Goal: Information Seeking & Learning: Learn about a topic

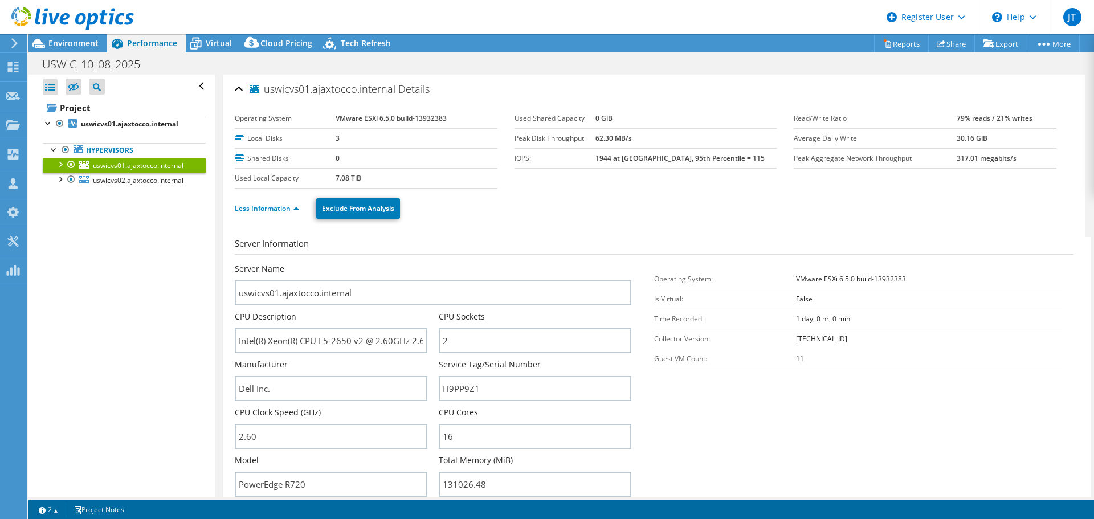
select select "USD"
drag, startPoint x: 484, startPoint y: 392, endPoint x: 415, endPoint y: 390, distance: 68.4
click at [414, 263] on div "Server Name uswicvs01.ajaxtocco.internal CPU Description Intel(R) Xeon(R) CPU E…" at bounding box center [439, 263] width 408 height 0
click at [152, 181] on span "uswicvs02.ajaxtocco.internal" at bounding box center [138, 181] width 91 height 10
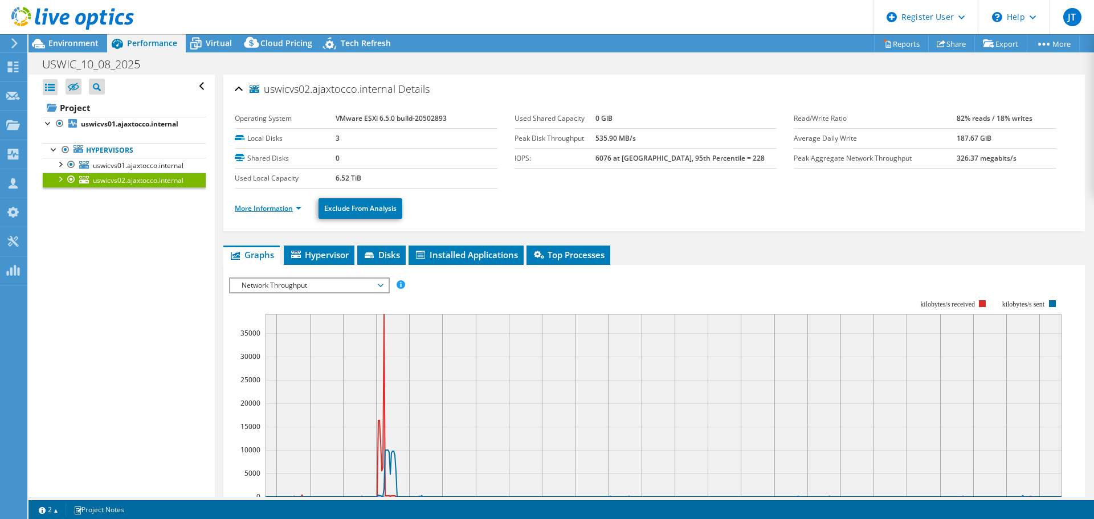
click at [244, 208] on link "More Information" at bounding box center [268, 208] width 67 height 10
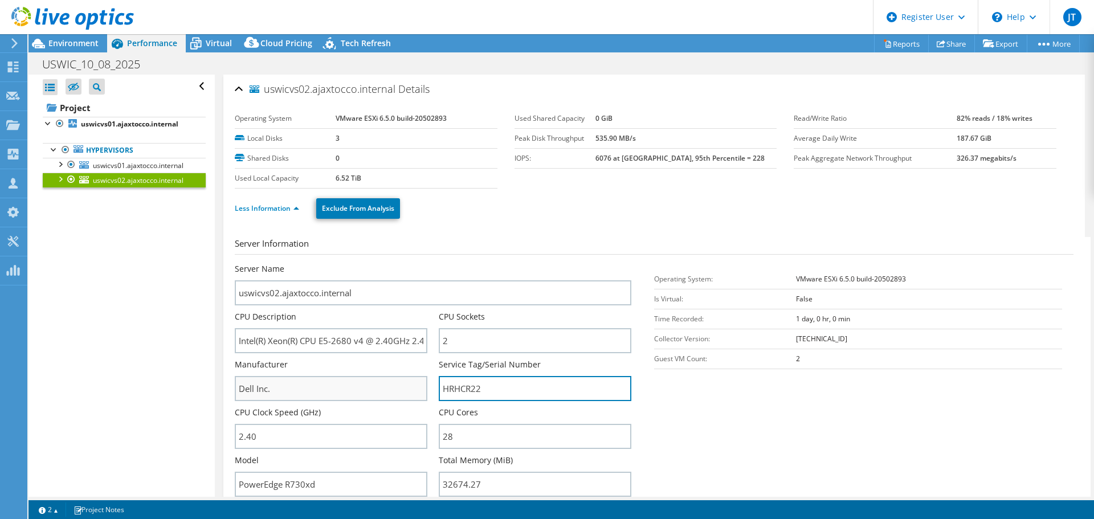
drag, startPoint x: 490, startPoint y: 388, endPoint x: 425, endPoint y: 380, distance: 65.5
click at [425, 263] on div "Server Name uswicvs02.ajaxtocco.internal CPU Description Intel(R) Xeon(R) CPU E…" at bounding box center [439, 263] width 408 height 0
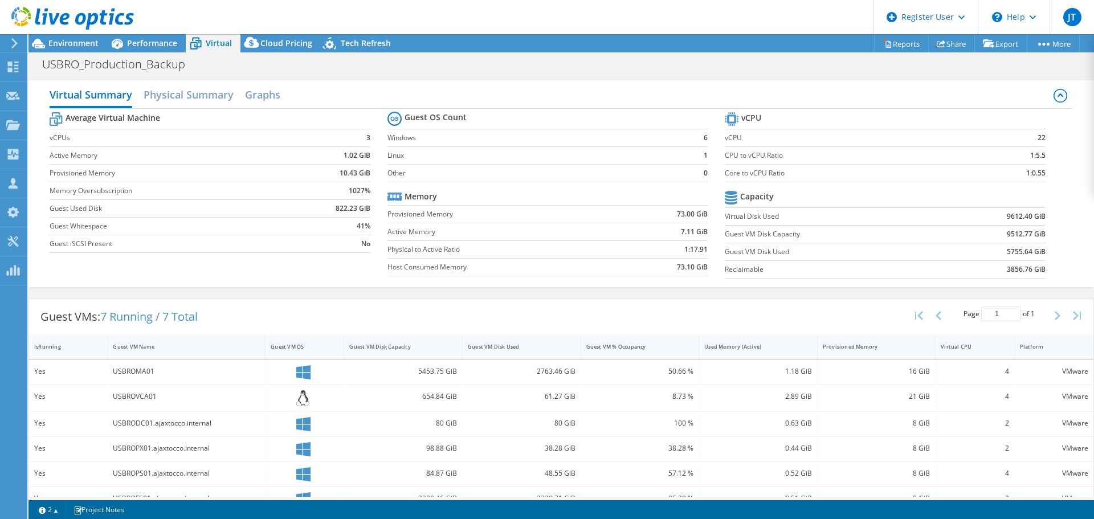
select select "USD"
click at [128, 38] on div at bounding box center [67, 19] width 134 height 38
click at [132, 50] on div "Performance" at bounding box center [146, 43] width 79 height 18
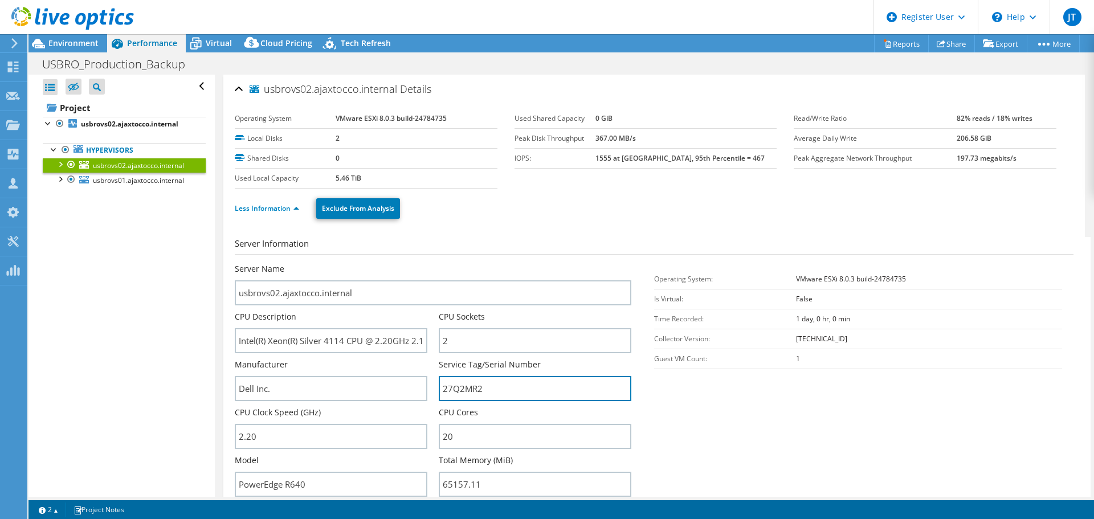
drag, startPoint x: 485, startPoint y: 394, endPoint x: 434, endPoint y: 386, distance: 51.9
click at [434, 263] on div "Server Name usbrovs02.ajaxtocco.internal CPU Description Intel(R) Xeon(R) Silve…" at bounding box center [439, 263] width 408 height 0
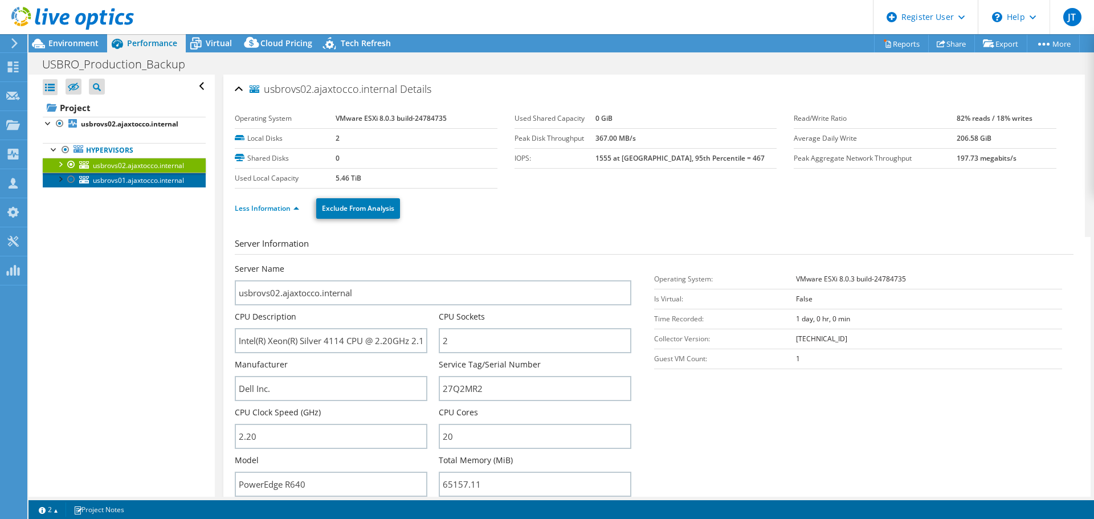
click at [112, 184] on span "usbrovs01.ajaxtocco.internal" at bounding box center [138, 181] width 91 height 10
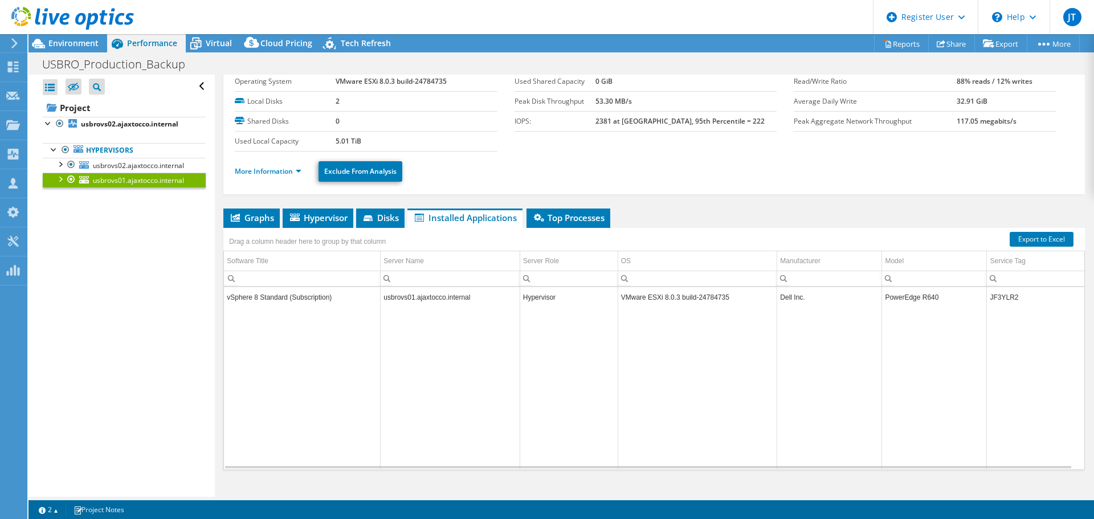
scroll to position [54, 0]
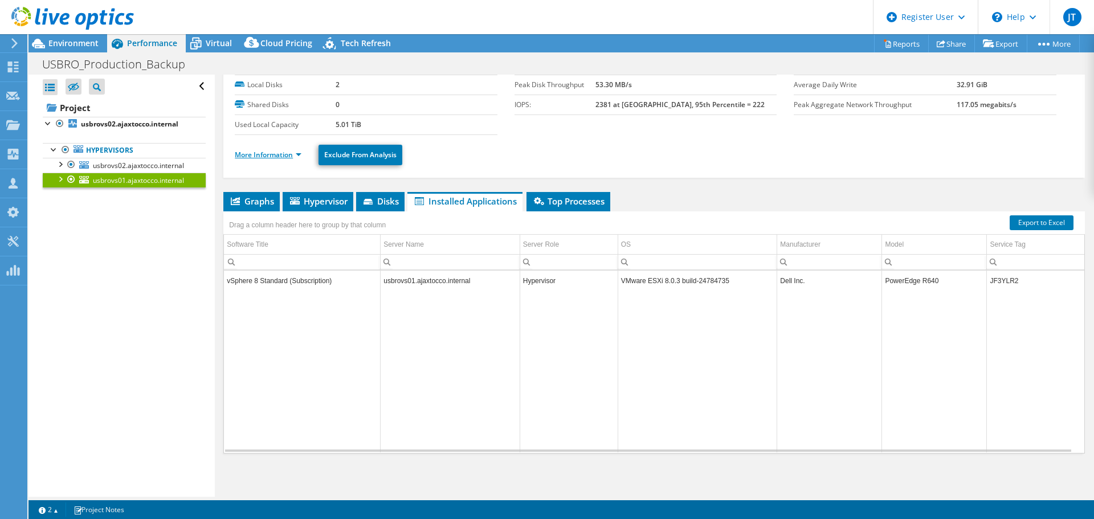
click at [276, 153] on link "More Information" at bounding box center [268, 155] width 67 height 10
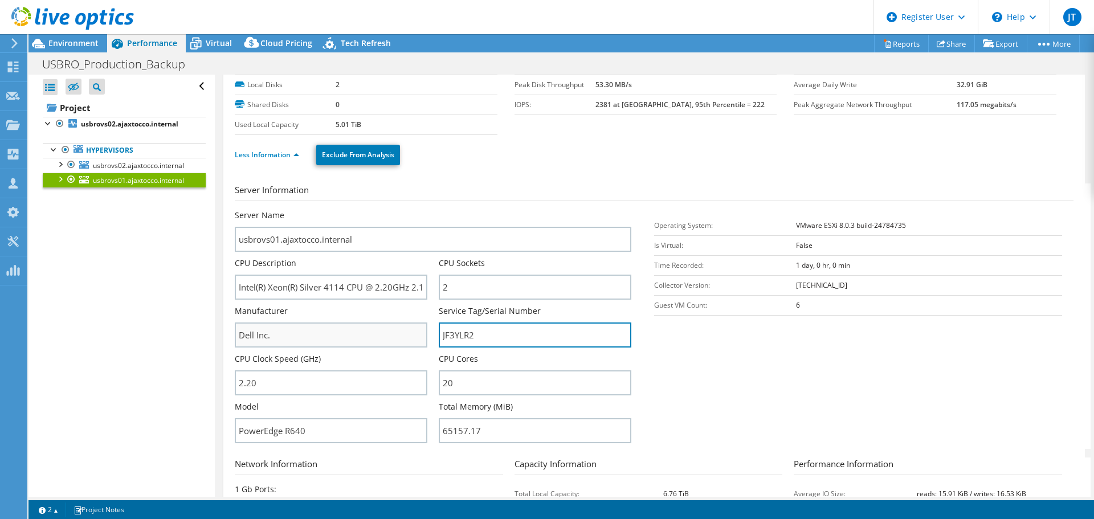
drag, startPoint x: 451, startPoint y: 340, endPoint x: 389, endPoint y: 338, distance: 62.2
click at [389, 210] on div "Server Name usbrovs01.ajaxtocco.internal CPU Description Intel(R) Xeon(R) Silve…" at bounding box center [439, 210] width 408 height 0
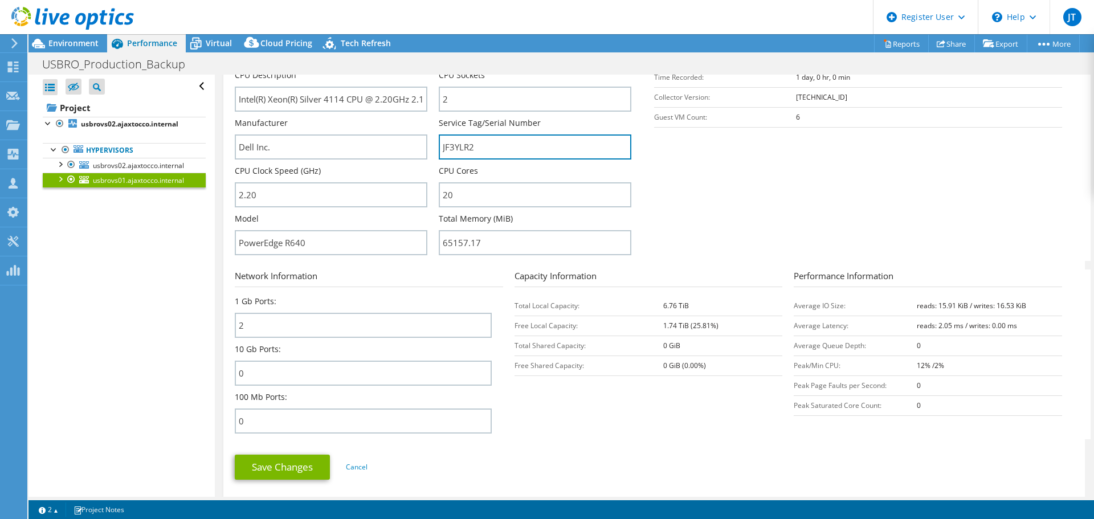
scroll to position [171, 0]
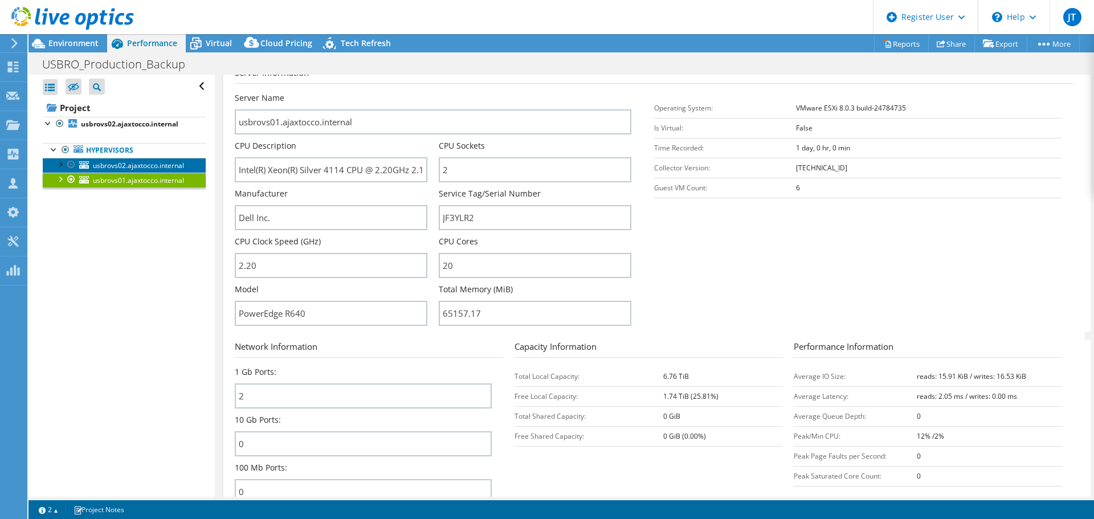
click at [148, 164] on span "usbrovs02.ajaxtocco.internal" at bounding box center [138, 166] width 91 height 10
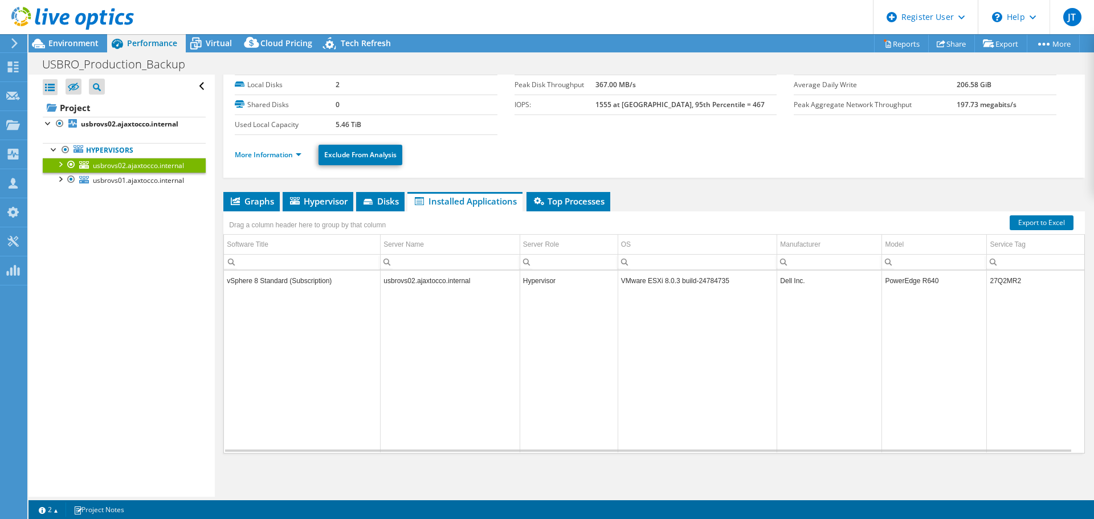
scroll to position [54, 0]
click at [273, 162] on ul "More Information Exclude From Analysis" at bounding box center [654, 153] width 839 height 23
click at [272, 154] on link "More Information" at bounding box center [268, 155] width 67 height 10
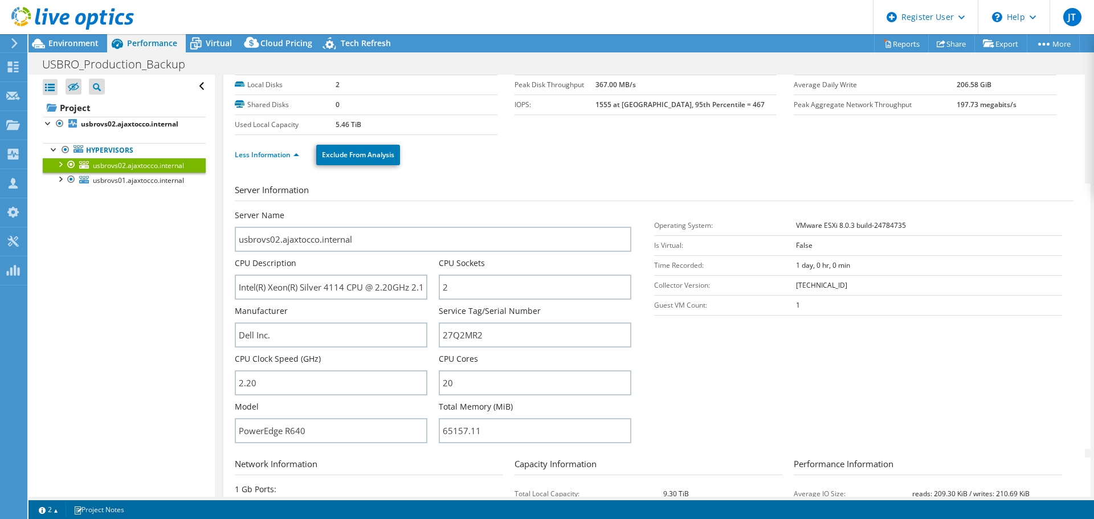
click at [151, 360] on div "Open All Close All Hide Excluded Nodes Project Tree Filter" at bounding box center [121, 286] width 186 height 422
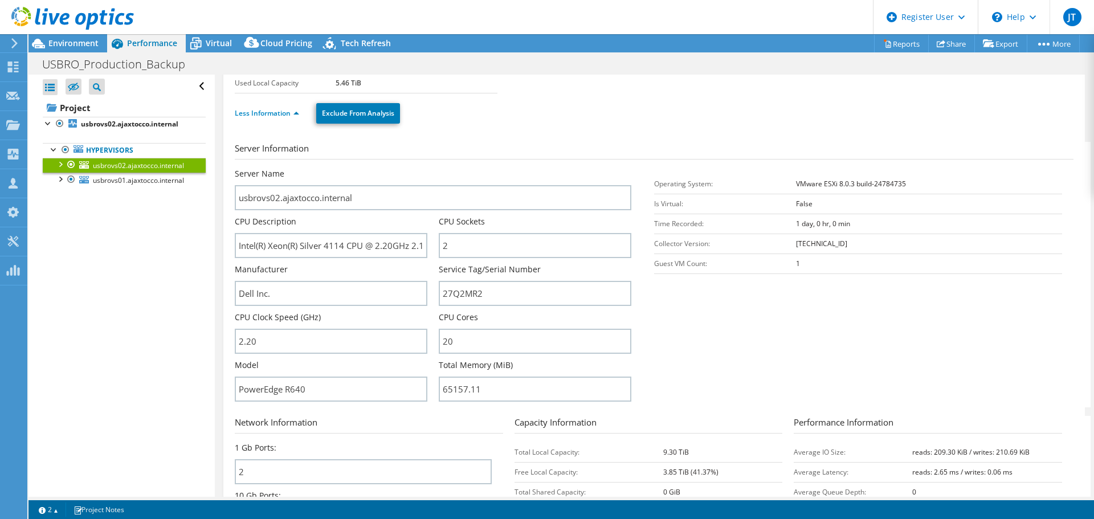
scroll to position [111, 0]
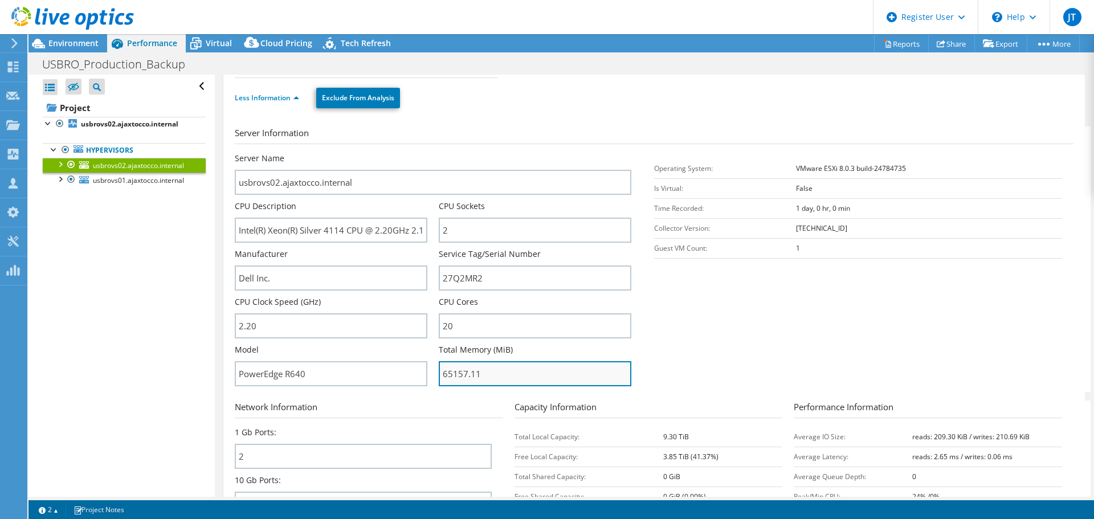
click at [497, 376] on input "65157.11" at bounding box center [535, 373] width 193 height 25
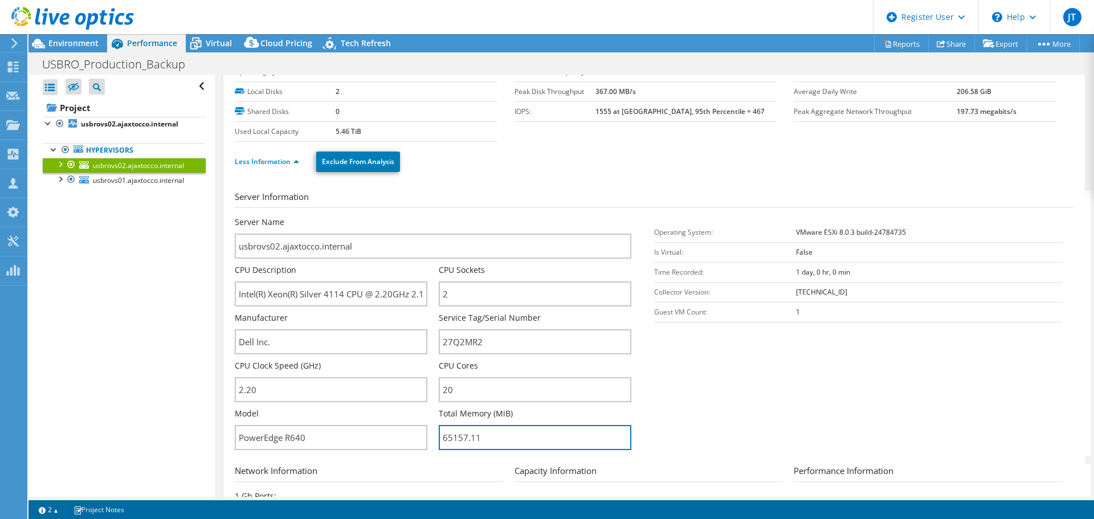
scroll to position [0, 0]
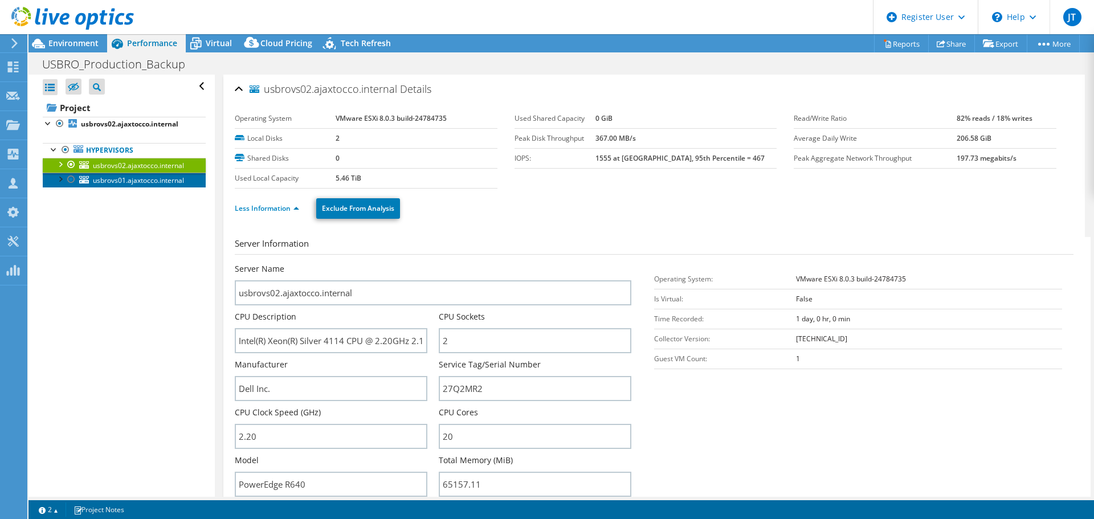
click at [162, 181] on span "usbrovs01.ajaxtocco.internal" at bounding box center [138, 181] width 91 height 10
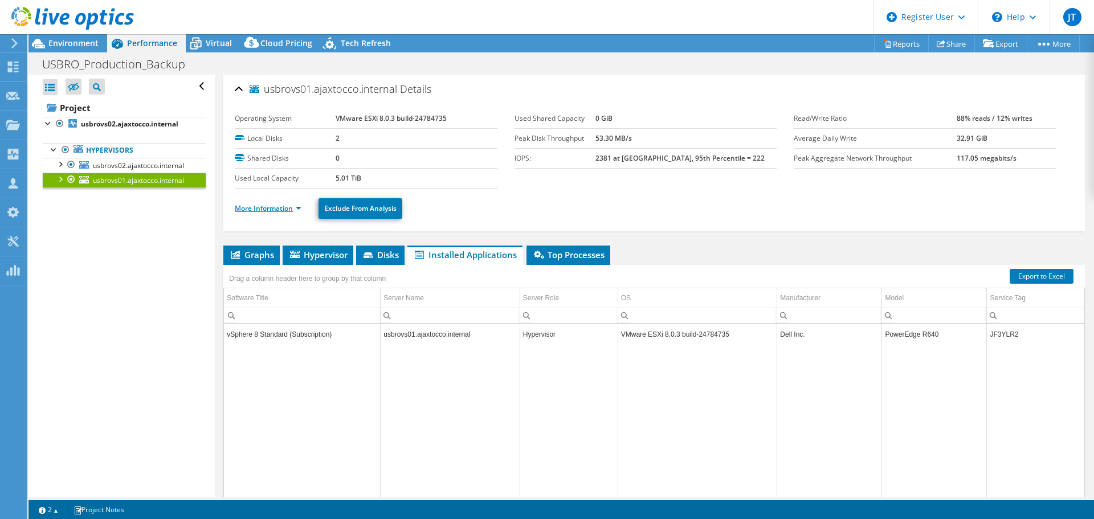
click at [279, 209] on link "More Information" at bounding box center [268, 208] width 67 height 10
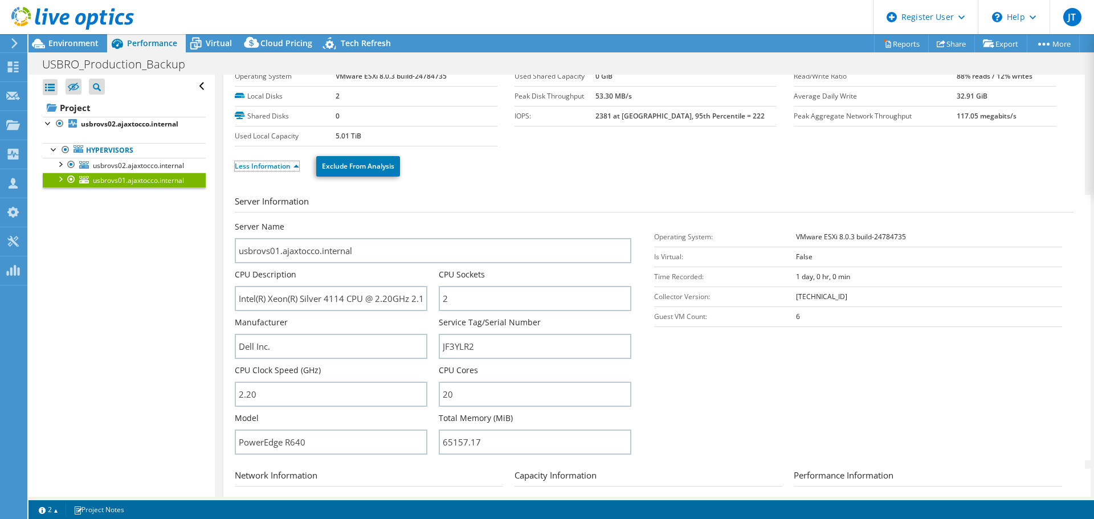
scroll to position [57, 0]
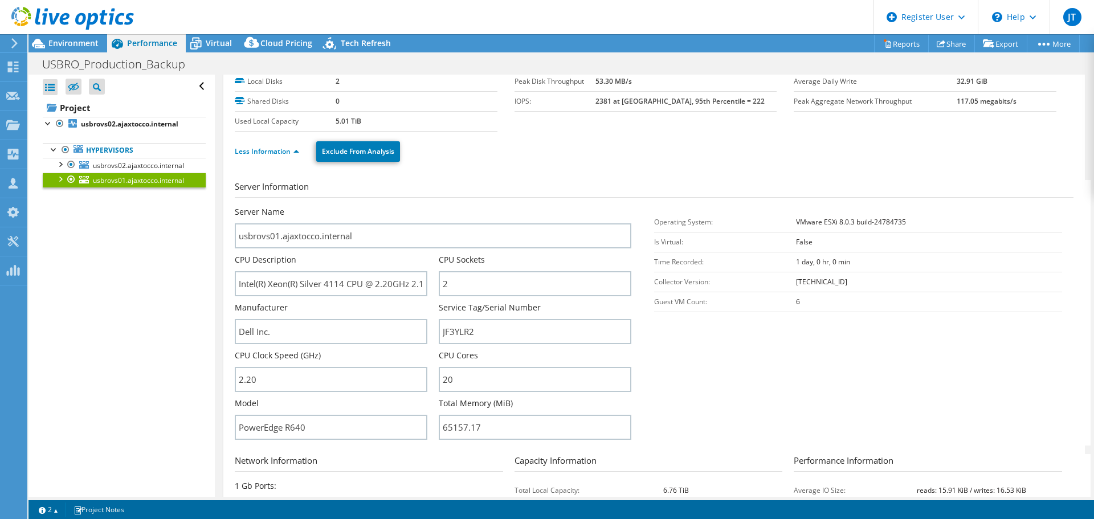
click at [759, 407] on section "Server Information Server Name usbrovs01.ajaxtocco.internal CPU Description Int…" at bounding box center [657, 313] width 845 height 266
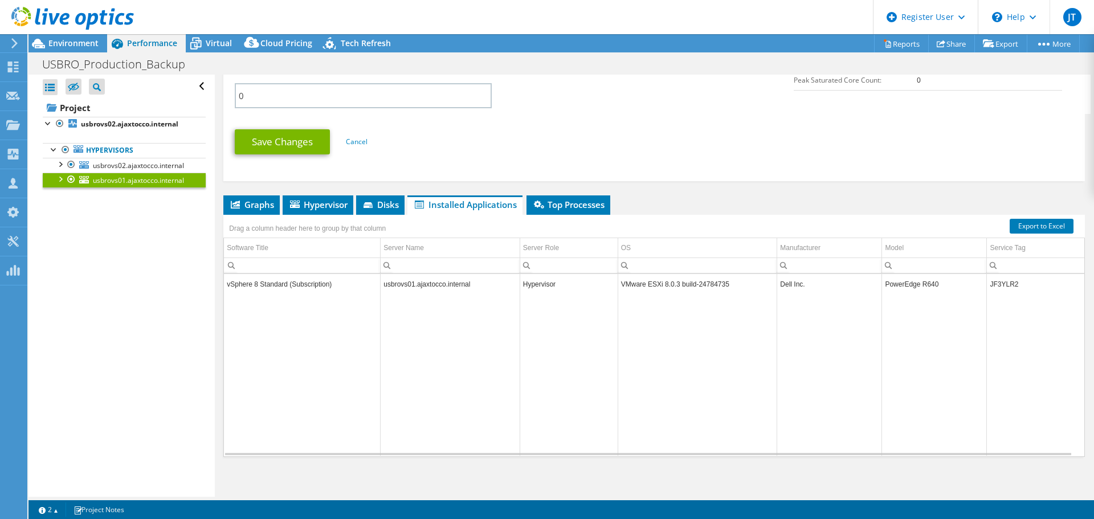
scroll to position [570, 0]
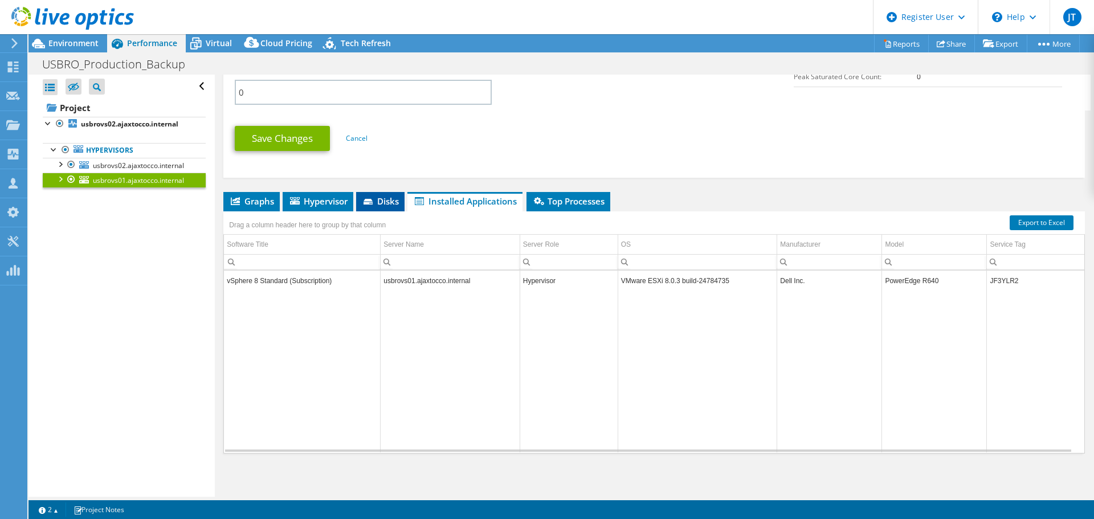
click at [373, 209] on li "Disks" at bounding box center [380, 201] width 48 height 19
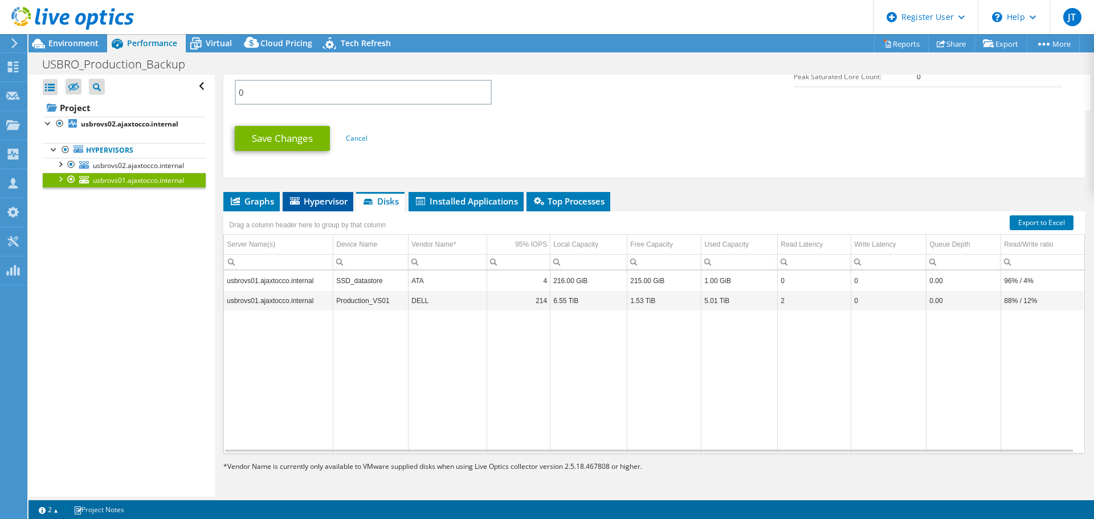
click at [335, 198] on span "Hypervisor" at bounding box center [317, 200] width 59 height 11
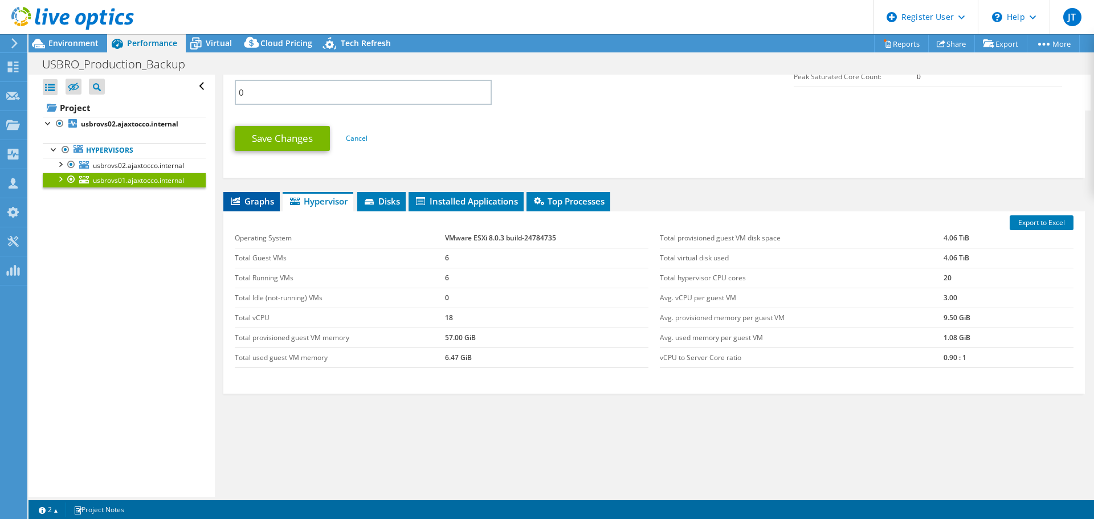
click at [248, 201] on span "Graphs" at bounding box center [251, 200] width 45 height 11
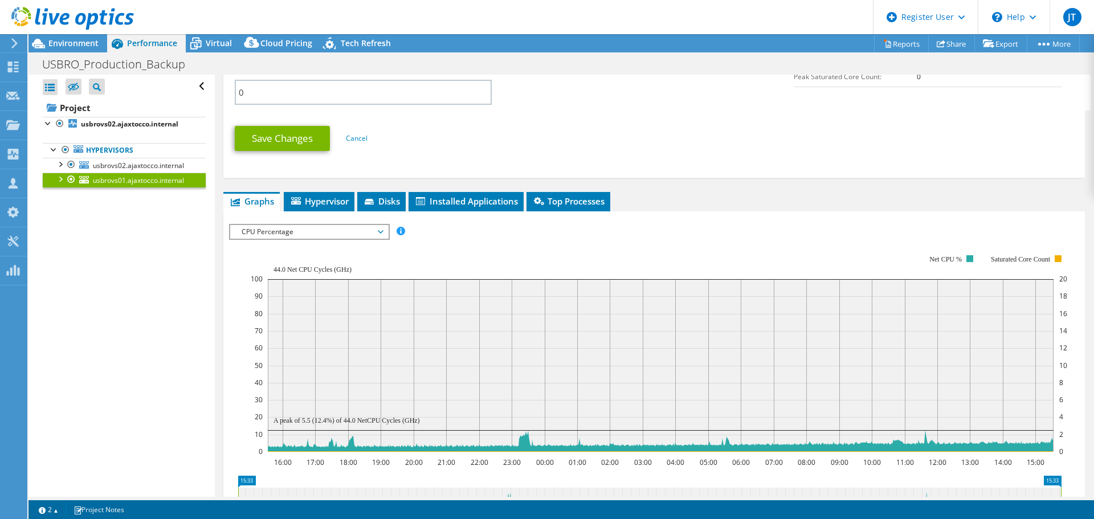
click at [317, 244] on rect at bounding box center [659, 353] width 817 height 228
click at [320, 236] on span "CPU Percentage" at bounding box center [309, 232] width 146 height 14
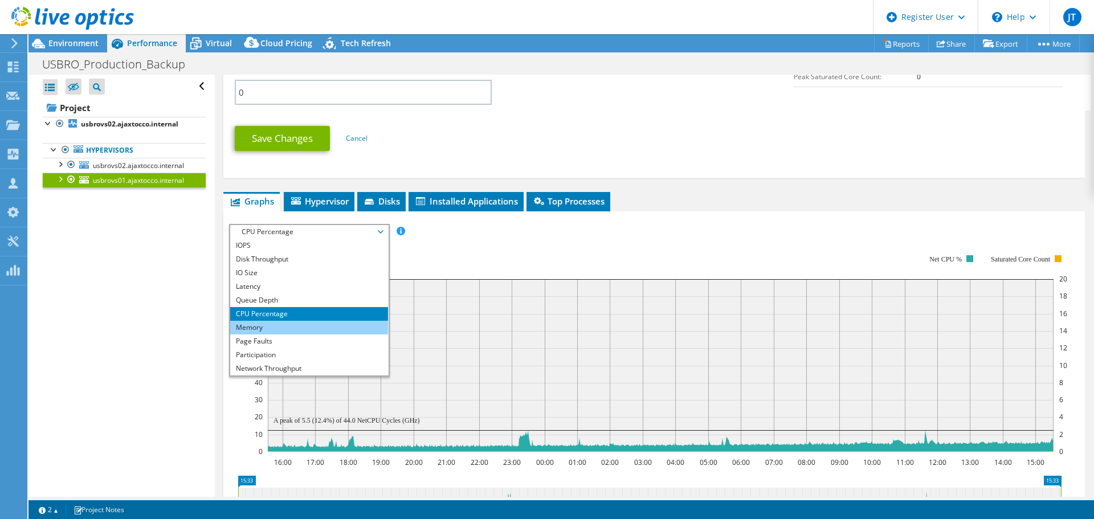
click at [300, 327] on li "Memory" at bounding box center [309, 328] width 158 height 14
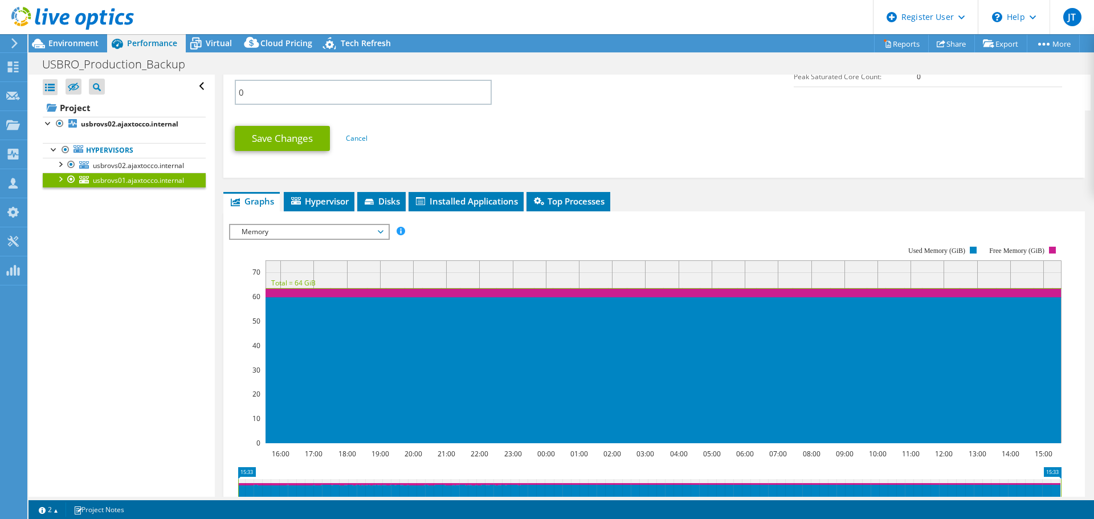
click at [225, 321] on section "IOPS Disk Throughput IO Size Latency Queue Depth CPU Percentage Memory Page Fau…" at bounding box center [654, 441] width 862 height 460
click at [132, 168] on span "usbrovs02.ajaxtocco.internal" at bounding box center [138, 166] width 91 height 10
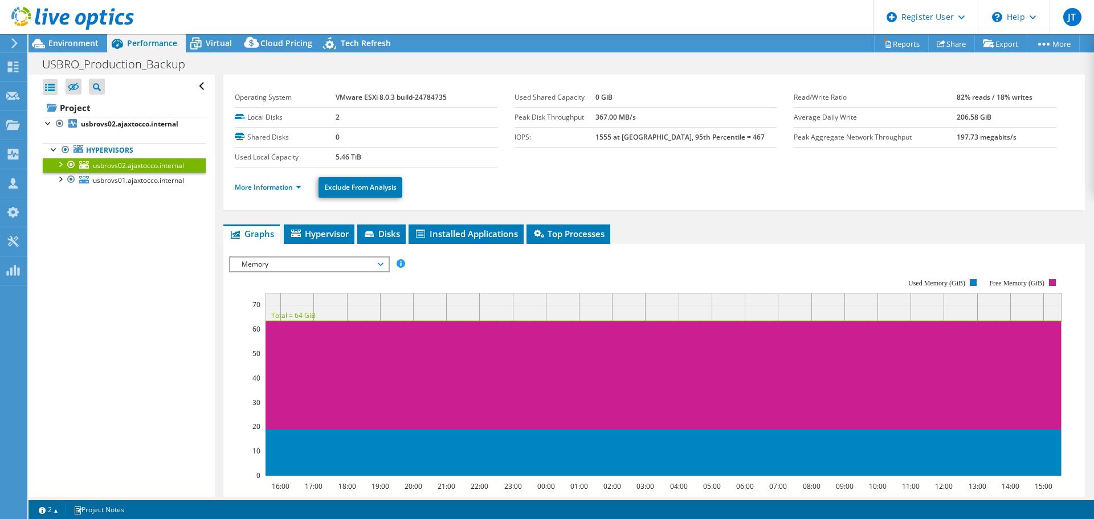
scroll to position [0, 0]
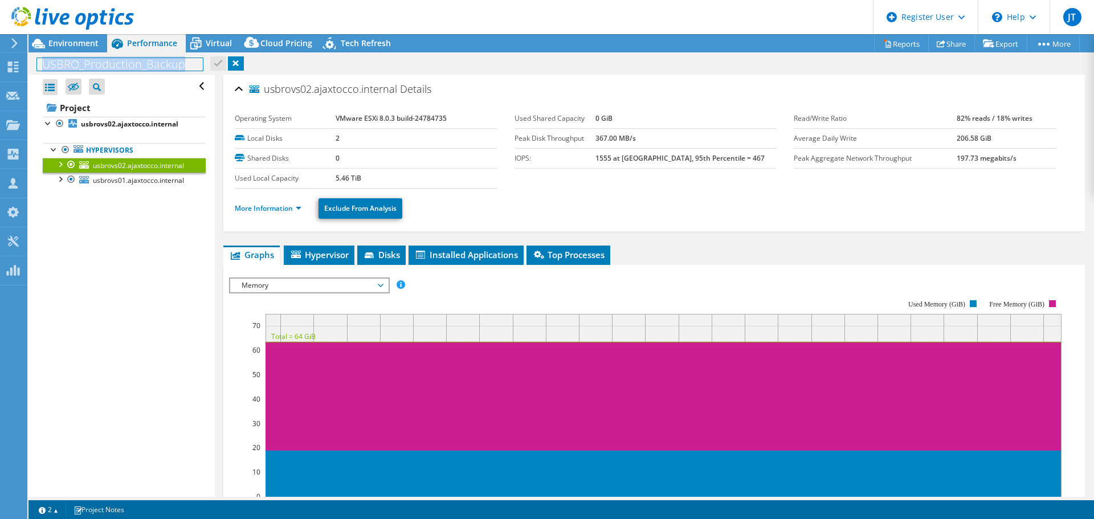
drag, startPoint x: 189, startPoint y: 63, endPoint x: 30, endPoint y: 63, distance: 159.0
click at [30, 63] on div "USBRO_Production_Backup Print" at bounding box center [561, 64] width 1066 height 21
copy h1 "USBRO_Production_Backup"
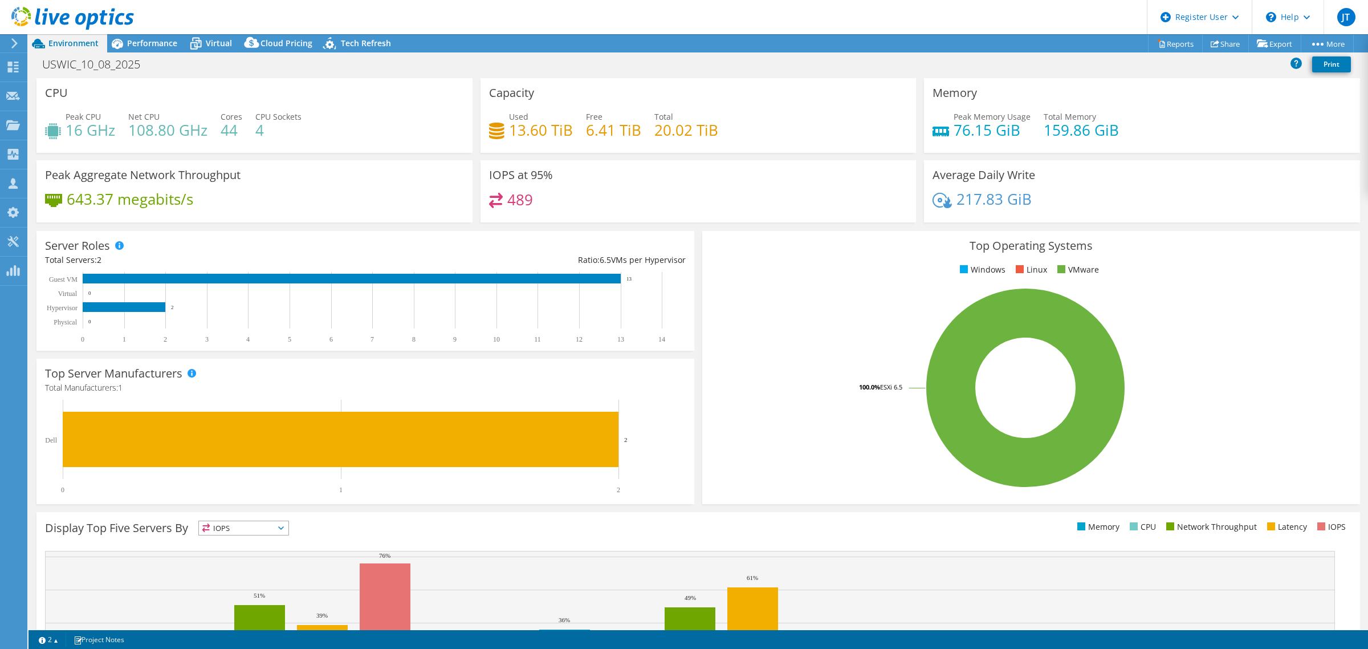
select select "USD"
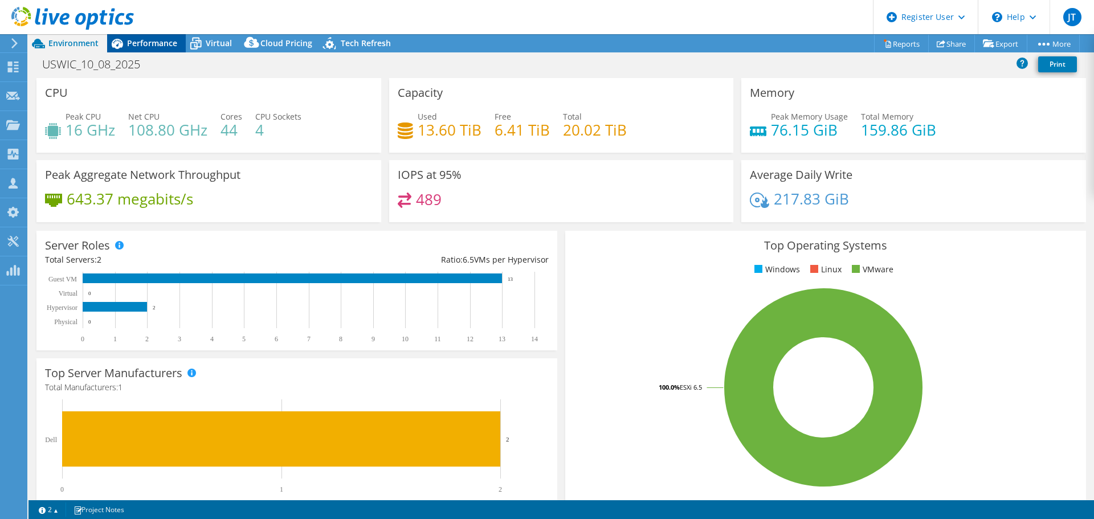
click at [140, 40] on span "Performance" at bounding box center [152, 43] width 50 height 11
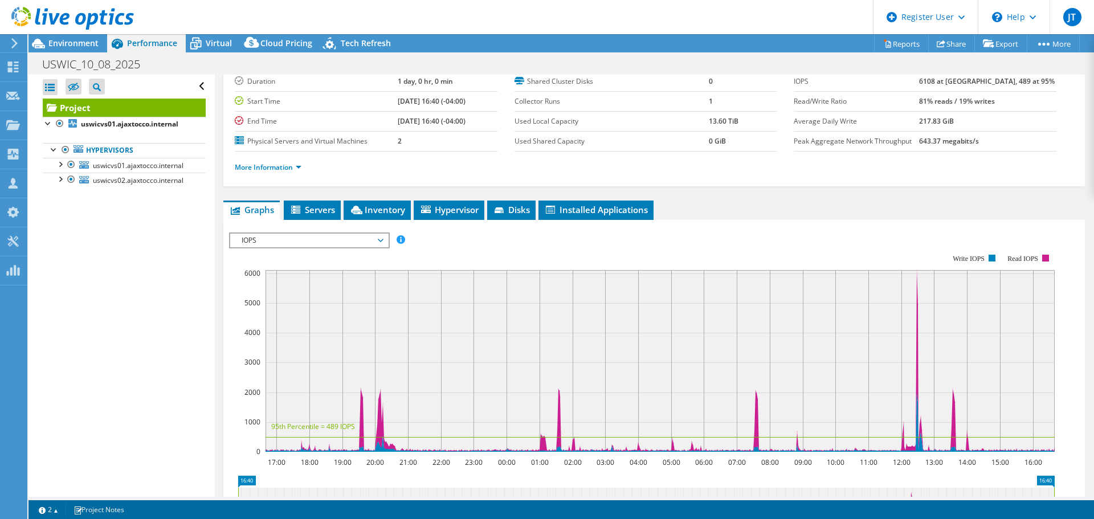
scroll to position [114, 0]
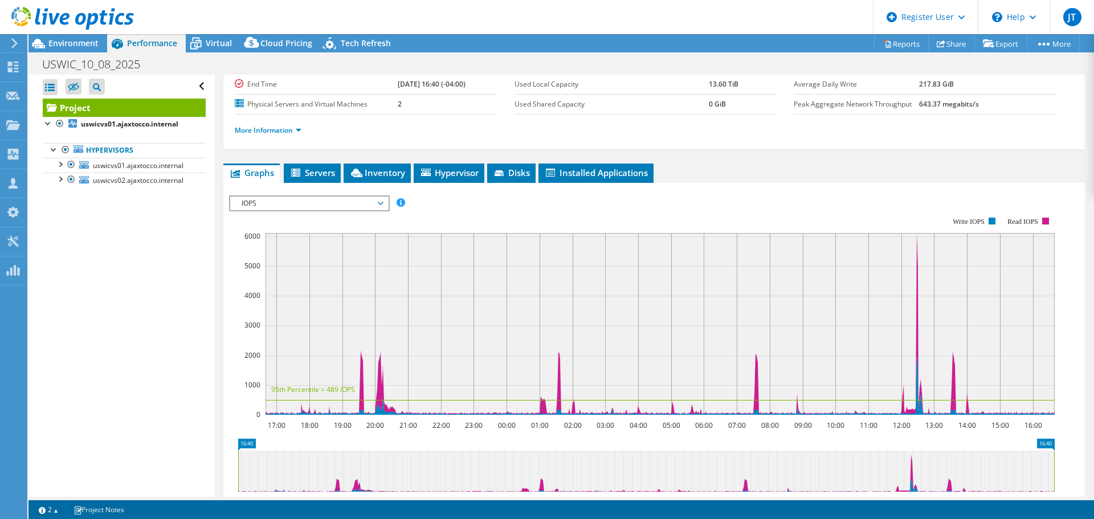
click at [327, 205] on span "IOPS" at bounding box center [309, 204] width 146 height 14
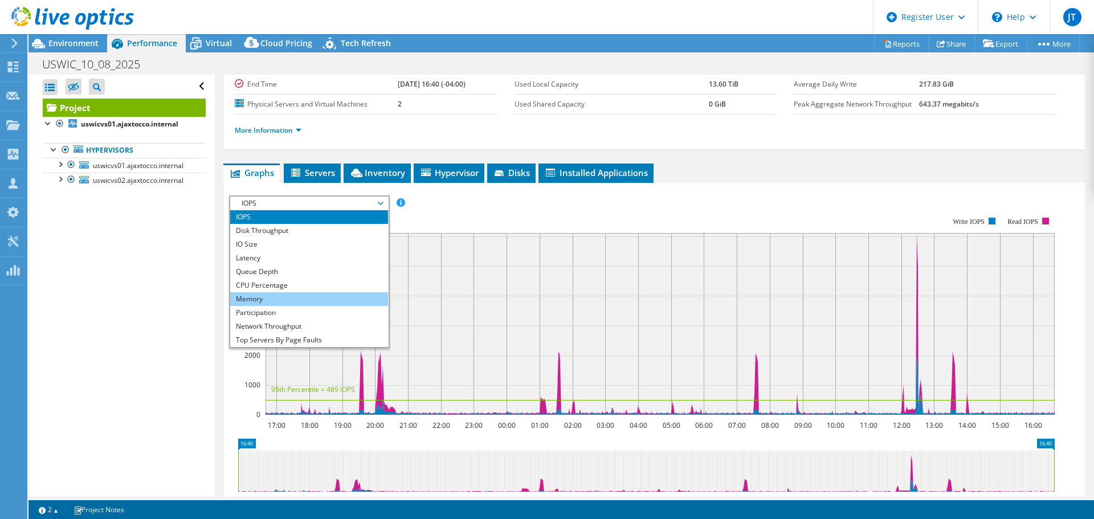
click at [287, 300] on li "Memory" at bounding box center [309, 299] width 158 height 14
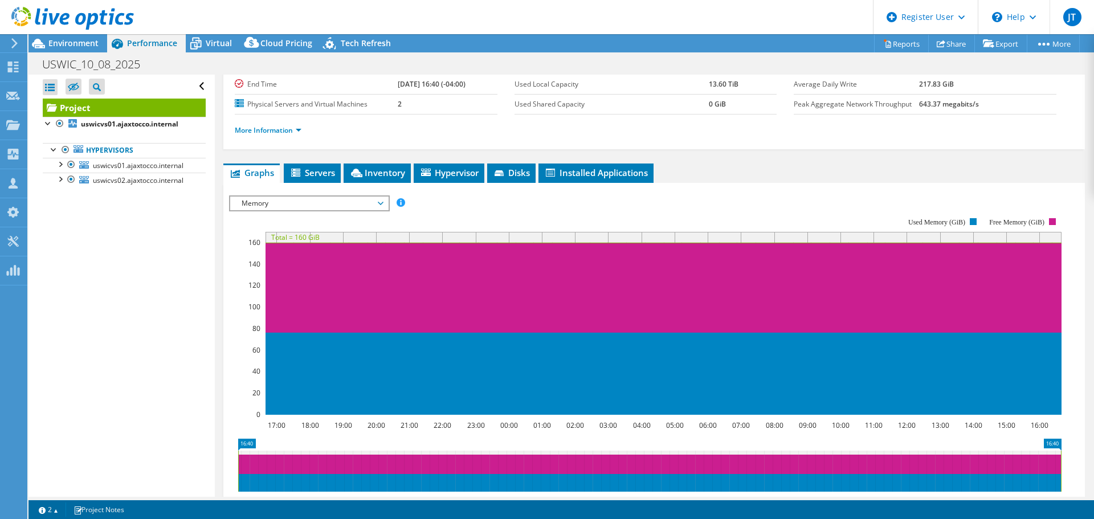
click at [160, 315] on div "Open All Close All Hide Excluded Nodes Project Tree Filter" at bounding box center [121, 286] width 186 height 422
click at [164, 169] on span "uswicvs01.ajaxtocco.internal" at bounding box center [138, 166] width 91 height 10
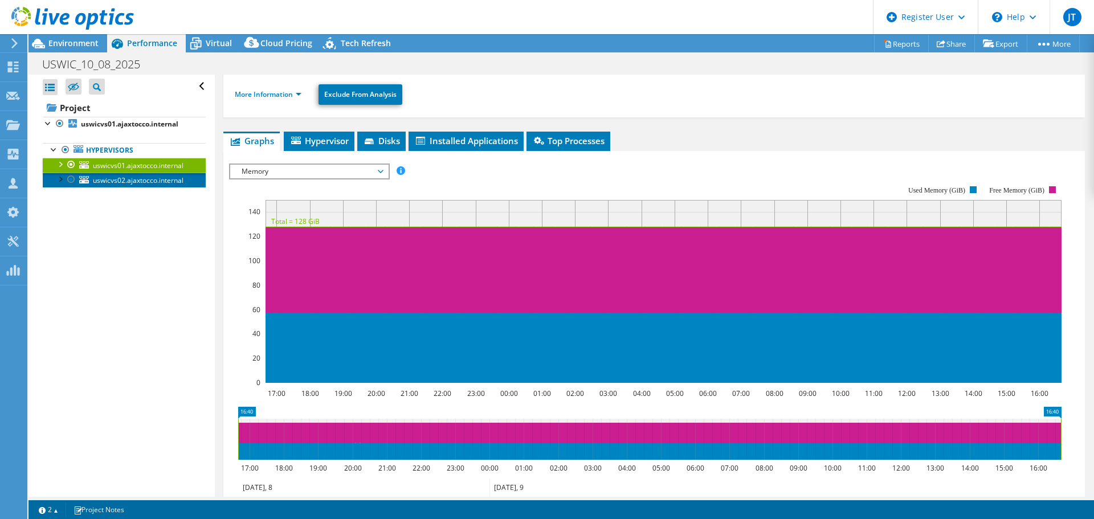
click at [142, 181] on span "uswicvs02.ajaxtocco.internal" at bounding box center [138, 181] width 91 height 10
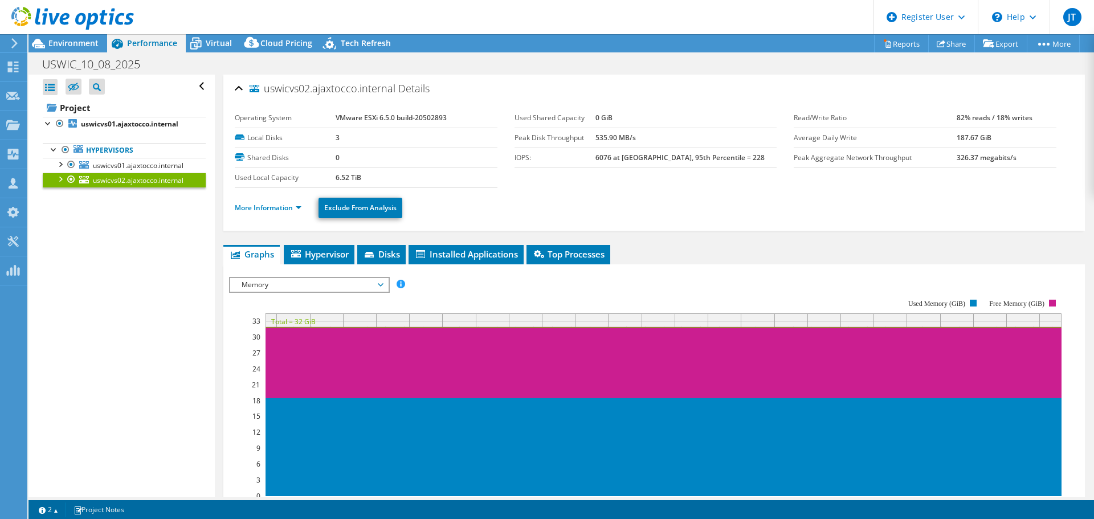
scroll to position [0, 0]
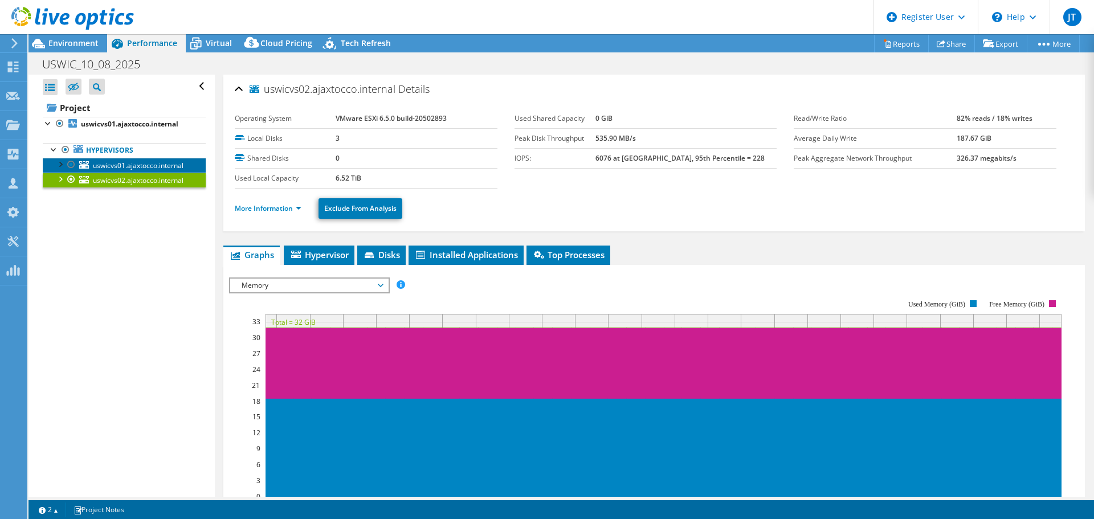
click at [132, 161] on span "uswicvs01.ajaxtocco.internal" at bounding box center [138, 166] width 91 height 10
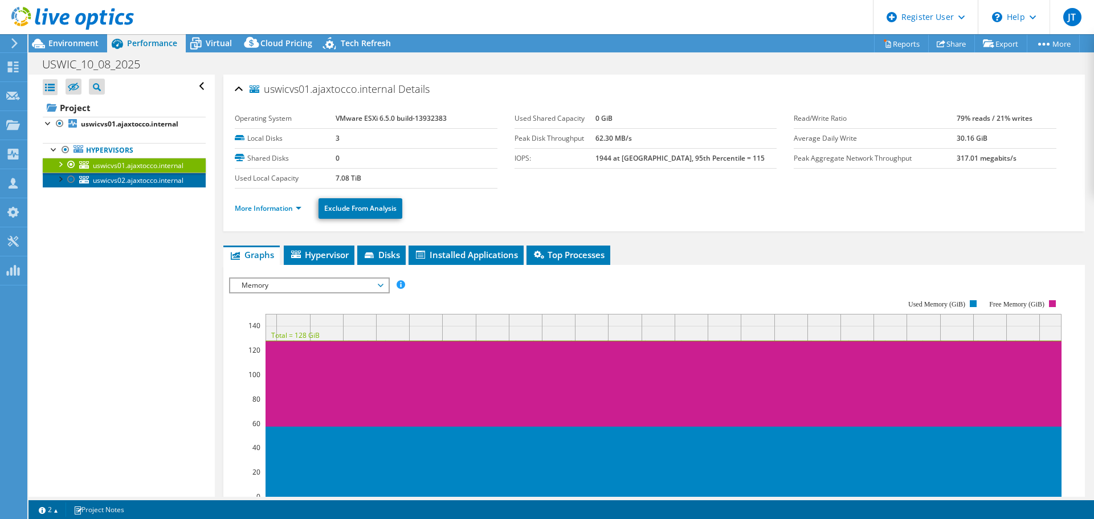
click at [124, 183] on span "uswicvs02.ajaxtocco.internal" at bounding box center [138, 181] width 91 height 10
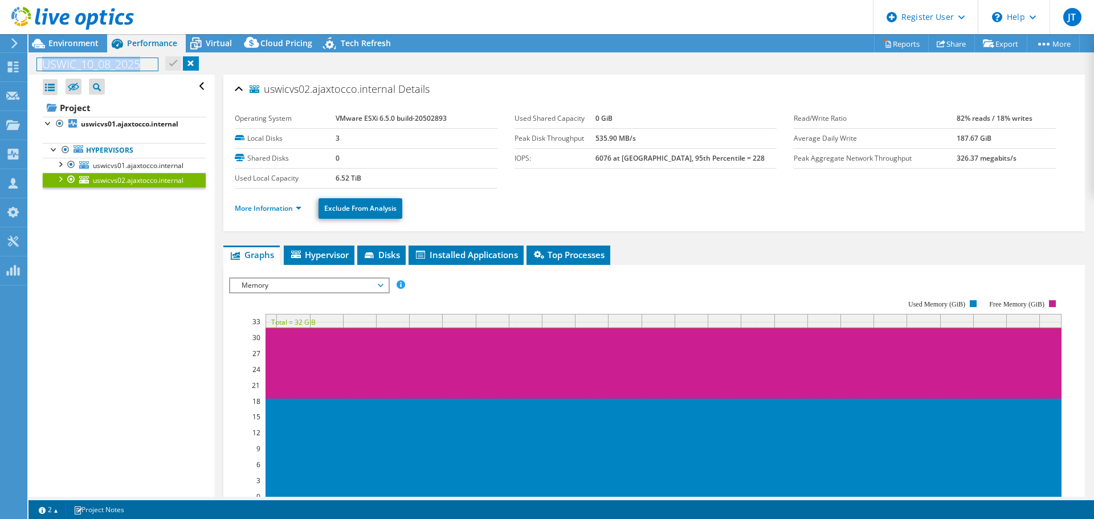
drag, startPoint x: 135, startPoint y: 59, endPoint x: 33, endPoint y: 60, distance: 102.0
click at [33, 60] on div "USWIC_10_08_2025 Print" at bounding box center [561, 64] width 1066 height 21
copy h1 "USWIC_10_08_2025"
click at [64, 39] on span "Environment" at bounding box center [73, 43] width 50 height 11
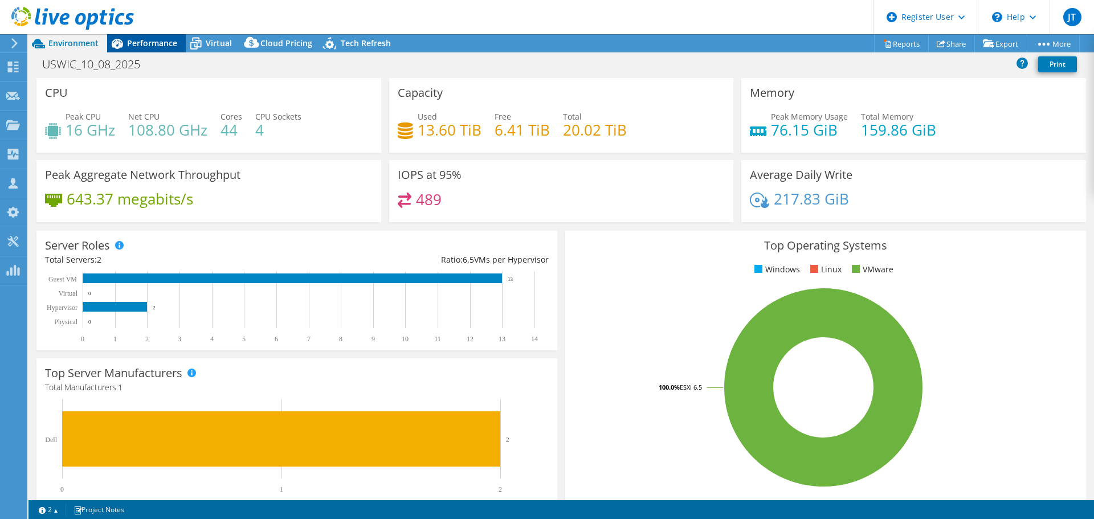
click at [162, 46] on span "Performance" at bounding box center [152, 43] width 50 height 11
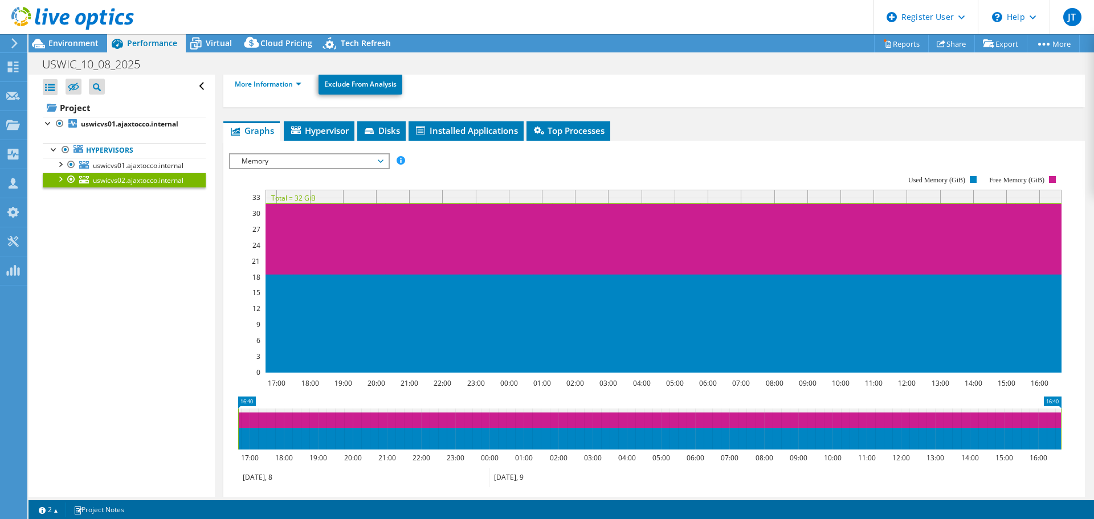
scroll to position [21, 0]
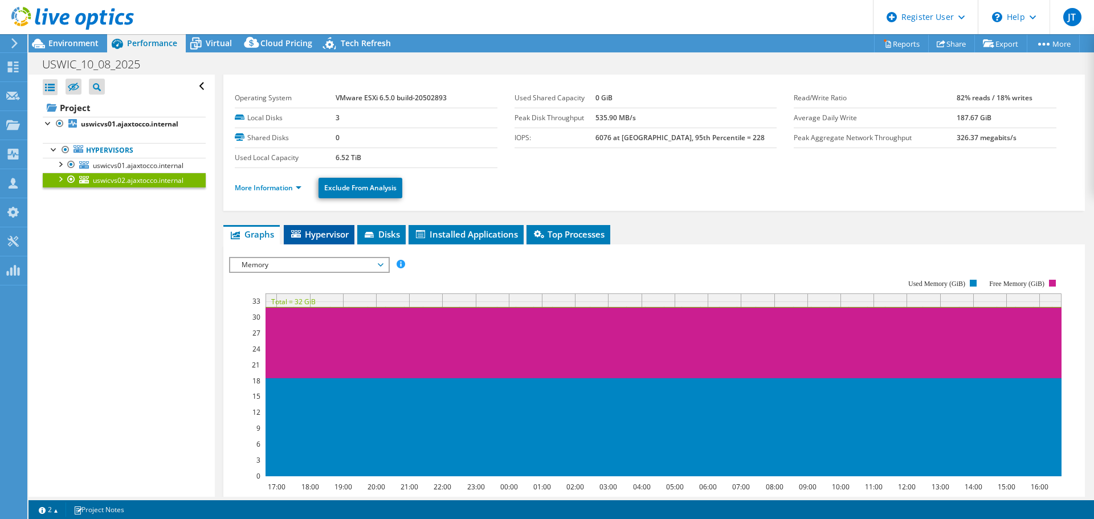
click at [320, 234] on span "Hypervisor" at bounding box center [318, 234] width 59 height 11
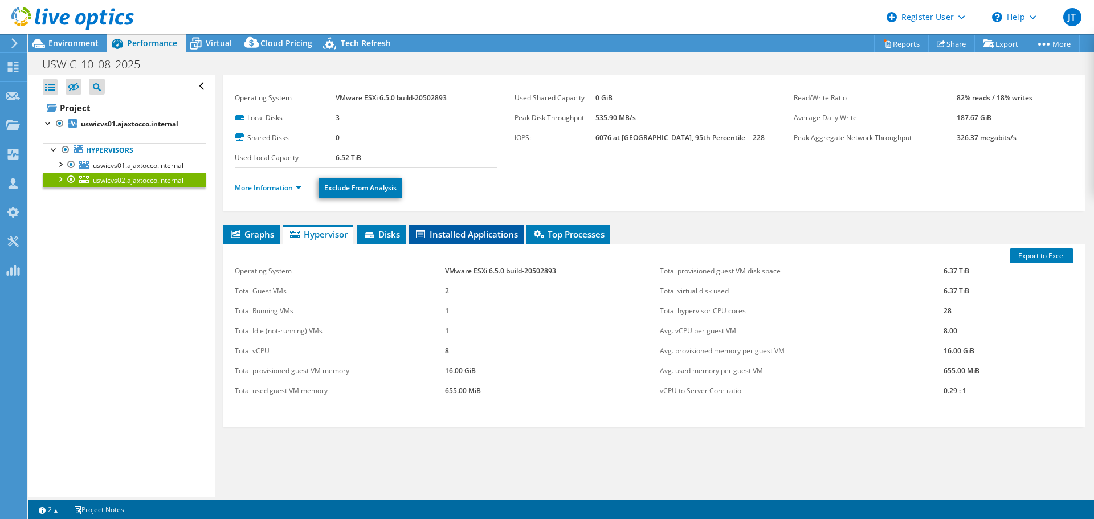
click at [469, 237] on span "Installed Applications" at bounding box center [466, 234] width 104 height 11
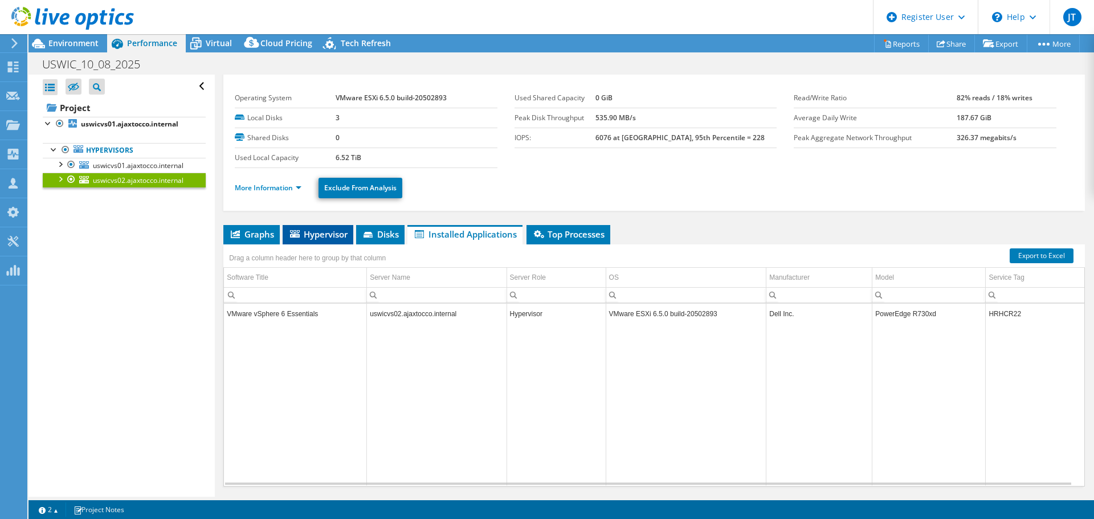
click at [353, 238] on li "Hypervisor" at bounding box center [318, 234] width 71 height 19
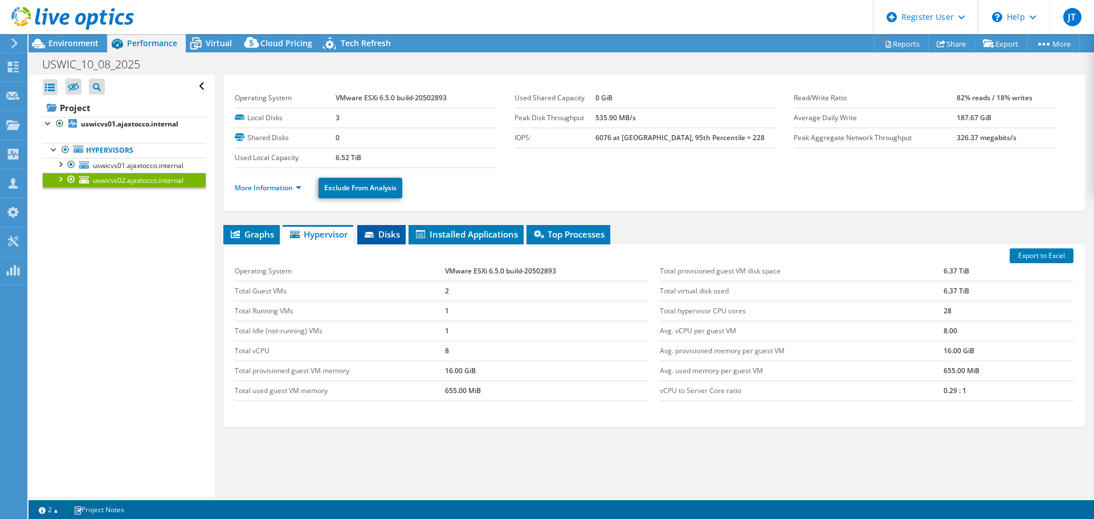
click at [371, 234] on icon at bounding box center [369, 235] width 9 height 6
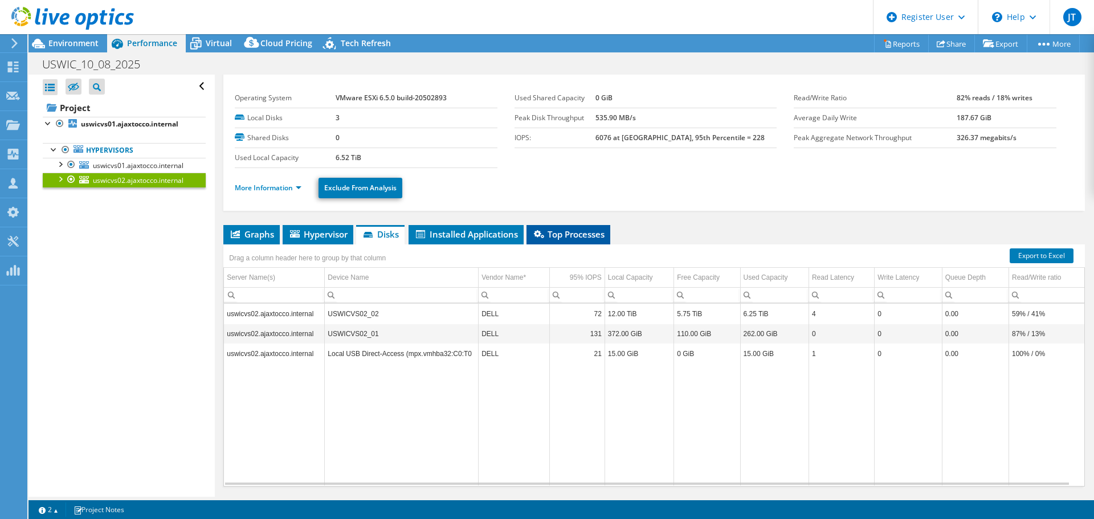
click at [564, 232] on span "Top Processes" at bounding box center [568, 234] width 72 height 11
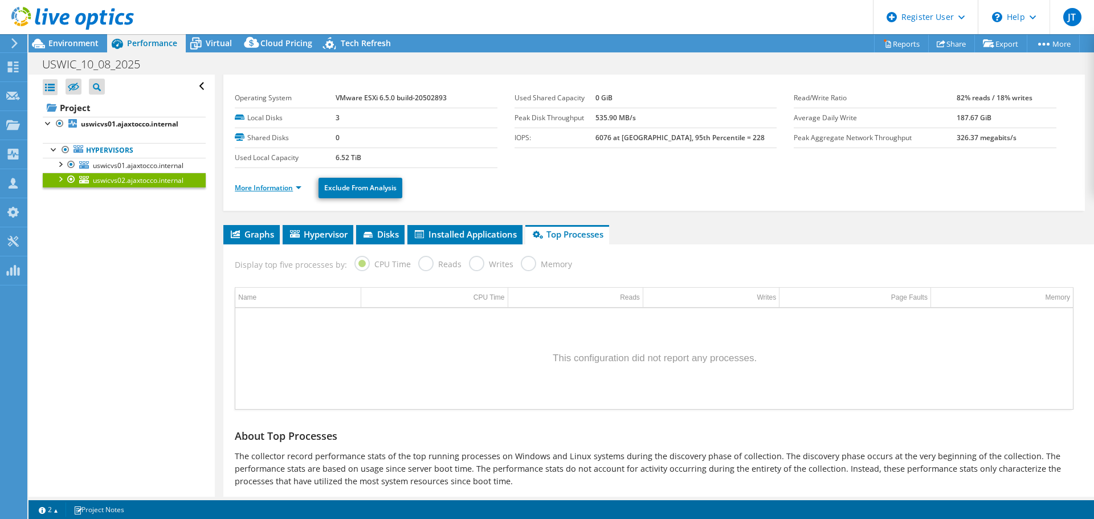
click at [293, 186] on link "More Information" at bounding box center [268, 188] width 67 height 10
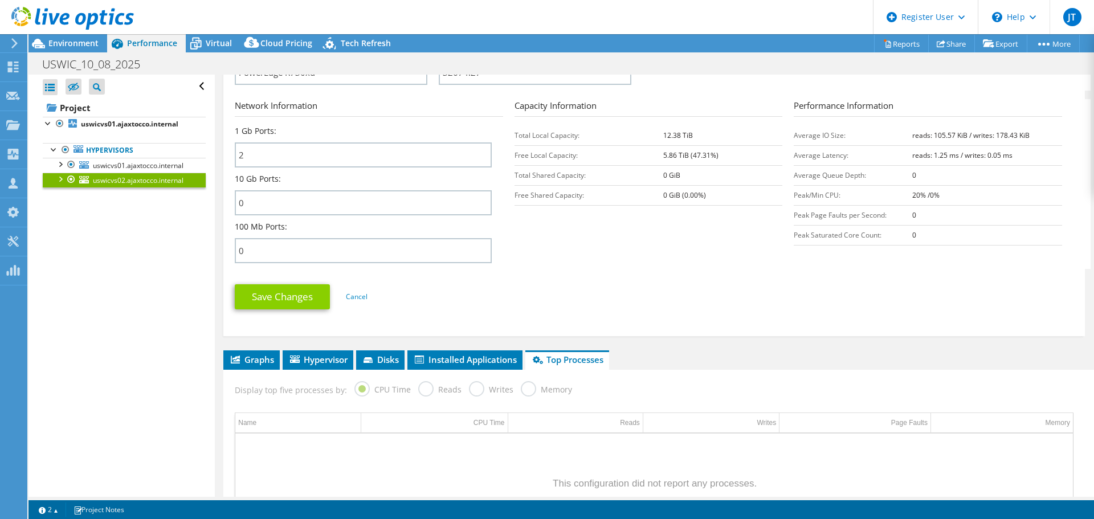
scroll to position [362, 0]
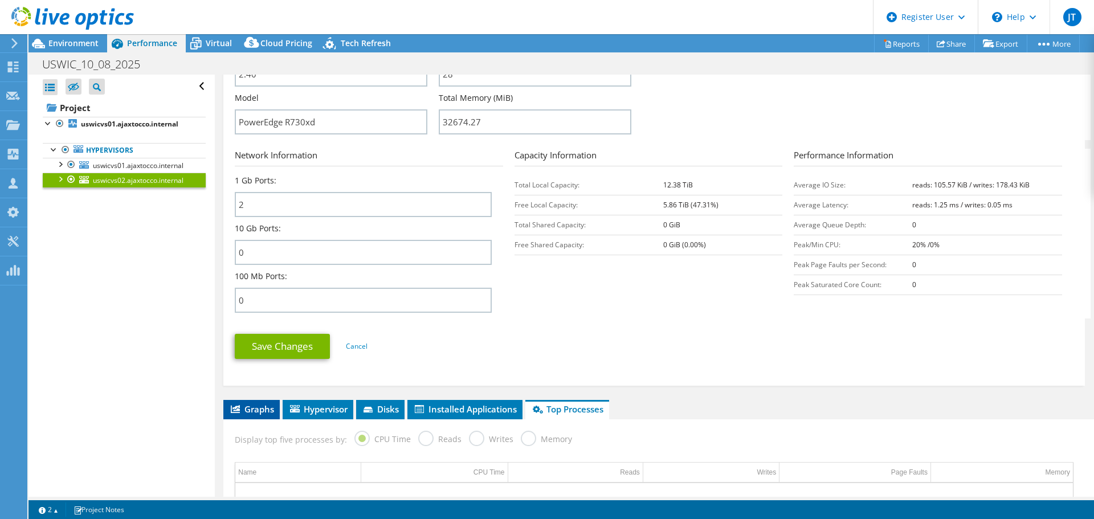
click at [243, 413] on span "Graphs" at bounding box center [251, 408] width 45 height 11
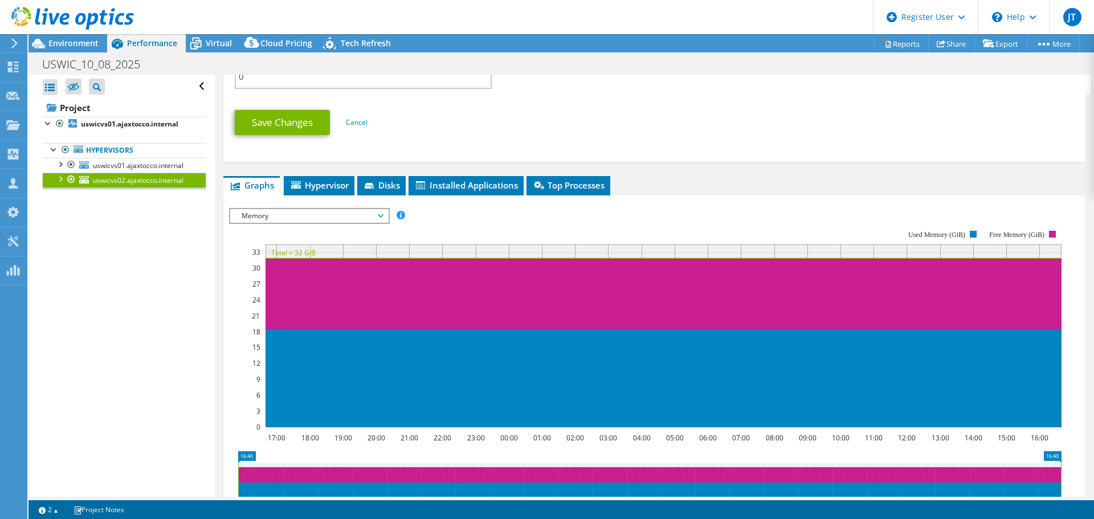
scroll to position [590, 0]
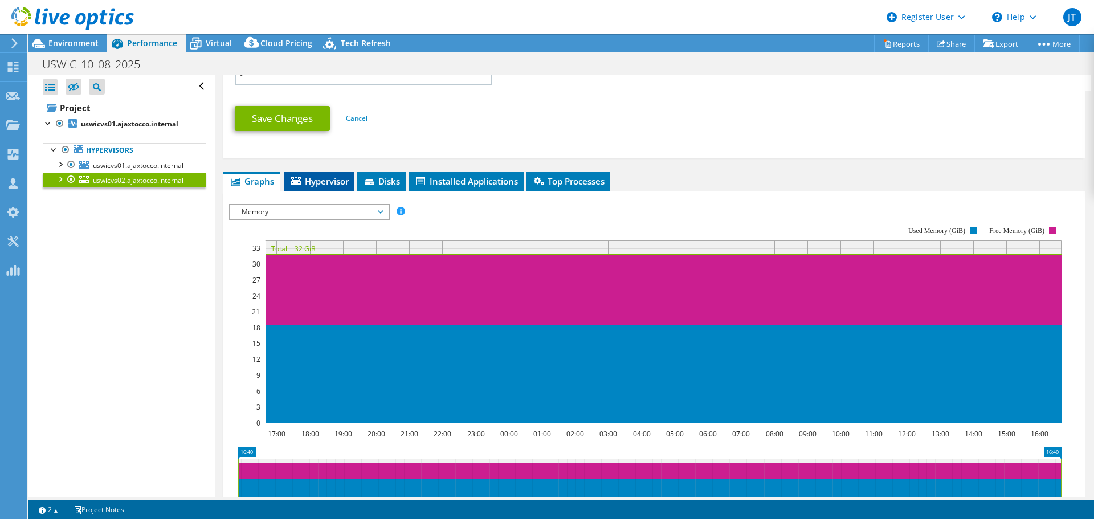
click at [317, 182] on span "Hypervisor" at bounding box center [318, 181] width 59 height 11
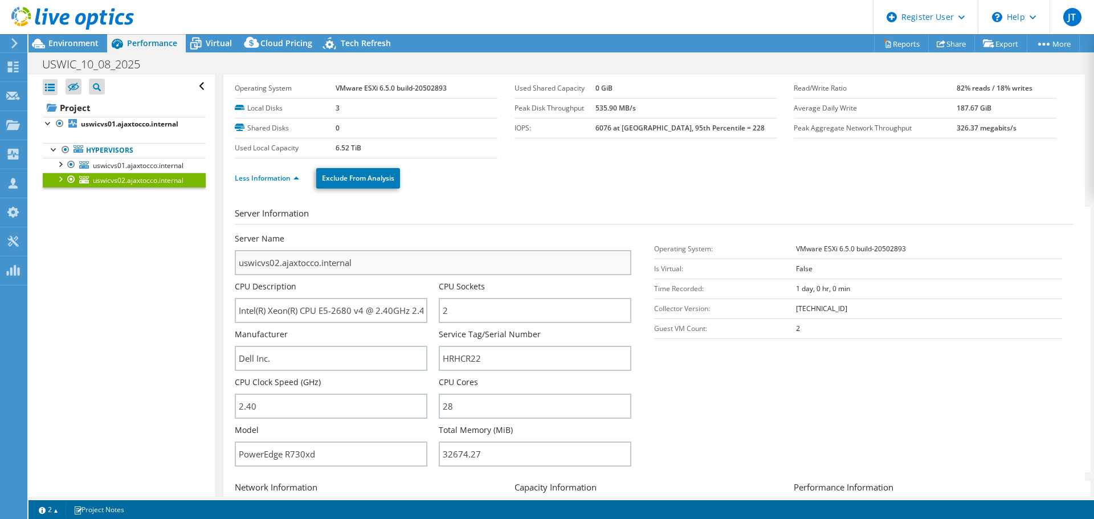
scroll to position [58, 0]
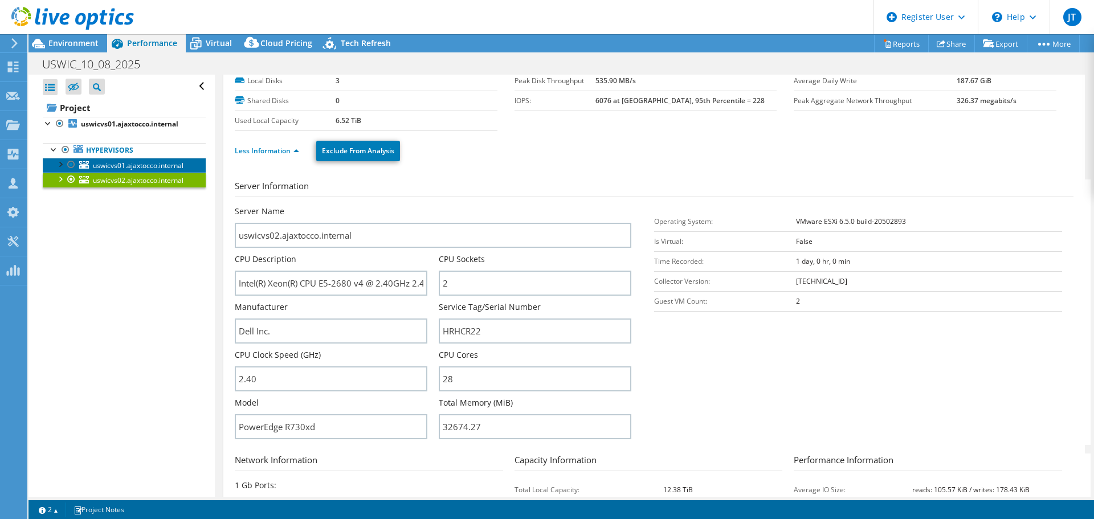
click at [111, 169] on span "uswicvs01.ajaxtocco.internal" at bounding box center [138, 166] width 91 height 10
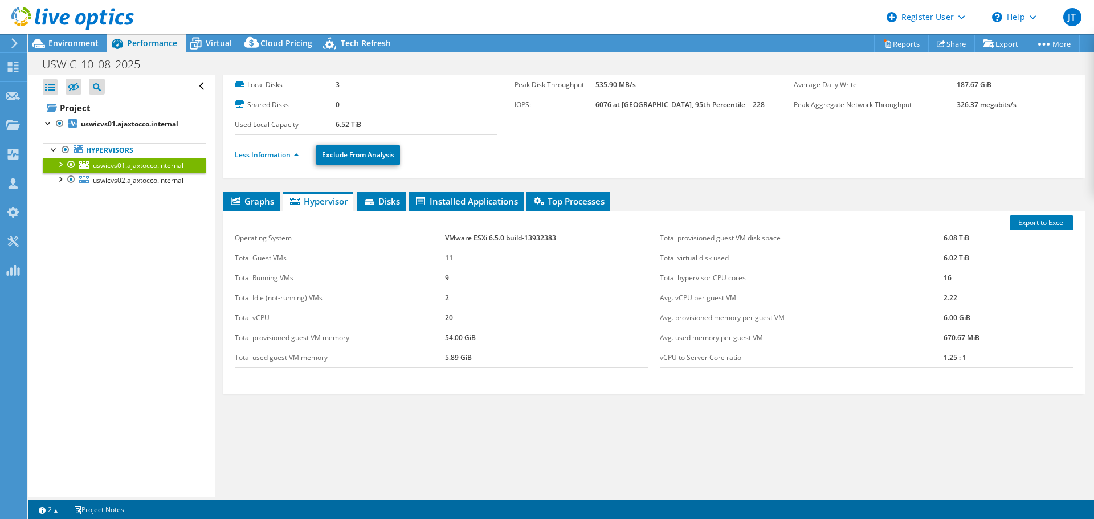
scroll to position [54, 0]
click at [262, 149] on li "More Information" at bounding box center [272, 155] width 74 height 13
click at [264, 158] on link "More Information" at bounding box center [268, 155] width 67 height 10
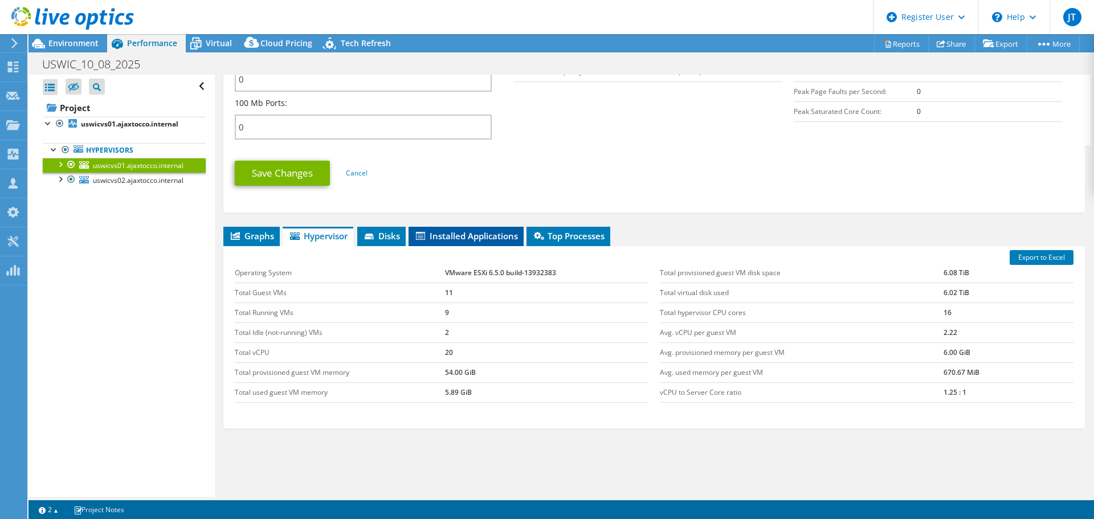
scroll to position [570, 0]
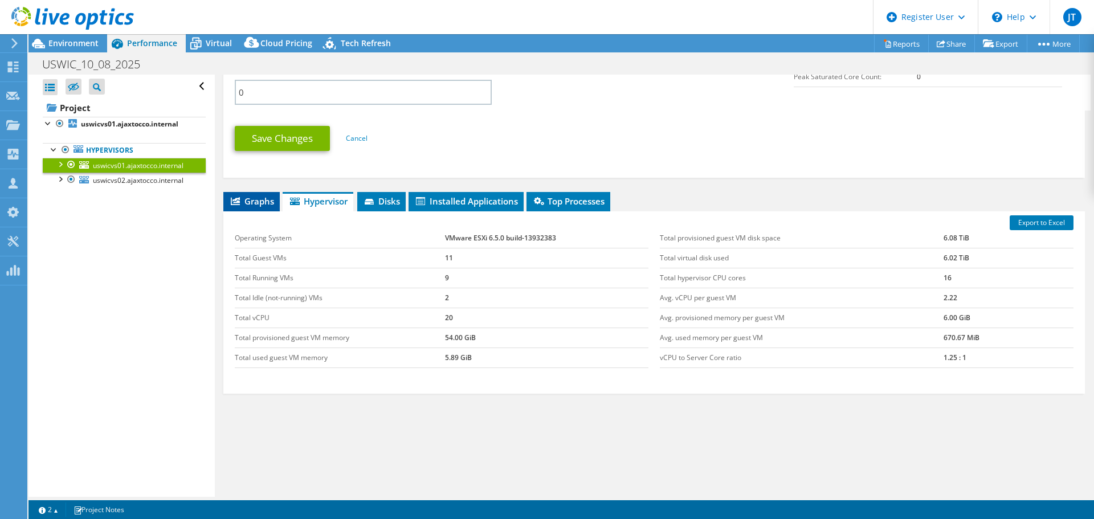
click at [234, 208] on li "Graphs" at bounding box center [251, 201] width 56 height 19
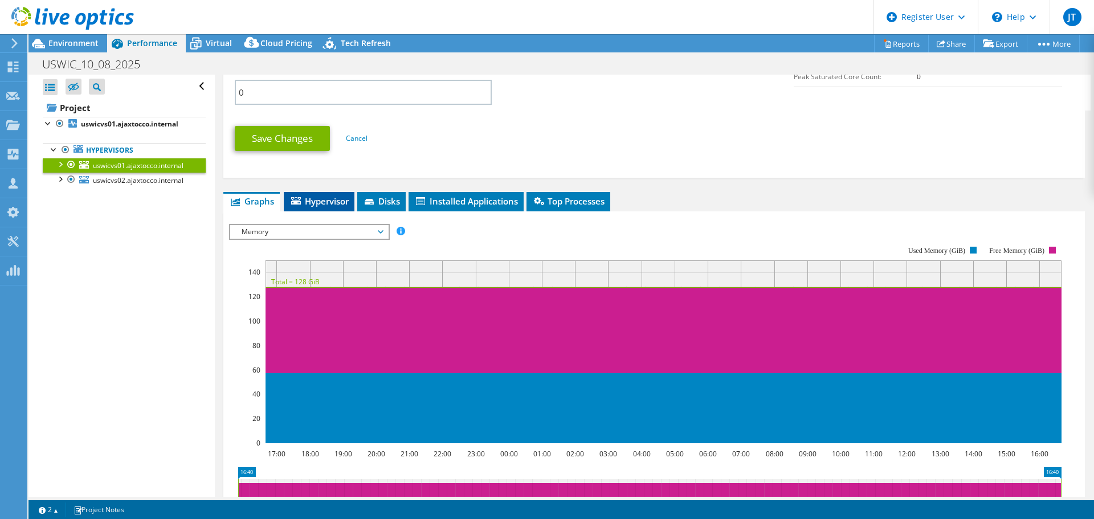
click at [340, 203] on span "Hypervisor" at bounding box center [318, 200] width 59 height 11
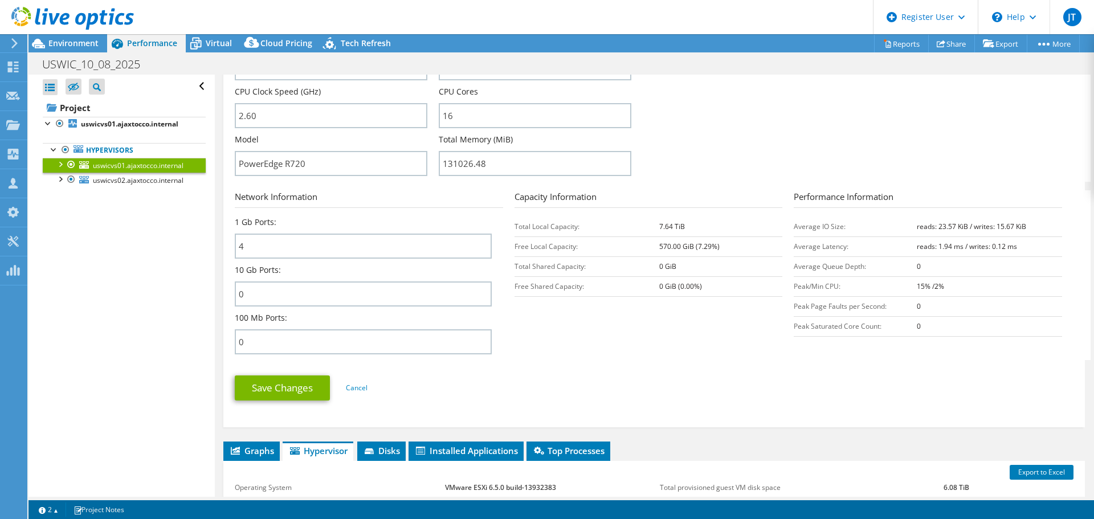
scroll to position [456, 0]
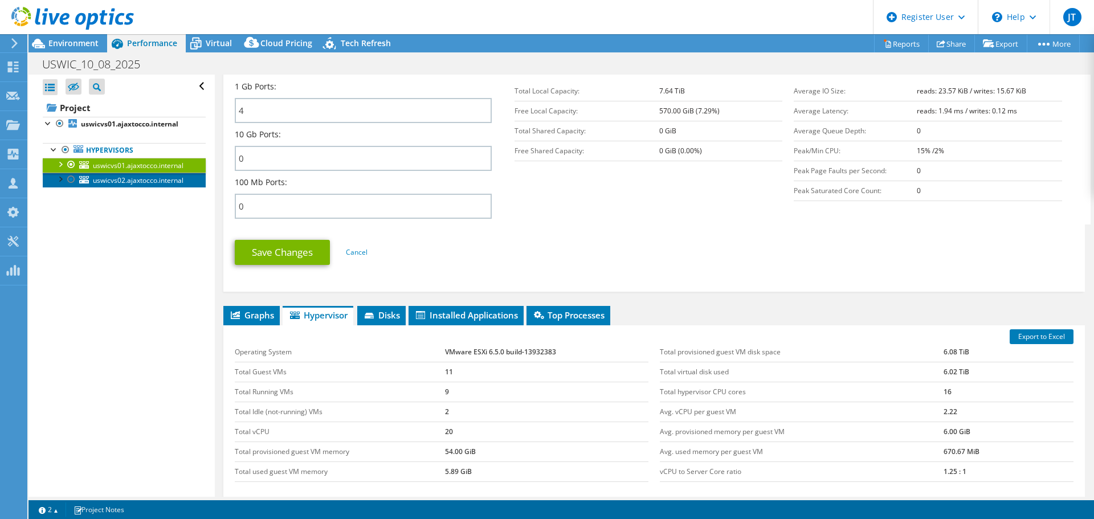
click at [130, 181] on span "uswicvs02.ajaxtocco.internal" at bounding box center [138, 181] width 91 height 10
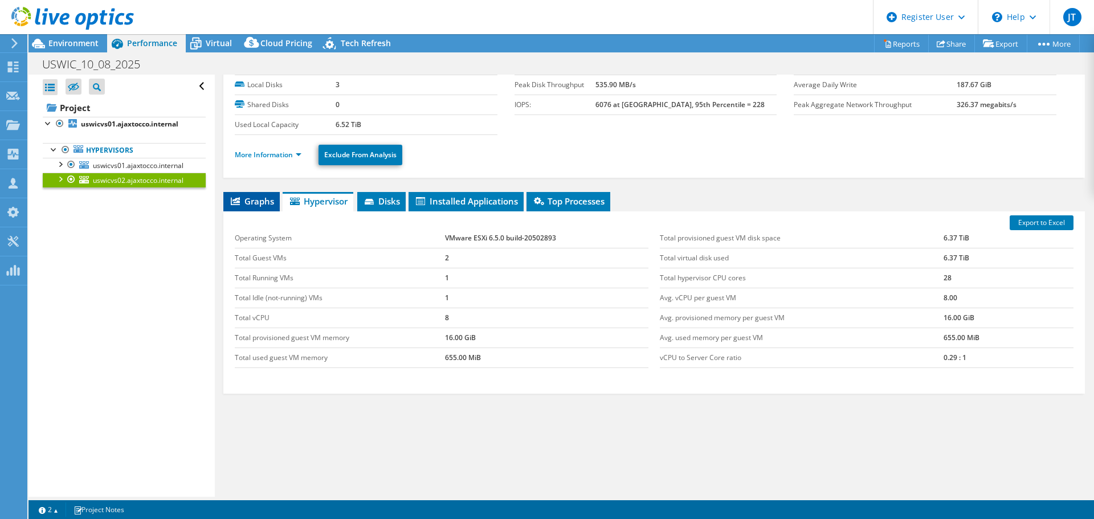
click at [257, 200] on span "Graphs" at bounding box center [251, 200] width 45 height 11
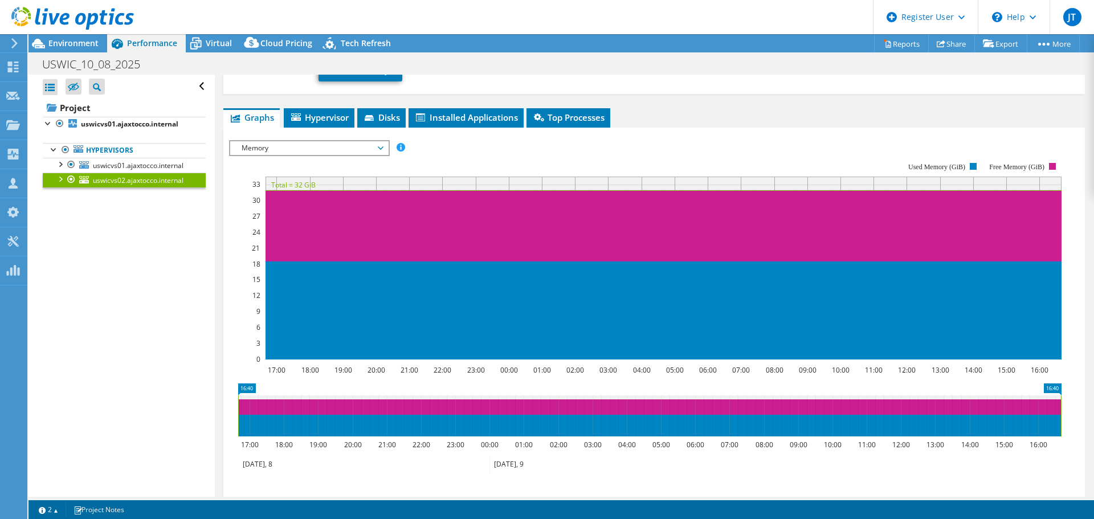
scroll to position [0, 0]
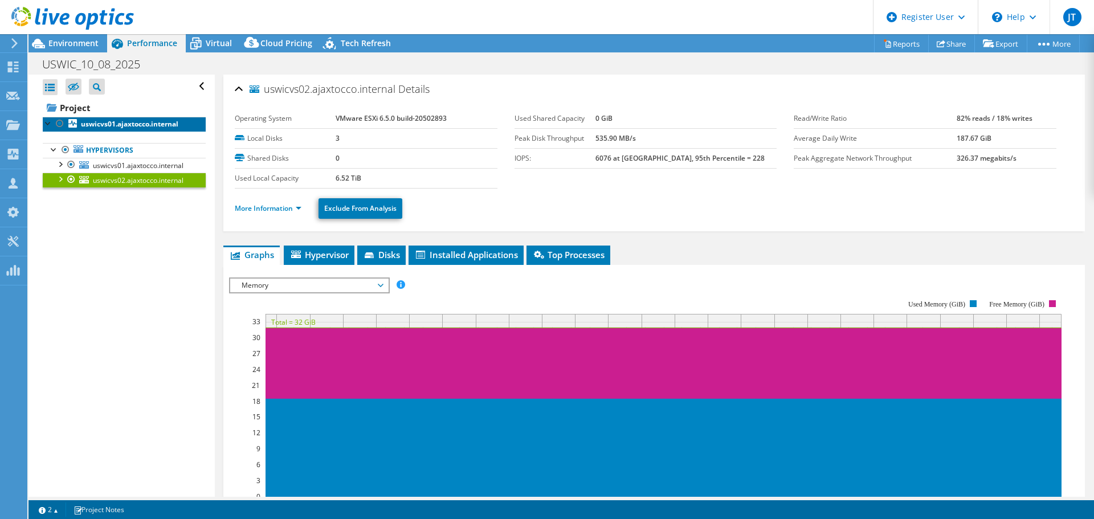
click at [93, 125] on b "uswicvs01.ajaxtocco.internal" at bounding box center [129, 124] width 97 height 10
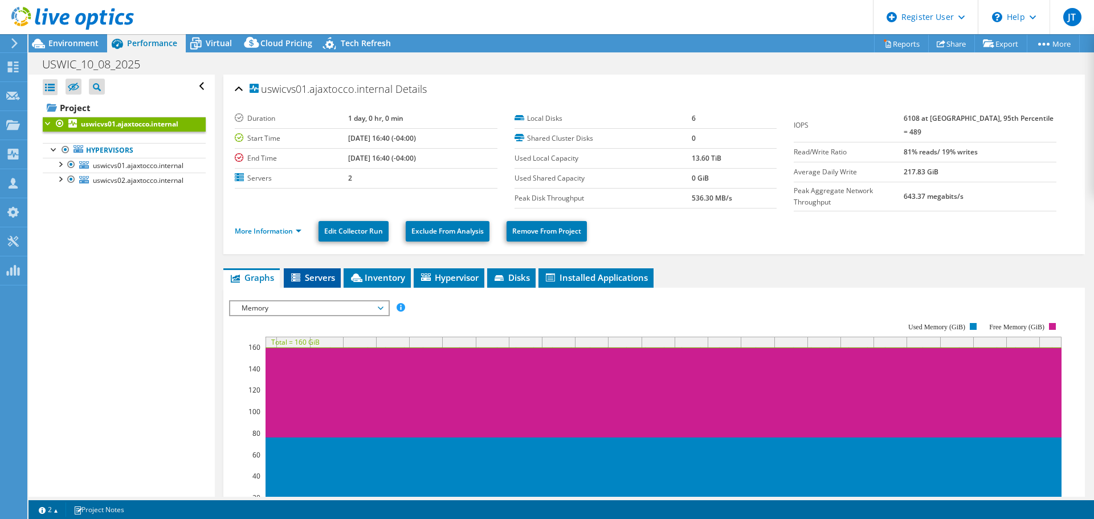
click at [314, 276] on span "Servers" at bounding box center [312, 277] width 46 height 11
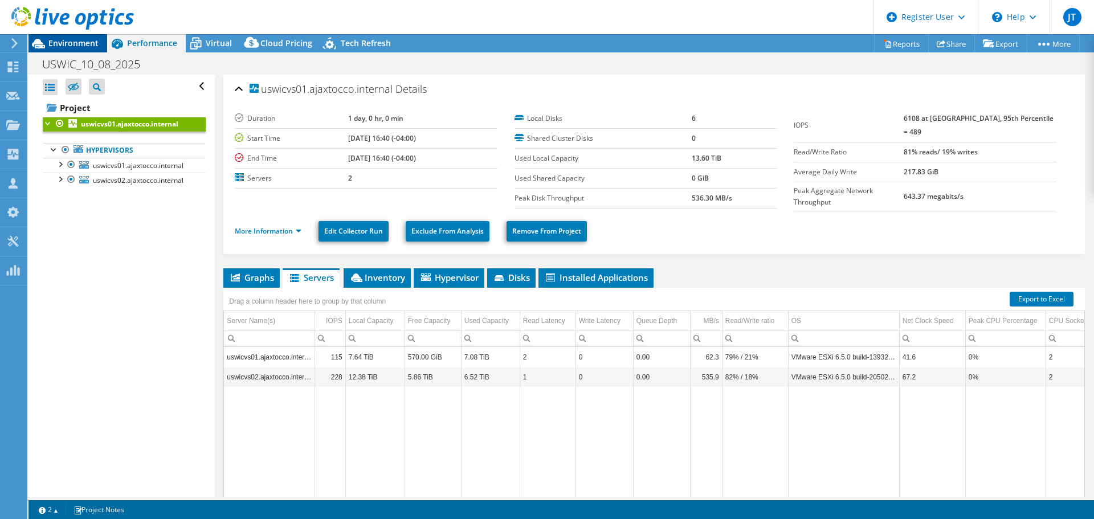
click at [78, 46] on span "Environment" at bounding box center [73, 43] width 50 height 11
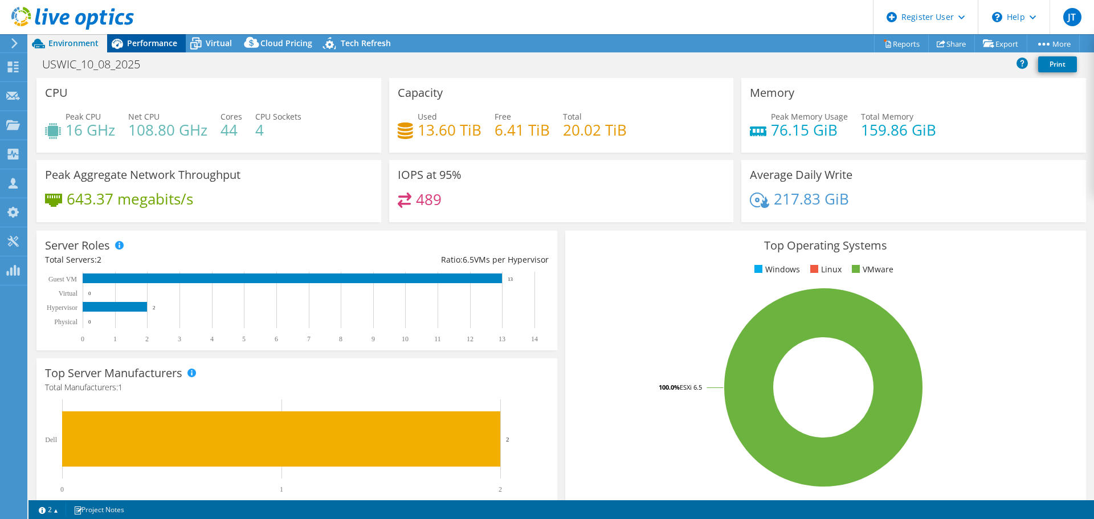
click at [155, 44] on span "Performance" at bounding box center [152, 43] width 50 height 11
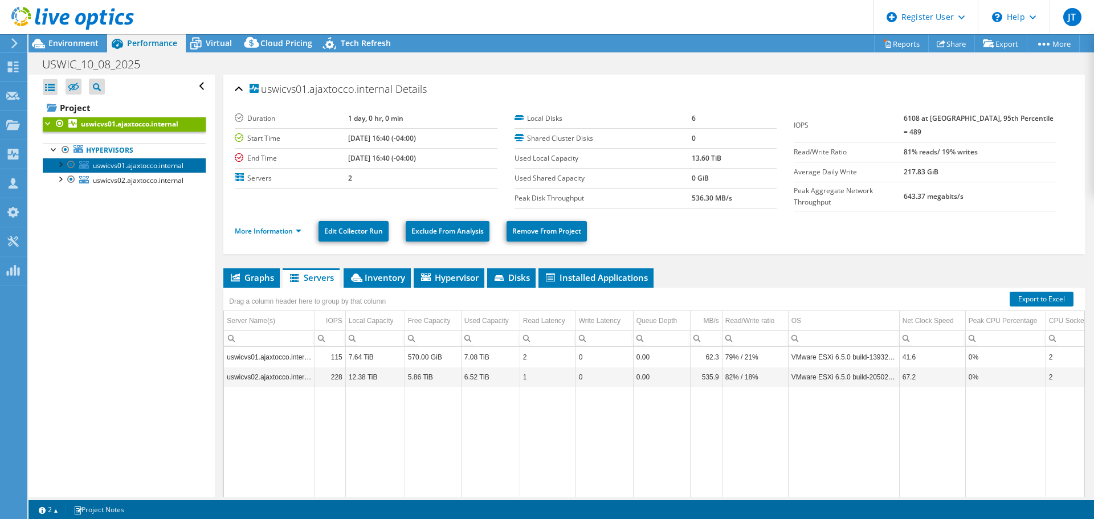
click at [160, 164] on span "uswicvs01.ajaxtocco.internal" at bounding box center [138, 166] width 91 height 10
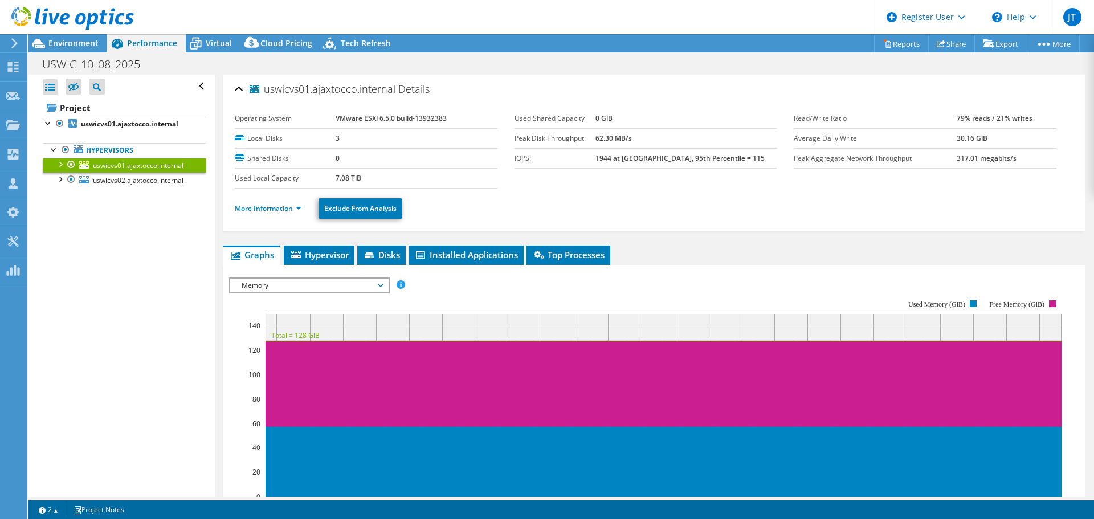
click at [353, 291] on span "Memory" at bounding box center [309, 286] width 146 height 14
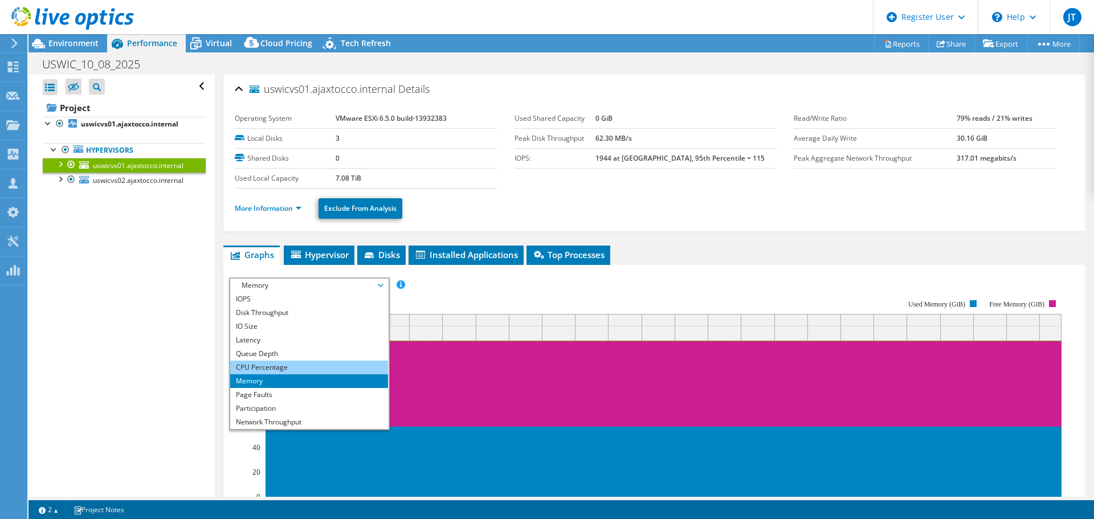
click at [321, 364] on li "CPU Percentage" at bounding box center [309, 368] width 158 height 14
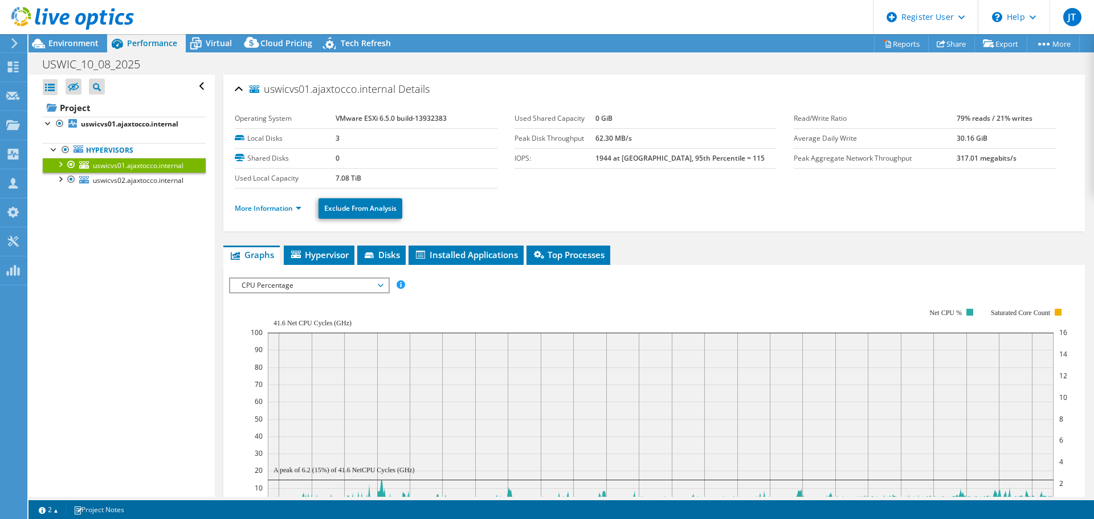
click at [142, 343] on div "Open All Close All Hide Excluded Nodes Project Tree Filter" at bounding box center [121, 286] width 186 height 422
click at [292, 212] on link "More Information" at bounding box center [268, 208] width 67 height 10
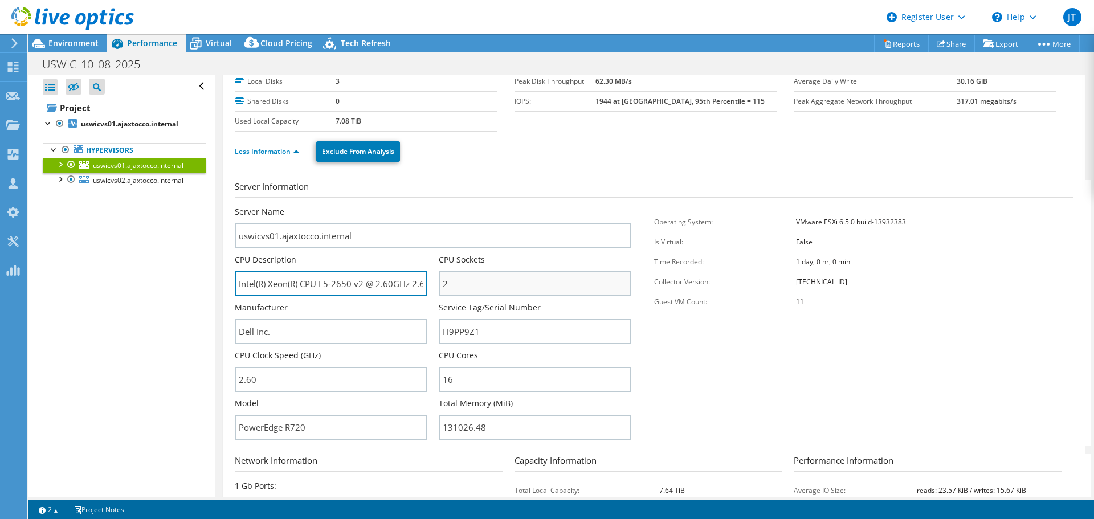
scroll to position [0, 26]
drag, startPoint x: 391, startPoint y: 287, endPoint x: 452, endPoint y: 287, distance: 61.5
click at [452, 206] on div "Server Name uswicvs01.ajaxtocco.internal CPU Description Intel(R) Xeon(R) CPU E…" at bounding box center [439, 206] width 408 height 0
click at [772, 402] on section "Server Information Server Name uswicvs01.ajaxtocco.internal CPU Description Int…" at bounding box center [657, 313] width 845 height 266
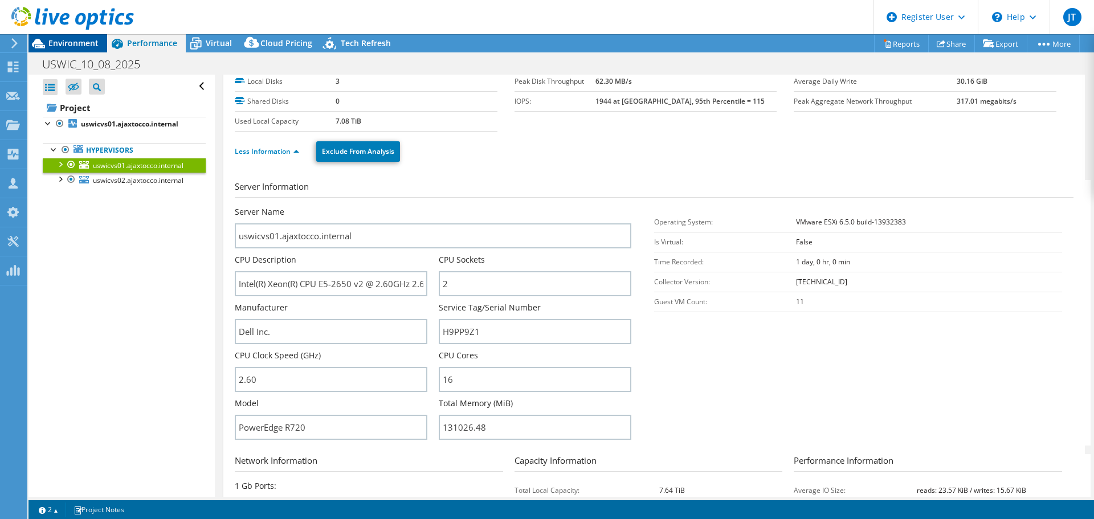
click at [50, 44] on span "Environment" at bounding box center [73, 43] width 50 height 11
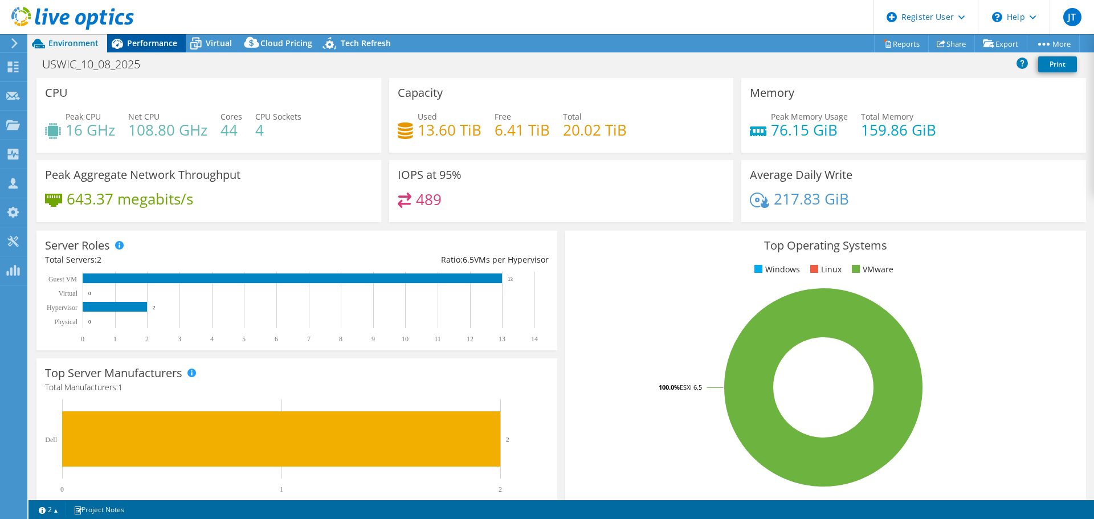
drag, startPoint x: 151, startPoint y: 44, endPoint x: 160, endPoint y: 50, distance: 10.8
click at [152, 44] on span "Performance" at bounding box center [152, 43] width 50 height 11
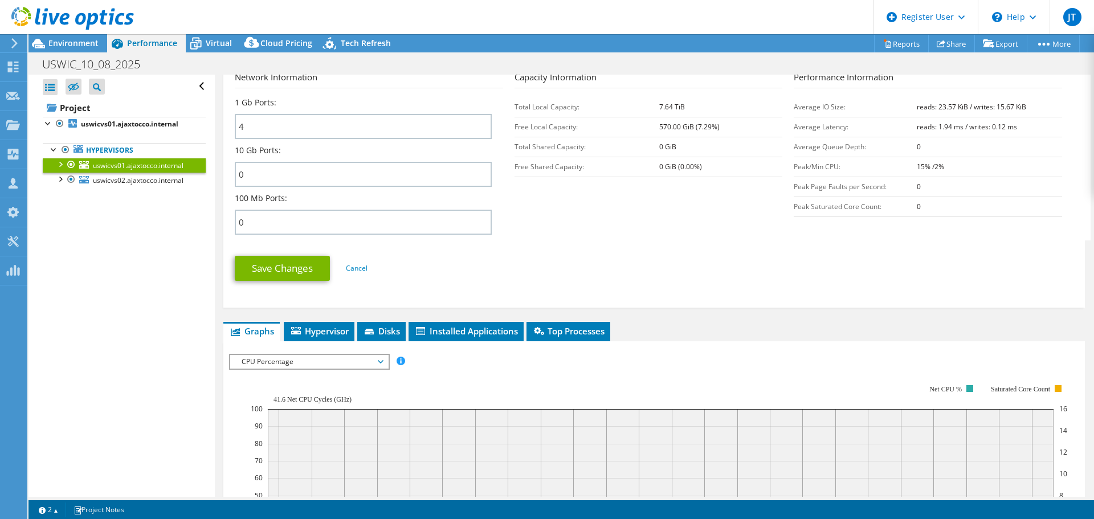
scroll to position [627, 0]
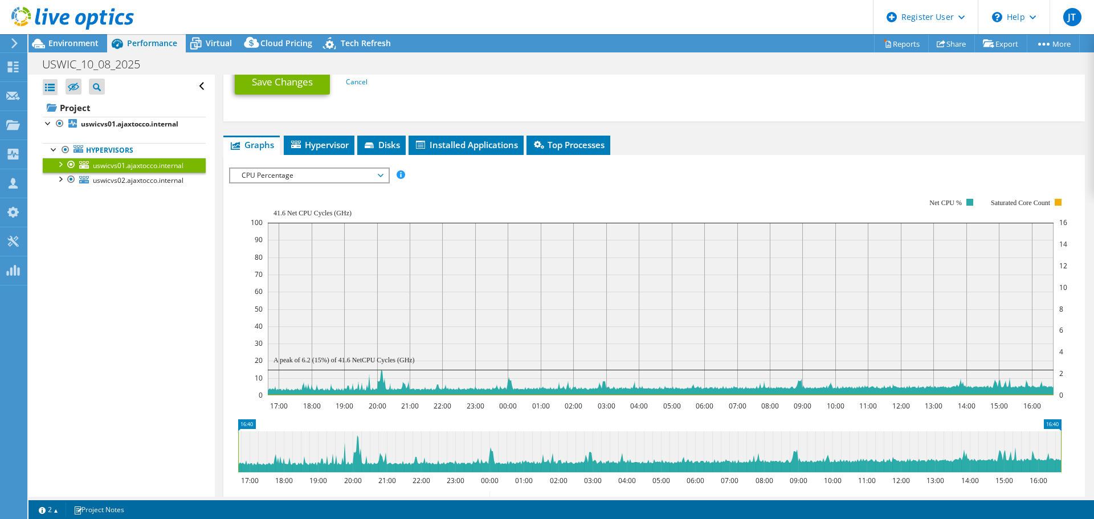
click at [351, 177] on span "CPU Percentage" at bounding box center [309, 176] width 146 height 14
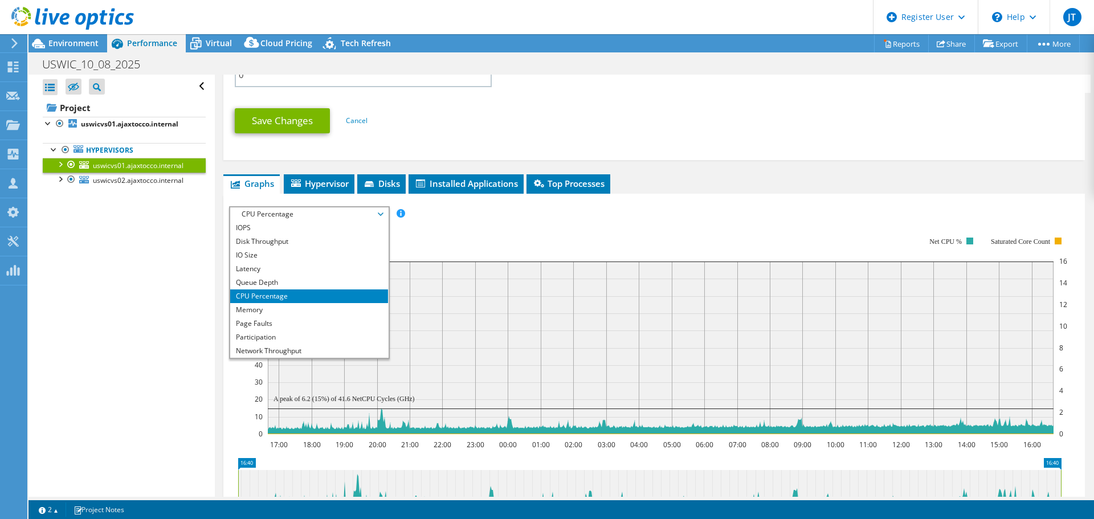
scroll to position [570, 0]
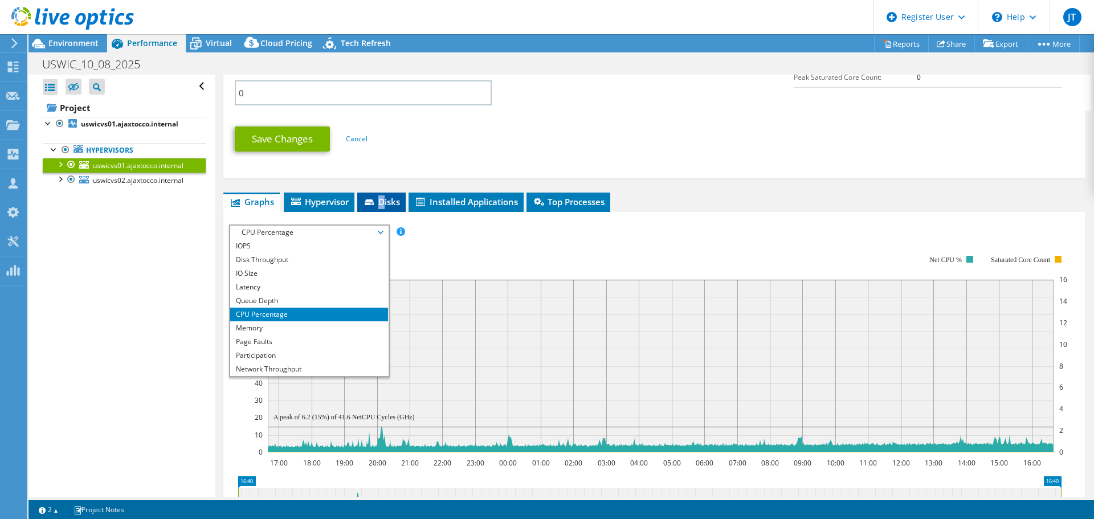
click at [383, 203] on span "Disks" at bounding box center [381, 201] width 37 height 11
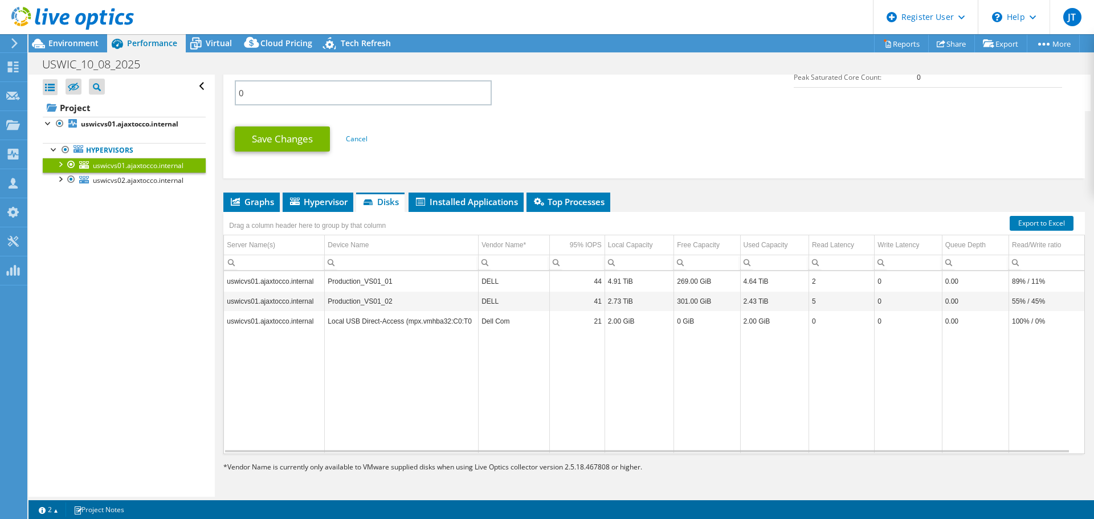
click at [442, 278] on td "Production_VS01_01" at bounding box center [402, 281] width 154 height 20
click at [839, 280] on td "2" at bounding box center [842, 281] width 66 height 20
click at [429, 325] on td "Local USB Direct-Access (mpx.vmhba32:C0:T0" at bounding box center [402, 321] width 154 height 20
click at [262, 204] on span "Graphs" at bounding box center [251, 201] width 45 height 11
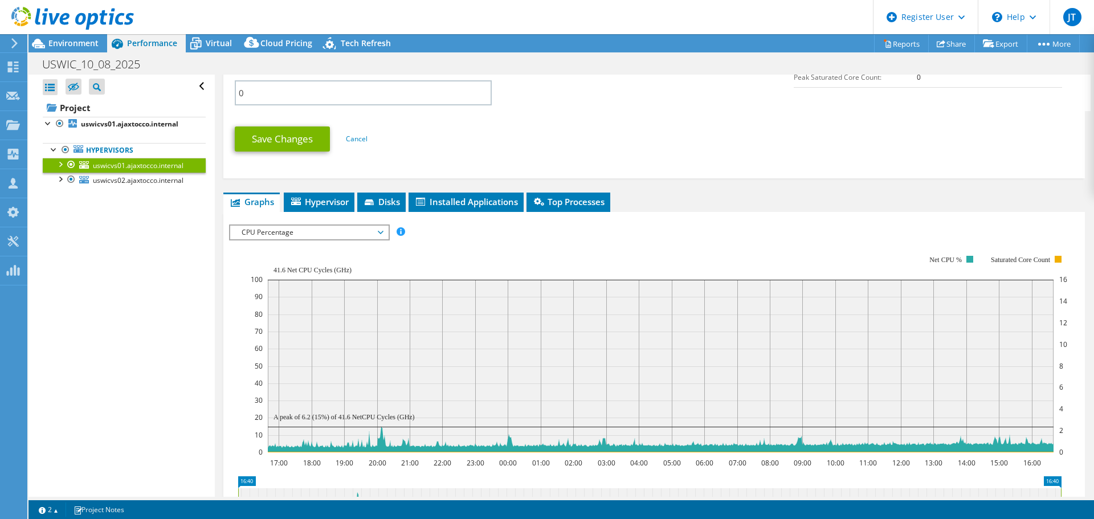
click at [320, 231] on span "CPU Percentage" at bounding box center [309, 233] width 146 height 14
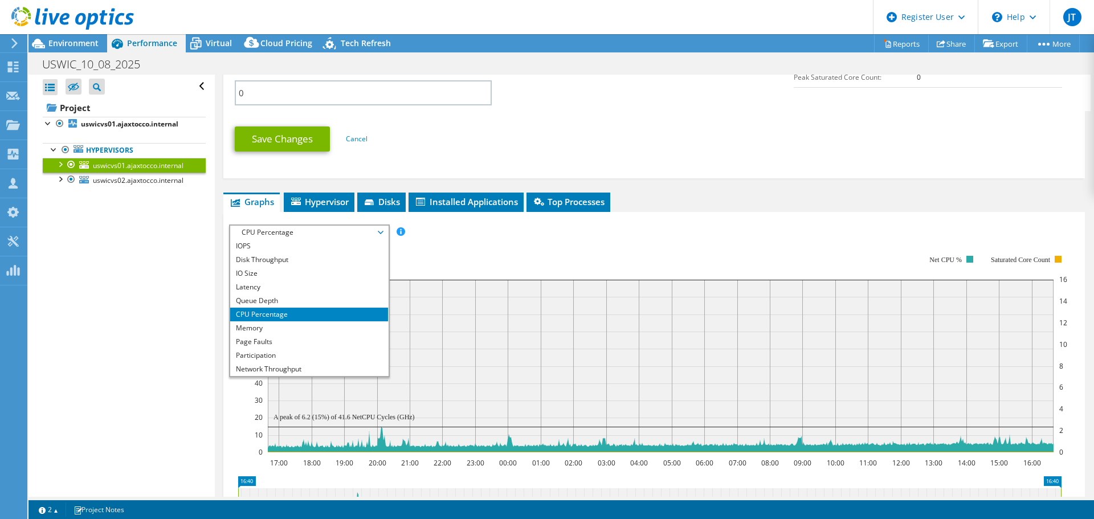
click at [313, 325] on li "Memory" at bounding box center [309, 328] width 158 height 14
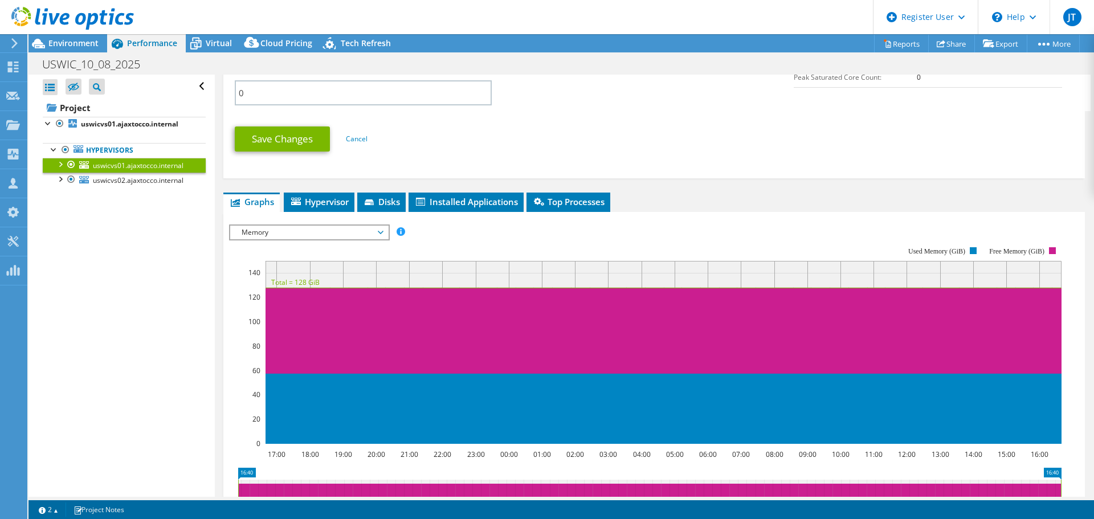
scroll to position [342, 0]
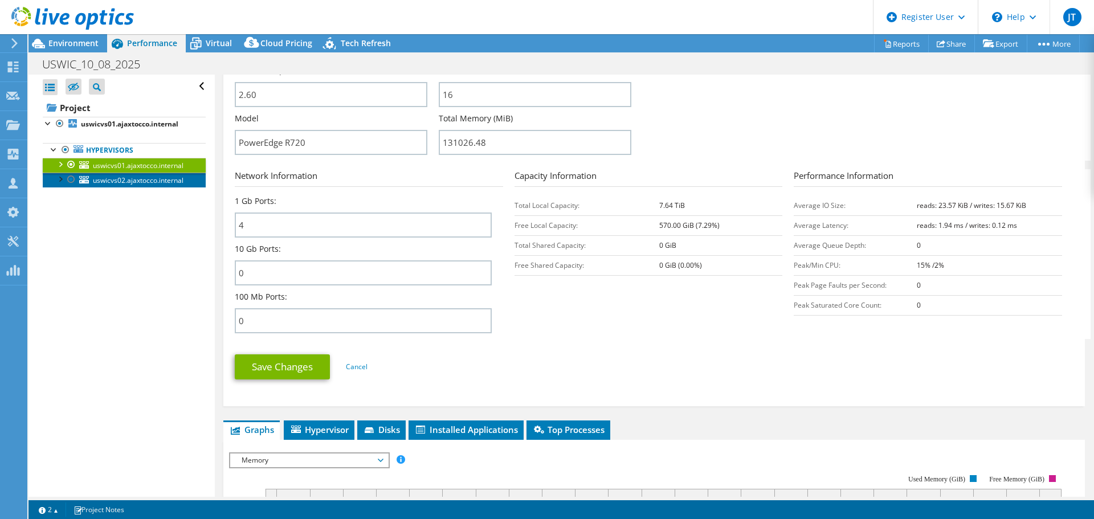
click at [129, 179] on span "uswicvs02.ajaxtocco.internal" at bounding box center [138, 181] width 91 height 10
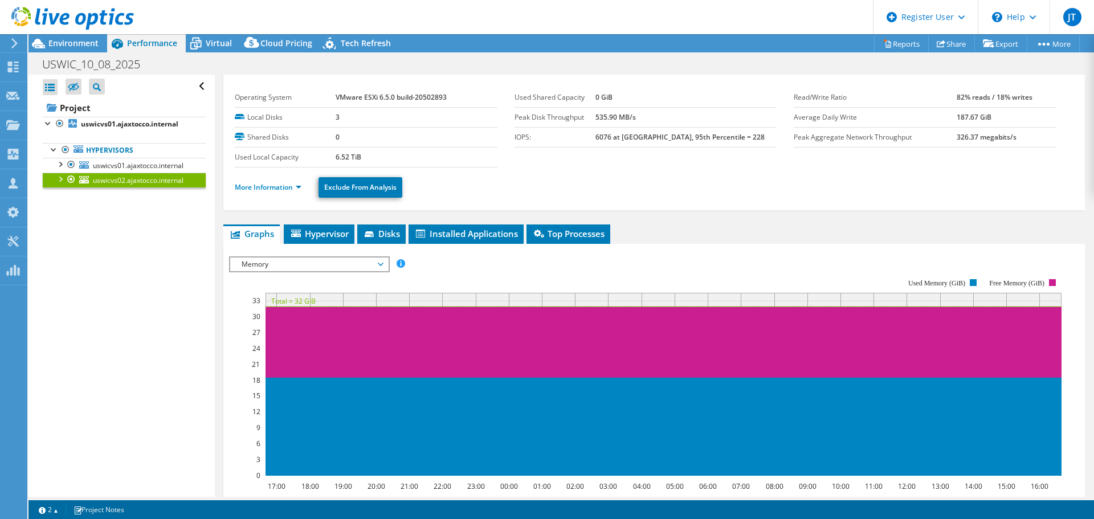
scroll to position [21, 0]
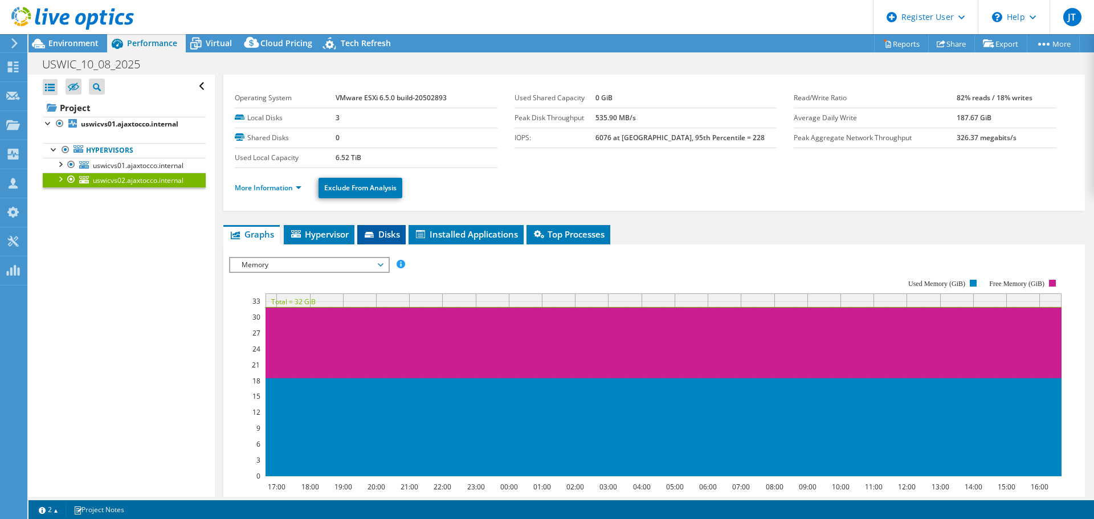
click at [383, 228] on li "Disks" at bounding box center [381, 234] width 48 height 19
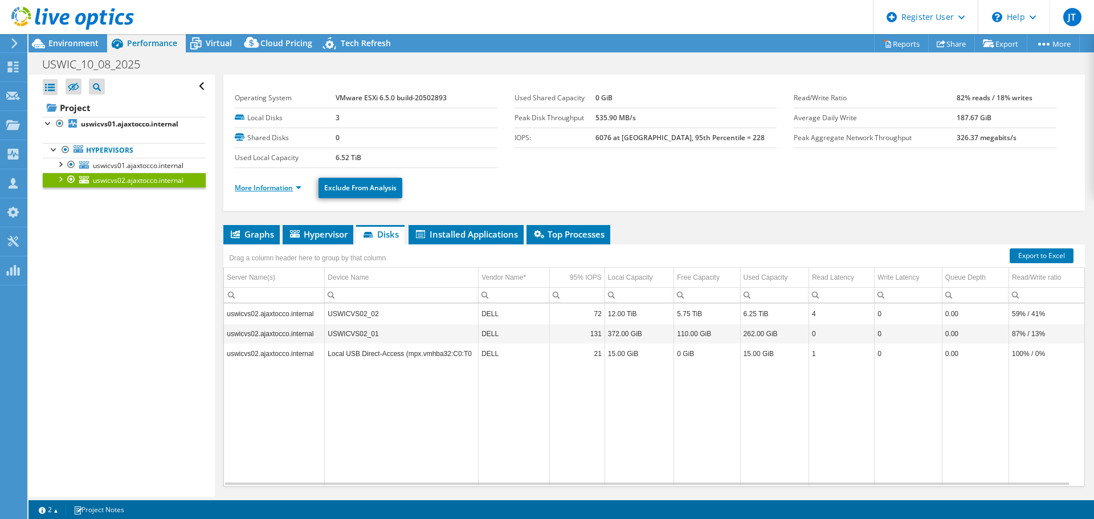
scroll to position [0, 0]
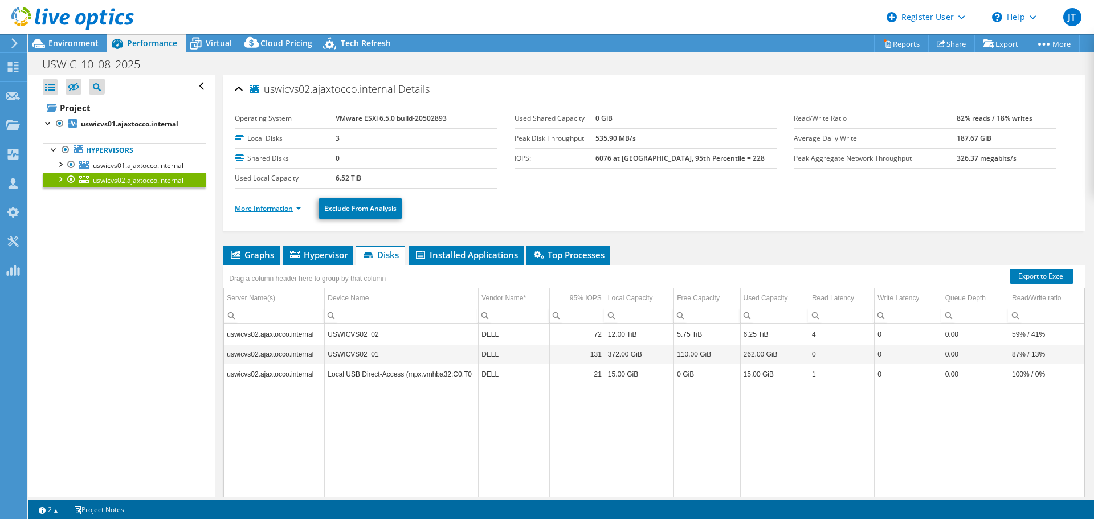
click at [262, 209] on link "More Information" at bounding box center [268, 208] width 67 height 10
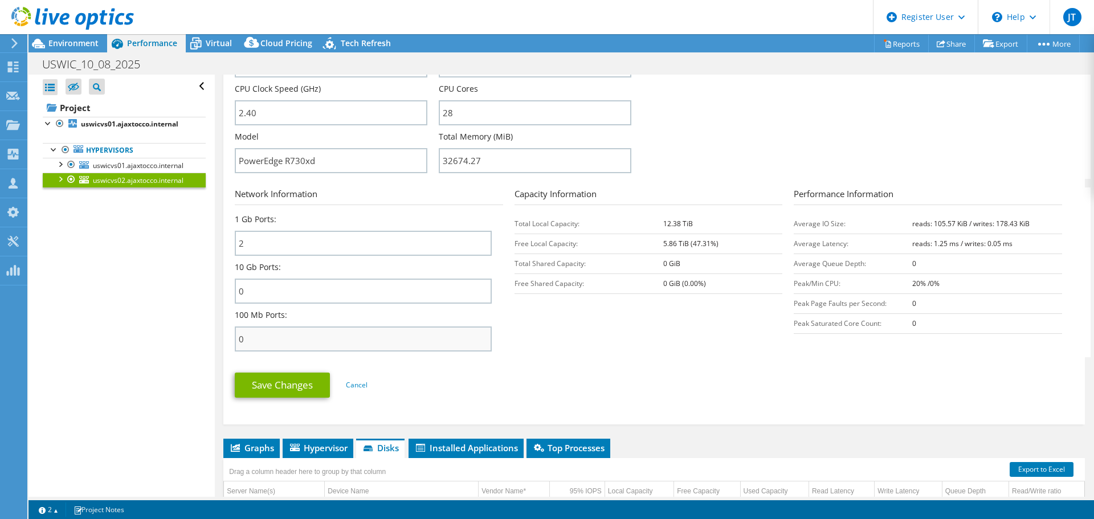
scroll to position [325, 0]
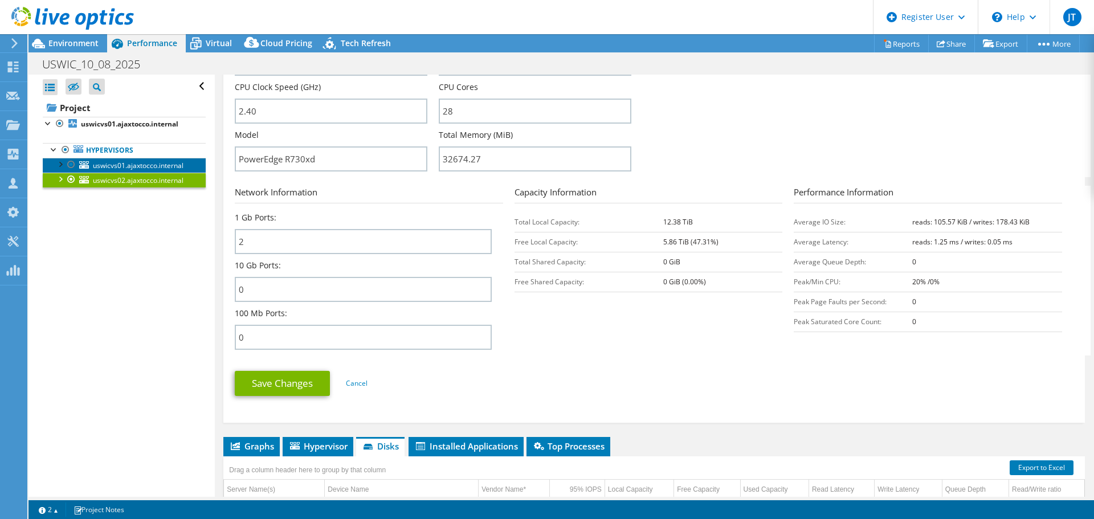
click at [135, 159] on link "uswicvs01.ajaxtocco.internal" at bounding box center [124, 165] width 163 height 15
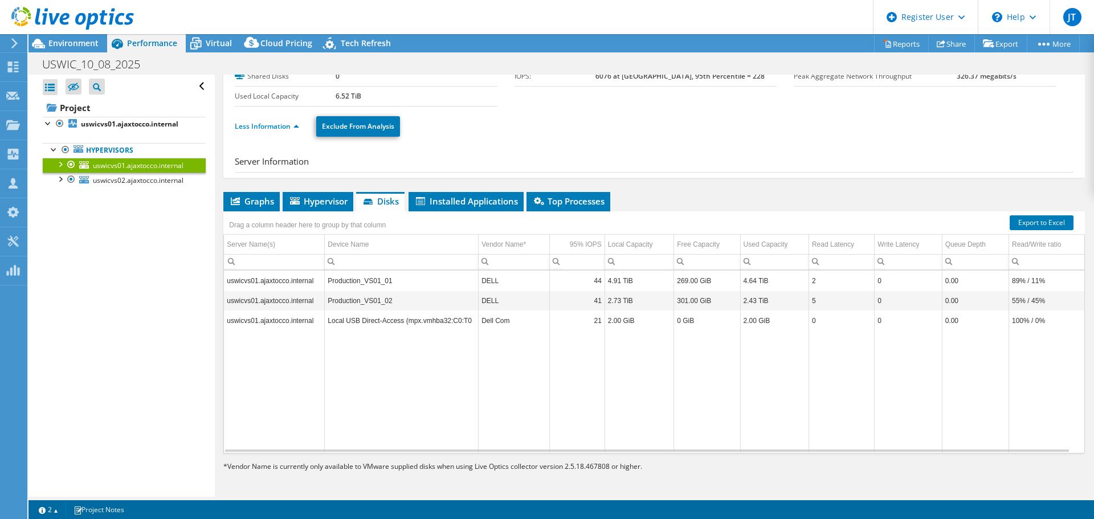
scroll to position [54, 0]
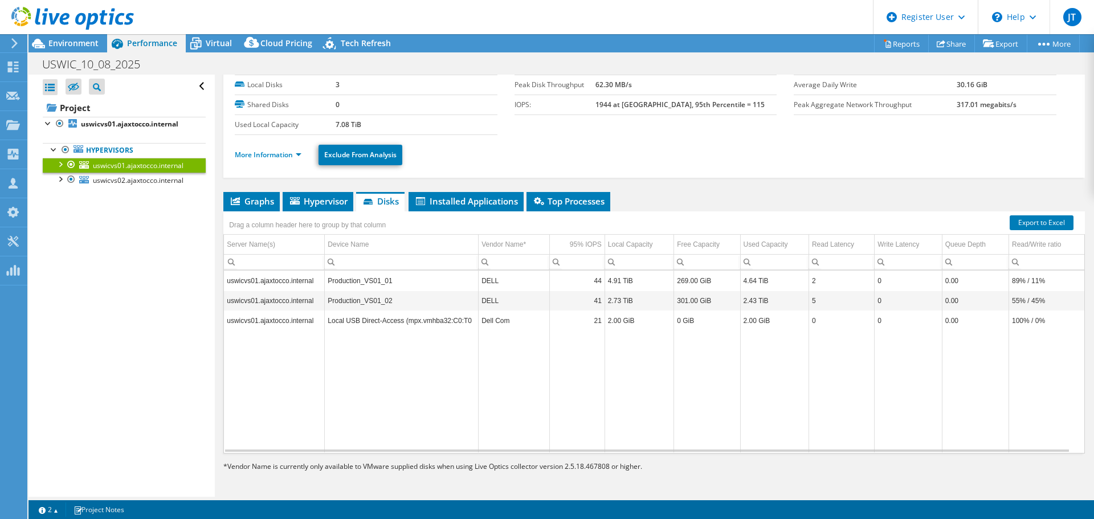
click at [268, 149] on li "More Information" at bounding box center [272, 155] width 74 height 13
drag, startPoint x: 261, startPoint y: 195, endPoint x: 263, endPoint y: 212, distance: 17.2
click at [260, 195] on li "Graphs" at bounding box center [251, 201] width 56 height 19
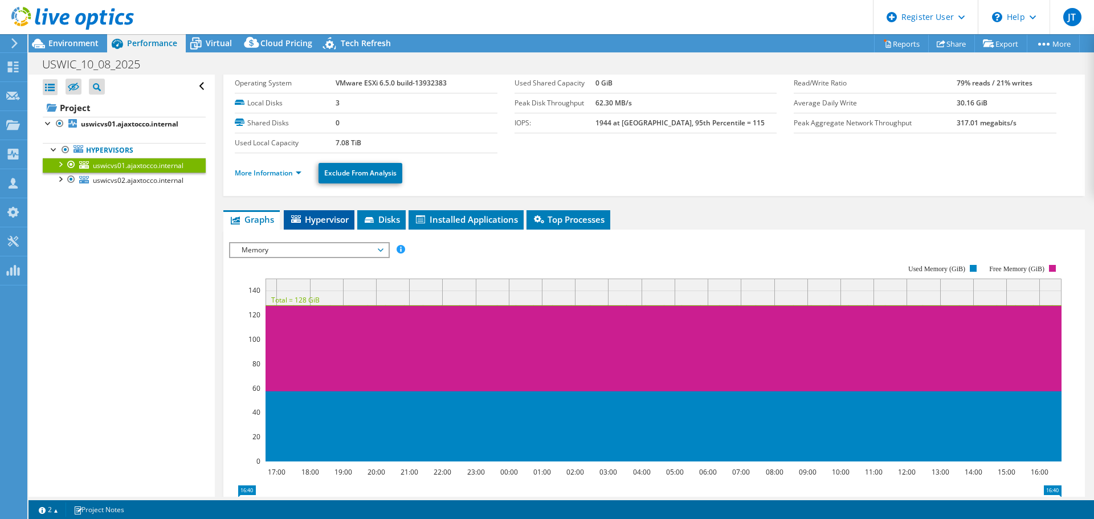
scroll to position [0, 0]
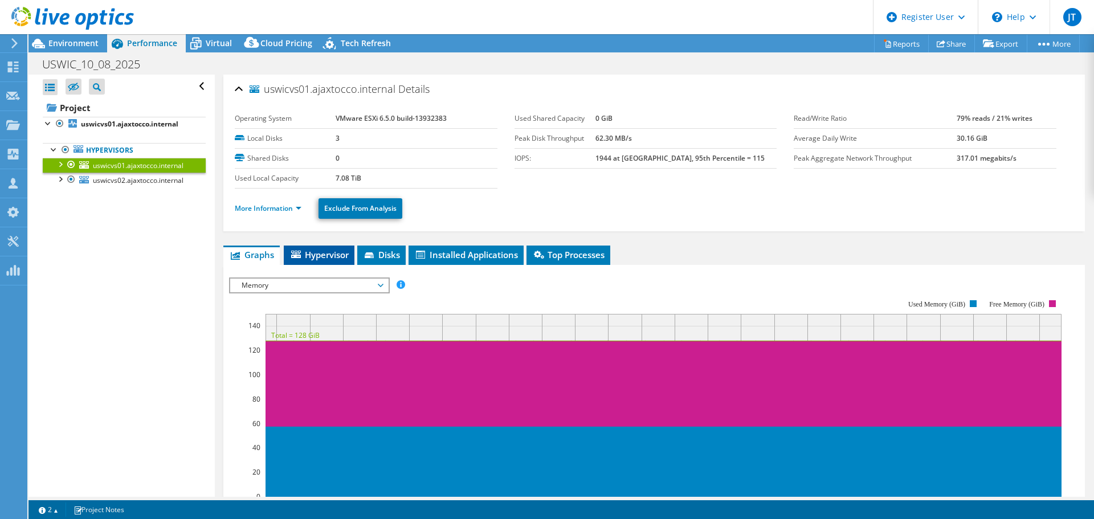
click at [299, 257] on icon at bounding box center [296, 254] width 10 height 7
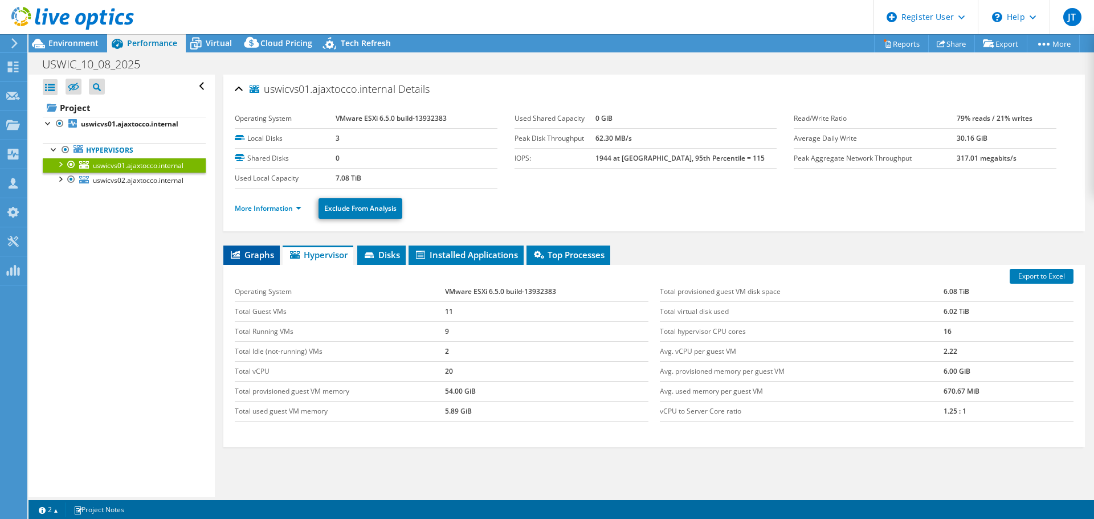
click at [269, 254] on span "Graphs" at bounding box center [251, 254] width 45 height 11
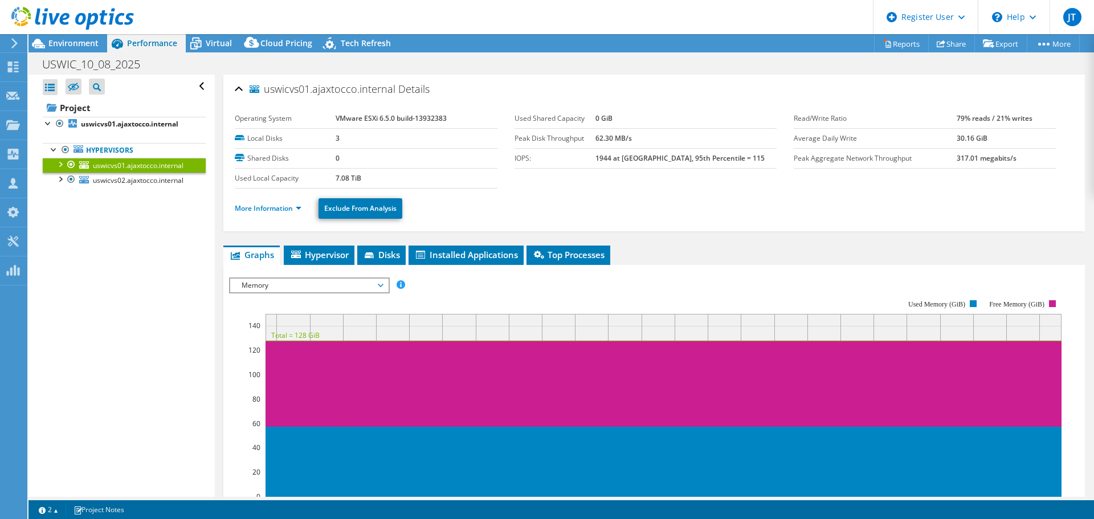
click at [284, 290] on span "Memory" at bounding box center [309, 286] width 146 height 14
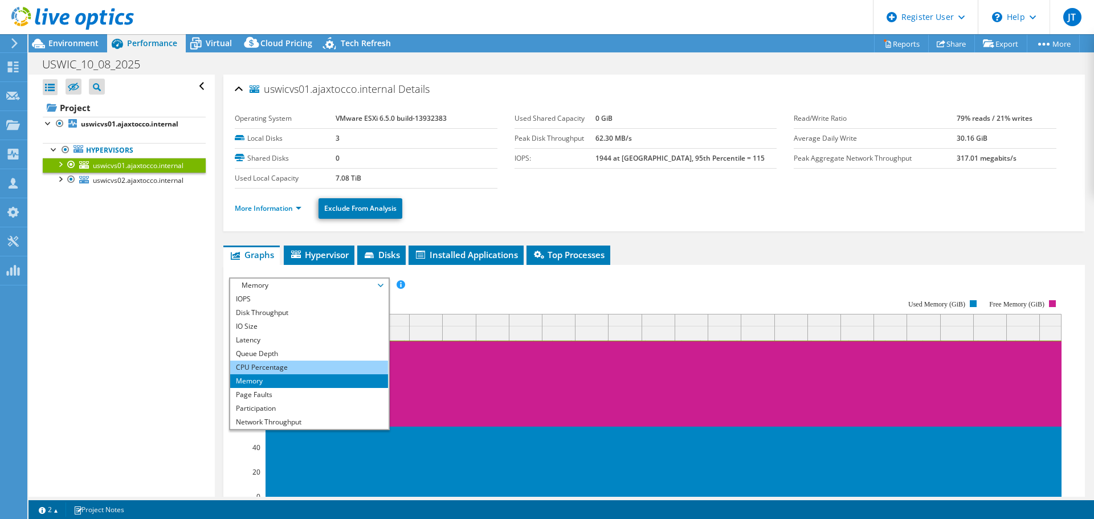
click at [300, 369] on li "CPU Percentage" at bounding box center [309, 368] width 158 height 14
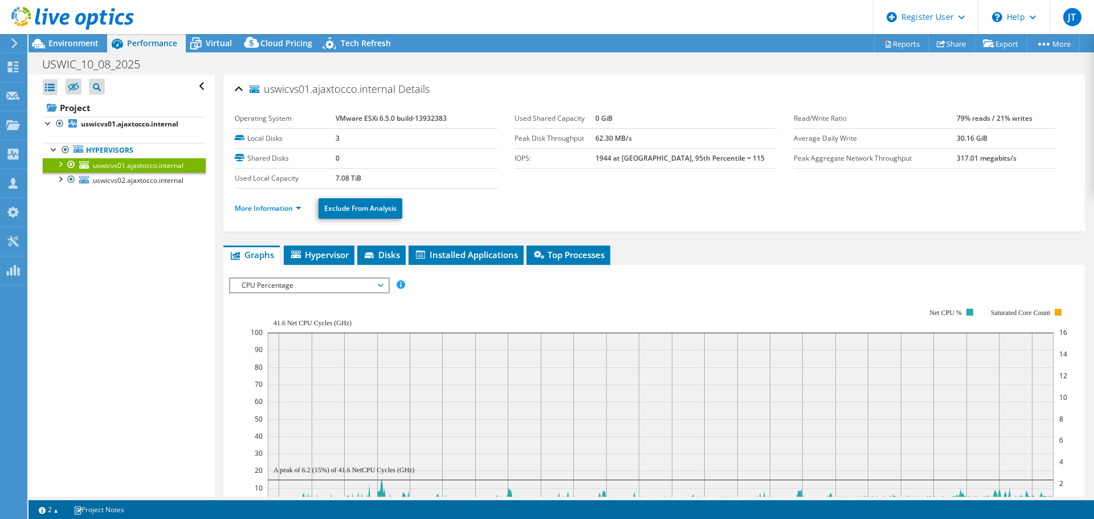
click at [137, 340] on div "Open All Close All Hide Excluded Nodes Project Tree Filter" at bounding box center [121, 286] width 186 height 422
click at [77, 50] on div "Environment" at bounding box center [67, 43] width 79 height 18
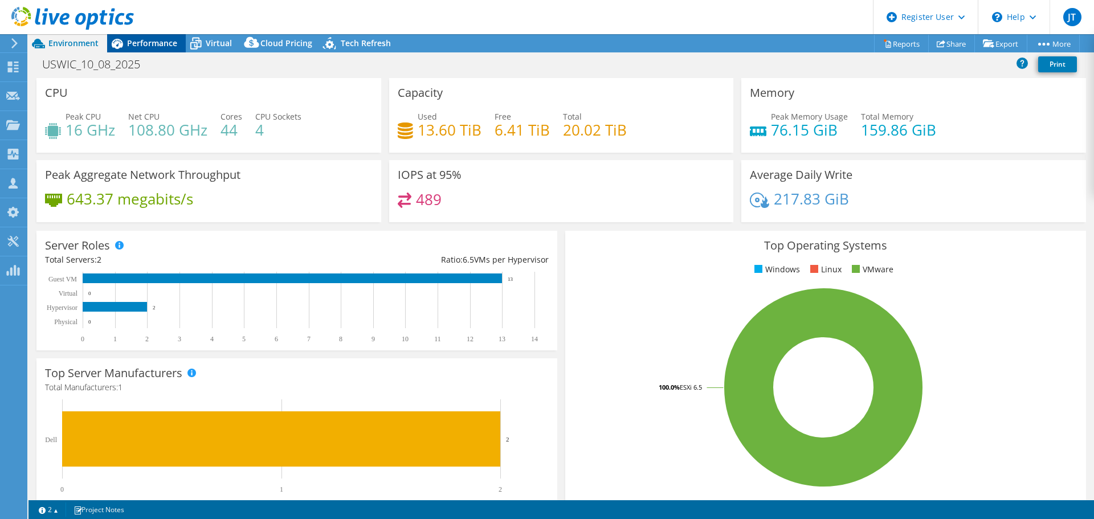
click at [138, 40] on span "Performance" at bounding box center [152, 43] width 50 height 11
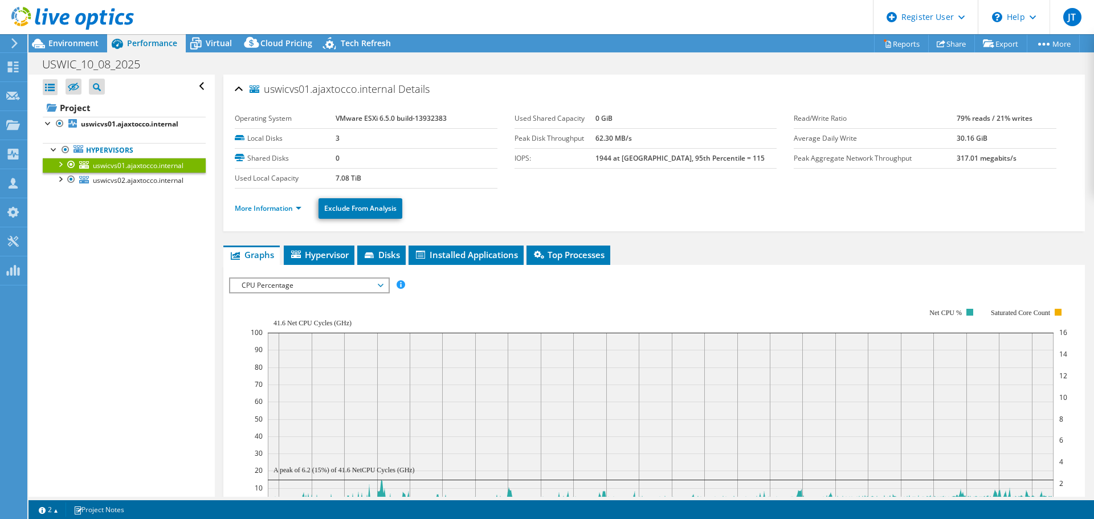
click at [301, 293] on rect at bounding box center [659, 407] width 817 height 228
click at [305, 287] on span "CPU Percentage" at bounding box center [309, 286] width 146 height 14
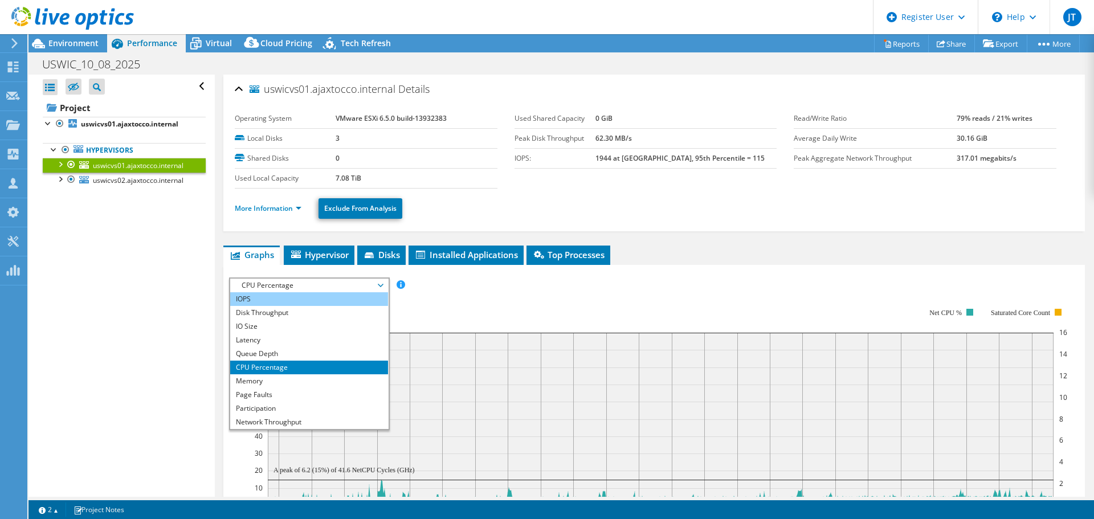
click at [303, 303] on li "IOPS" at bounding box center [309, 299] width 158 height 14
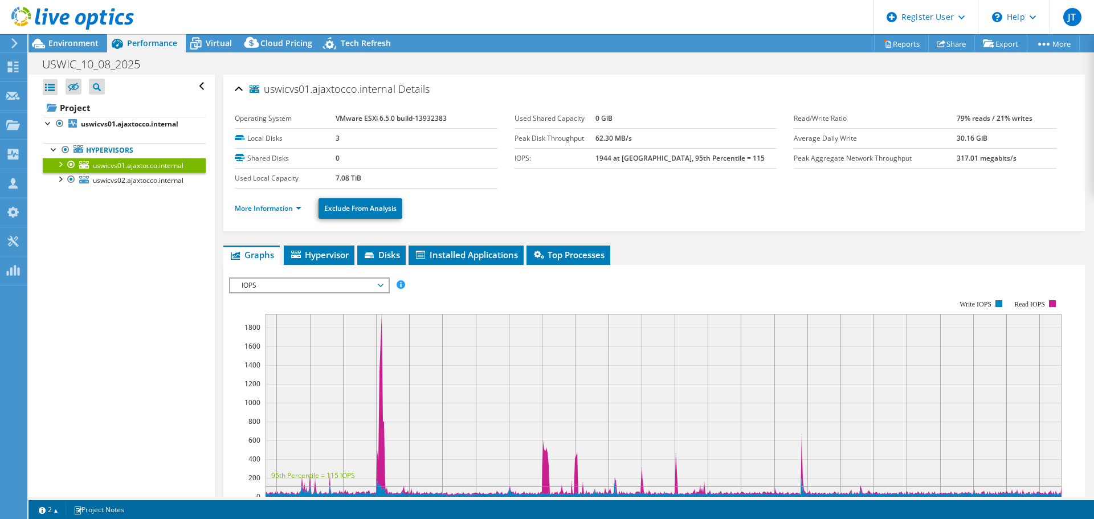
click at [190, 368] on div "Open All Close All Hide Excluded Nodes Project Tree Filter" at bounding box center [121, 286] width 186 height 422
click at [317, 286] on span "IOPS" at bounding box center [309, 286] width 146 height 14
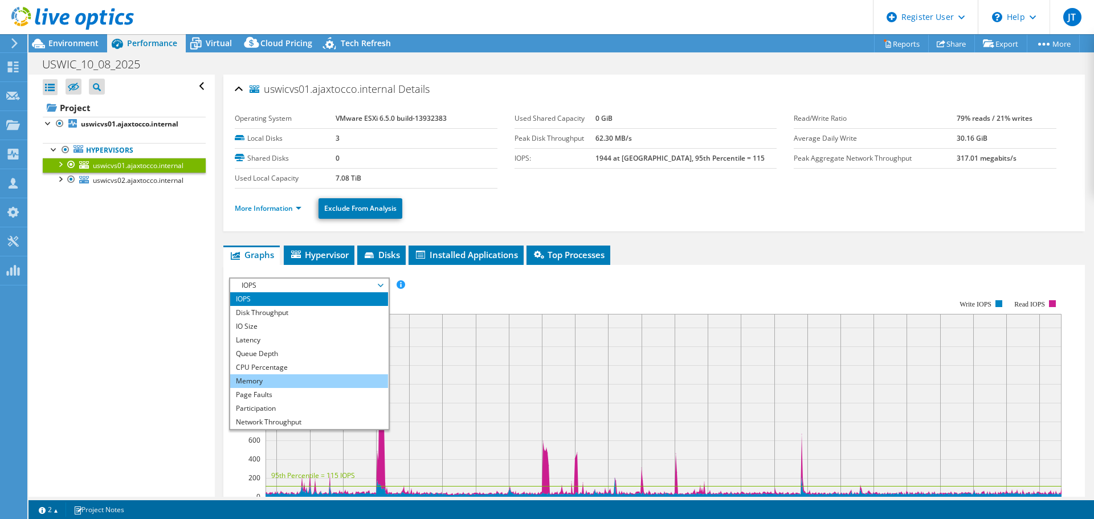
click at [282, 379] on li "Memory" at bounding box center [309, 381] width 158 height 14
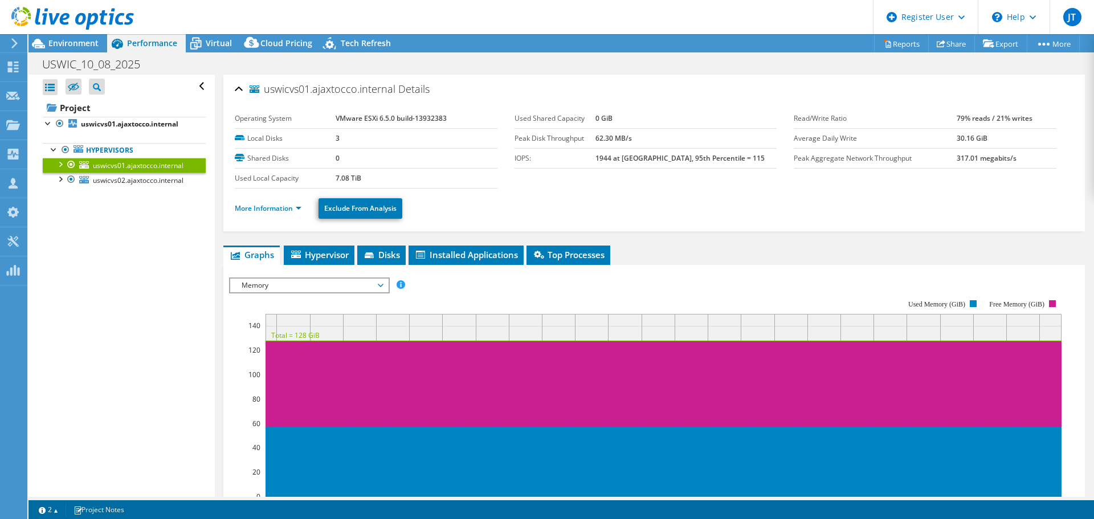
click at [121, 370] on div "Open All Close All Hide Excluded Nodes Project Tree Filter" at bounding box center [121, 286] width 186 height 422
click at [272, 203] on li "More Information" at bounding box center [272, 208] width 74 height 13
click at [267, 206] on link "More Information" at bounding box center [268, 208] width 67 height 10
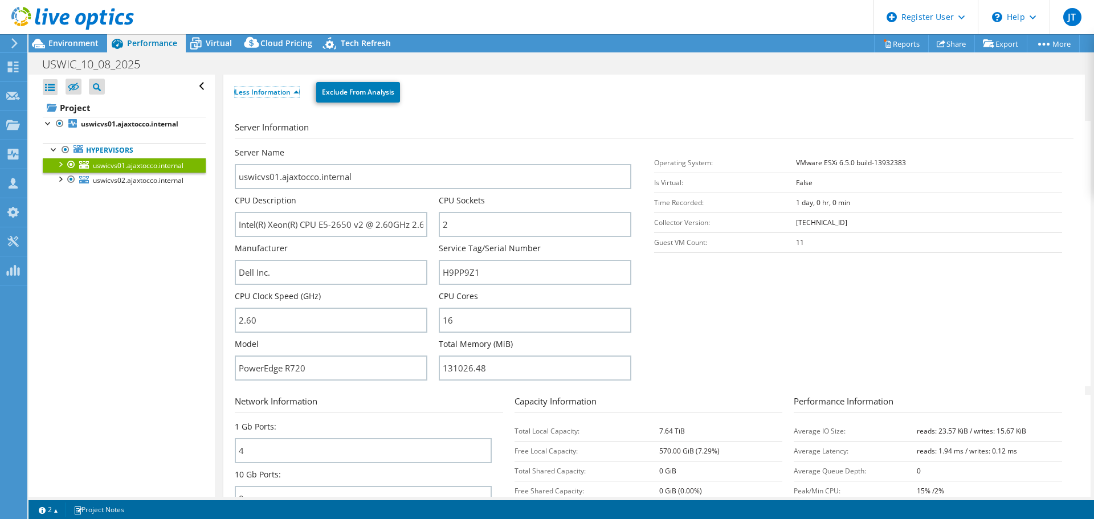
scroll to position [114, 0]
click at [134, 180] on span "uswicvs02.ajaxtocco.internal" at bounding box center [138, 181] width 91 height 10
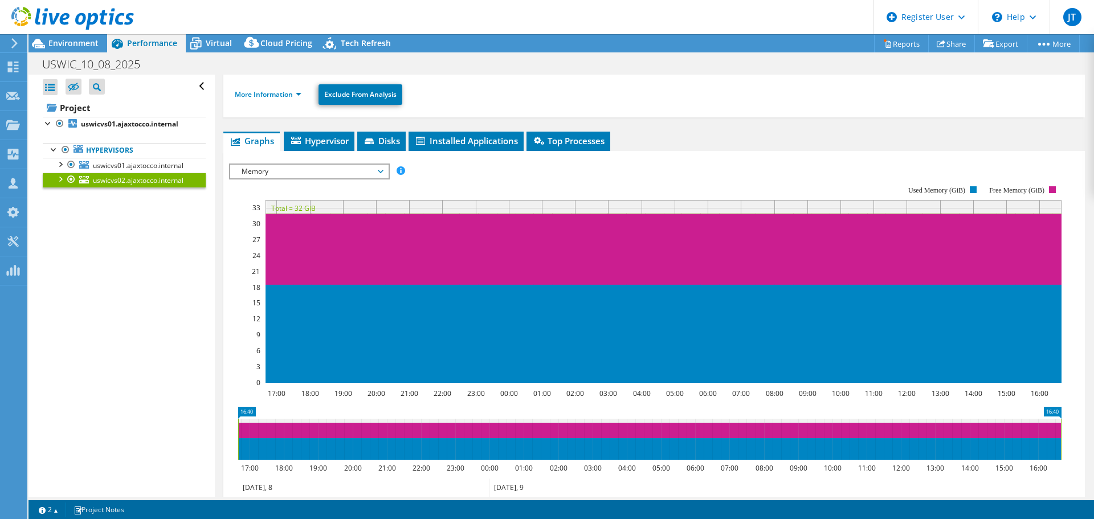
scroll to position [0, 0]
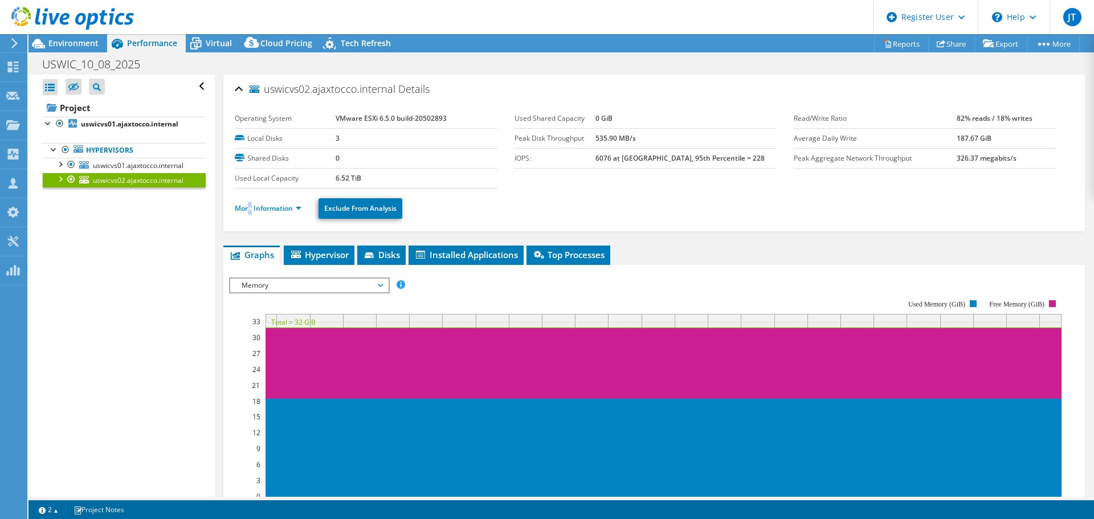
click at [251, 203] on li "More Information" at bounding box center [272, 208] width 74 height 13
click at [258, 210] on link "More Information" at bounding box center [268, 208] width 67 height 10
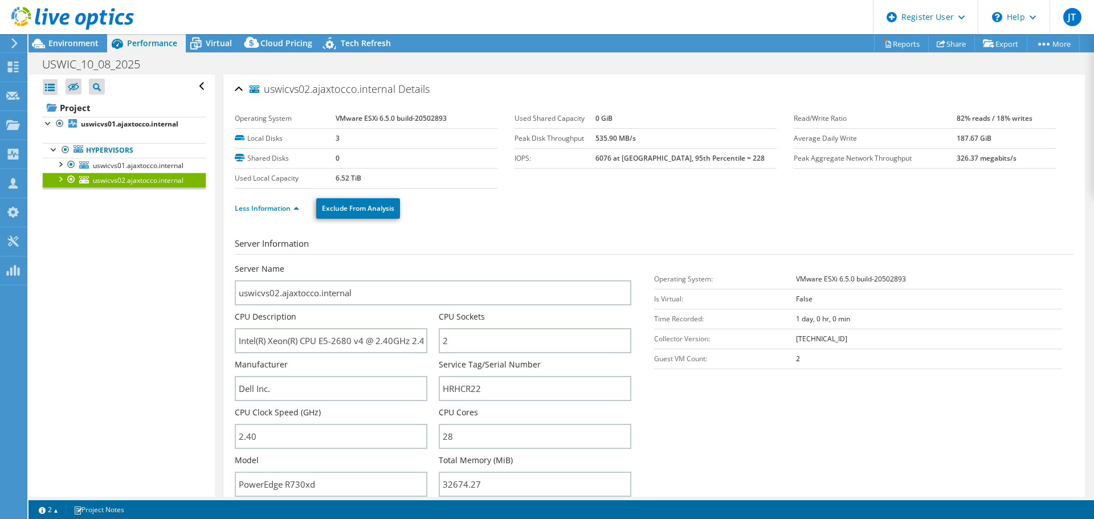
click at [178, 308] on div "Open All Close All Hide Excluded Nodes Project Tree Filter" at bounding box center [121, 286] width 186 height 422
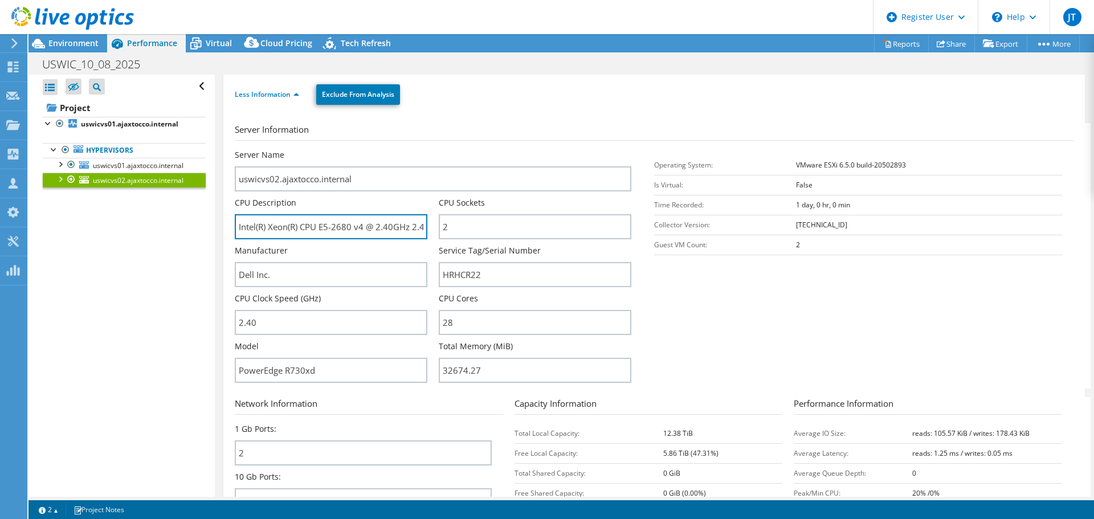
scroll to position [0, 26]
drag, startPoint x: 352, startPoint y: 230, endPoint x: 593, endPoint y: 242, distance: 241.3
click at [593, 149] on div "Server Name uswicvs02.ajaxtocco.internal CPU Description Intel(R) Xeon(R) CPU E…" at bounding box center [439, 149] width 408 height 0
click at [739, 316] on section "Server Information Server Name uswicvs02.ajaxtocco.internal CPU Description Int…" at bounding box center [657, 256] width 845 height 266
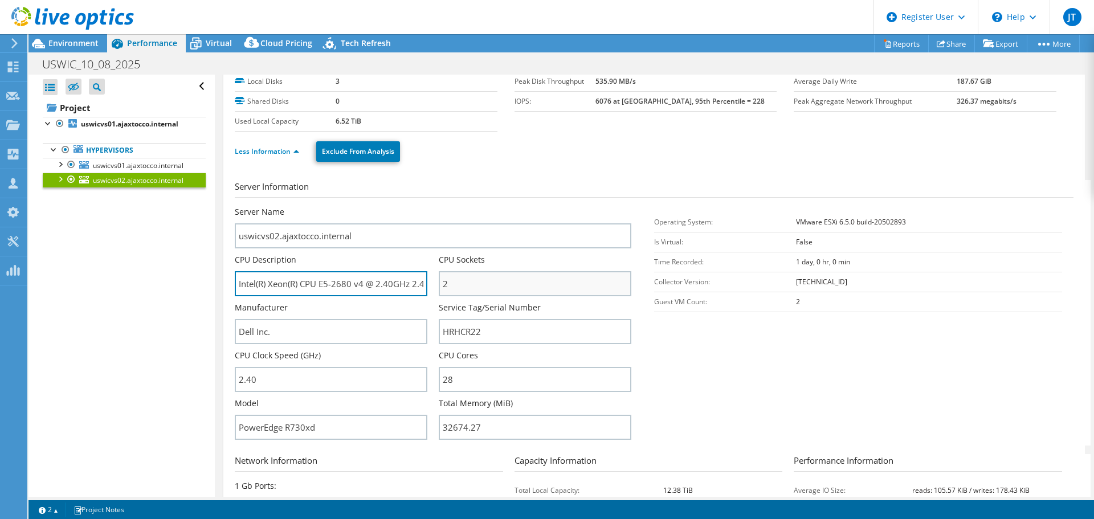
scroll to position [0, 26]
drag, startPoint x: 239, startPoint y: 284, endPoint x: 329, endPoint y: 287, distance: 90.1
click at [329, 287] on input "Intel(R) Xeon(R) CPU E5-2680 v4 @ 2.40GHz 2.40 GHz" at bounding box center [331, 283] width 193 height 25
click at [320, 283] on input "Intel(R) Xeon(R) CPU E5-2680 v4 @ 2.40GHz 2.40 GHz" at bounding box center [331, 283] width 193 height 25
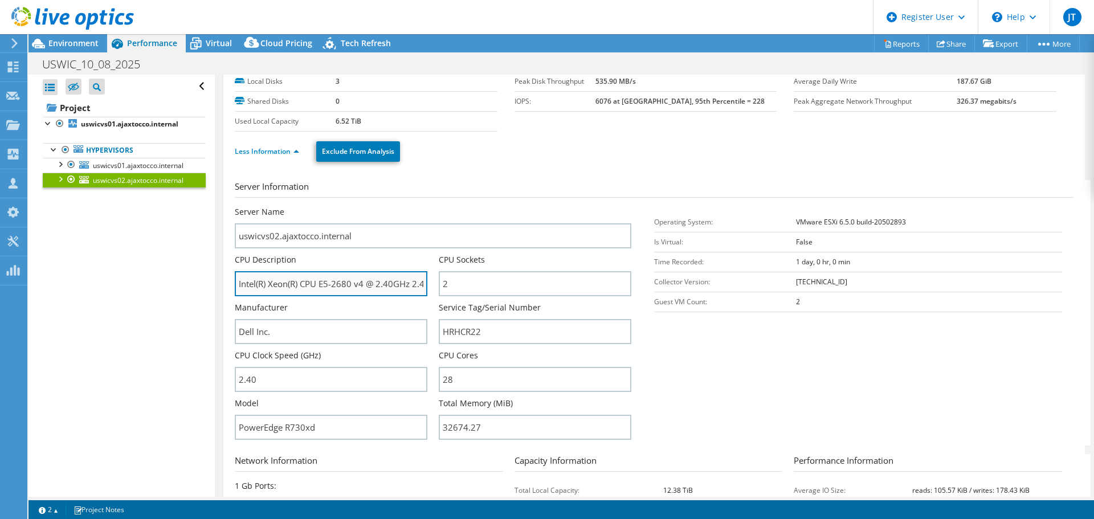
drag, startPoint x: 326, startPoint y: 284, endPoint x: 260, endPoint y: 282, distance: 66.2
click at [236, 283] on input "Intel(R) Xeon(R) CPU E5-2680 v4 @ 2.40GHz 2.40 GHz" at bounding box center [331, 283] width 193 height 25
drag, startPoint x: 260, startPoint y: 282, endPoint x: 28, endPoint y: 338, distance: 238.8
click at [28, 338] on div "Open All Close All Hide Excluded Nodes Project Tree Filter" at bounding box center [121, 286] width 186 height 422
drag, startPoint x: 238, startPoint y: 282, endPoint x: 384, endPoint y: 283, distance: 145.9
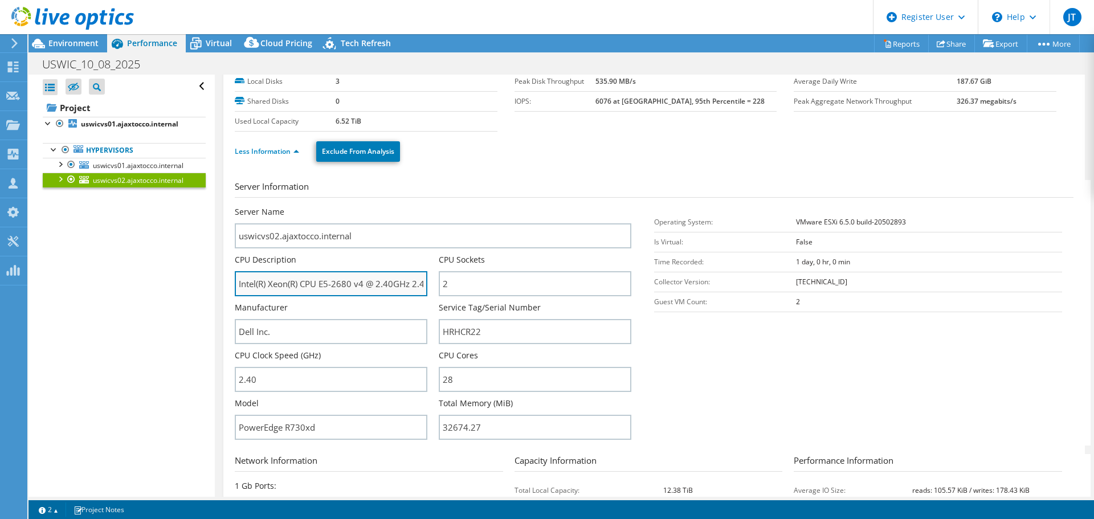
click at [408, 274] on input "Intel(R) Xeon(R) CPU E5-2680 v4 @ 2.40GHz 2.40 GHz" at bounding box center [331, 283] width 193 height 25
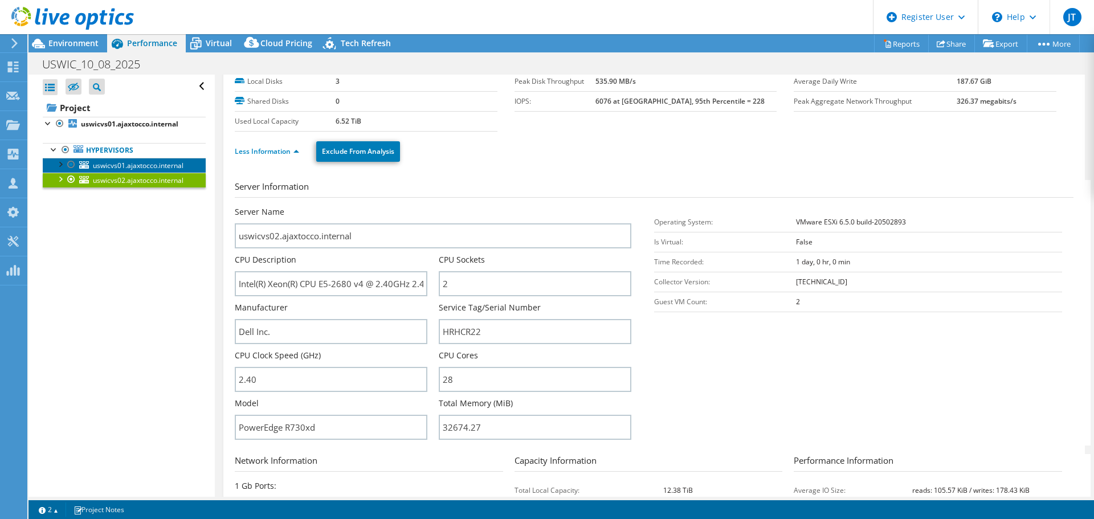
click at [130, 162] on span "uswicvs01.ajaxtocco.internal" at bounding box center [138, 166] width 91 height 10
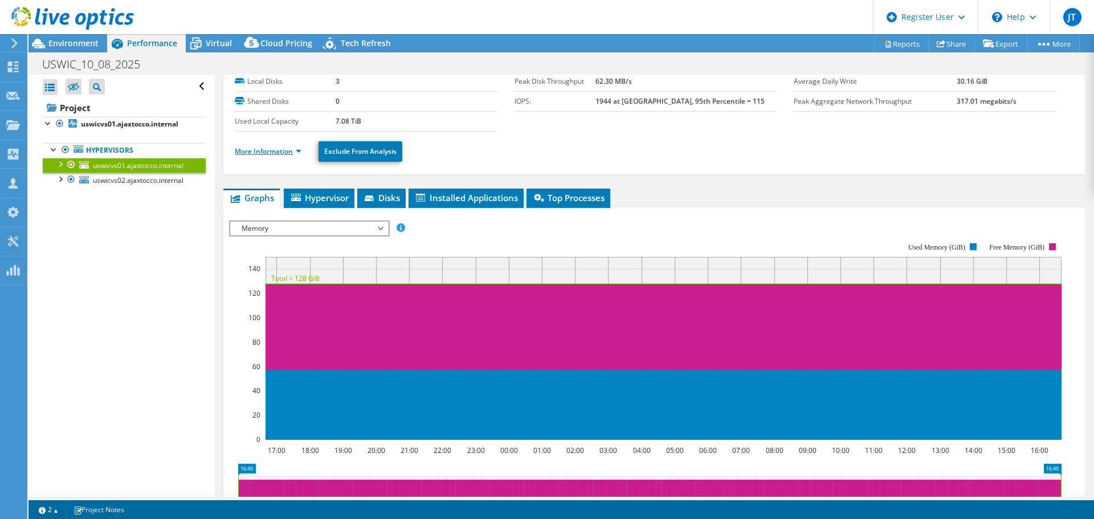
click at [273, 153] on link "More Information" at bounding box center [268, 151] width 67 height 10
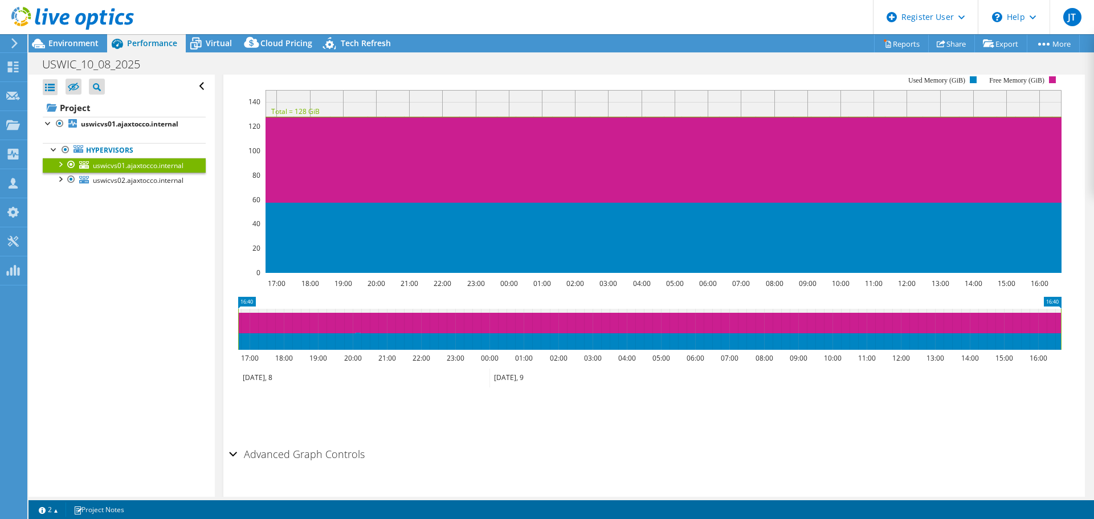
scroll to position [399, 0]
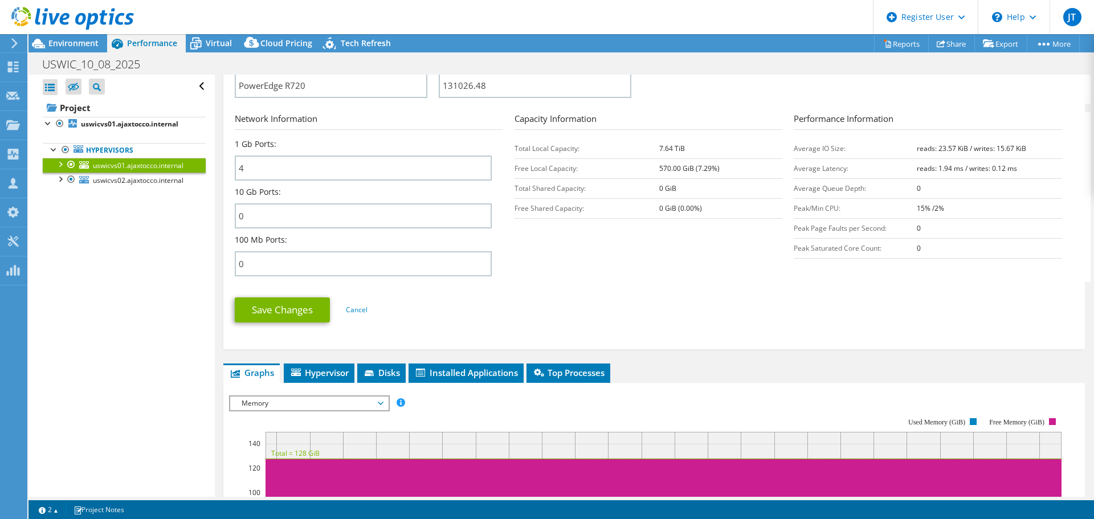
click at [289, 405] on span "Memory" at bounding box center [309, 404] width 146 height 14
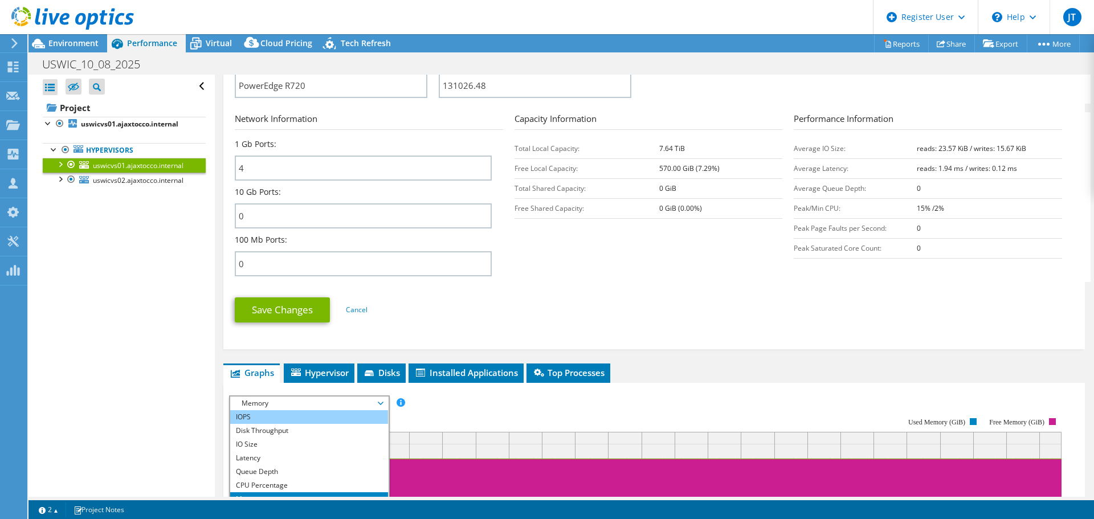
click at [288, 418] on li "IOPS" at bounding box center [309, 417] width 158 height 14
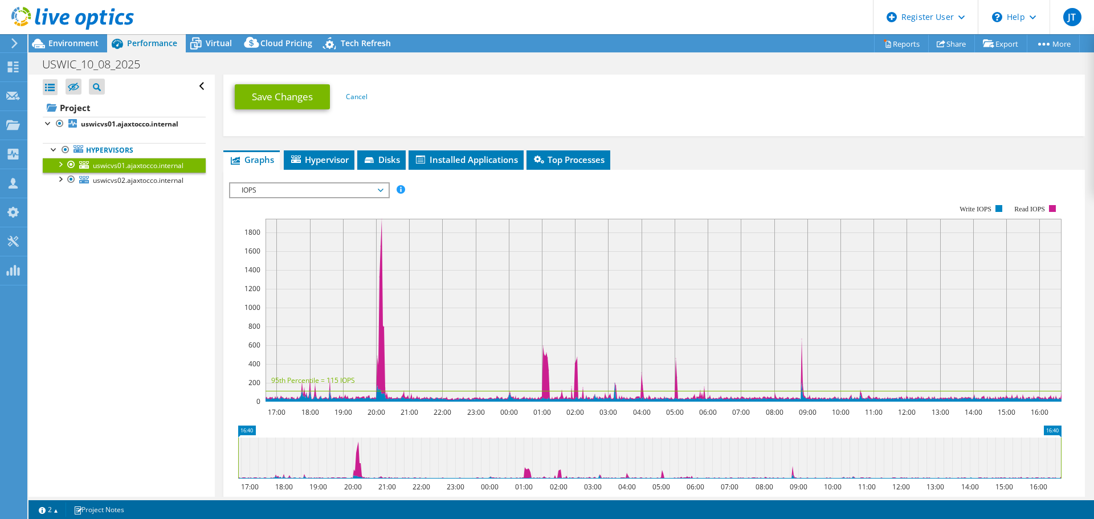
scroll to position [627, 0]
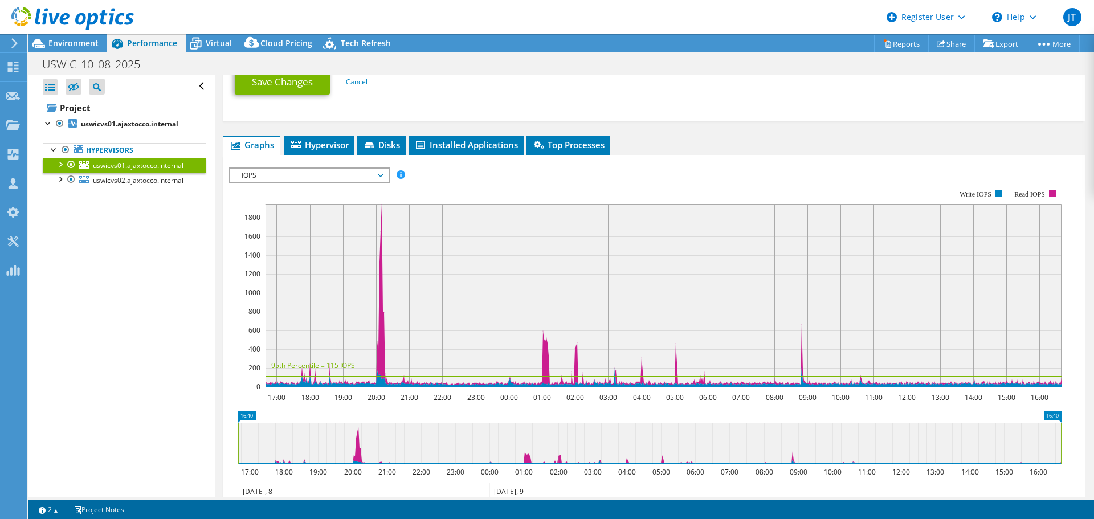
click at [378, 176] on span "IOPS" at bounding box center [309, 176] width 146 height 14
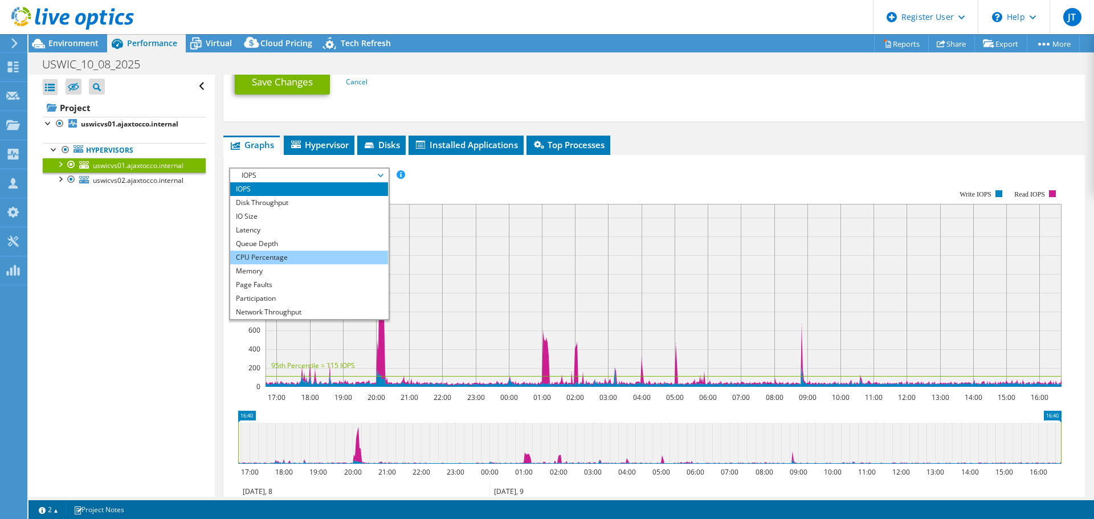
click at [327, 259] on li "CPU Percentage" at bounding box center [309, 258] width 158 height 14
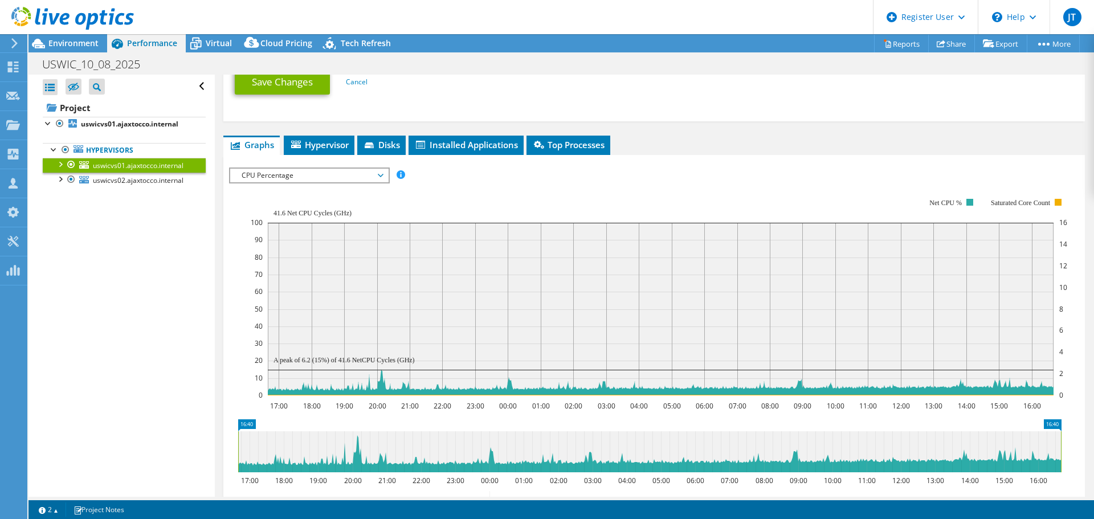
click at [240, 299] on icon "17:00 18:00 19:00 20:00 21:00 22:00 23:00 00:00 01:00 02:00 03:00 04:00 05:00 0…" at bounding box center [649, 297] width 841 height 228
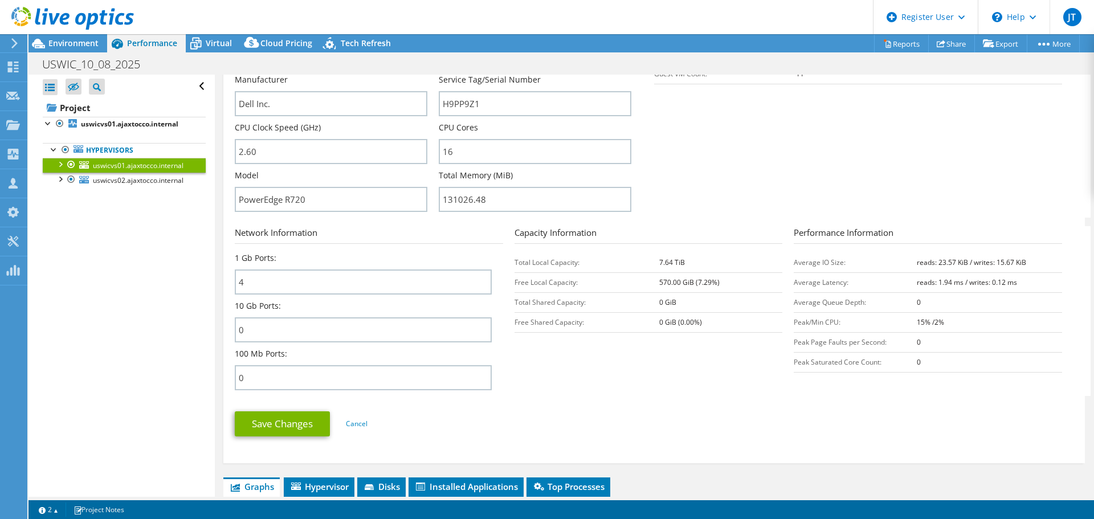
scroll to position [0, 0]
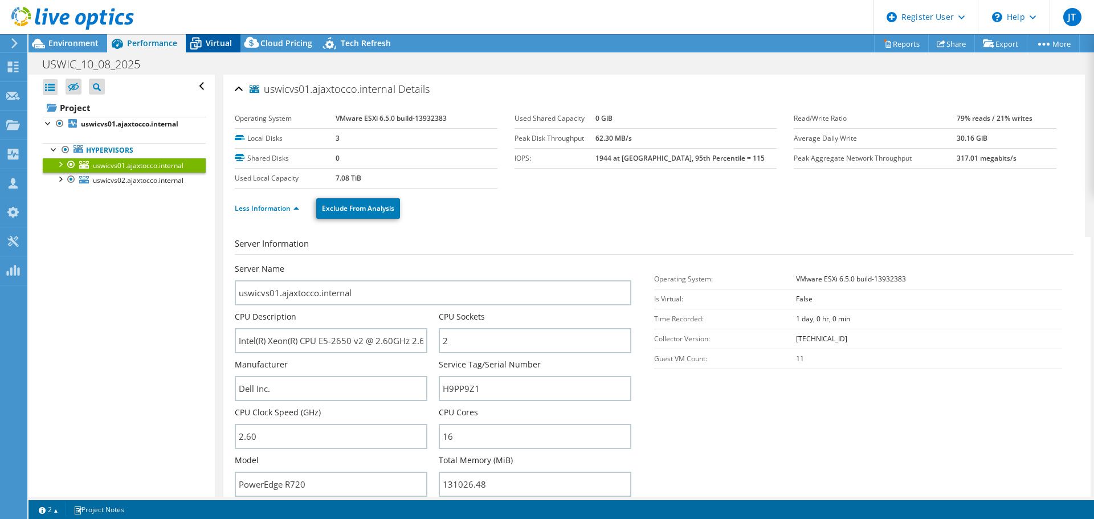
click at [218, 38] on span "Virtual" at bounding box center [219, 43] width 26 height 11
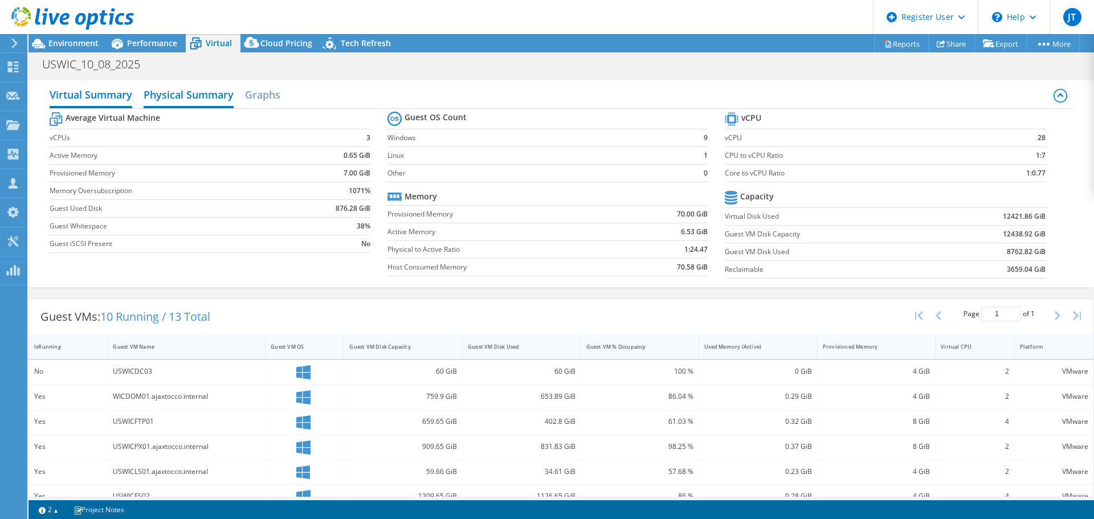
click at [202, 86] on h2 "Physical Summary" at bounding box center [189, 95] width 90 height 25
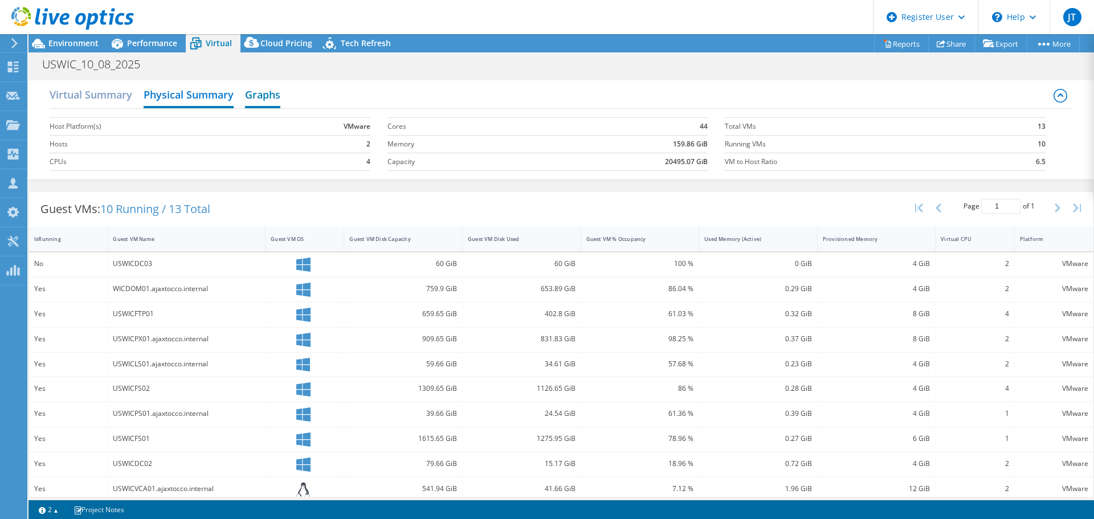
click at [263, 96] on h2 "Graphs" at bounding box center [262, 95] width 35 height 25
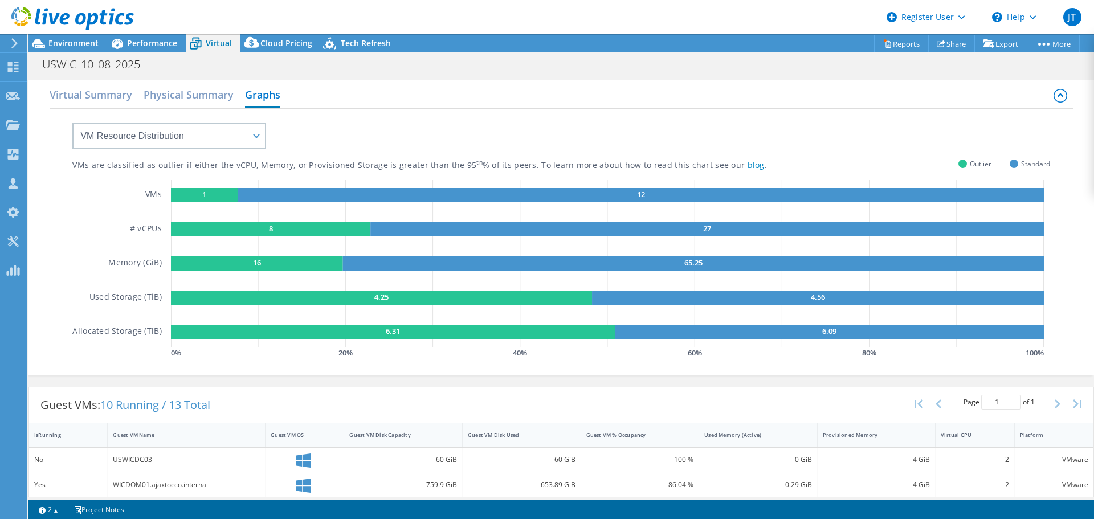
click at [33, 94] on div "Virtual Summary Physical Summary Graphs VM Resource Distribution Provisioning C…" at bounding box center [561, 227] width 1066 height 295
click at [60, 99] on h2 "Virtual Summary" at bounding box center [91, 95] width 83 height 25
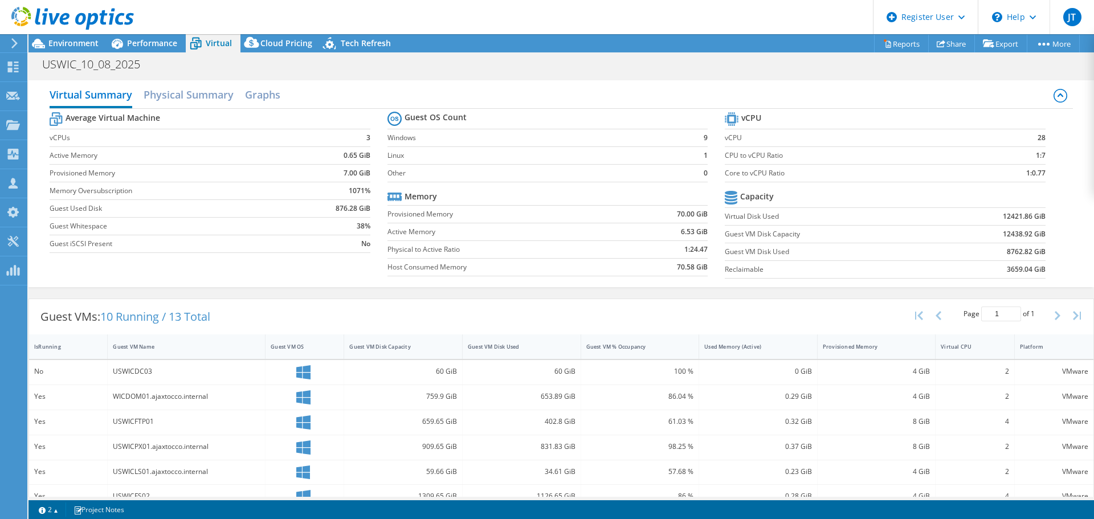
click at [373, 315] on div "Guest VMs: 10 Running / 13 Total Page 1 of 1 5 rows 10 rows 20 rows 25 rows 50 …" at bounding box center [561, 316] width 1064 height 35
click at [167, 42] on span "Performance" at bounding box center [152, 43] width 50 height 11
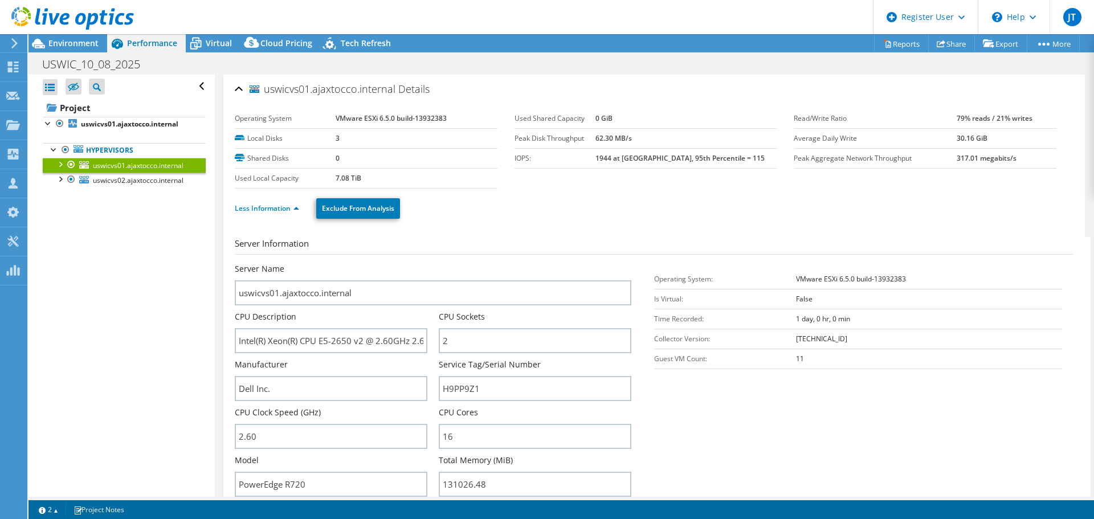
click at [356, 32] on header "JT Dell User Jason Tanton Jason.Tanton@dell.com Dell My Profile Log Out \n Help…" at bounding box center [547, 17] width 1094 height 34
click at [352, 48] on span "Tech Refresh" at bounding box center [366, 43] width 50 height 11
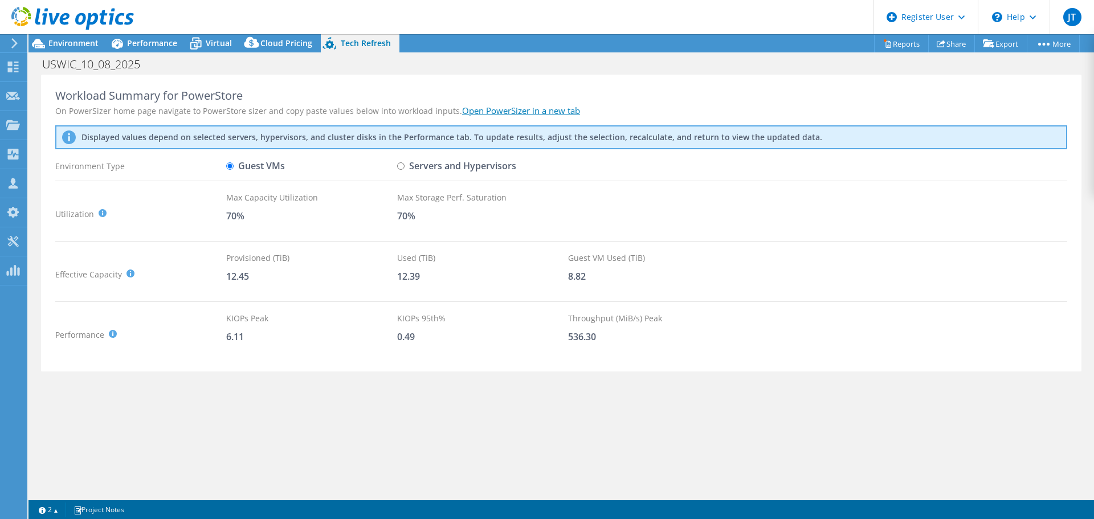
drag, startPoint x: 199, startPoint y: 437, endPoint x: 178, endPoint y: 437, distance: 21.7
click at [198, 437] on div "Workload Summary for PowerStore On PowerSizer home page navigate to PowerStore …" at bounding box center [561, 286] width 1066 height 422
click at [84, 48] on div "Environment" at bounding box center [67, 43] width 79 height 18
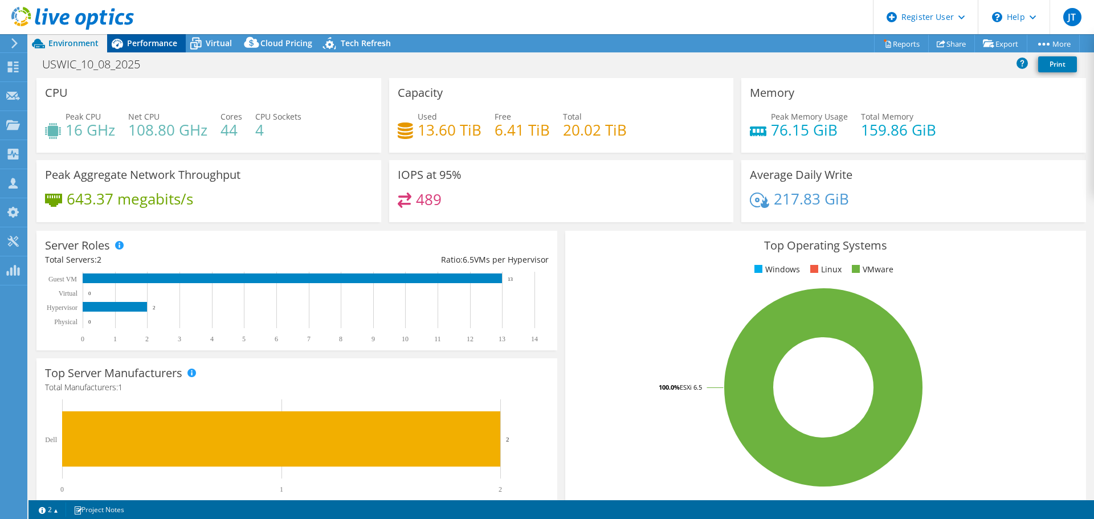
click at [156, 42] on span "Performance" at bounding box center [152, 43] width 50 height 11
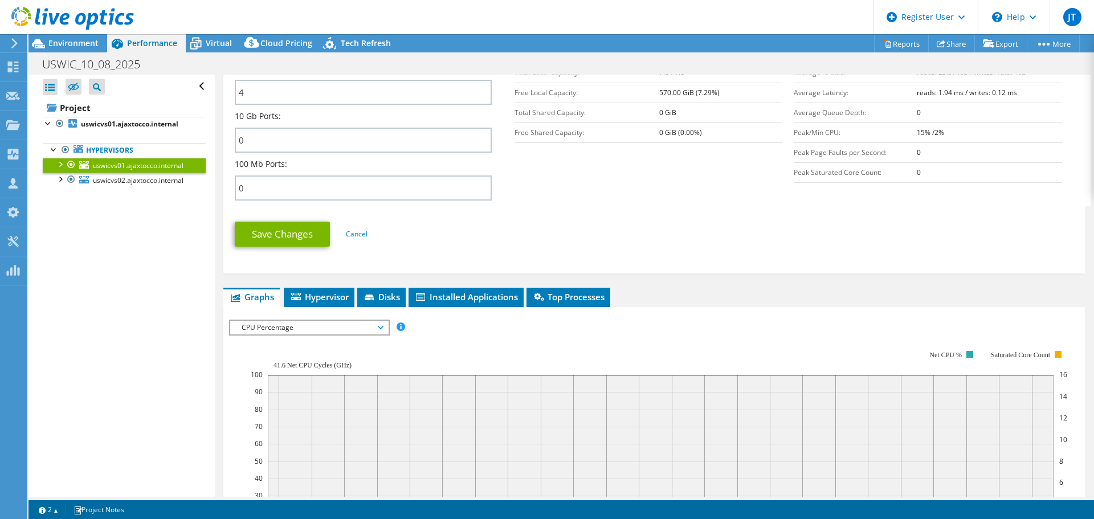
scroll to position [627, 0]
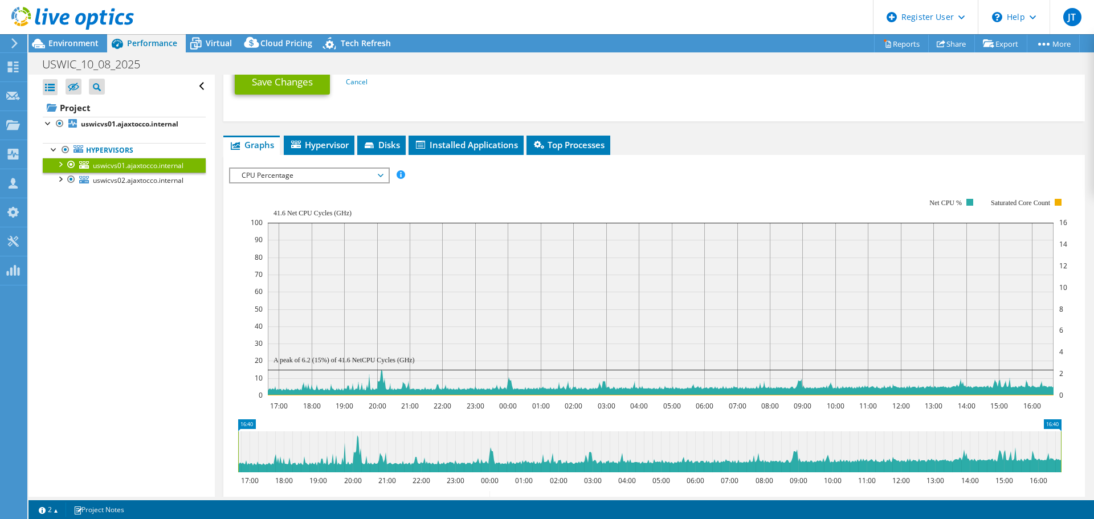
click at [342, 176] on span "CPU Percentage" at bounding box center [309, 176] width 146 height 14
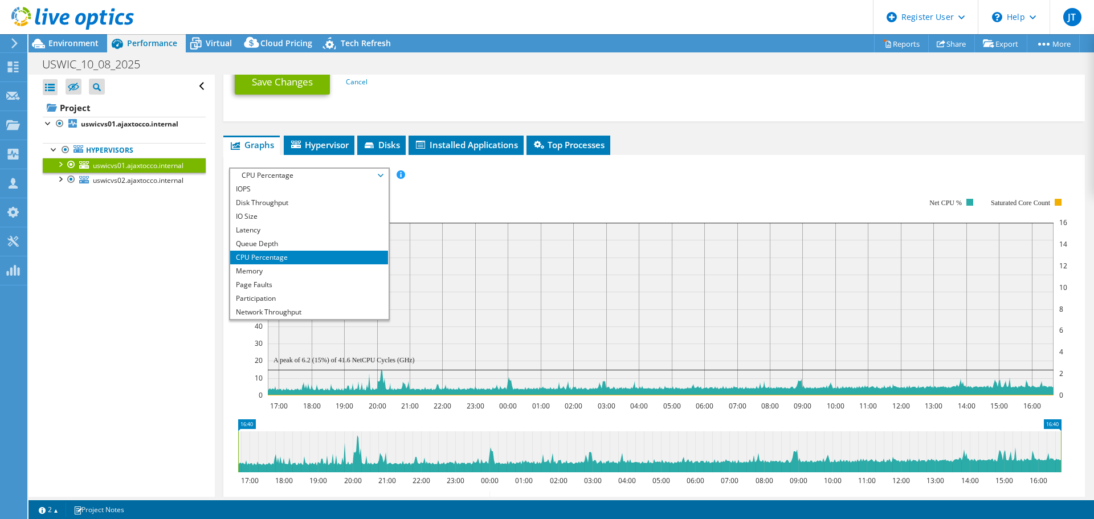
click at [156, 273] on div "Open All Close All Hide Excluded Nodes Project Tree Filter" at bounding box center [121, 286] width 186 height 422
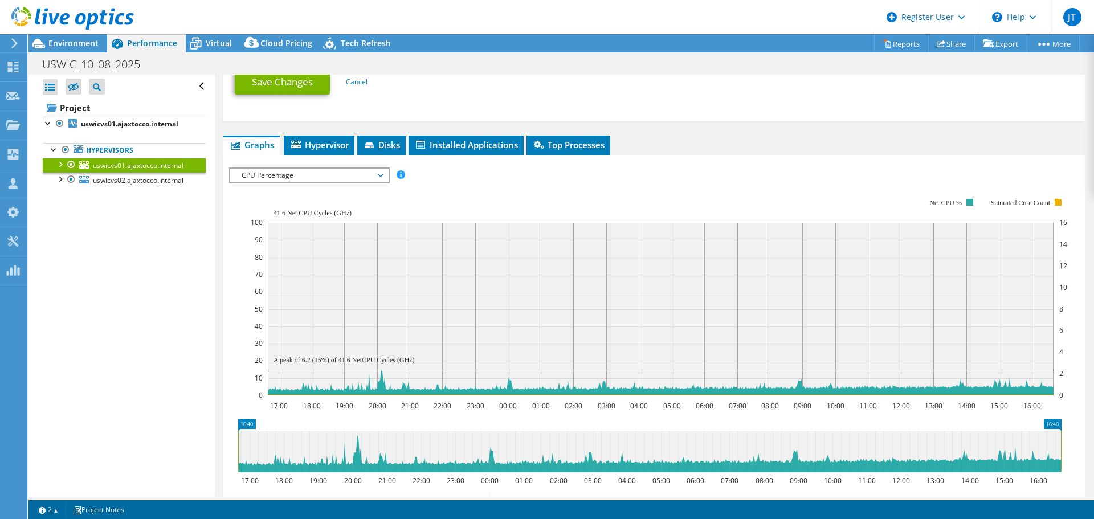
click at [300, 177] on span "CPU Percentage" at bounding box center [309, 176] width 146 height 14
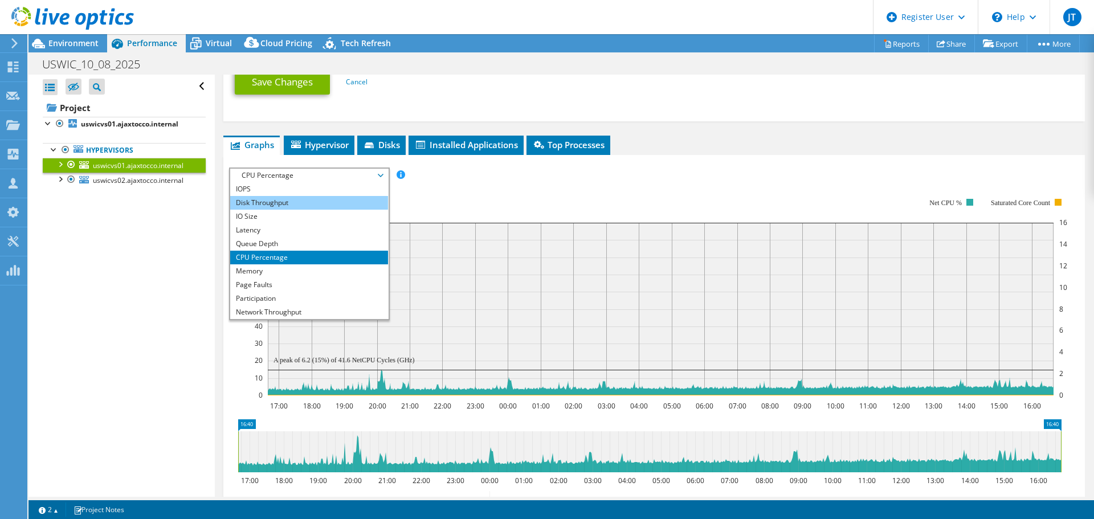
click at [311, 201] on li "Disk Throughput" at bounding box center [309, 203] width 158 height 14
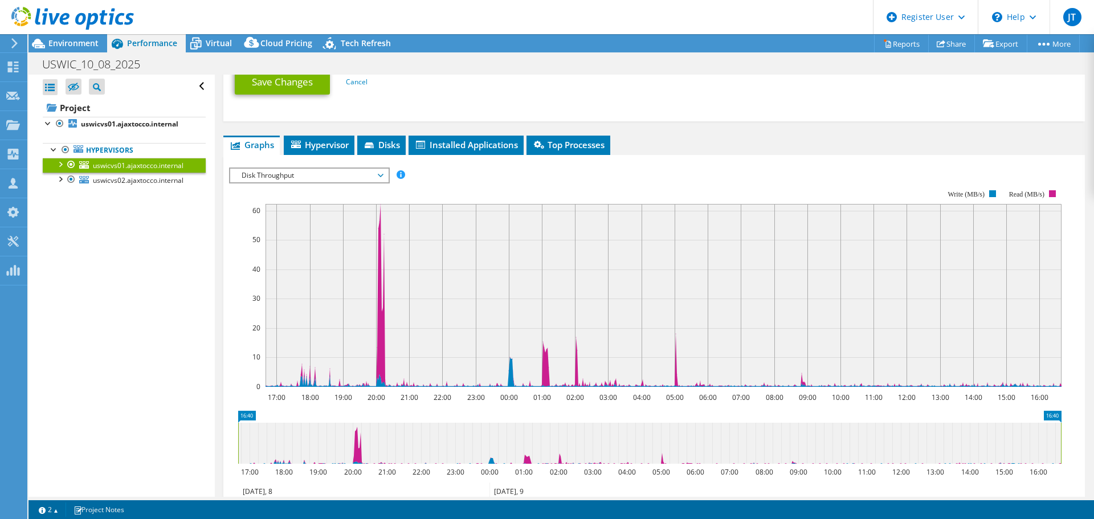
click at [361, 169] on span "Disk Throughput" at bounding box center [309, 176] width 146 height 14
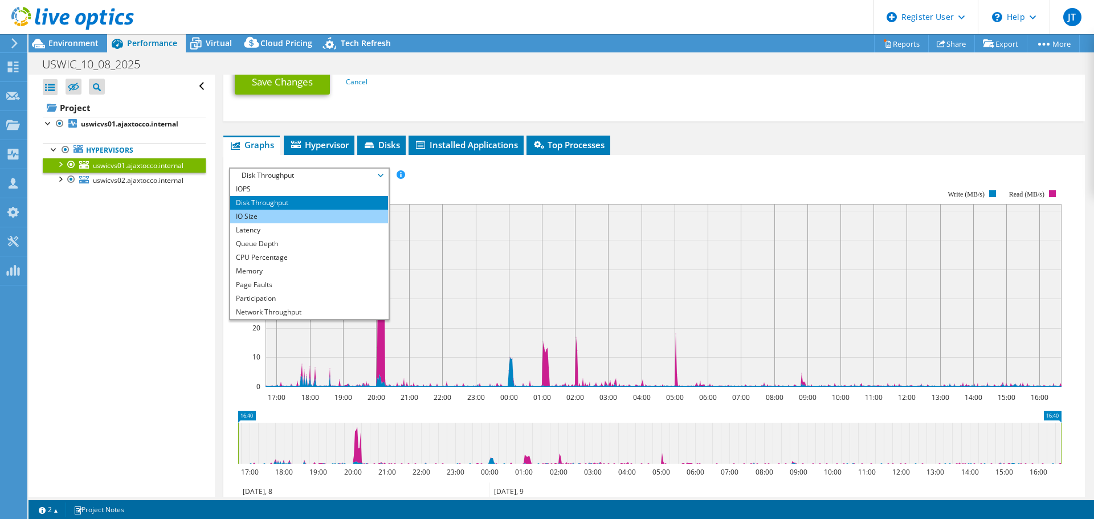
click at [317, 219] on li "IO Size" at bounding box center [309, 217] width 158 height 14
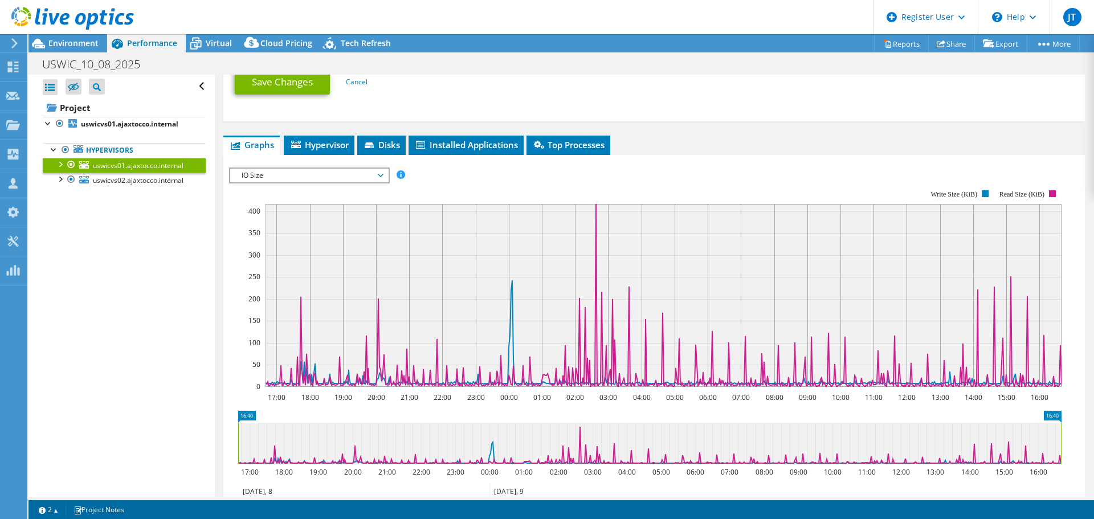
click at [352, 173] on span "IO Size" at bounding box center [309, 176] width 146 height 14
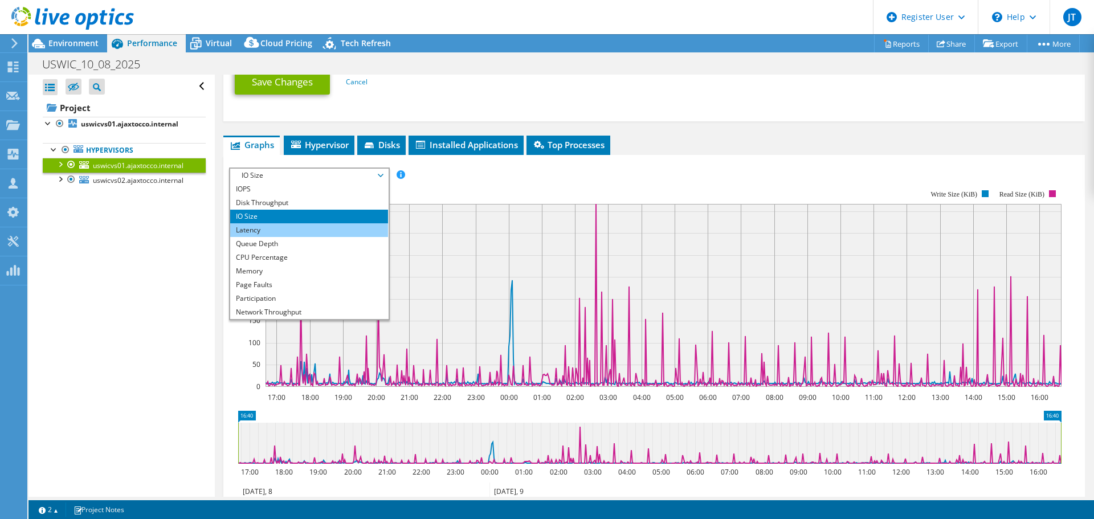
click at [292, 231] on li "Latency" at bounding box center [309, 230] width 158 height 14
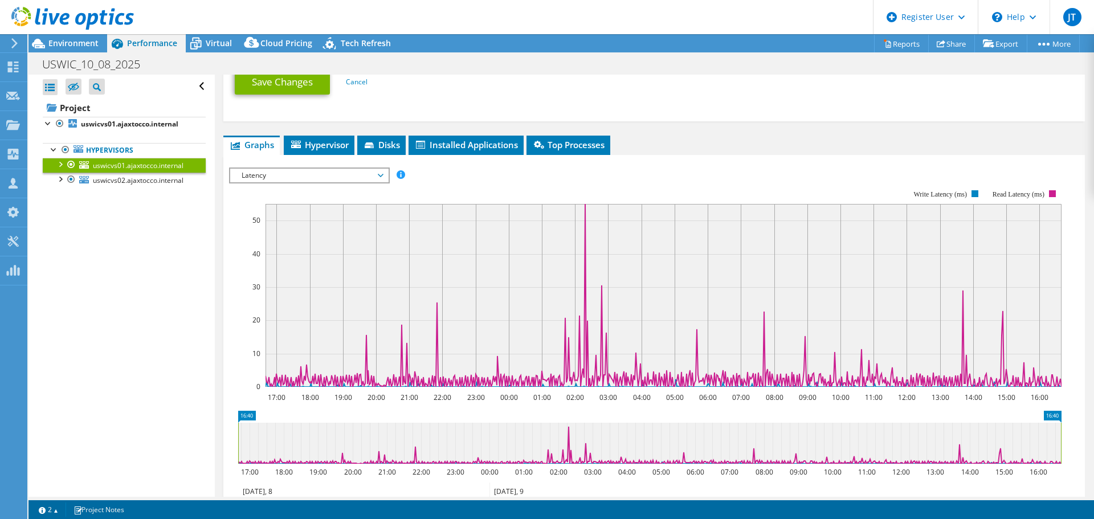
click at [384, 175] on span "Latency" at bounding box center [309, 176] width 158 height 14
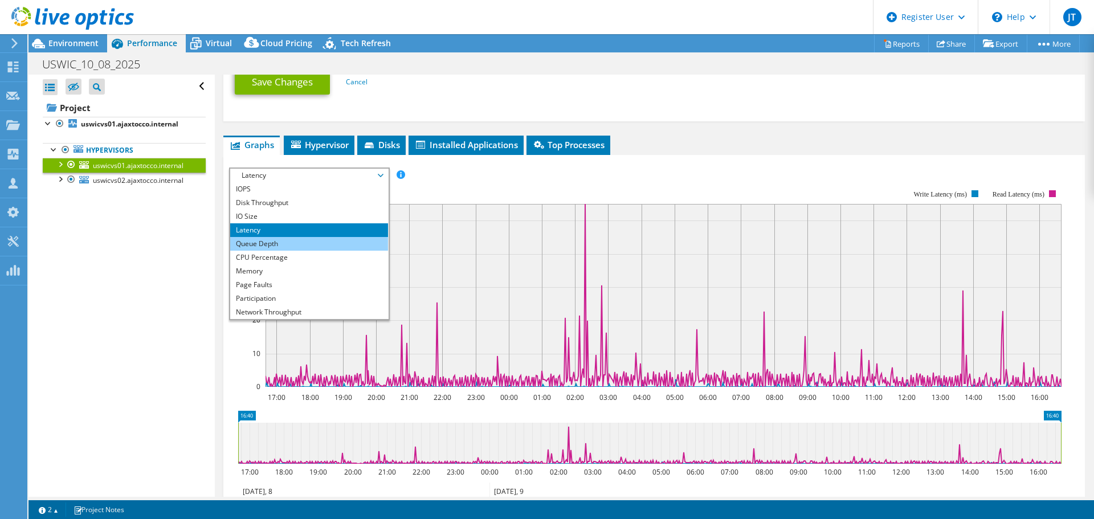
click at [295, 246] on li "Queue Depth" at bounding box center [309, 244] width 158 height 14
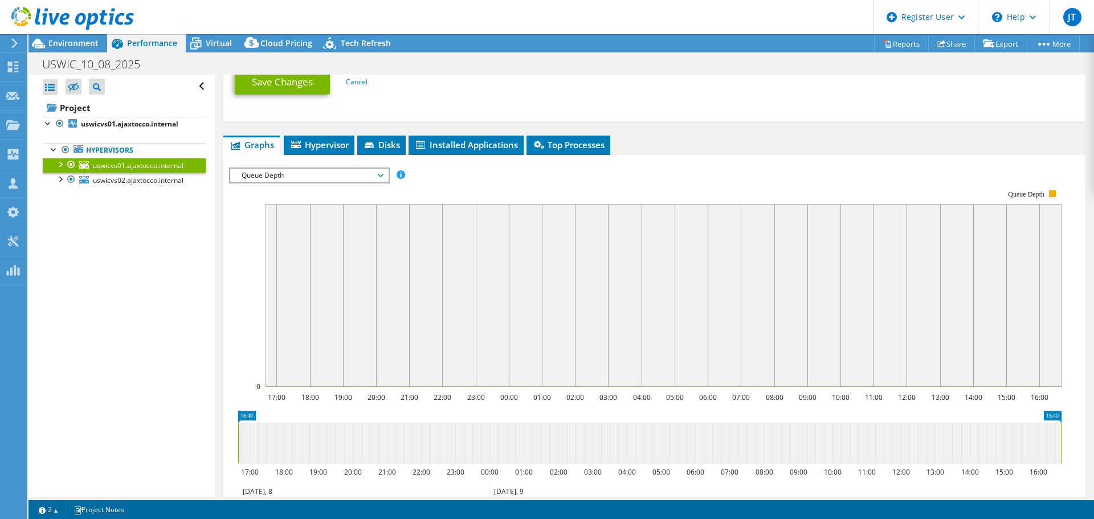
click at [384, 176] on icon at bounding box center [381, 175] width 6 height 3
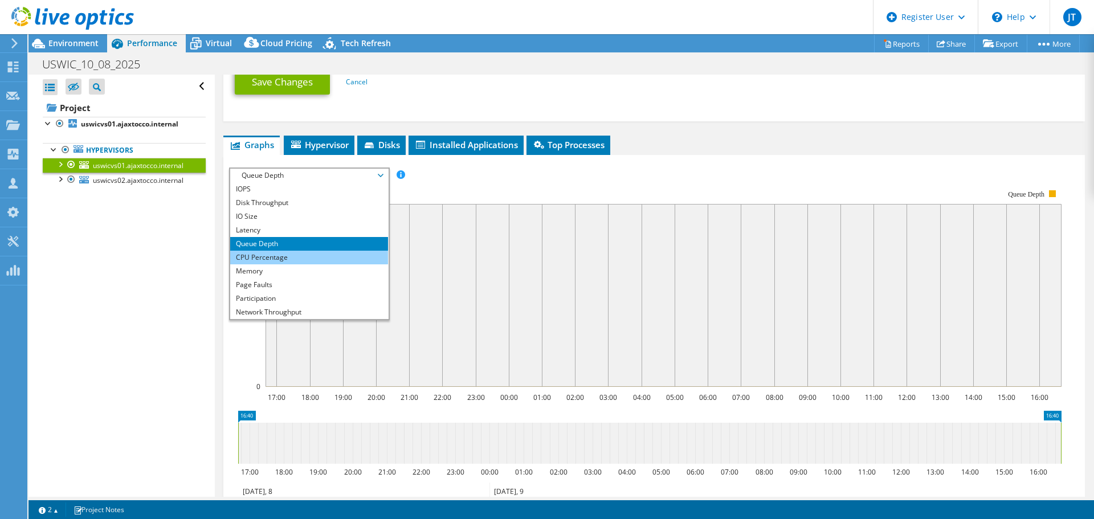
click at [321, 258] on li "CPU Percentage" at bounding box center [309, 258] width 158 height 14
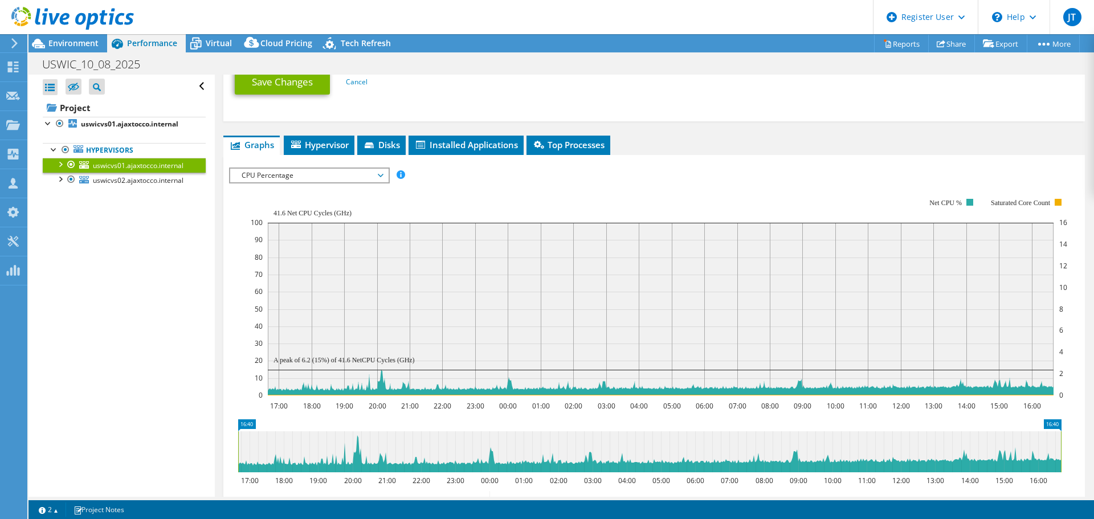
click at [384, 176] on span "CPU Percentage" at bounding box center [309, 176] width 158 height 14
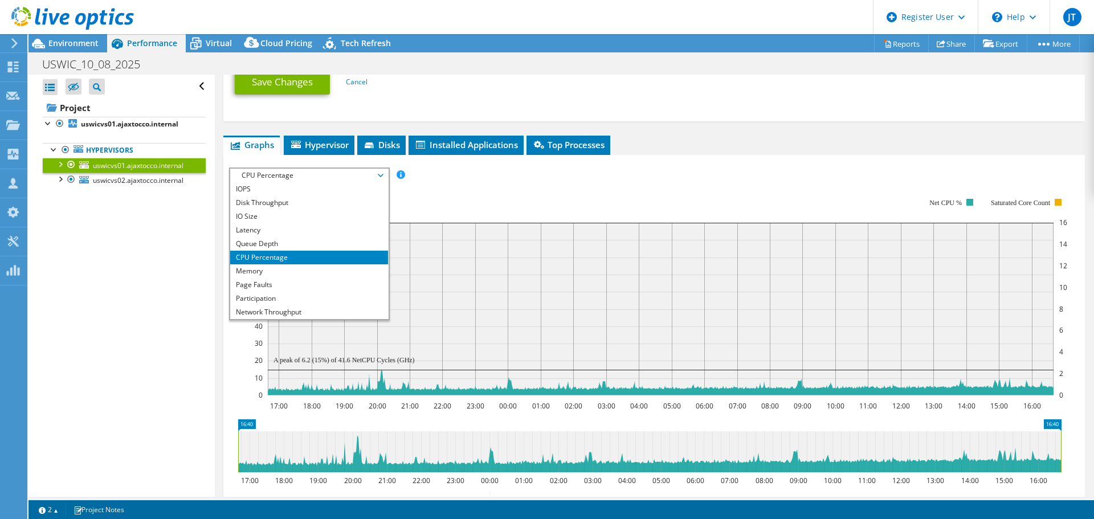
click at [384, 176] on span "CPU Percentage" at bounding box center [309, 176] width 158 height 14
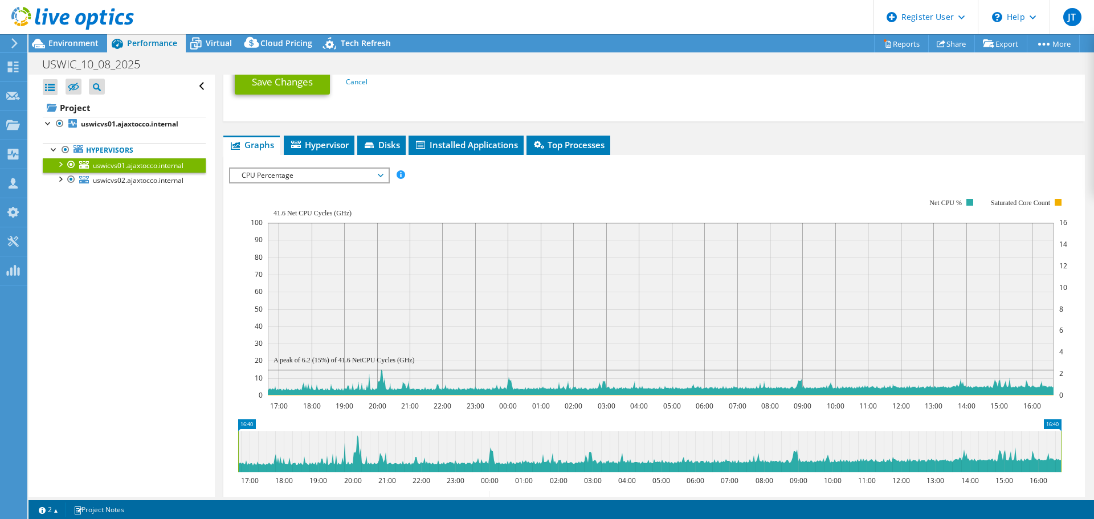
click at [378, 178] on span "CPU Percentage" at bounding box center [309, 176] width 146 height 14
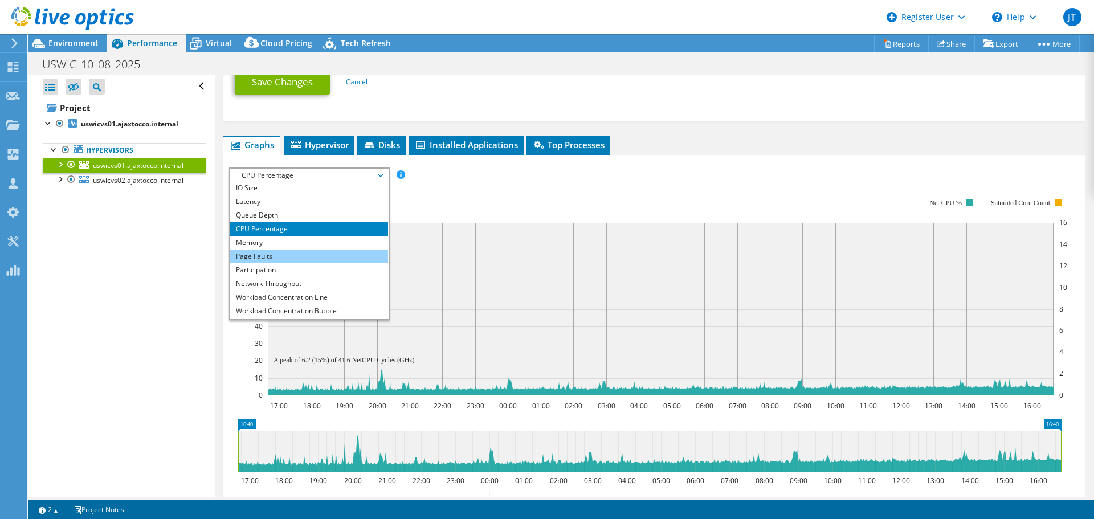
scroll to position [41, 0]
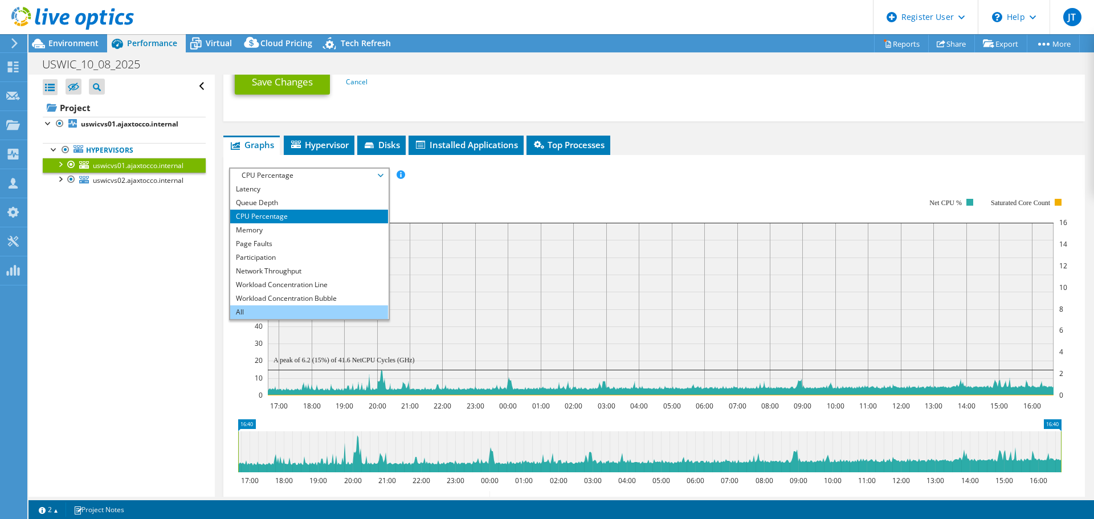
click at [278, 313] on li "All" at bounding box center [309, 312] width 158 height 14
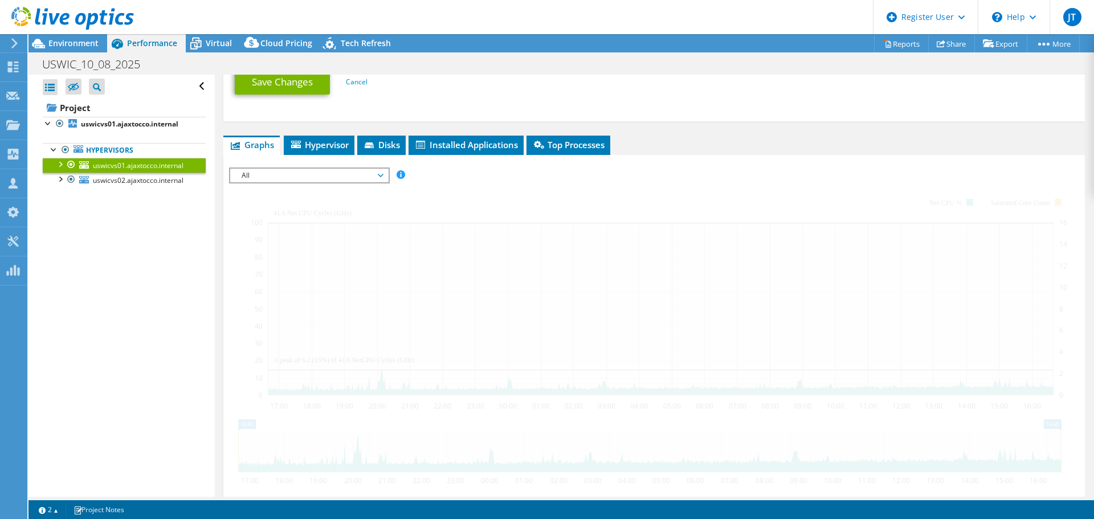
click at [382, 173] on span "All" at bounding box center [309, 176] width 146 height 14
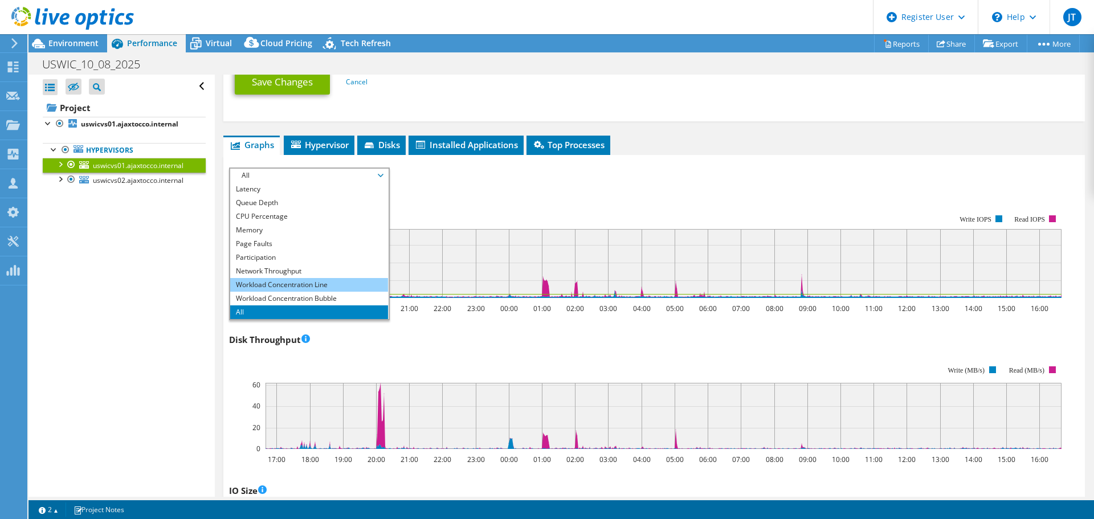
click at [314, 287] on li "Workload Concentration Line" at bounding box center [309, 285] width 158 height 14
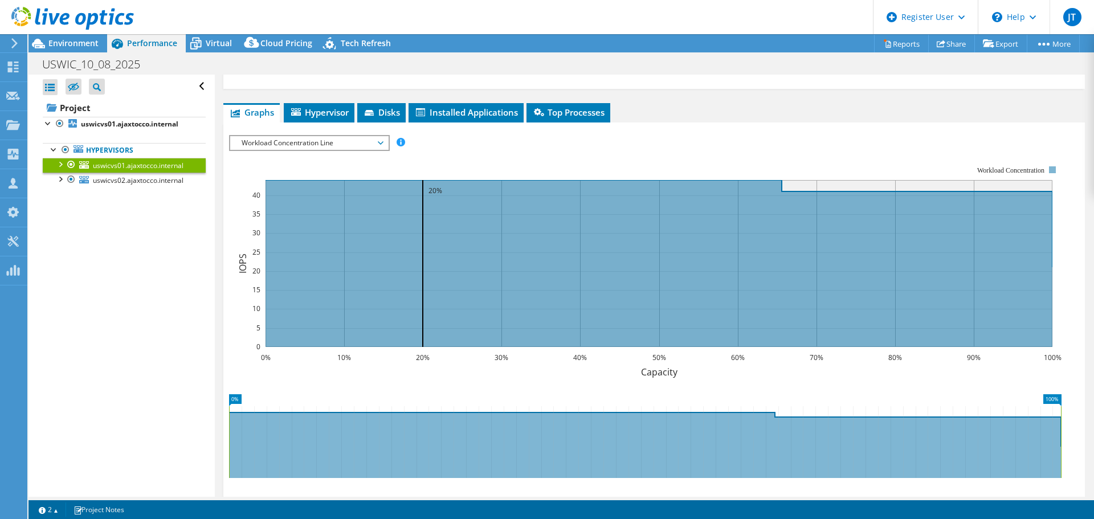
scroll to position [660, 0]
click at [374, 138] on span "Workload Concentration Line" at bounding box center [309, 143] width 146 height 14
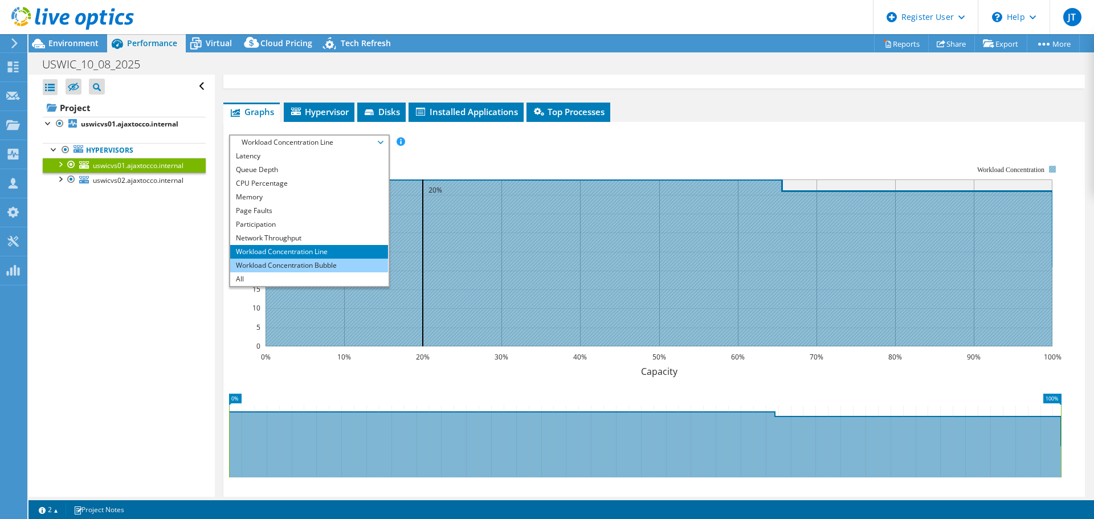
click at [294, 260] on li "Workload Concentration Bubble" at bounding box center [309, 266] width 158 height 14
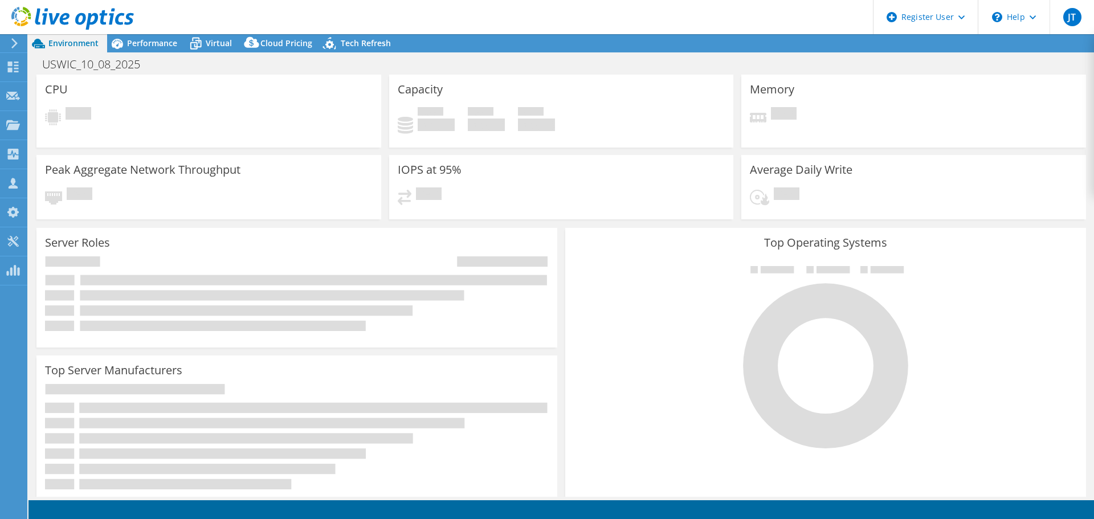
select select "USD"
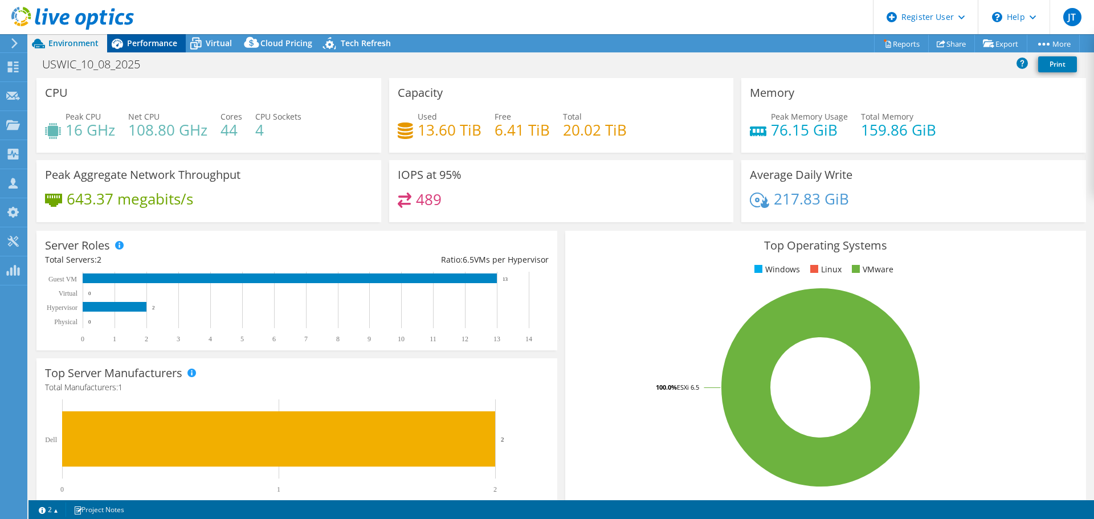
click at [127, 45] on span "Performance" at bounding box center [152, 43] width 50 height 11
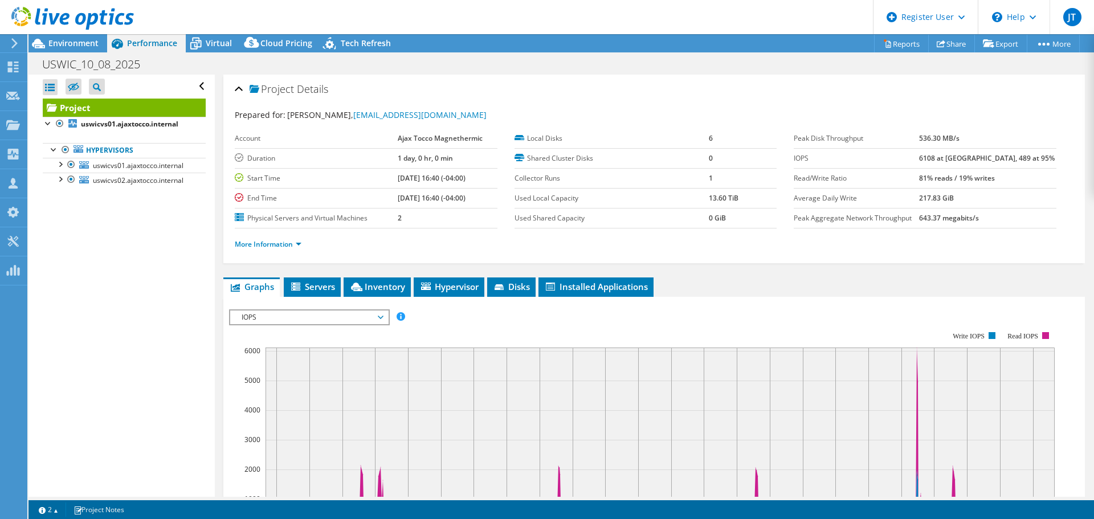
click at [317, 321] on span "IOPS" at bounding box center [309, 318] width 146 height 14
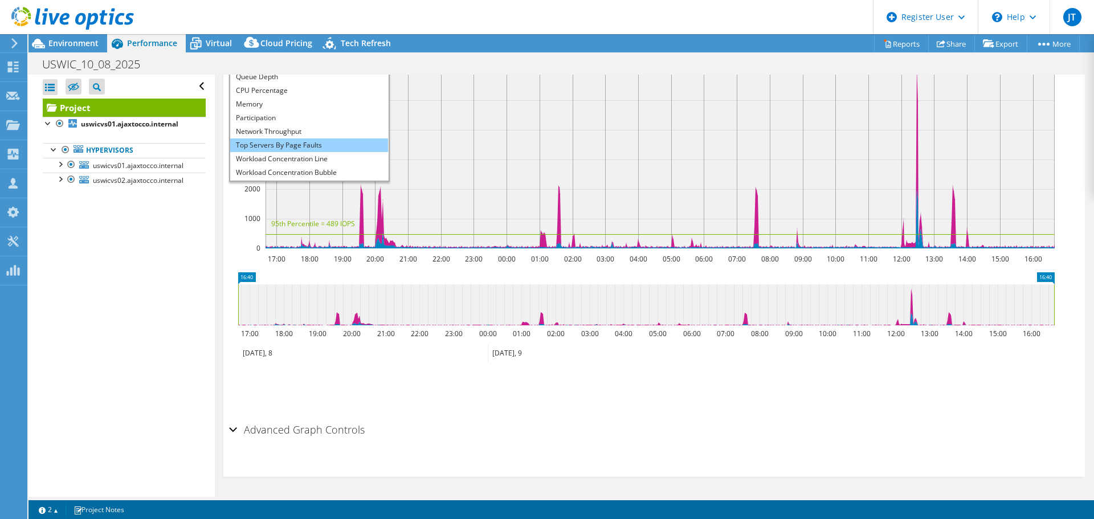
scroll to position [41, 0]
click at [303, 157] on li "Workload Concentration Bubble" at bounding box center [309, 160] width 158 height 14
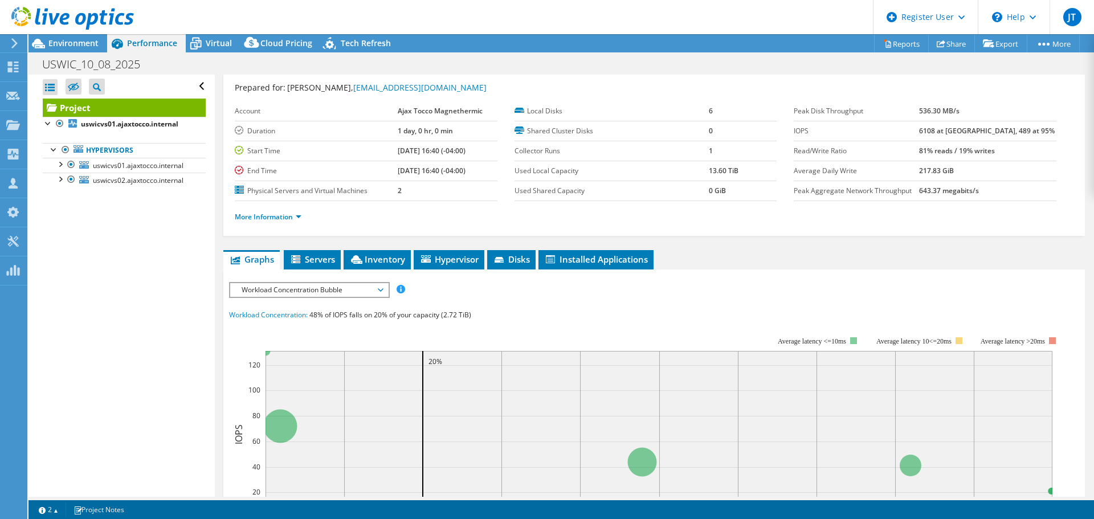
scroll to position [0, 0]
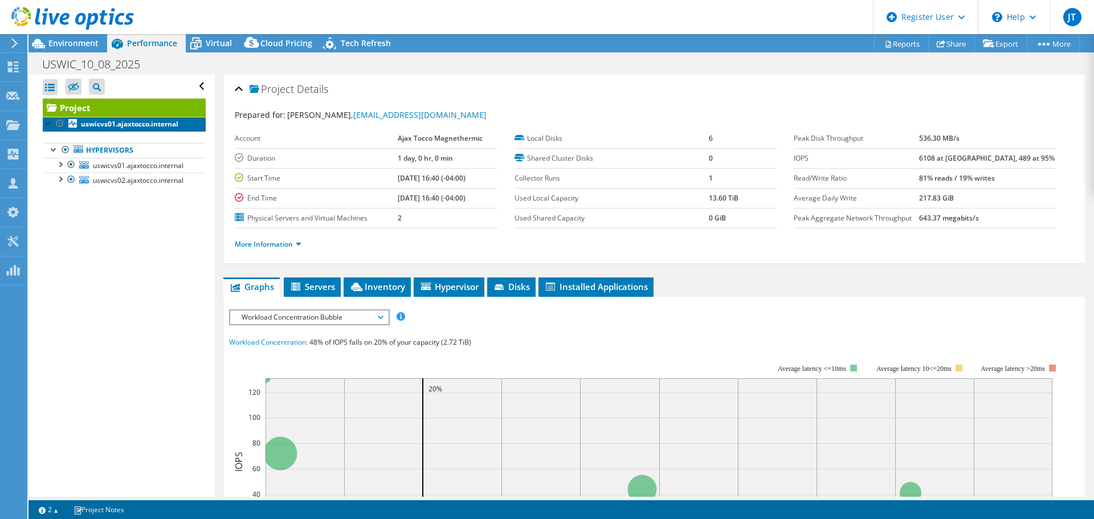
click at [122, 127] on b "uswicvs01.ajaxtocco.internal" at bounding box center [129, 124] width 97 height 10
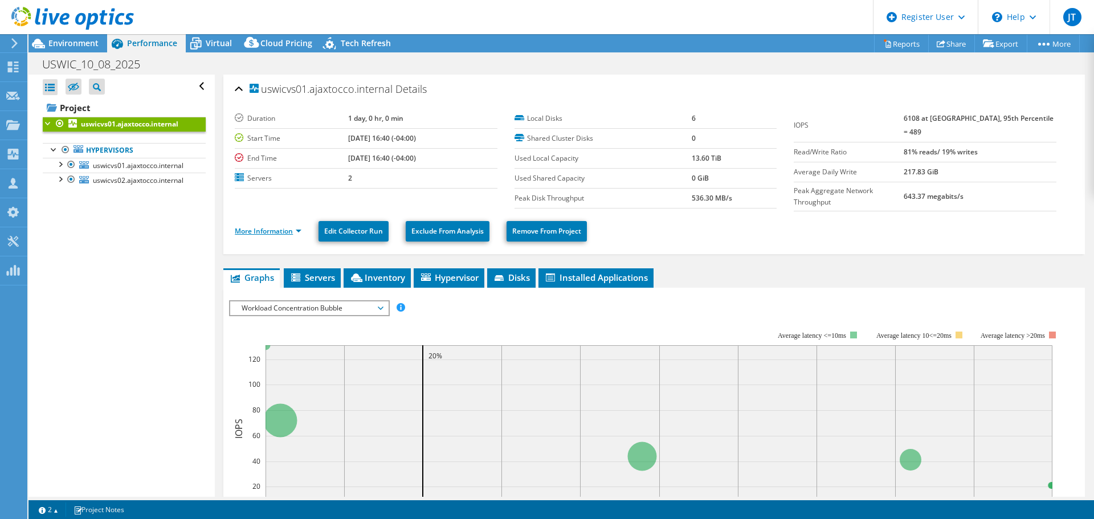
click at [252, 229] on link "More Information" at bounding box center [268, 231] width 67 height 10
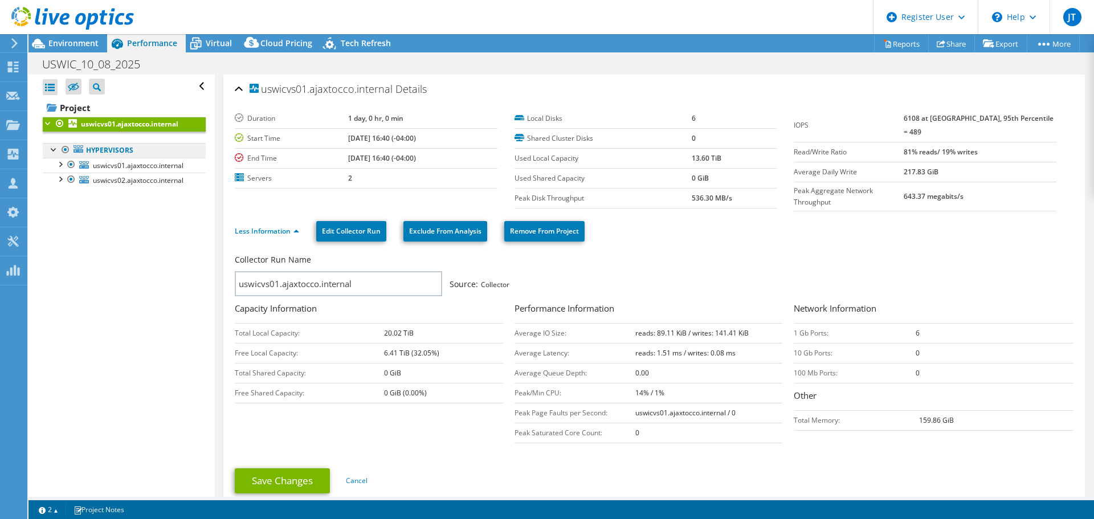
click at [102, 149] on link "Hypervisors" at bounding box center [124, 150] width 163 height 15
click at [111, 165] on span "uswicvs01.ajaxtocco.internal" at bounding box center [138, 166] width 91 height 10
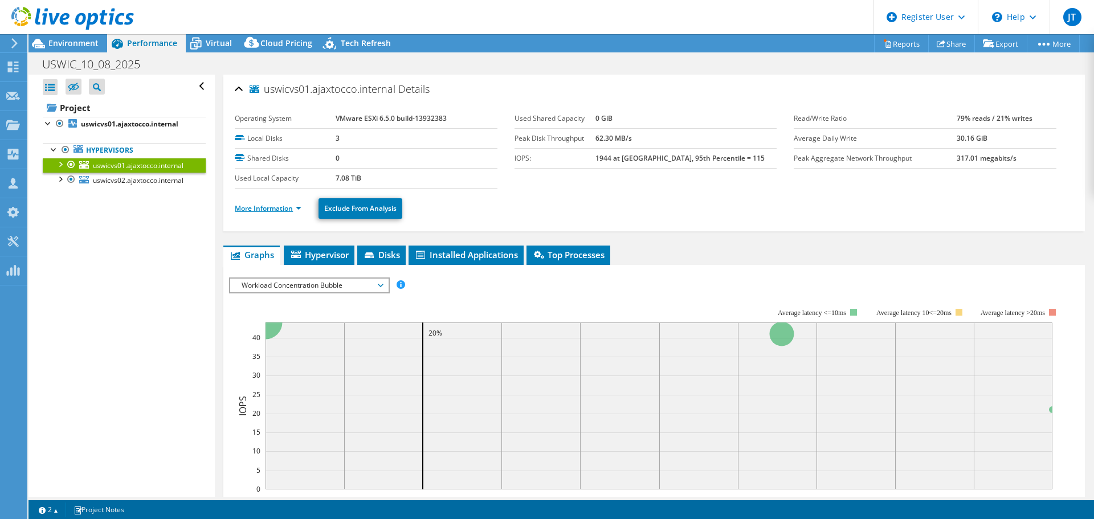
click at [266, 210] on link "More Information" at bounding box center [268, 208] width 67 height 10
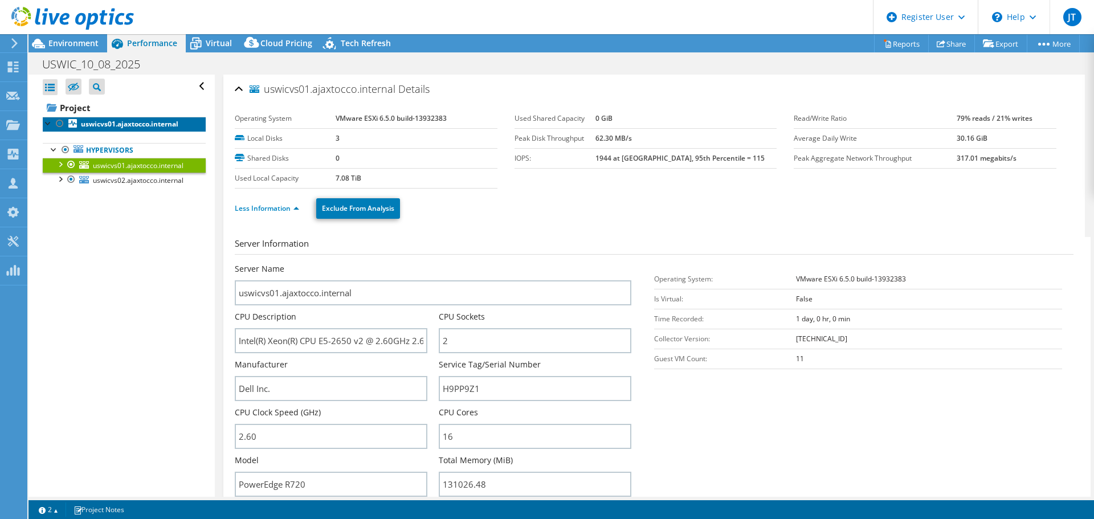
click at [115, 119] on b "uswicvs01.ajaxtocco.internal" at bounding box center [129, 124] width 97 height 10
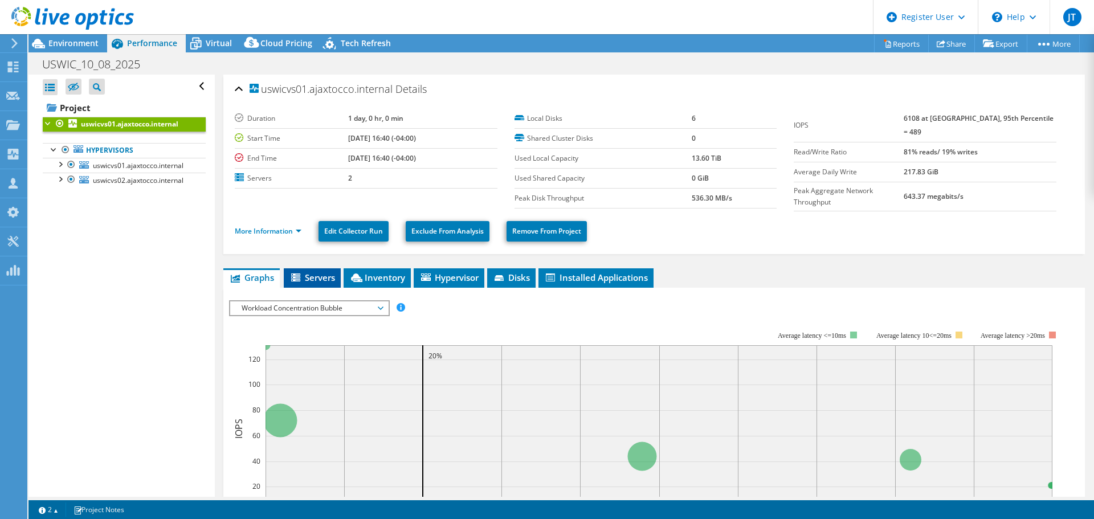
click at [299, 277] on icon at bounding box center [296, 279] width 11 height 10
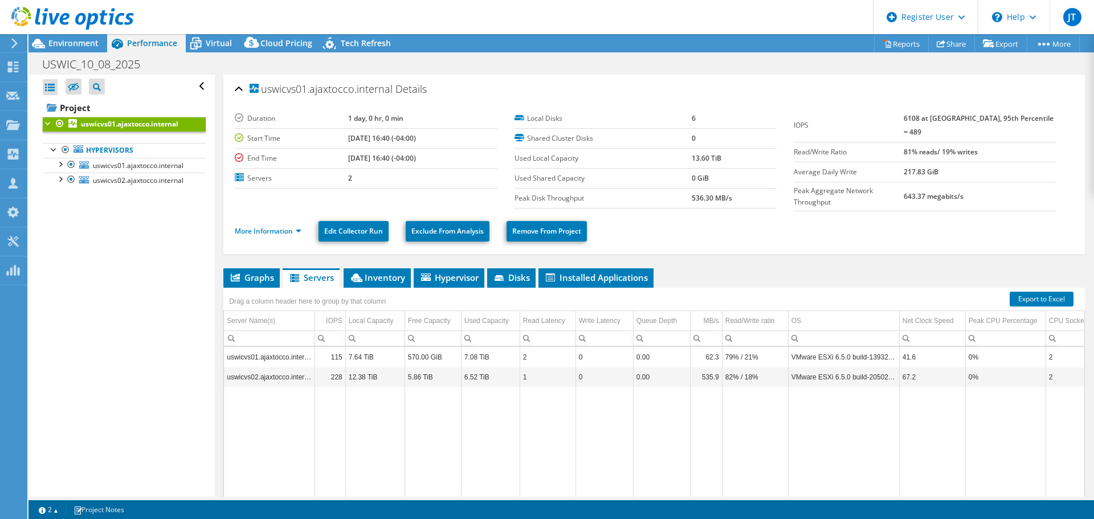
click at [284, 352] on td "uswicvs01.ajaxtocco.internal" at bounding box center [269, 357] width 91 height 20
click at [492, 354] on td "7.08 TiB" at bounding box center [490, 357] width 59 height 20
click at [266, 226] on link "More Information" at bounding box center [268, 231] width 67 height 10
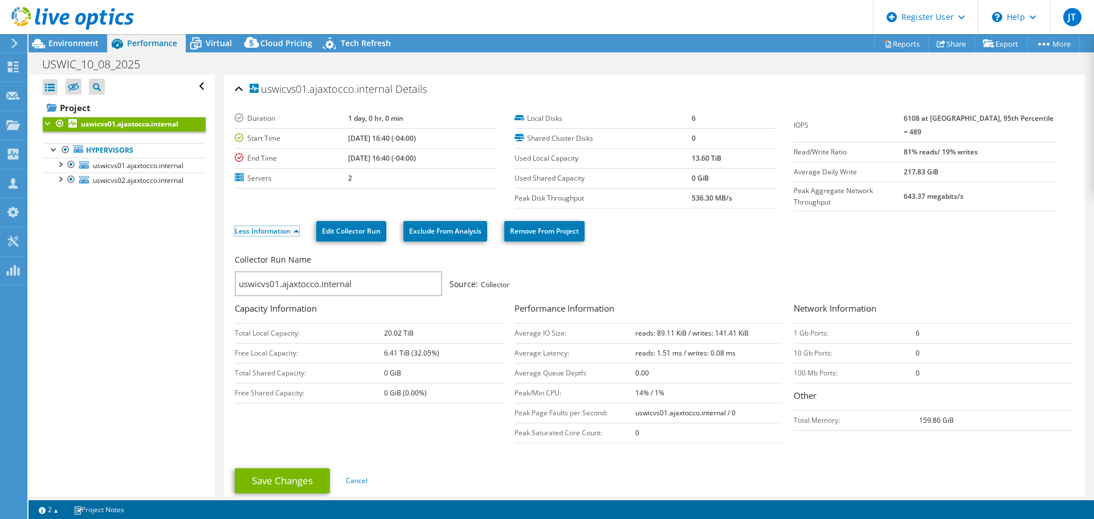
scroll to position [228, 0]
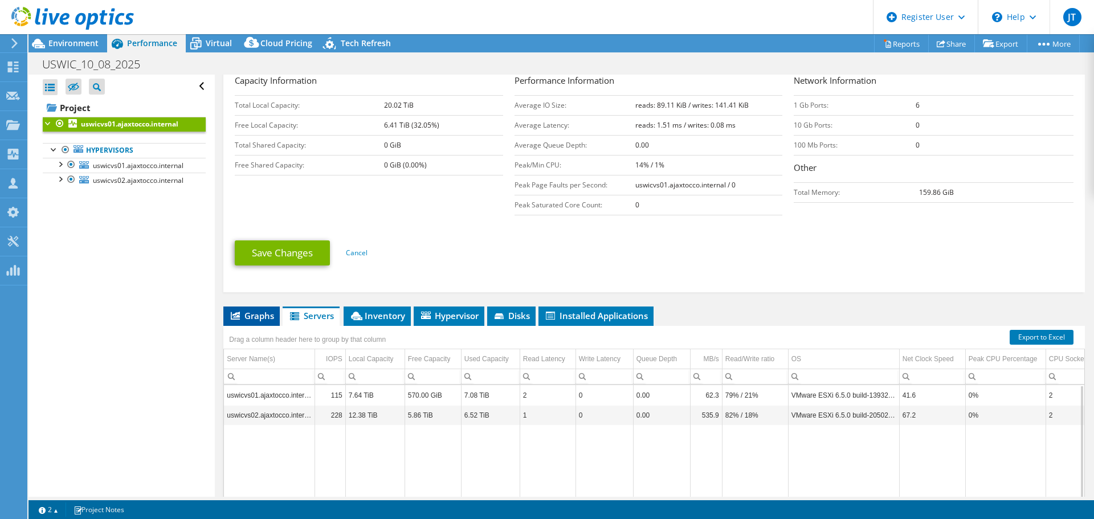
click at [259, 316] on span "Graphs" at bounding box center [251, 315] width 45 height 11
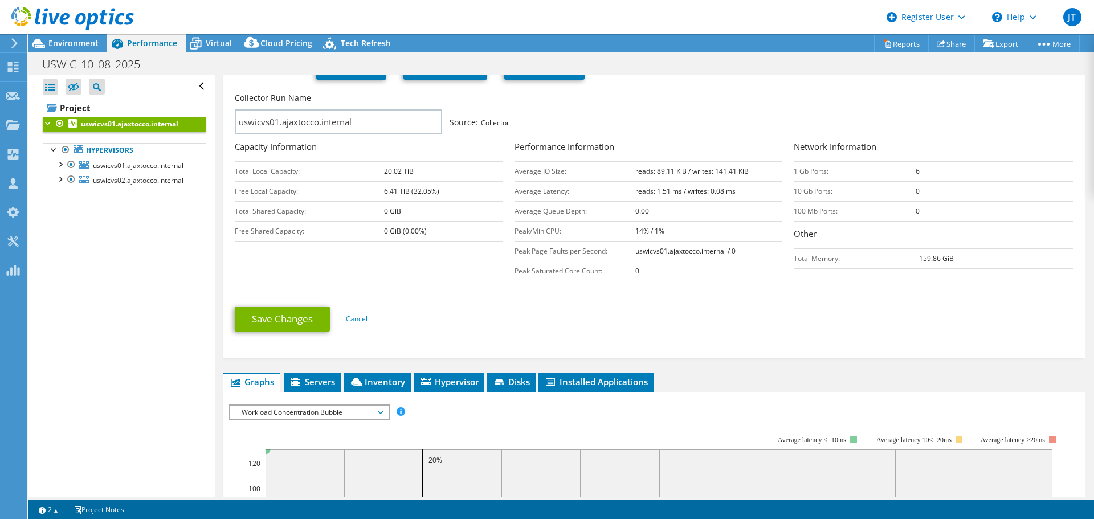
scroll to position [114, 0]
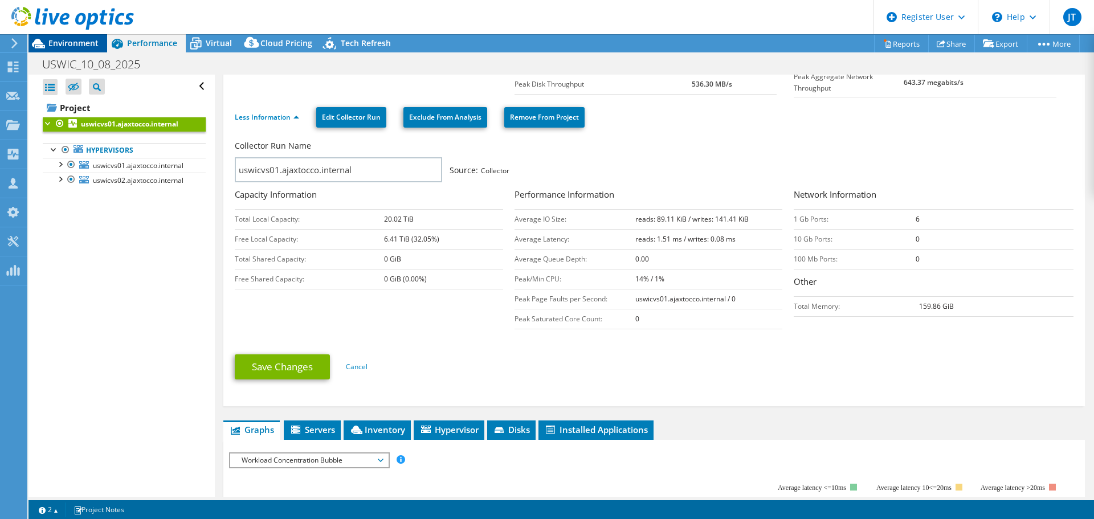
click at [60, 51] on div "Environment" at bounding box center [67, 43] width 79 height 18
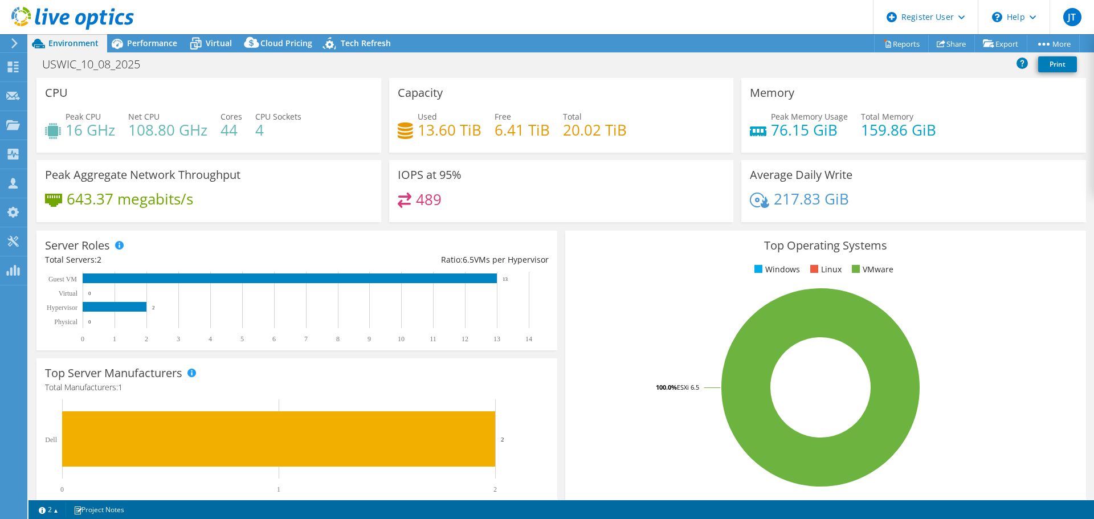
click at [798, 128] on h4 "76.15 GiB" at bounding box center [809, 130] width 77 height 13
click at [760, 110] on div "Memory Peak Memory Usage 76.15 GiB Total Memory 159.86 GiB" at bounding box center [913, 115] width 345 height 75
click at [752, 134] on icon at bounding box center [758, 132] width 17 height 10
click at [894, 129] on h4 "159.86 GiB" at bounding box center [898, 130] width 75 height 13
click at [426, 98] on h3 "Capacity" at bounding box center [420, 93] width 45 height 13
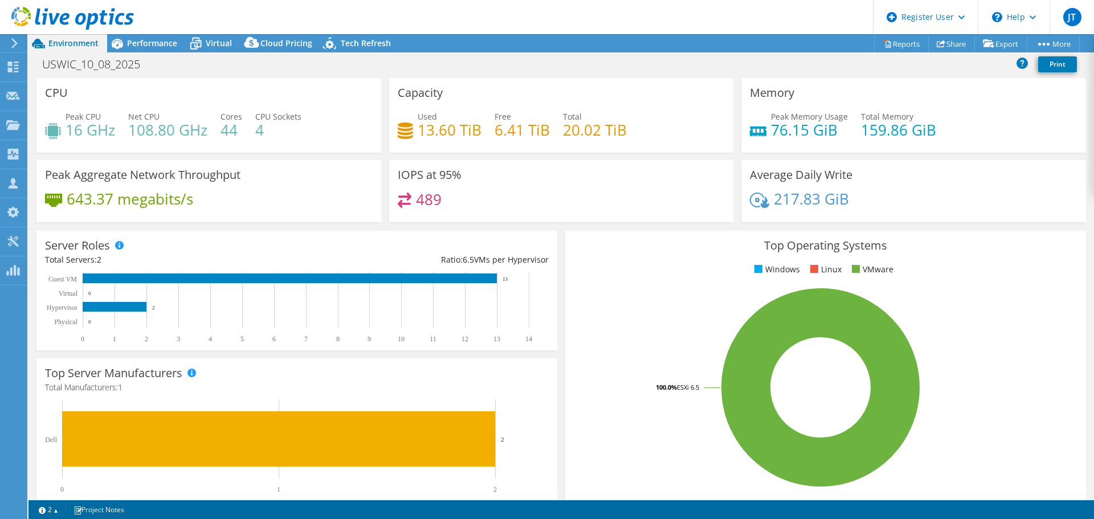
click at [252, 116] on div "Peak CPU 16 GHz Net CPU 108.80 GHz Cores 44 CPU Sockets 4" at bounding box center [209, 129] width 328 height 37
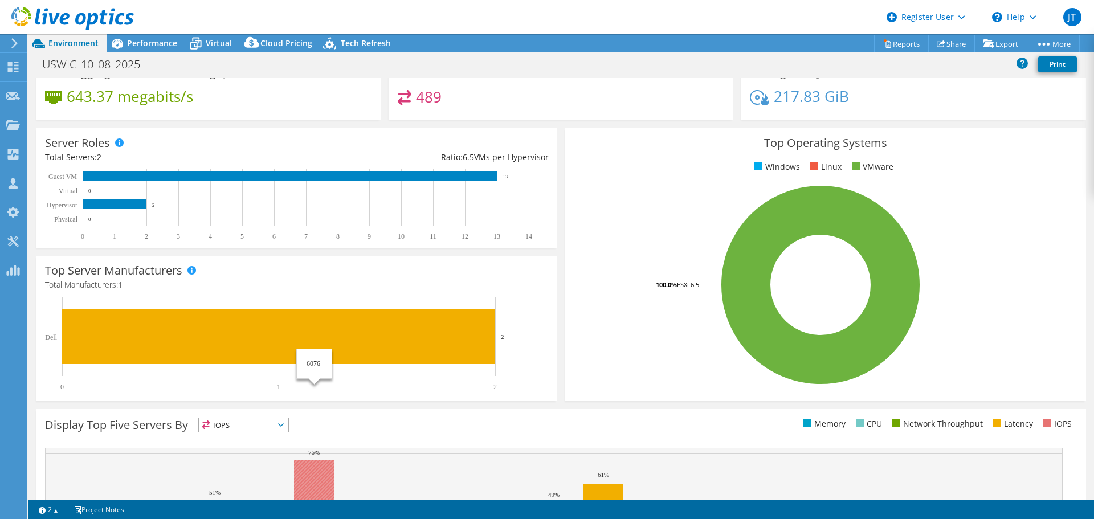
scroll to position [0, 0]
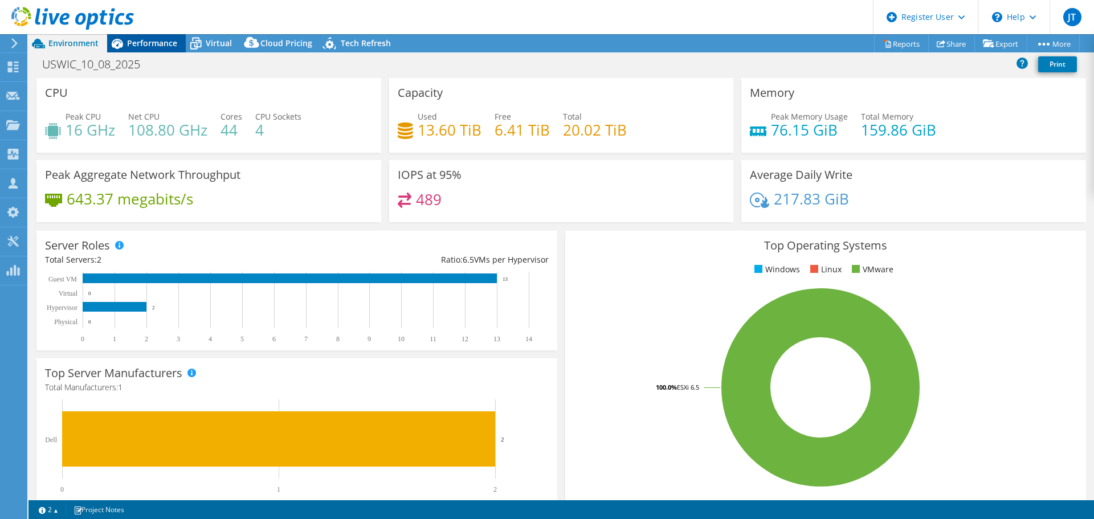
click at [145, 46] on span "Performance" at bounding box center [152, 43] width 50 height 11
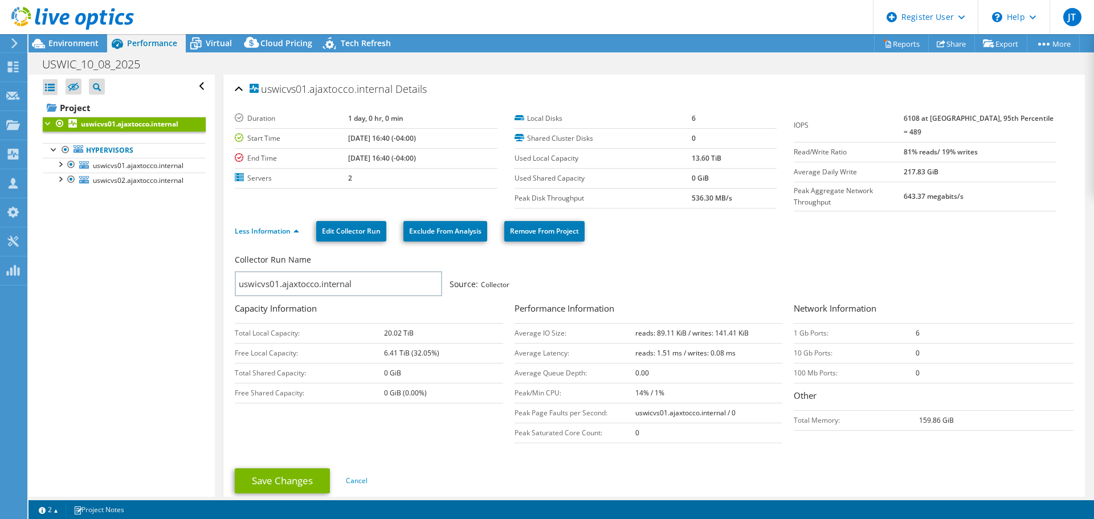
drag, startPoint x: 296, startPoint y: 351, endPoint x: 223, endPoint y: 344, distance: 73.9
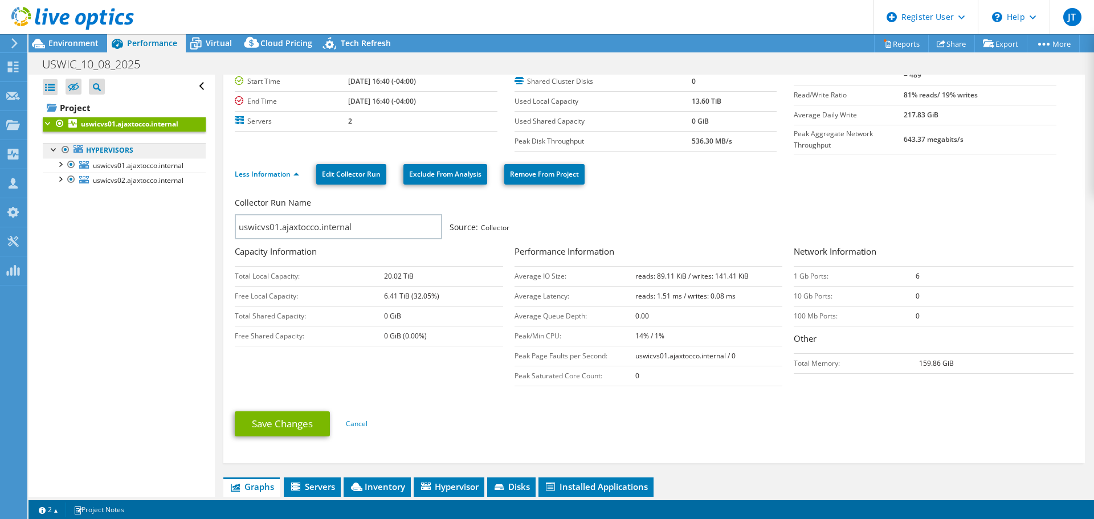
click at [95, 148] on link "Hypervisors" at bounding box center [124, 150] width 163 height 15
click at [100, 164] on span "uswicvs01.ajaxtocco.internal" at bounding box center [138, 166] width 91 height 10
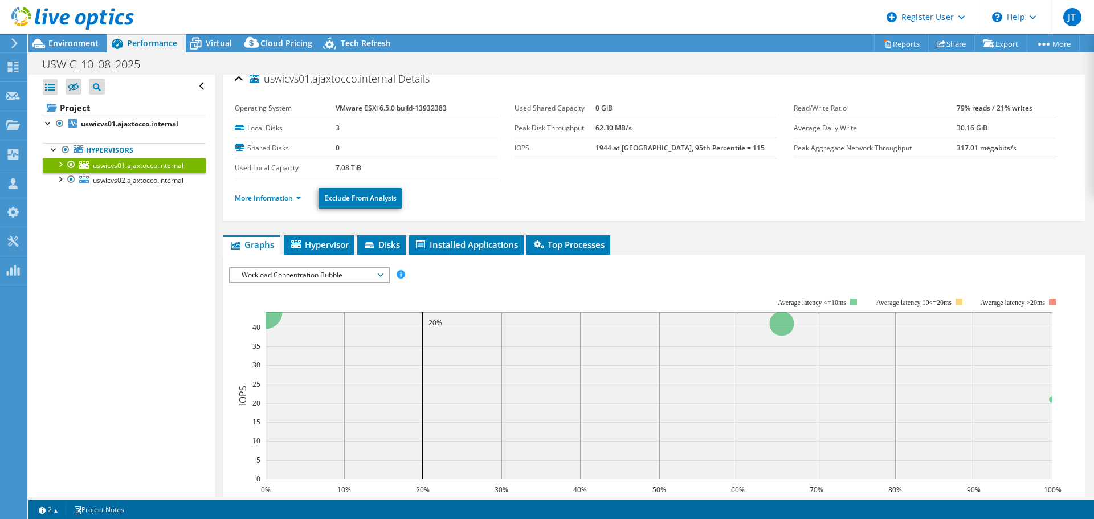
scroll to position [0, 0]
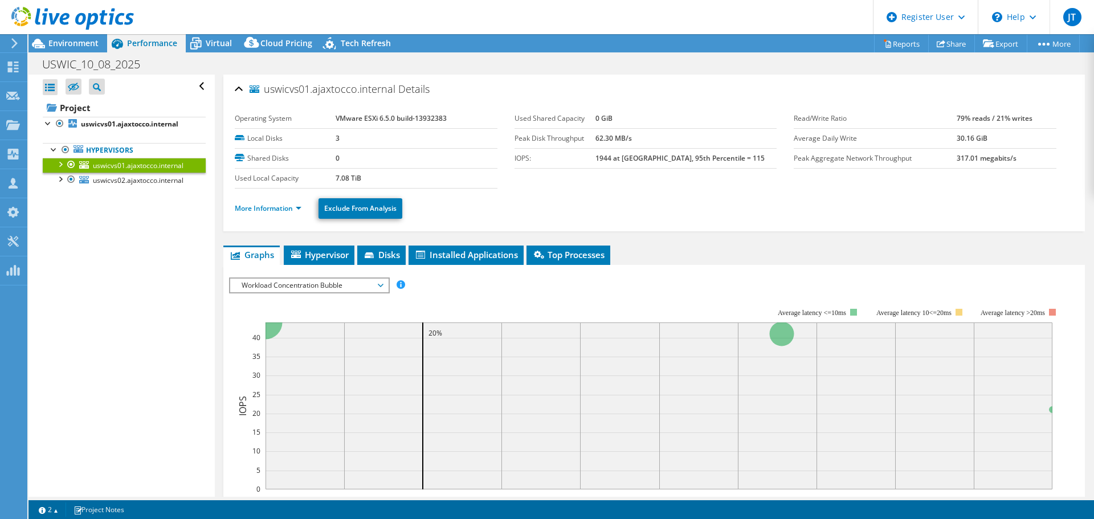
click at [277, 215] on ul "More Information Exclude From Analysis" at bounding box center [654, 206] width 839 height 23
click at [275, 210] on link "More Information" at bounding box center [268, 208] width 67 height 10
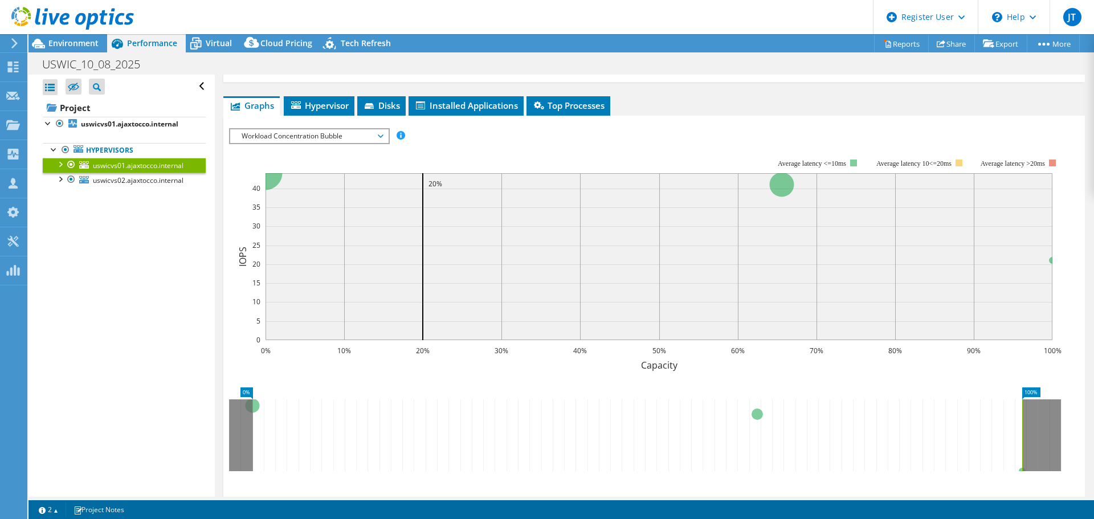
scroll to position [432, 0]
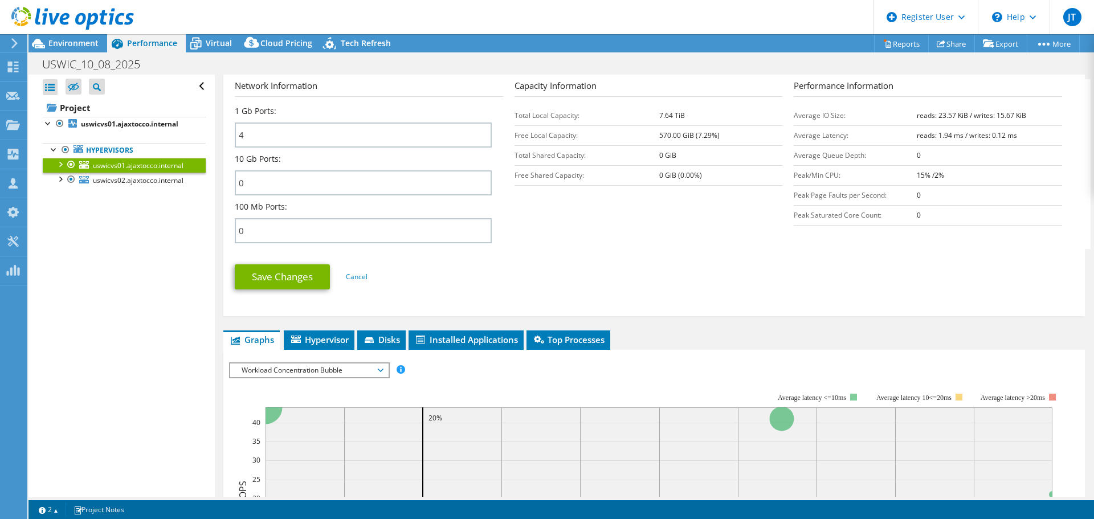
click at [330, 365] on span "Workload Concentration Bubble" at bounding box center [309, 371] width 146 height 14
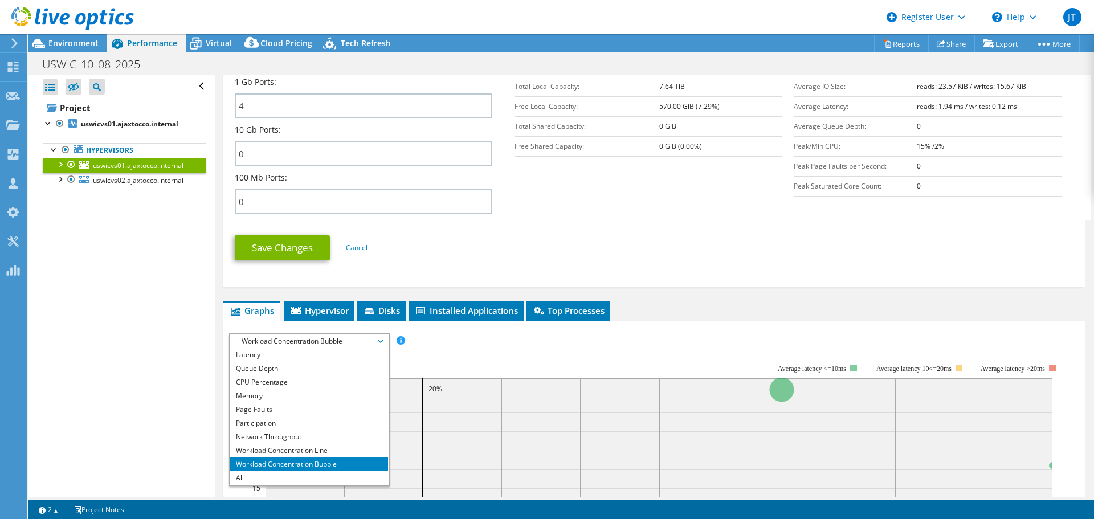
scroll to position [489, 0]
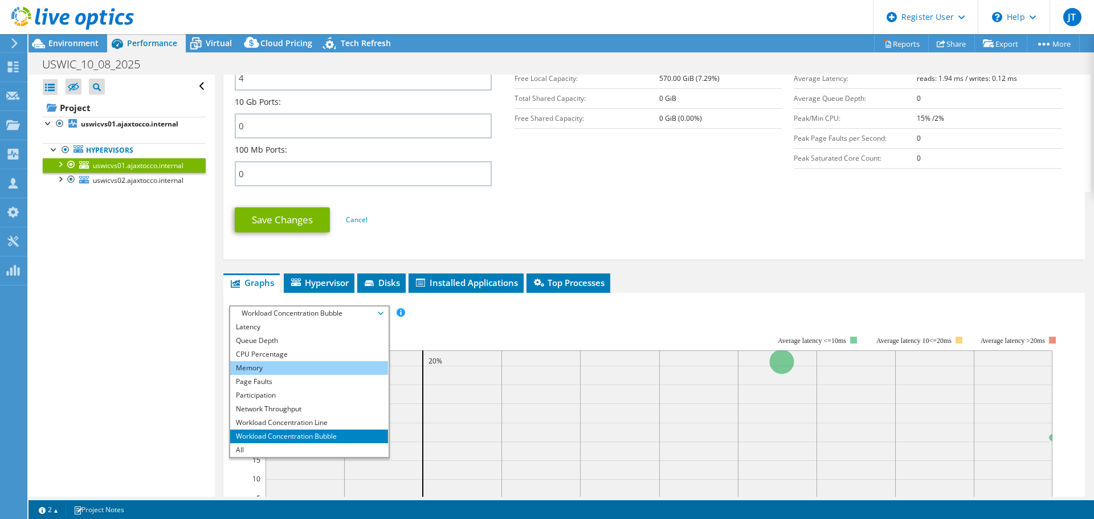
click at [262, 365] on li "Memory" at bounding box center [309, 368] width 158 height 14
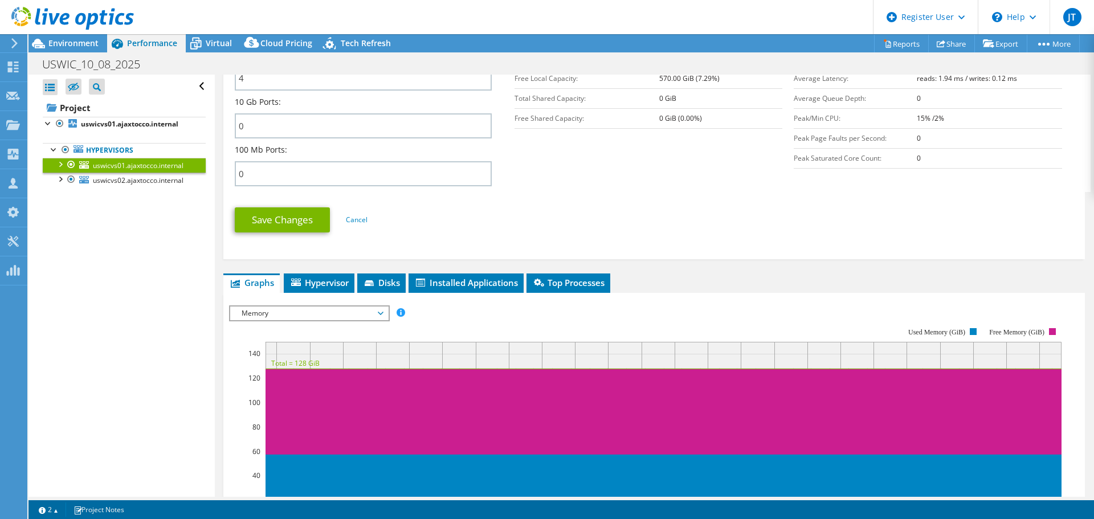
click at [186, 355] on div "Open All Close All Hide Excluded Nodes Project Tree Filter" at bounding box center [121, 286] width 186 height 422
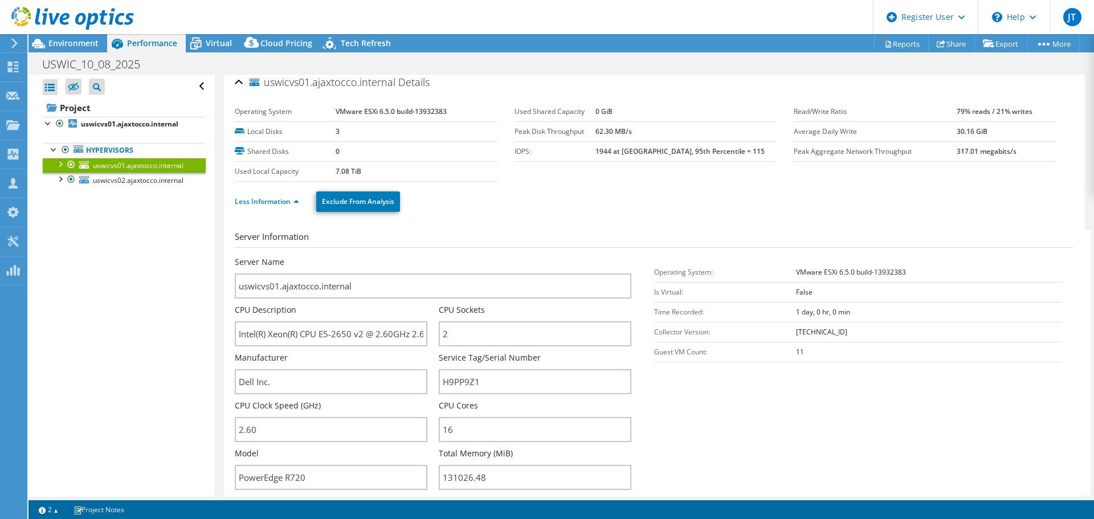
scroll to position [0, 0]
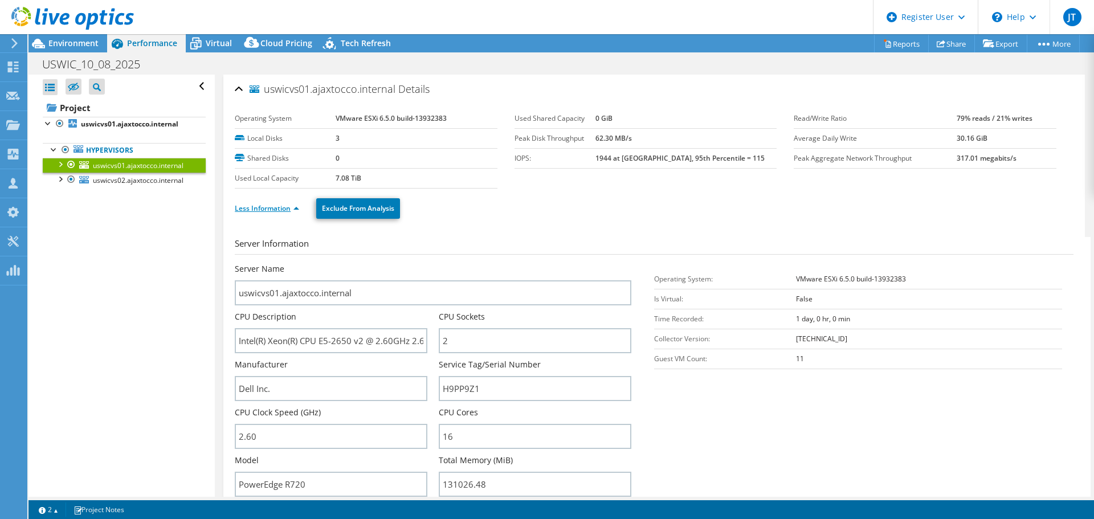
click at [285, 212] on link "Less Information" at bounding box center [267, 208] width 64 height 10
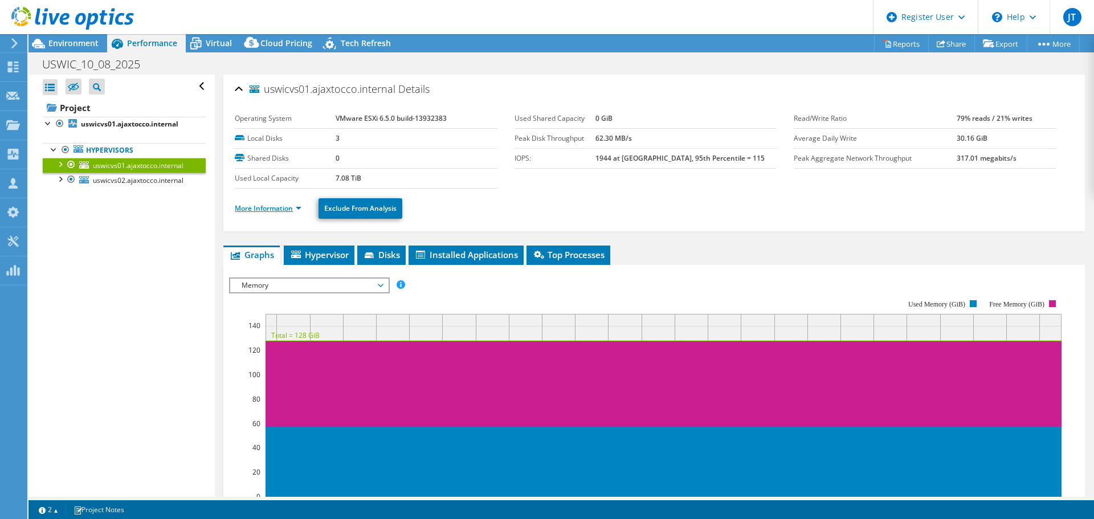
click at [284, 206] on link "More Information" at bounding box center [268, 208] width 67 height 10
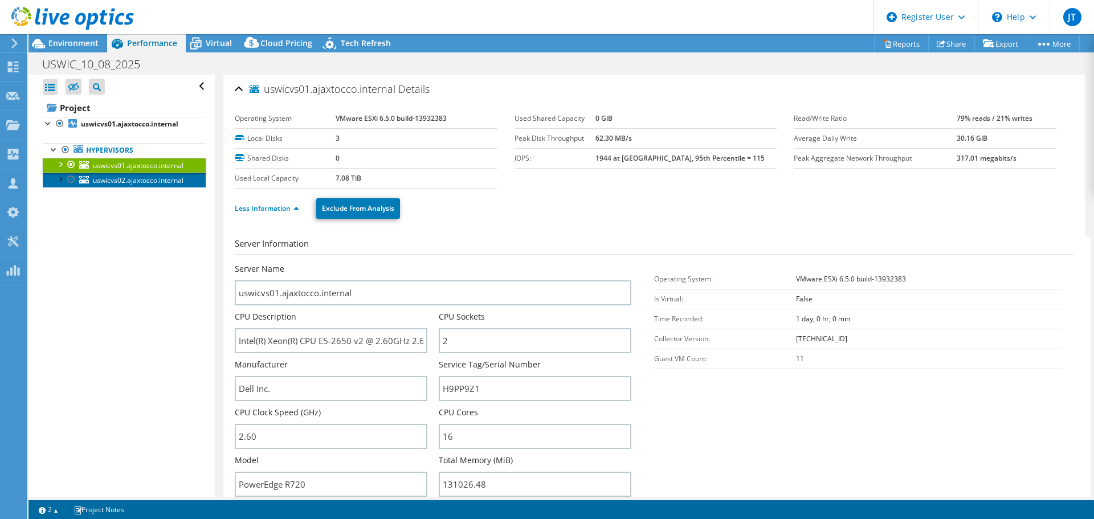
click at [113, 182] on span "uswicvs02.ajaxtocco.internal" at bounding box center [138, 181] width 91 height 10
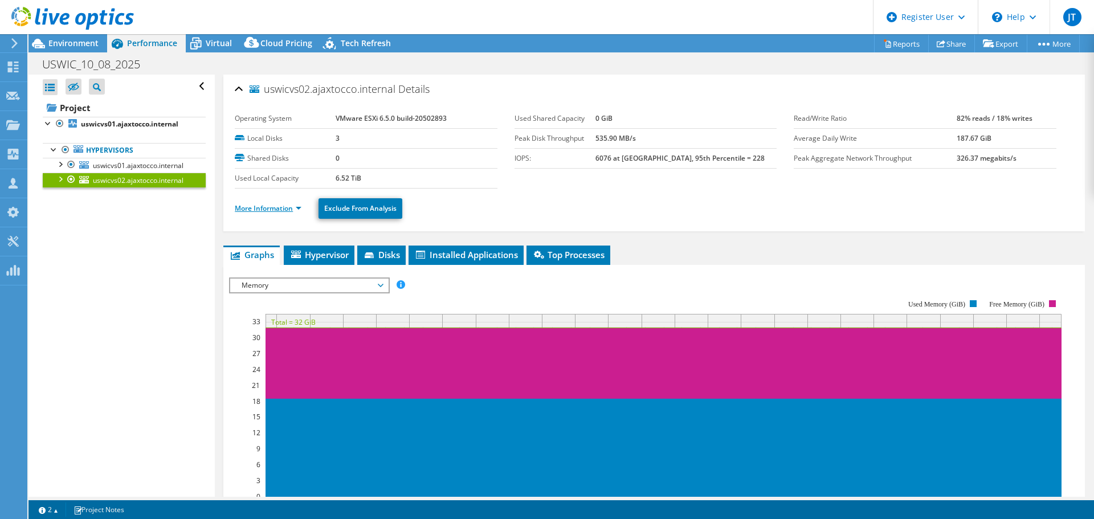
click at [268, 207] on link "More Information" at bounding box center [268, 208] width 67 height 10
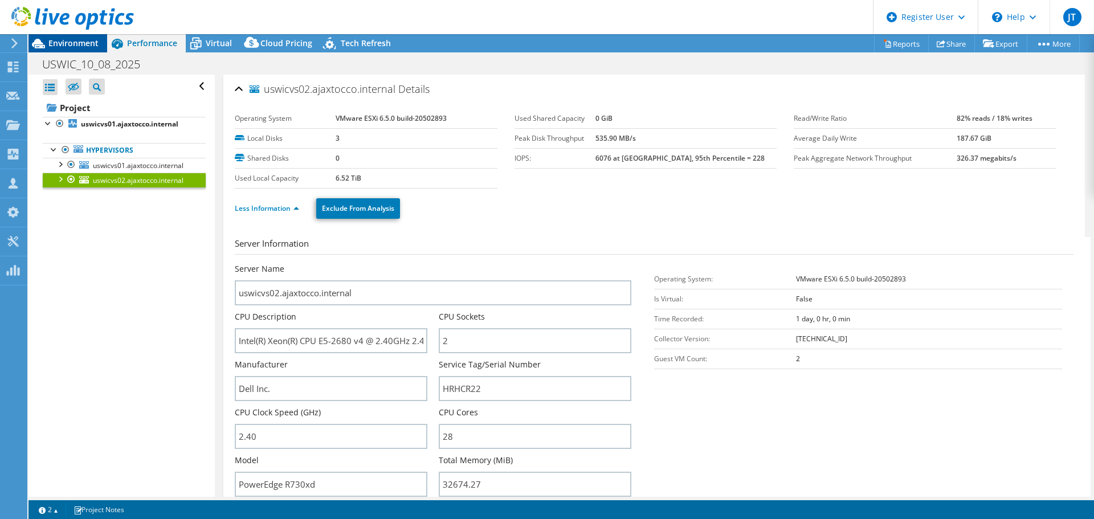
click at [58, 44] on span "Environment" at bounding box center [73, 43] width 50 height 11
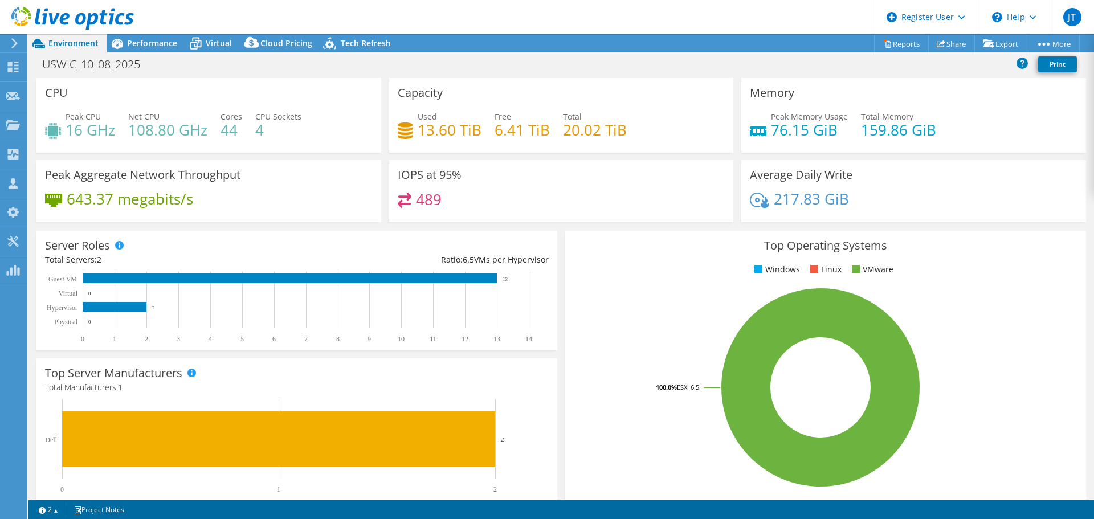
click at [146, 97] on div "CPU Peak CPU 16 GHz Net CPU 108.80 GHz Cores 44 CPU Sockets 4" at bounding box center [208, 115] width 345 height 75
click at [58, 127] on icon at bounding box center [53, 131] width 16 height 16
click at [218, 125] on div "Peak CPU 16 GHz Net CPU 108.80 GHz Cores 44 CPU Sockets 4" at bounding box center [209, 129] width 328 height 37
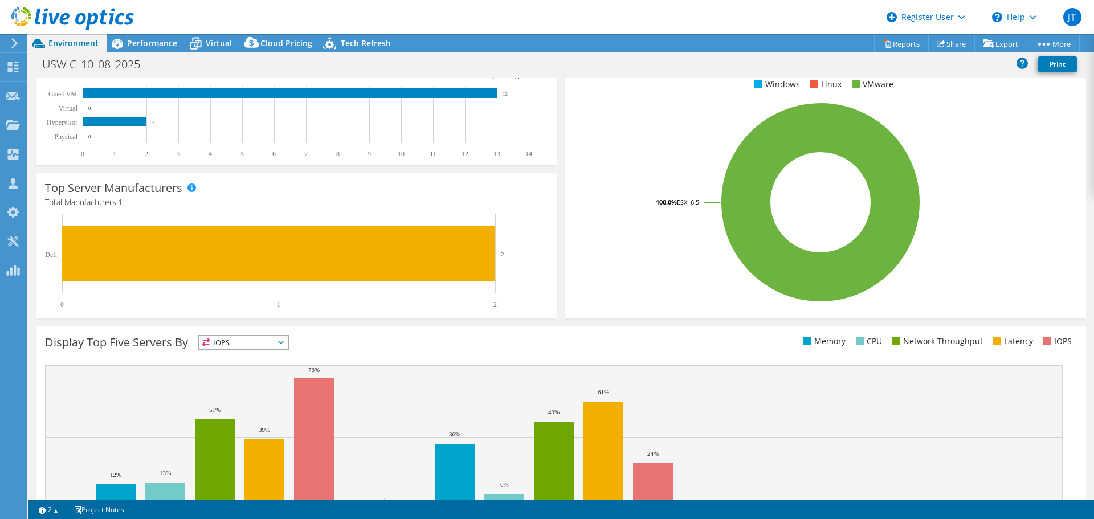
scroll to position [228, 0]
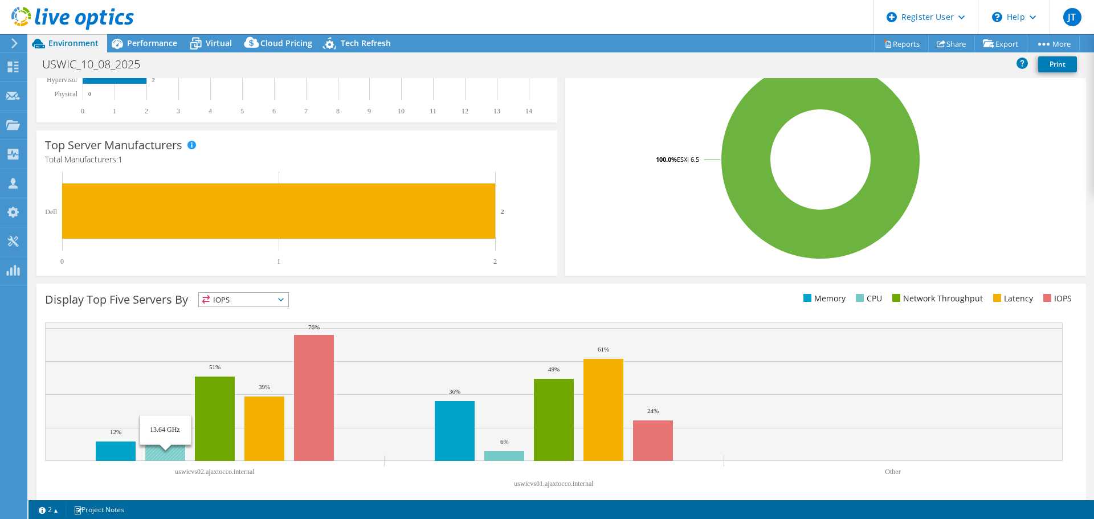
click at [161, 453] on rect at bounding box center [165, 450] width 40 height 21
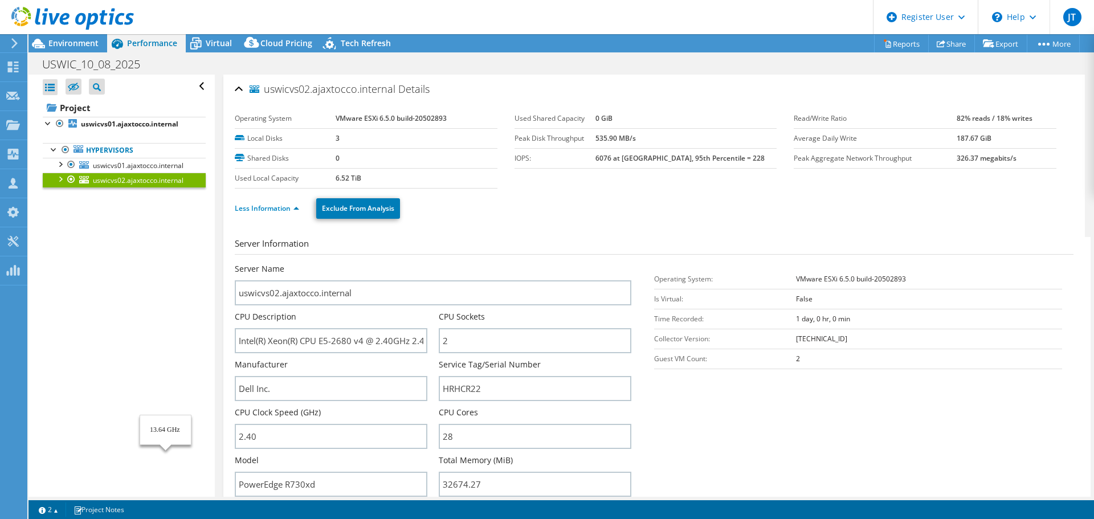
scroll to position [0, 0]
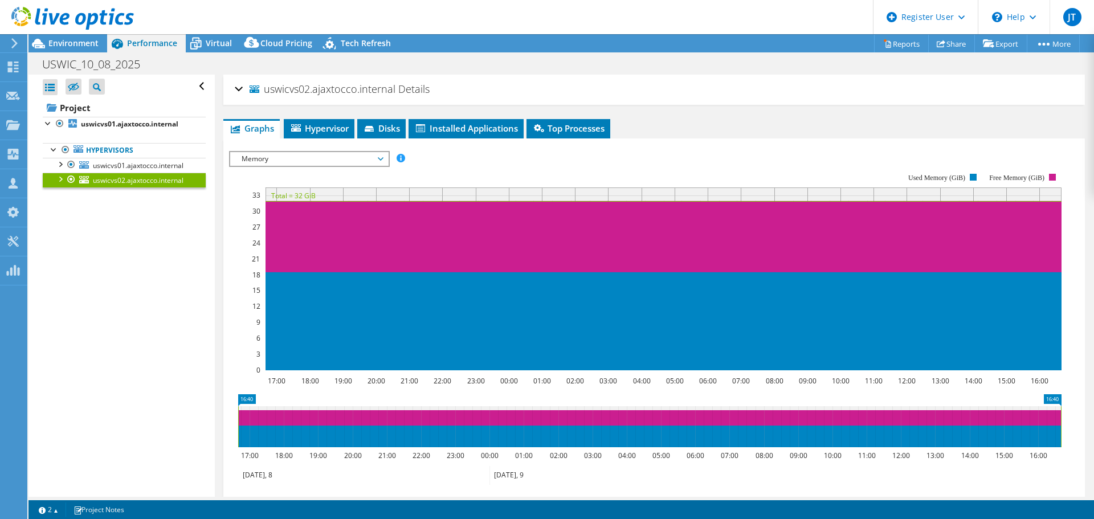
click at [239, 82] on div "uswicvs02.ajaxtocco.internal Details" at bounding box center [654, 90] width 839 height 25
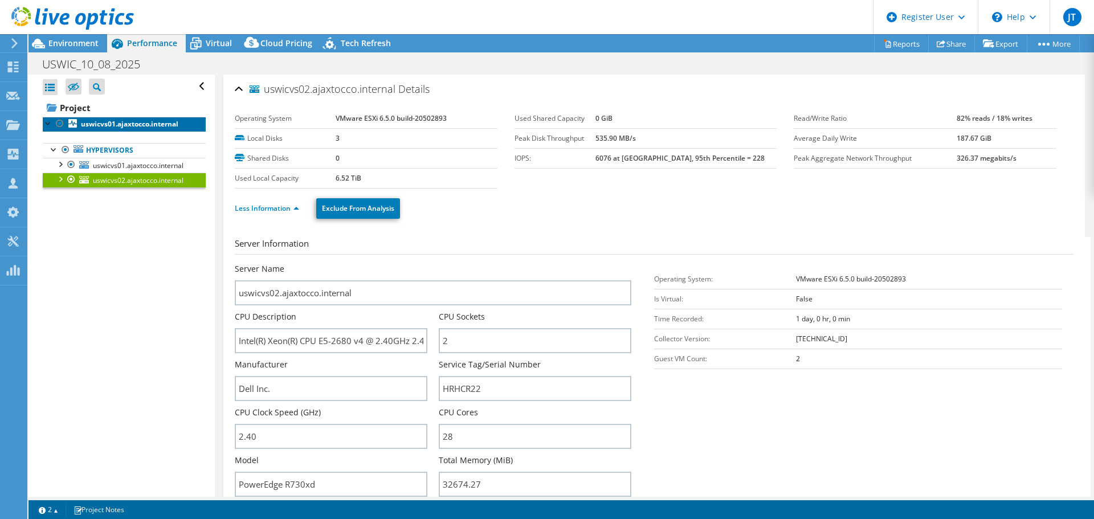
click at [93, 117] on link "uswicvs01.ajaxtocco.internal" at bounding box center [124, 124] width 163 height 15
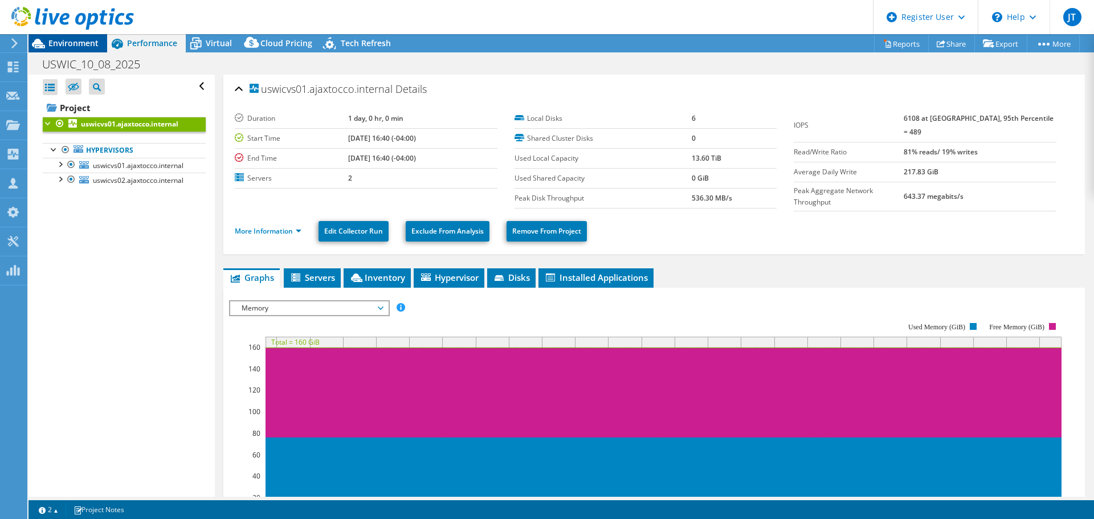
click at [70, 44] on span "Environment" at bounding box center [73, 43] width 50 height 11
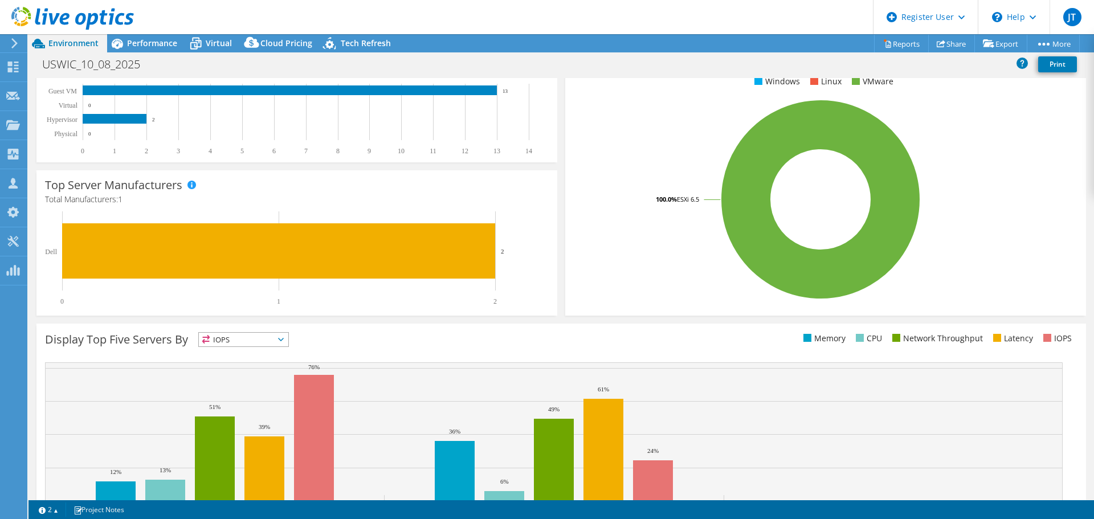
scroll to position [242, 0]
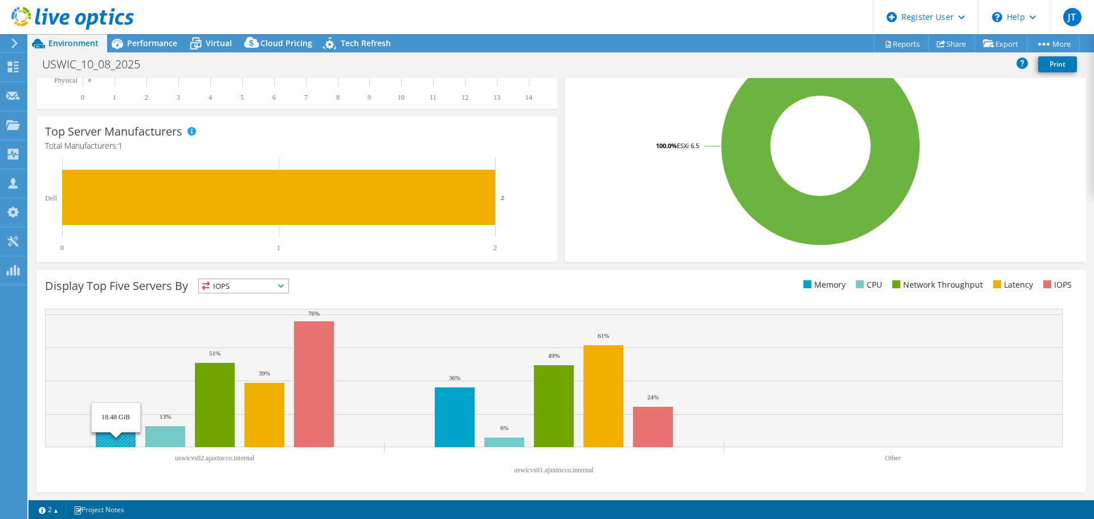
click at [114, 439] on rect at bounding box center [116, 437] width 40 height 19
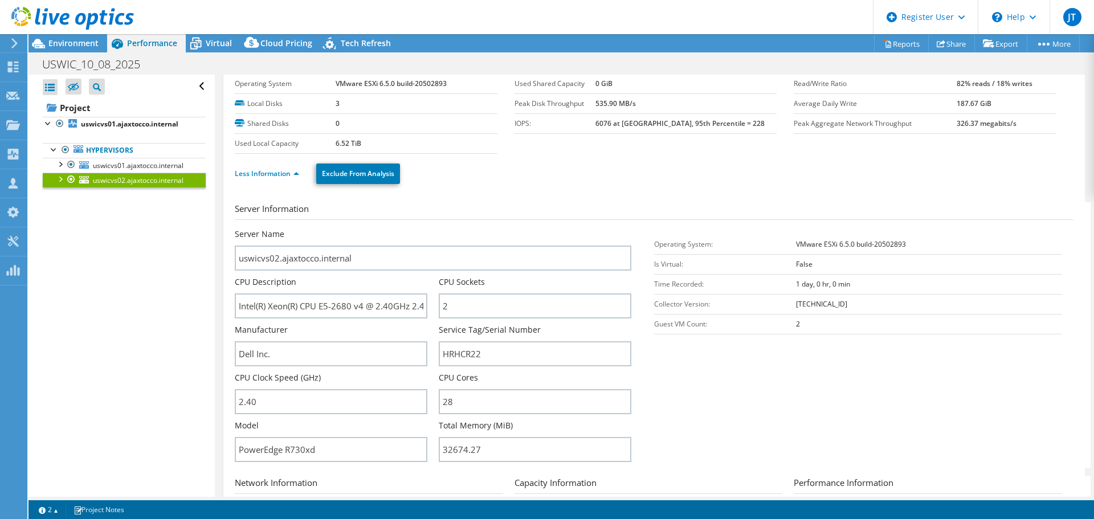
scroll to position [0, 0]
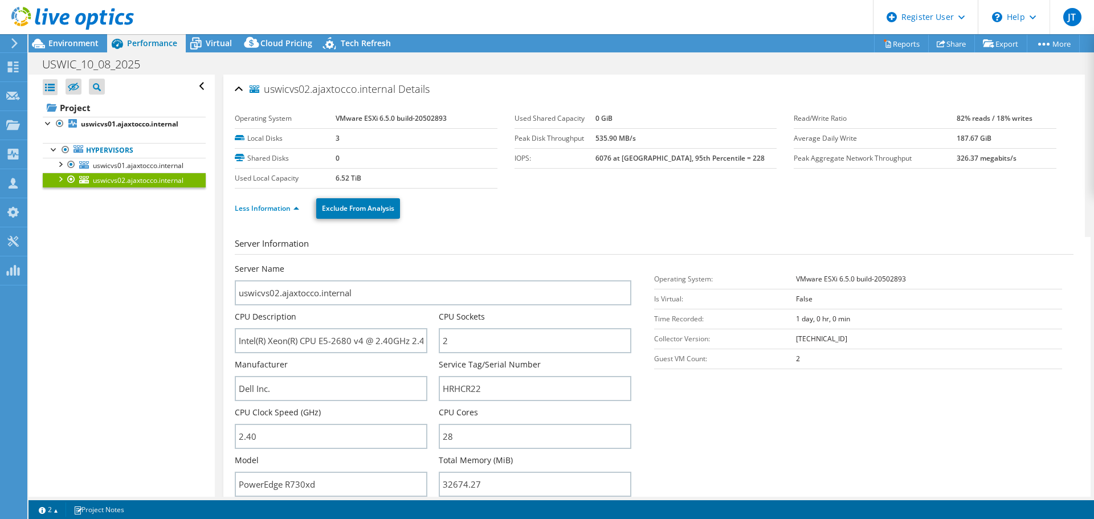
click at [557, 222] on div "Less Information Exclude From Analysis" at bounding box center [654, 209] width 839 height 40
click at [91, 129] on b "uswicvs01.ajaxtocco.internal" at bounding box center [129, 124] width 97 height 10
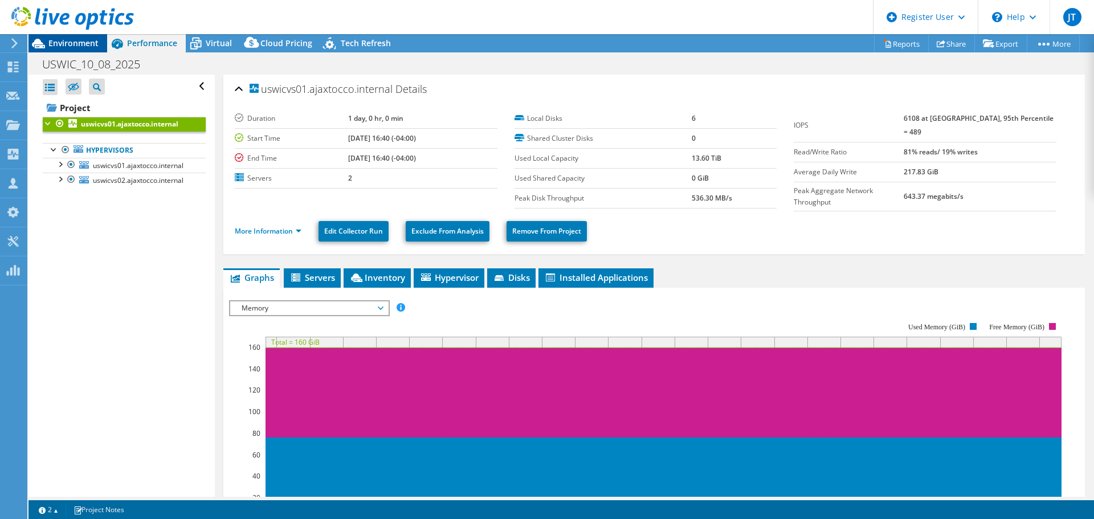
click at [47, 44] on icon at bounding box center [38, 44] width 20 height 20
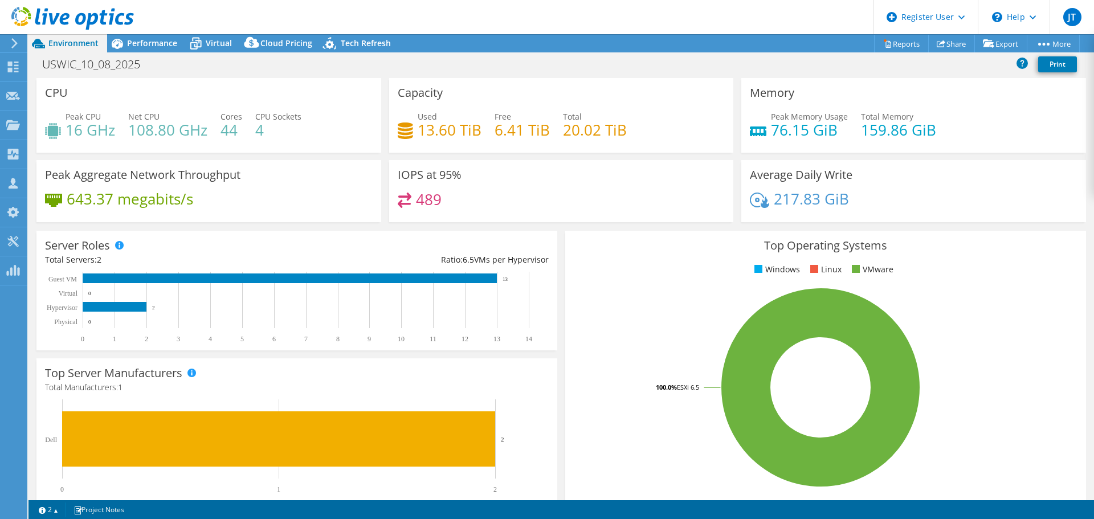
click at [349, 159] on div "CPU Peak CPU 16 GHz Net CPU 108.80 GHz Cores 44 CPU Sockets 4" at bounding box center [208, 119] width 353 height 82
click at [866, 124] on h4 "159.86 GiB" at bounding box center [898, 130] width 75 height 13
click at [128, 92] on div "CPU Peak CPU 16 GHz Net CPU 108.80 GHz Cores 44 CPU Sockets 4" at bounding box center [208, 115] width 345 height 75
click at [896, 40] on link "Reports" at bounding box center [901, 44] width 55 height 18
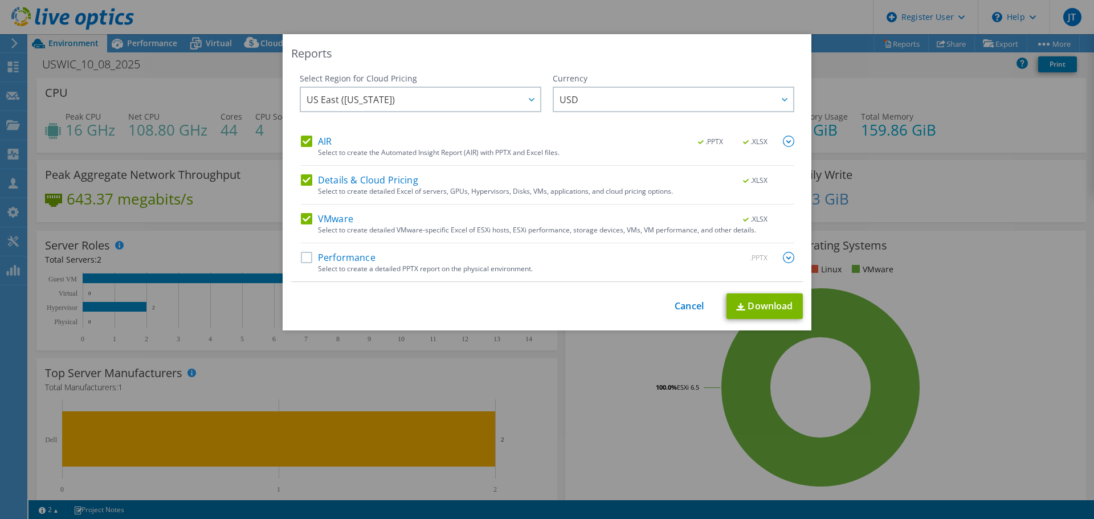
click at [685, 313] on div "This process may take a while, please wait... Cancel Download" at bounding box center [547, 306] width 512 height 26
drag, startPoint x: 670, startPoint y: 298, endPoint x: 680, endPoint y: 303, distance: 11.5
click at [671, 299] on div "This process may take a while, please wait... Cancel Download" at bounding box center [547, 306] width 512 height 26
click at [683, 305] on link "Cancel" at bounding box center [689, 306] width 29 height 11
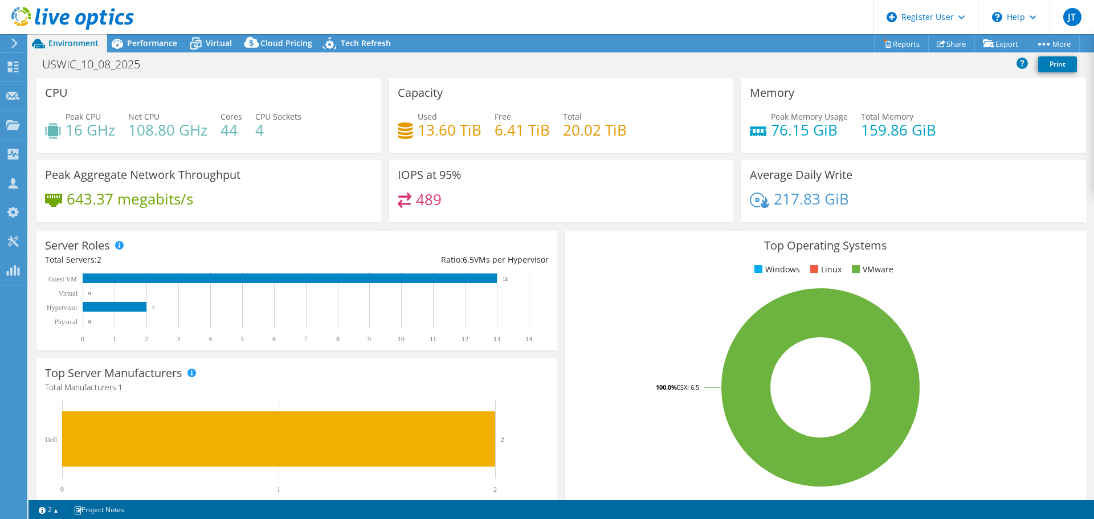
click at [161, 124] on h4 "108.80 GHz" at bounding box center [167, 130] width 79 height 13
click at [105, 129] on h4 "16 GHz" at bounding box center [91, 130] width 50 height 13
drag, startPoint x: 778, startPoint y: 196, endPoint x: 716, endPoint y: 200, distance: 62.2
click at [777, 196] on h4 "217.83 GiB" at bounding box center [811, 199] width 75 height 13
click at [558, 203] on div "489" at bounding box center [562, 205] width 328 height 25
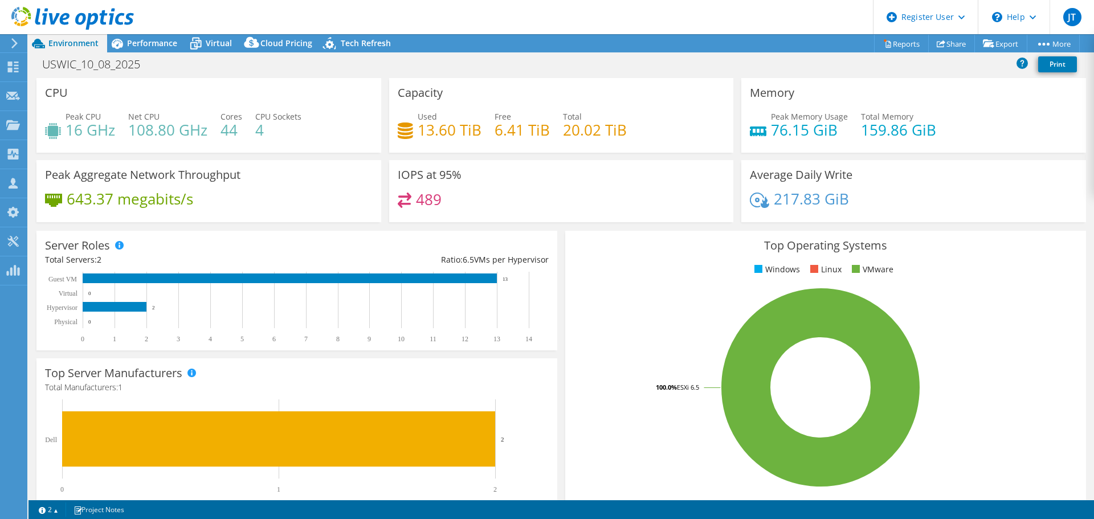
click at [267, 208] on div "643.37 megabits/s" at bounding box center [209, 205] width 328 height 24
click at [160, 51] on div "Performance" at bounding box center [146, 43] width 79 height 18
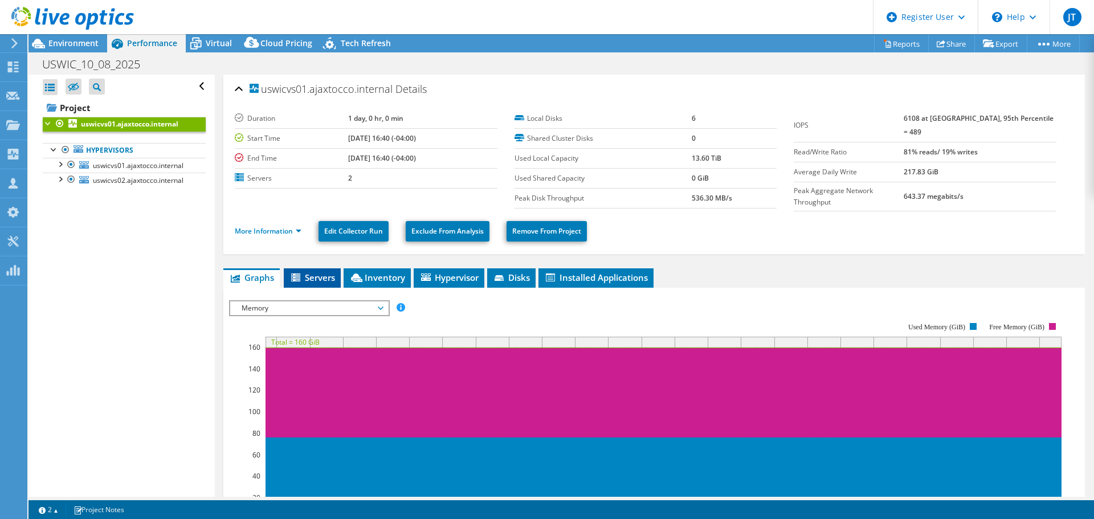
click at [304, 274] on span "Servers" at bounding box center [312, 277] width 46 height 11
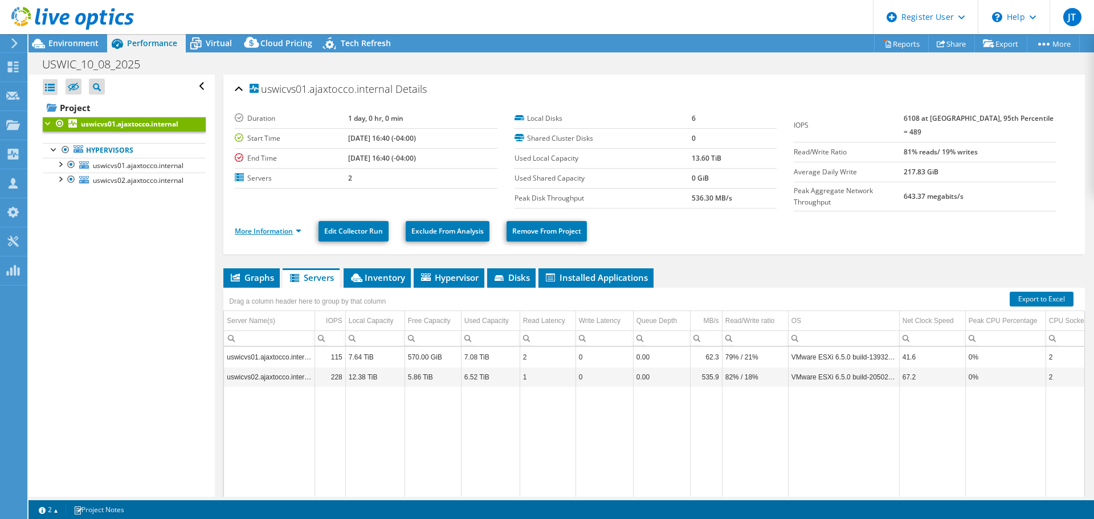
click at [289, 231] on link "More Information" at bounding box center [268, 231] width 67 height 10
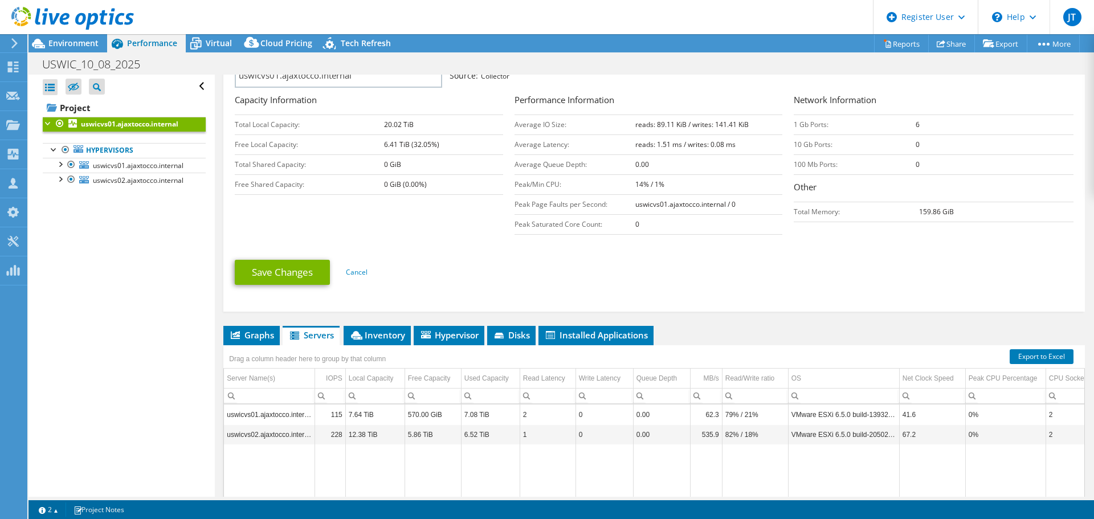
scroll to position [114, 0]
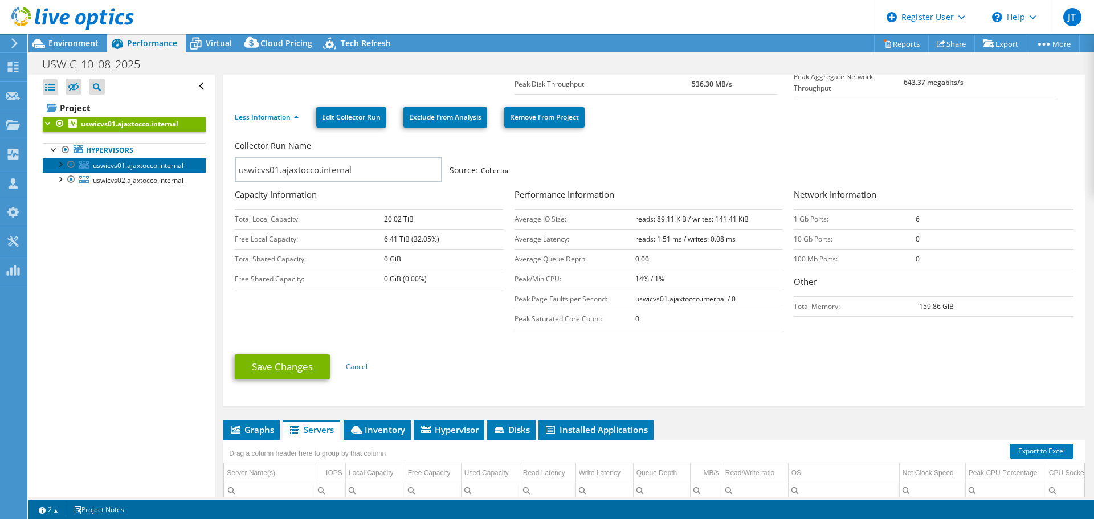
click at [108, 161] on span "uswicvs01.ajaxtocco.internal" at bounding box center [138, 166] width 91 height 10
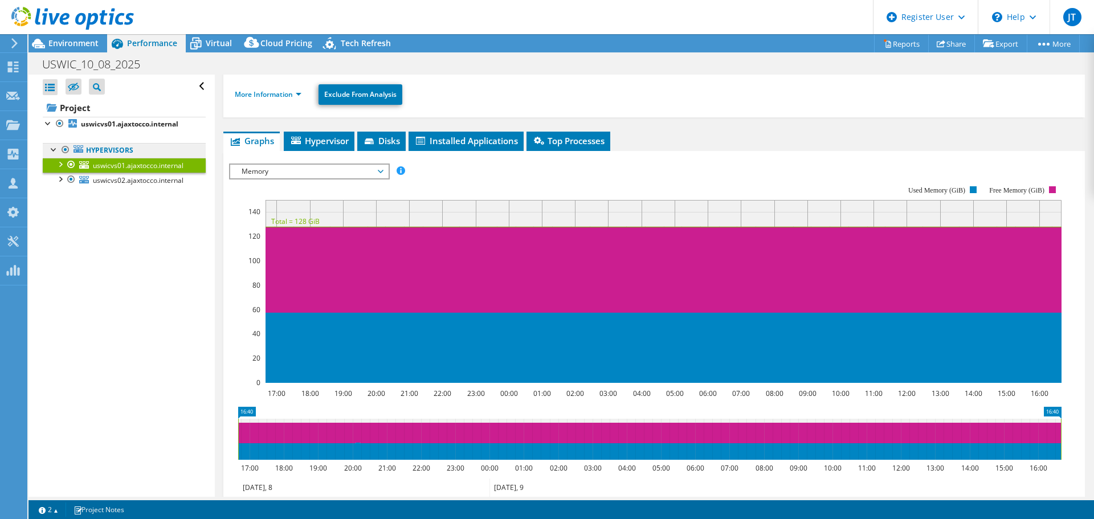
click at [108, 149] on link "Hypervisors" at bounding box center [124, 150] width 163 height 15
click at [112, 158] on link "uswicvs01.ajaxtocco.internal" at bounding box center [124, 165] width 163 height 15
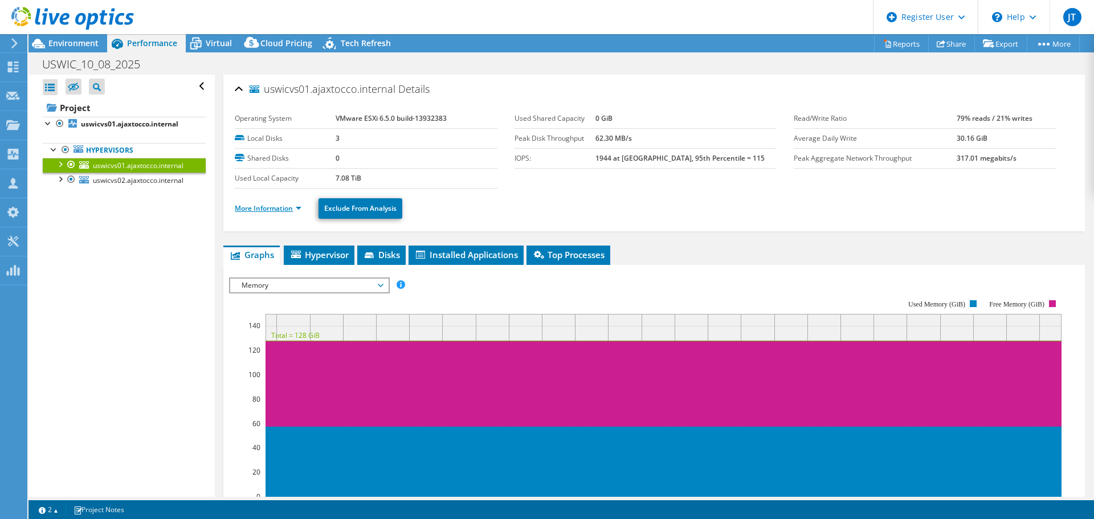
click at [266, 211] on link "More Information" at bounding box center [268, 208] width 67 height 10
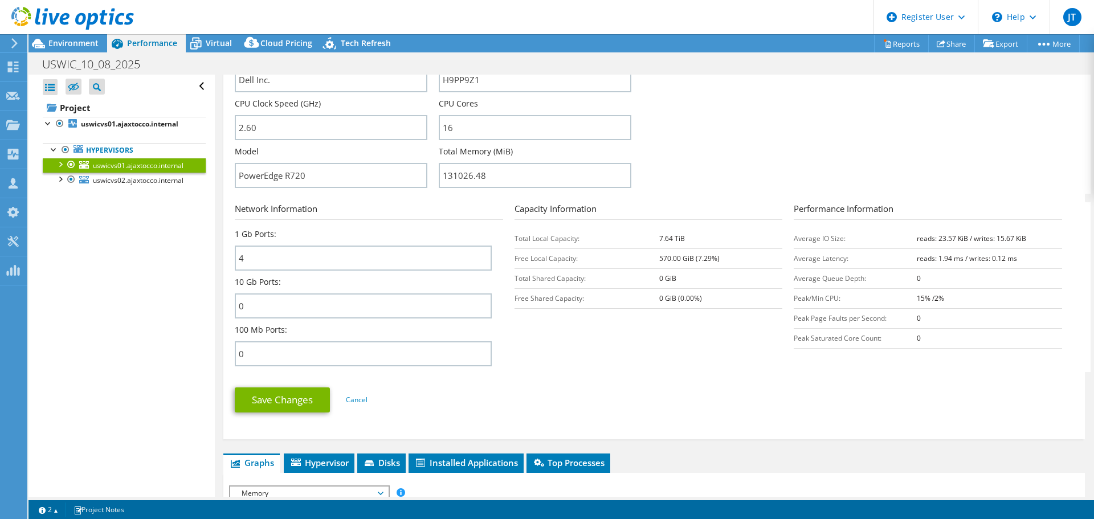
scroll to position [513, 0]
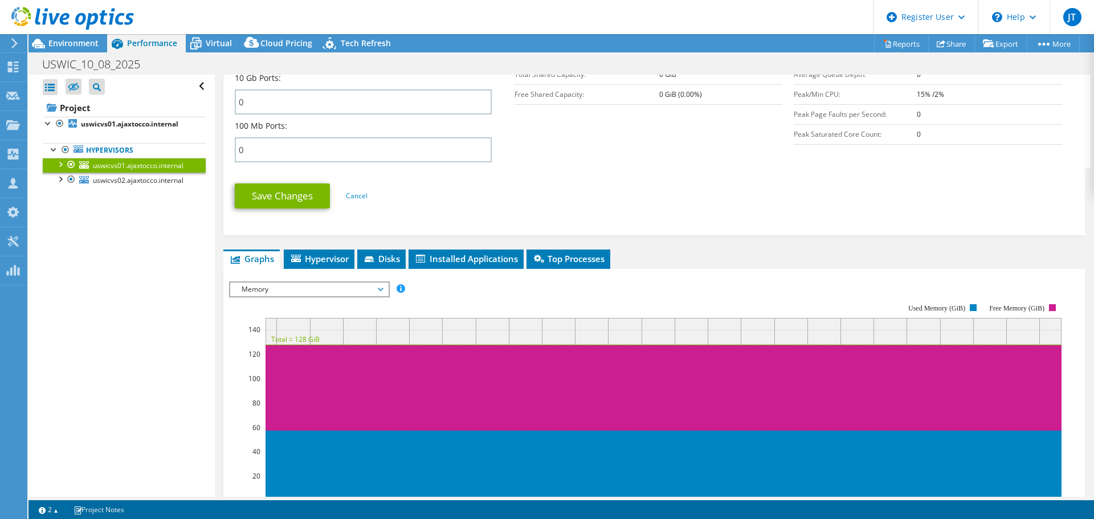
click at [288, 293] on span "Memory" at bounding box center [309, 290] width 146 height 14
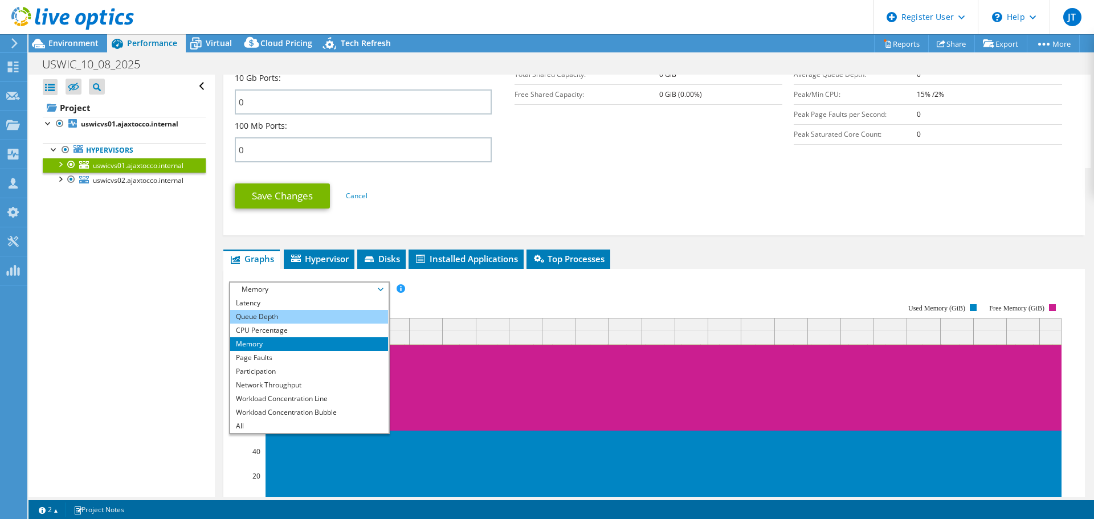
scroll to position [0, 0]
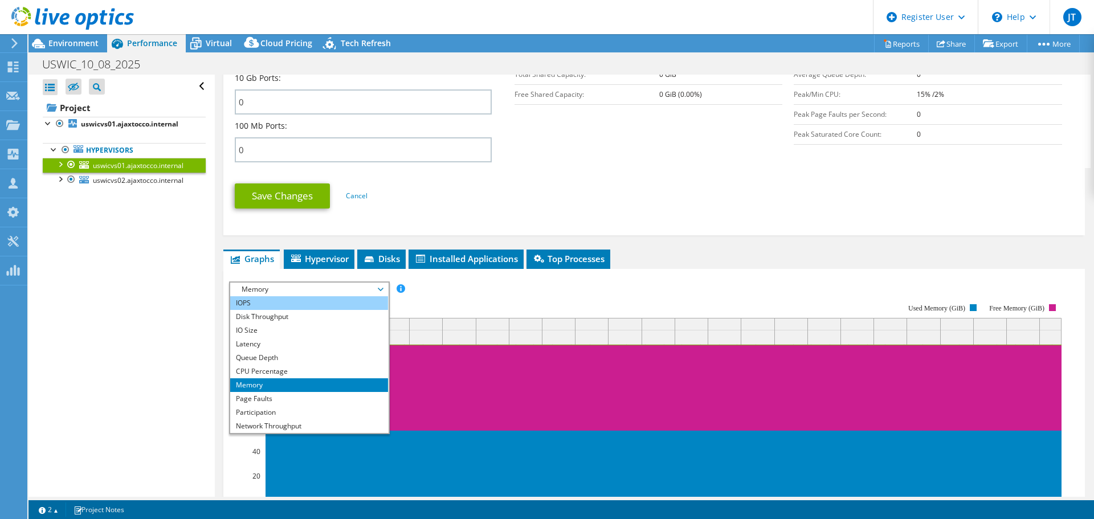
click at [290, 301] on li "IOPS" at bounding box center [309, 303] width 158 height 14
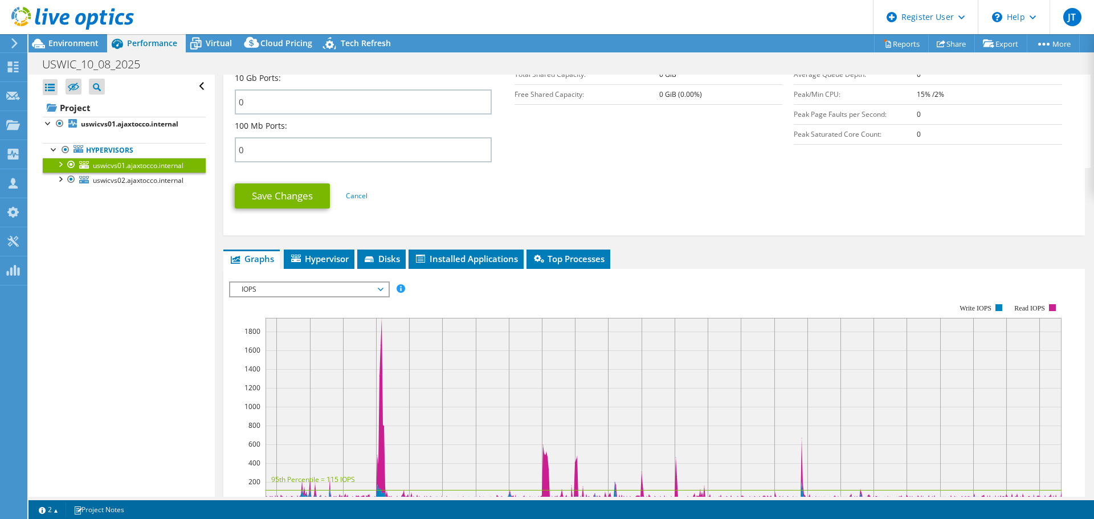
click at [344, 291] on span "IOPS" at bounding box center [309, 290] width 146 height 14
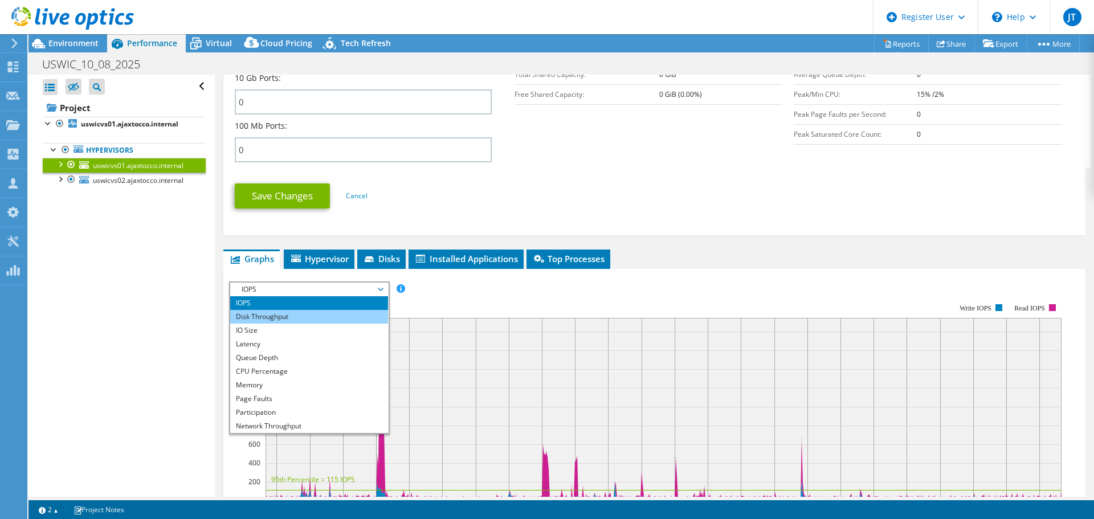
click at [335, 315] on li "Disk Throughput" at bounding box center [309, 317] width 158 height 14
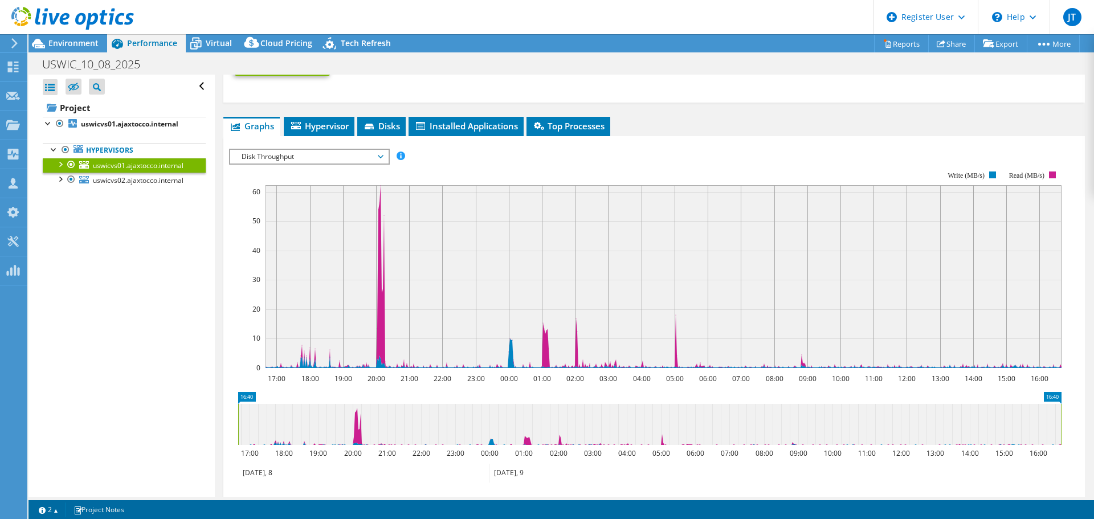
scroll to position [423, 0]
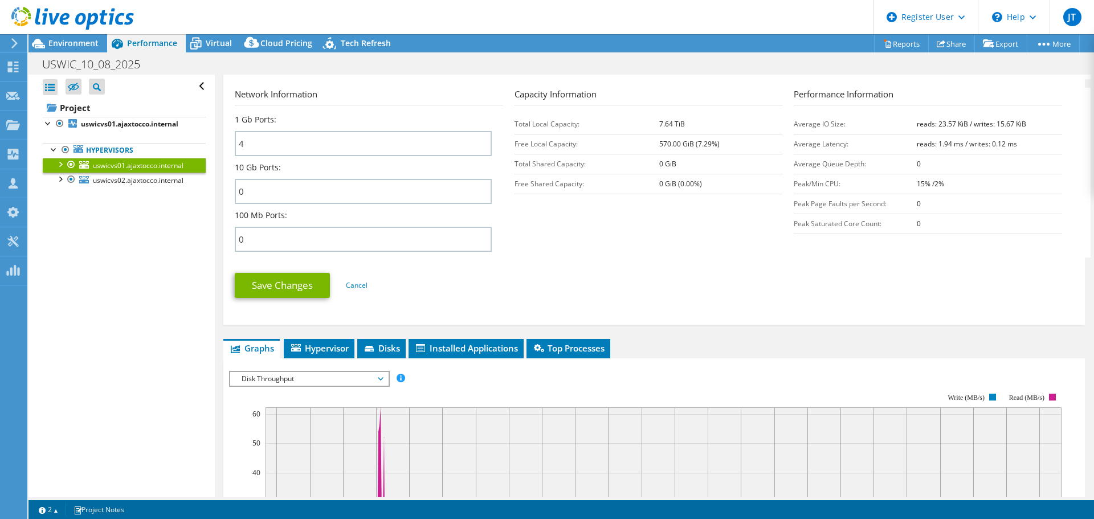
click at [364, 376] on span "Disk Throughput" at bounding box center [309, 379] width 146 height 14
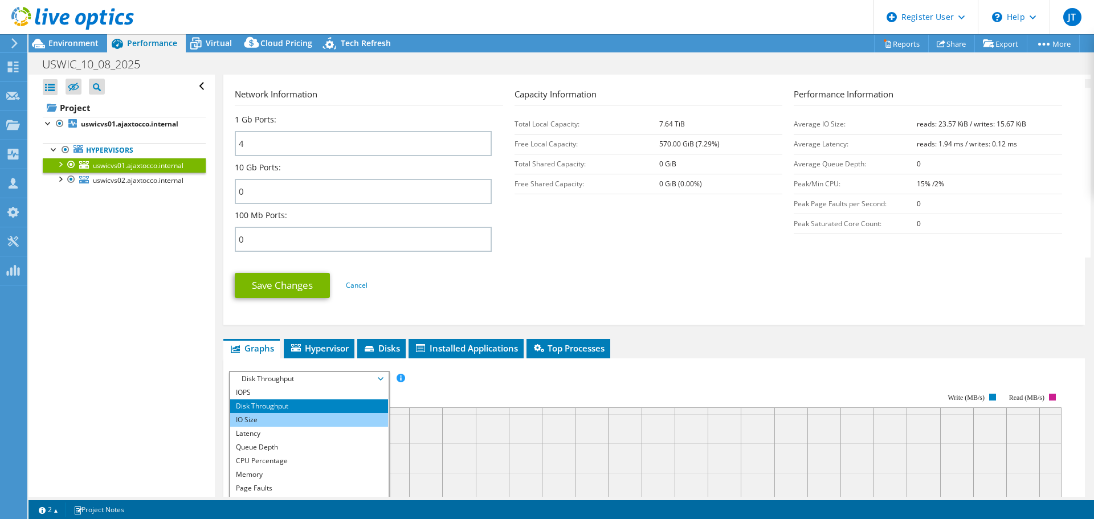
click at [338, 421] on li "IO Size" at bounding box center [309, 420] width 158 height 14
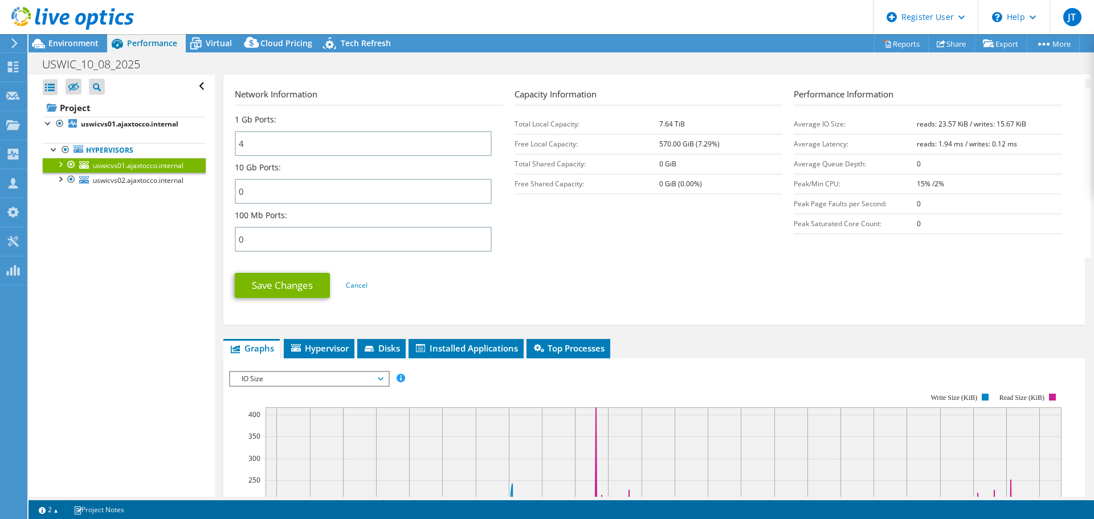
drag, startPoint x: 368, startPoint y: 378, endPoint x: 364, endPoint y: 386, distance: 8.7
click at [367, 378] on span "IO Size" at bounding box center [309, 379] width 146 height 14
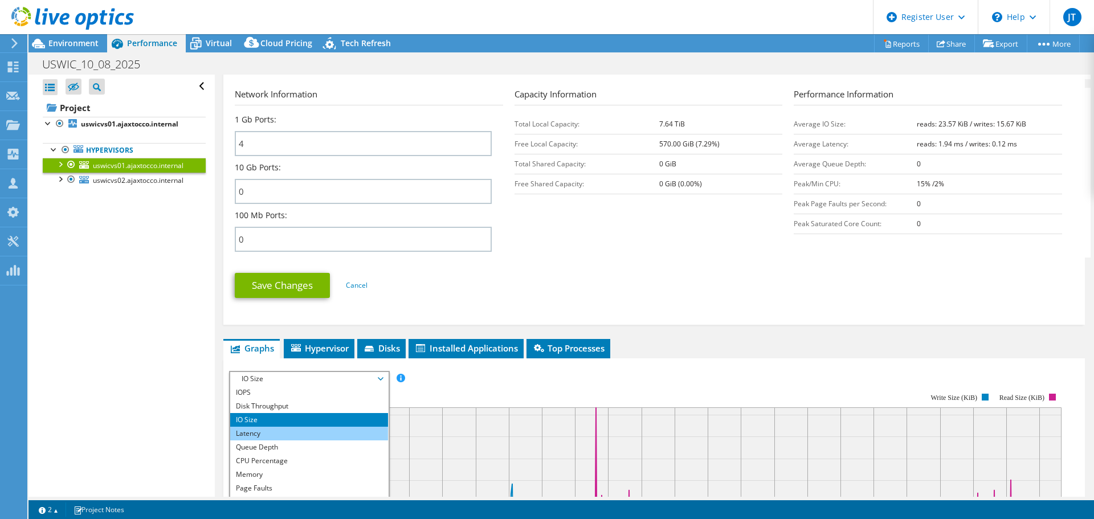
scroll to position [41, 0]
click at [309, 434] on li "Memory" at bounding box center [309, 434] width 158 height 14
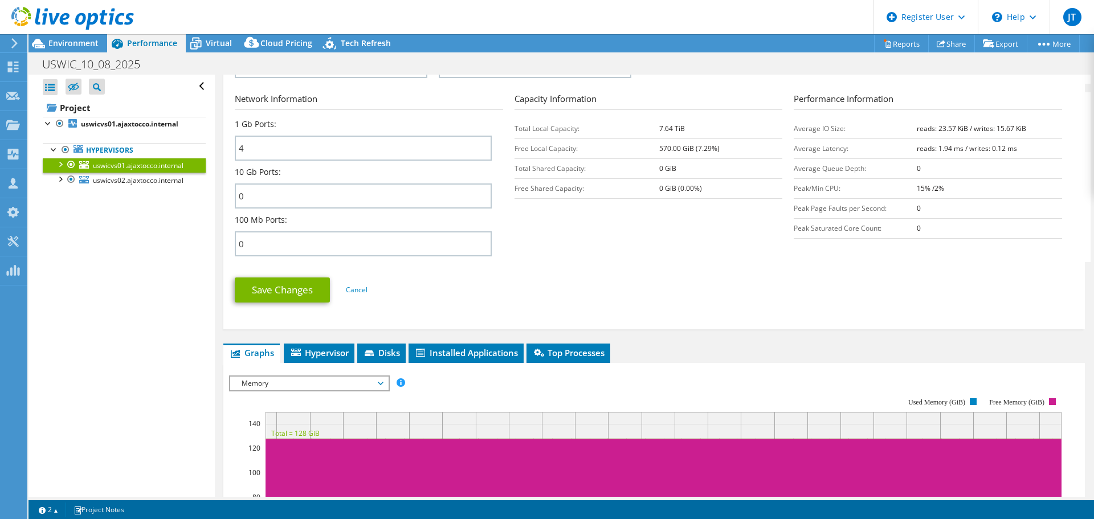
scroll to position [423, 0]
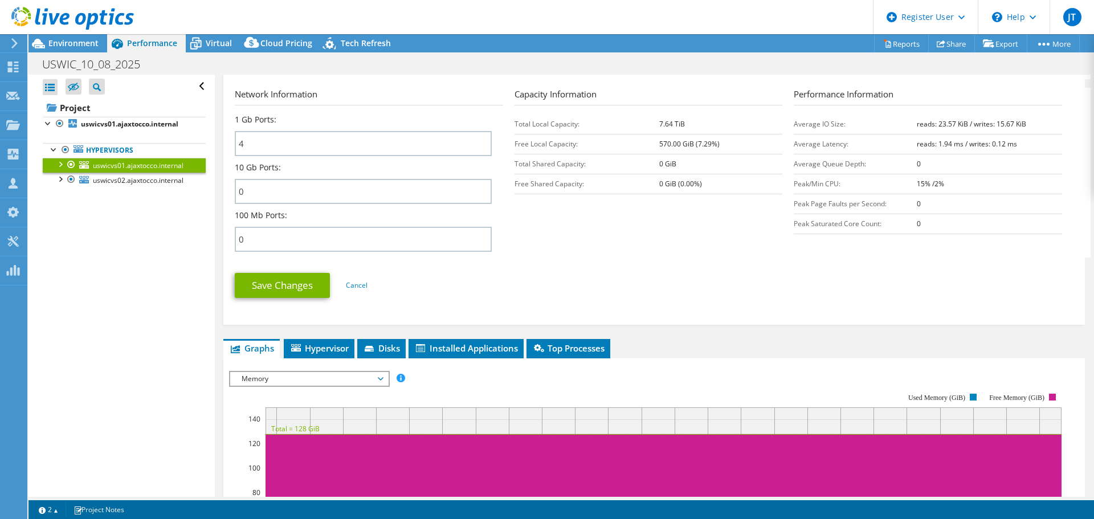
click at [558, 264] on div "Save Changes Cancel" at bounding box center [654, 285] width 839 height 44
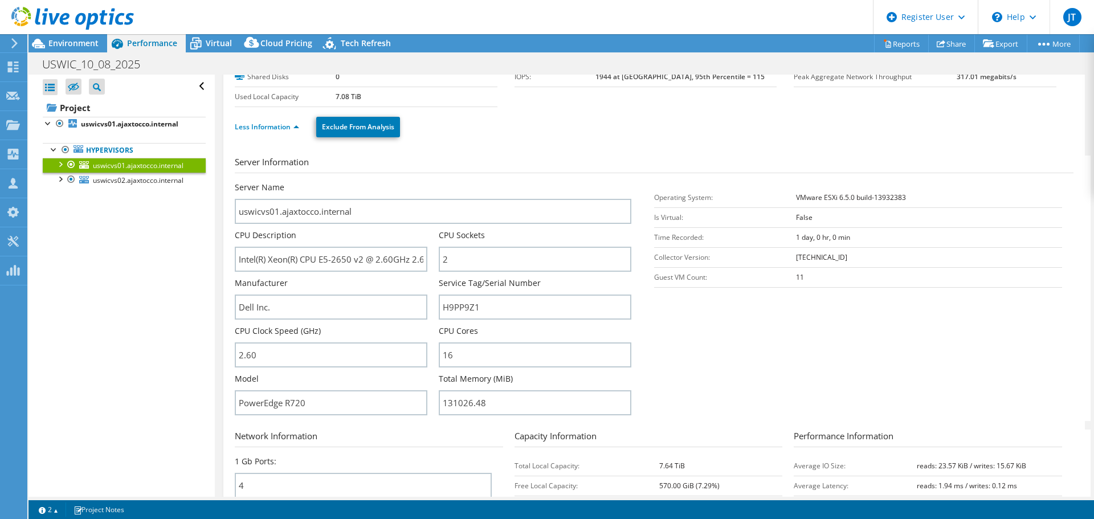
scroll to position [0, 0]
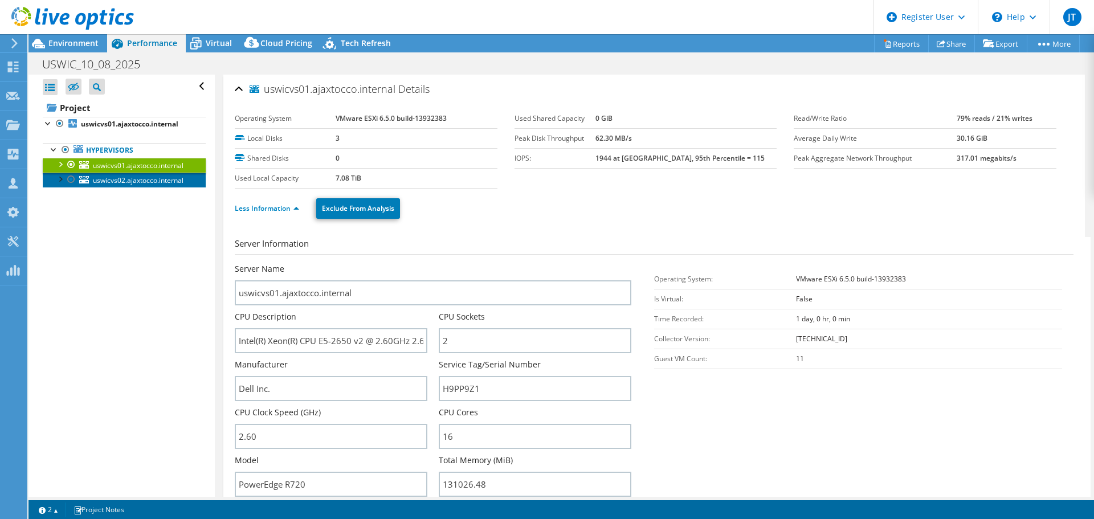
click at [150, 185] on span "uswicvs02.ajaxtocco.internal" at bounding box center [138, 181] width 91 height 10
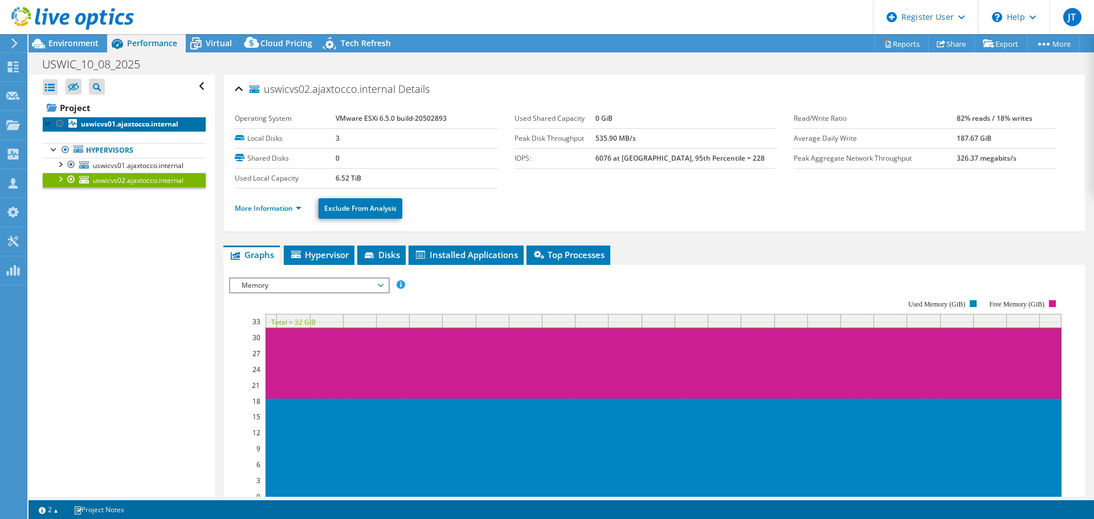
drag, startPoint x: 121, startPoint y: 121, endPoint x: 139, endPoint y: 133, distance: 21.3
click at [122, 121] on b "uswicvs01.ajaxtocco.internal" at bounding box center [129, 124] width 97 height 10
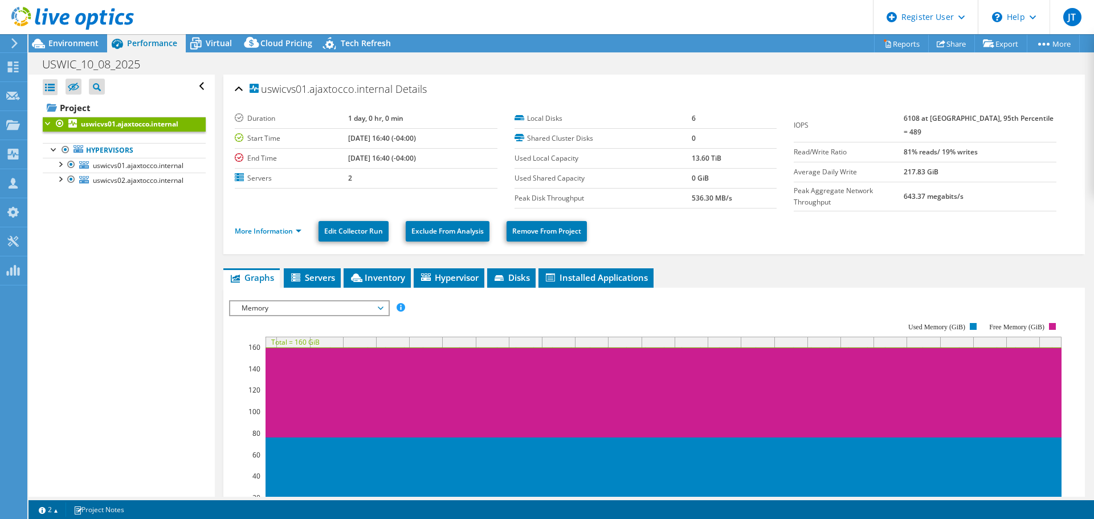
click at [487, 277] on ul "Graphs Servers Inventory Hypervisor Disks Cluster Disks Installed Applications" at bounding box center [654, 277] width 862 height 19
click at [506, 276] on icon at bounding box center [500, 278] width 11 height 7
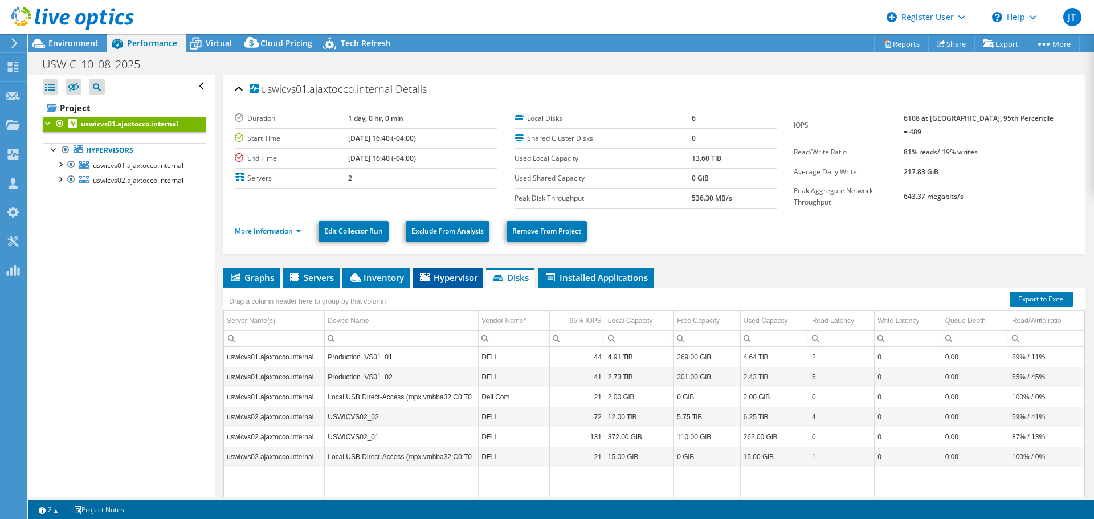
click at [441, 272] on span "Hypervisor" at bounding box center [447, 277] width 59 height 11
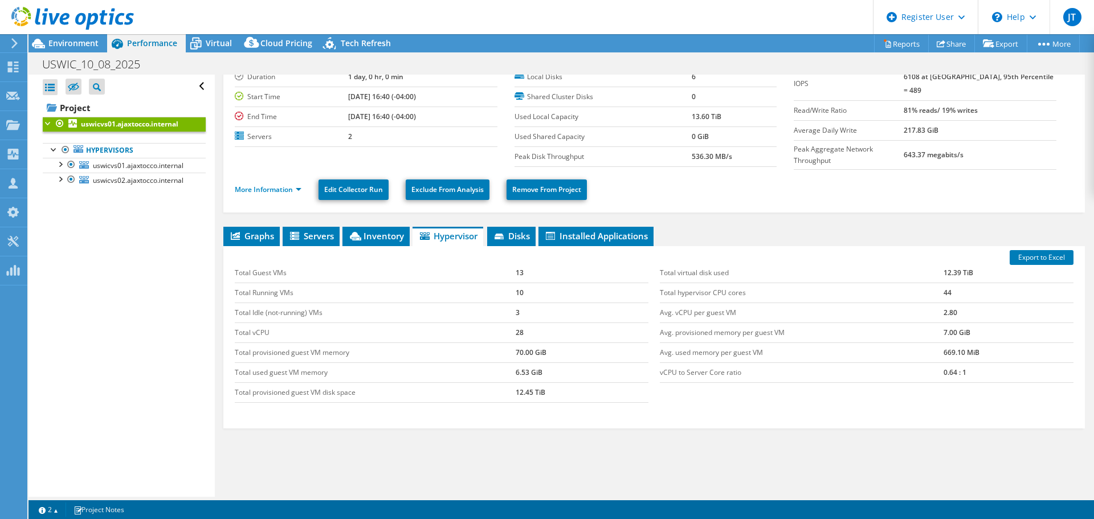
scroll to position [74, 0]
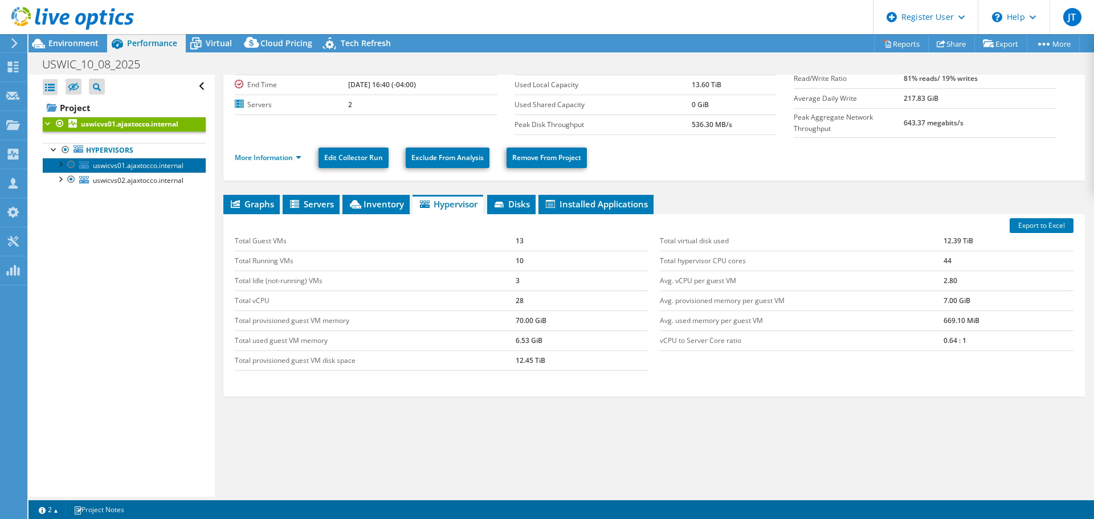
click at [143, 165] on span "uswicvs01.ajaxtocco.internal" at bounding box center [138, 166] width 91 height 10
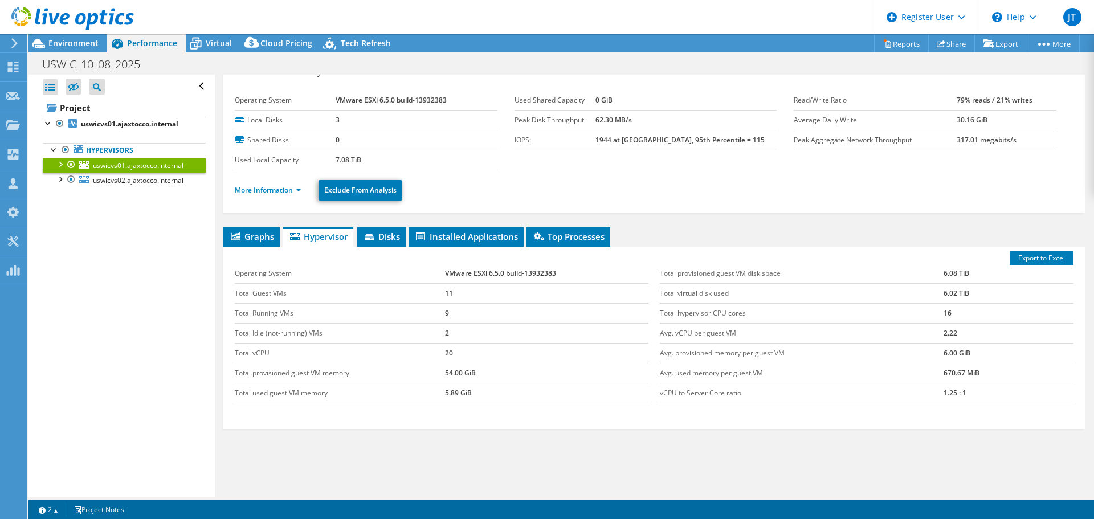
scroll to position [0, 0]
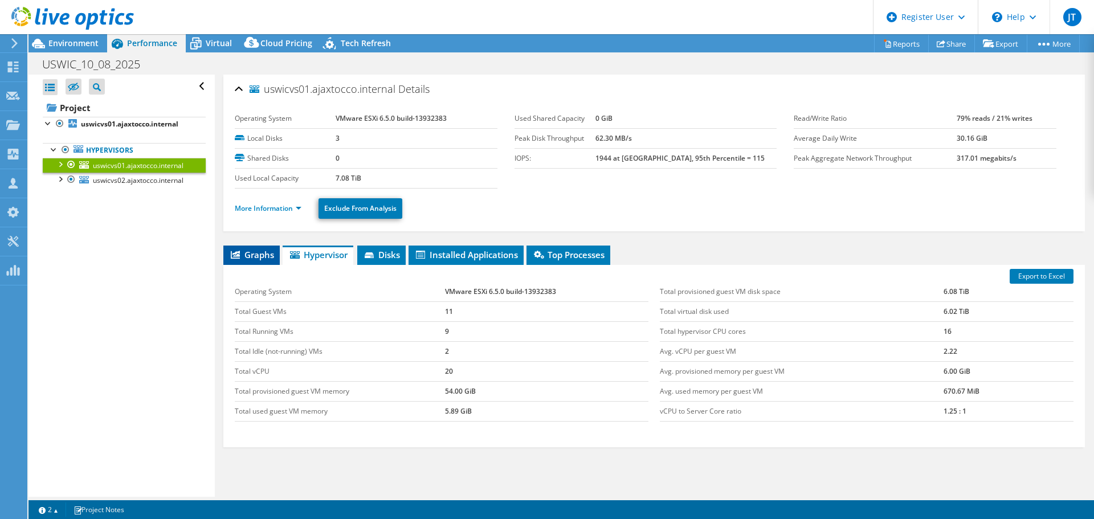
click at [260, 259] on li "Graphs" at bounding box center [251, 255] width 56 height 19
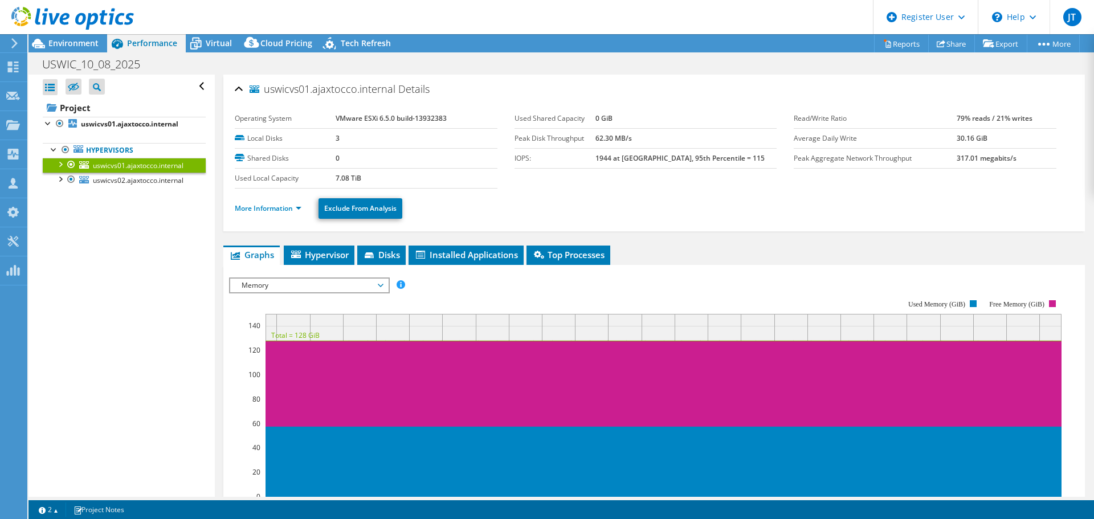
click at [323, 285] on span "Memory" at bounding box center [309, 286] width 146 height 14
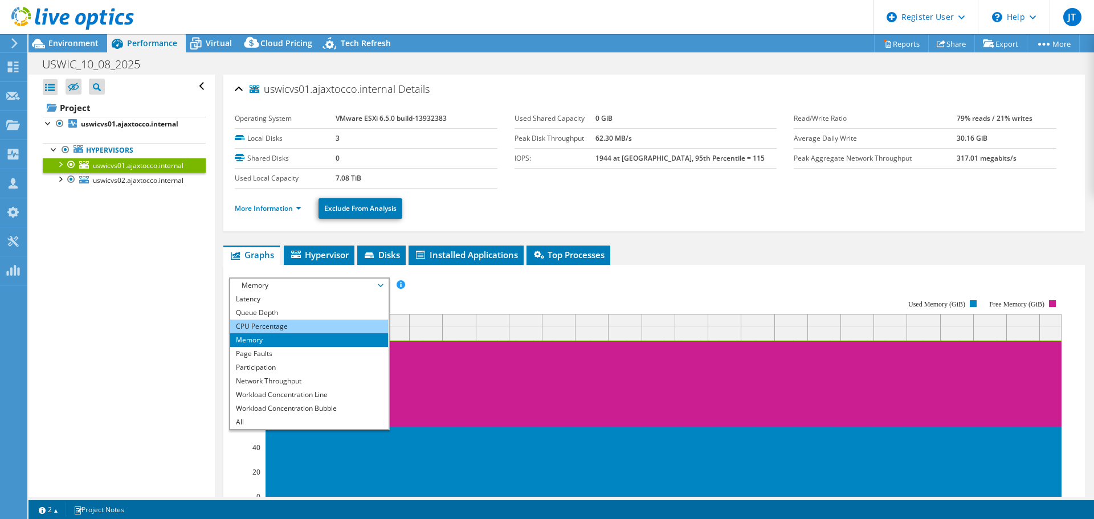
click at [270, 324] on li "CPU Percentage" at bounding box center [309, 327] width 158 height 14
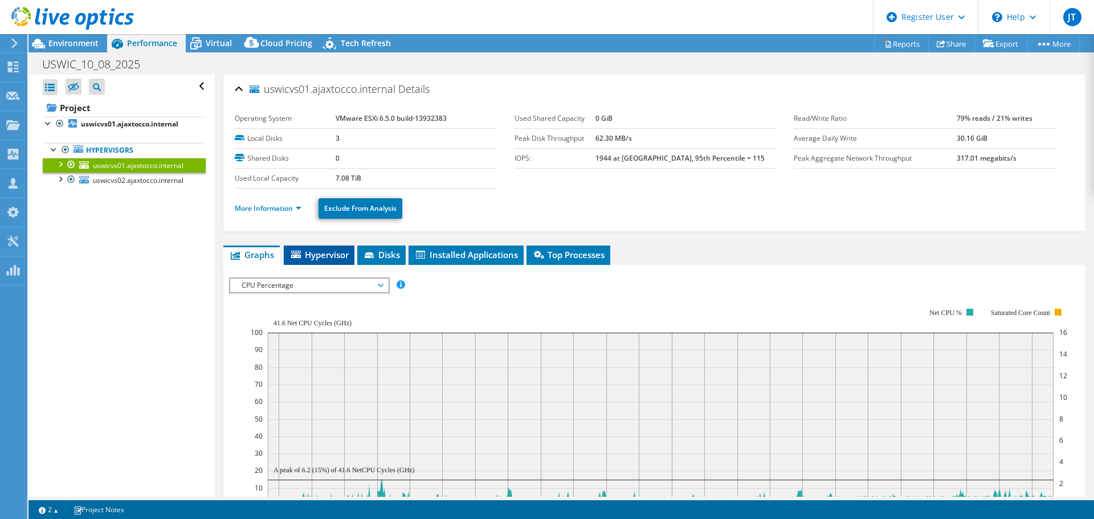
click at [320, 256] on span "Hypervisor" at bounding box center [318, 254] width 59 height 11
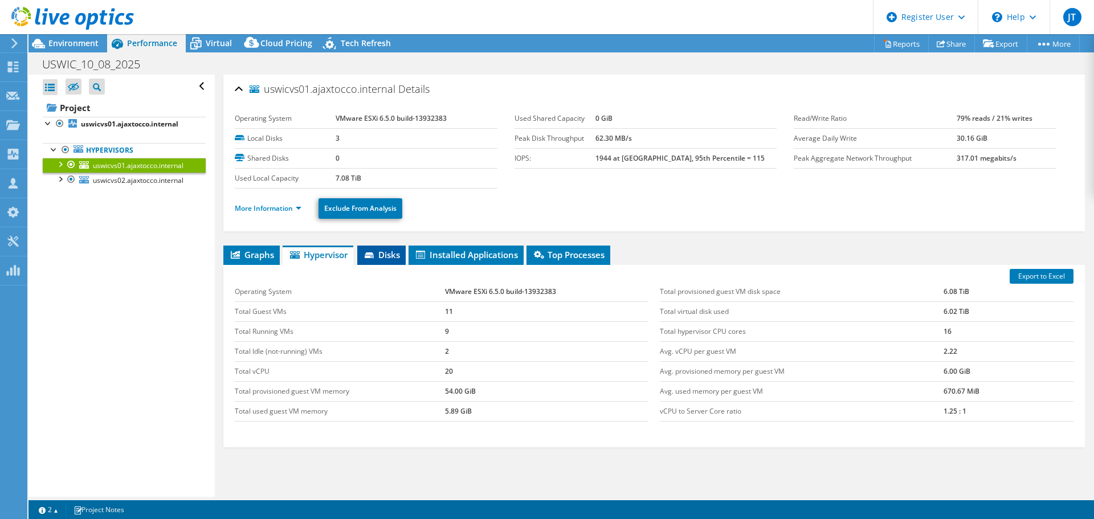
click at [380, 252] on span "Disks" at bounding box center [381, 254] width 37 height 11
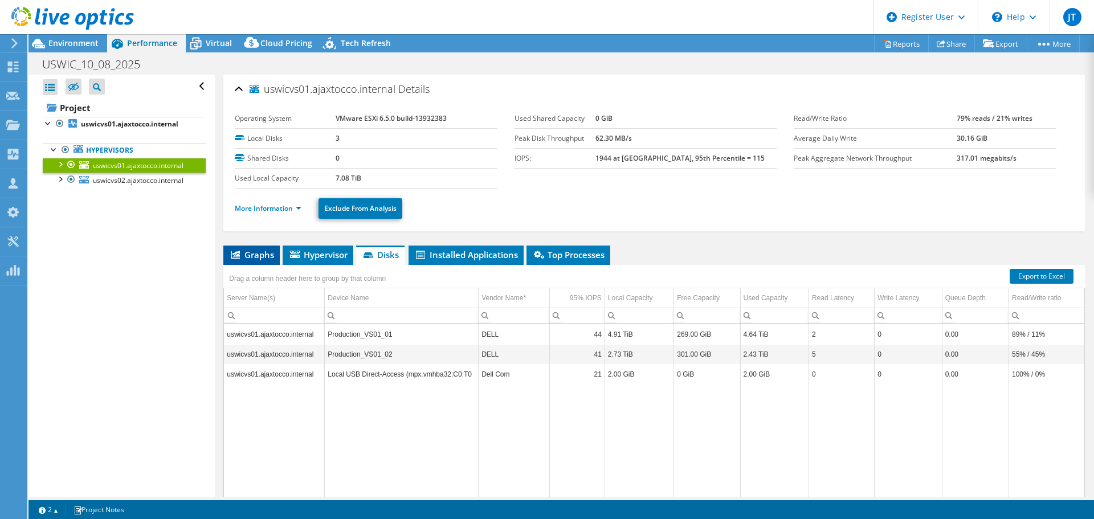
click at [241, 264] on li "Graphs" at bounding box center [251, 255] width 56 height 19
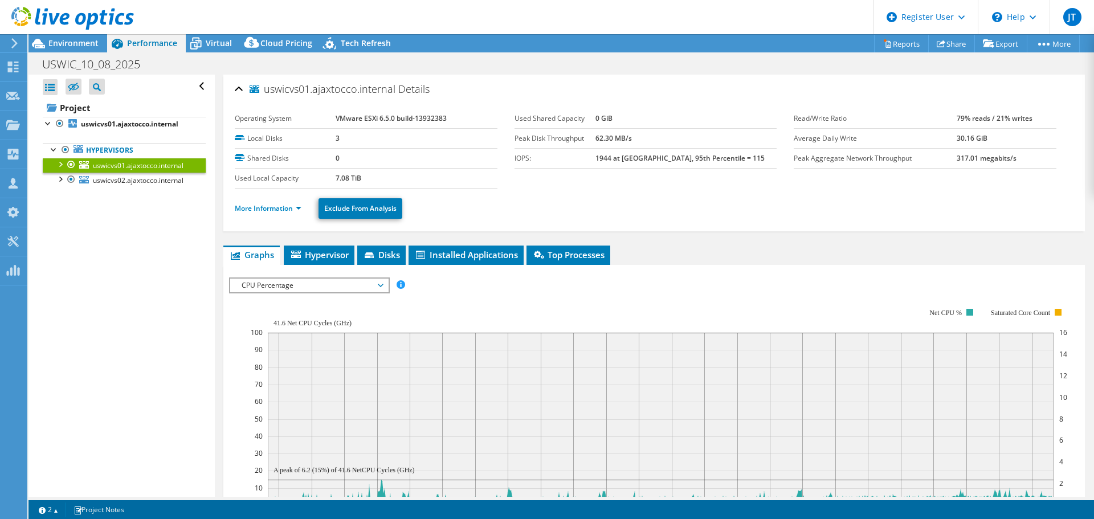
click at [274, 295] on rect at bounding box center [659, 407] width 817 height 228
click at [270, 287] on span "CPU Percentage" at bounding box center [309, 286] width 146 height 14
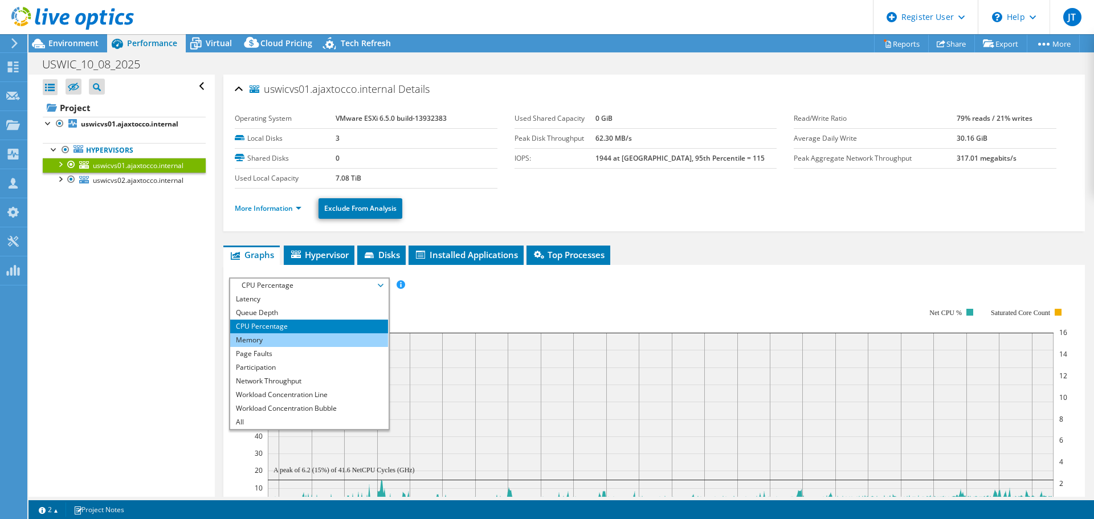
click at [280, 337] on li "Memory" at bounding box center [309, 340] width 158 height 14
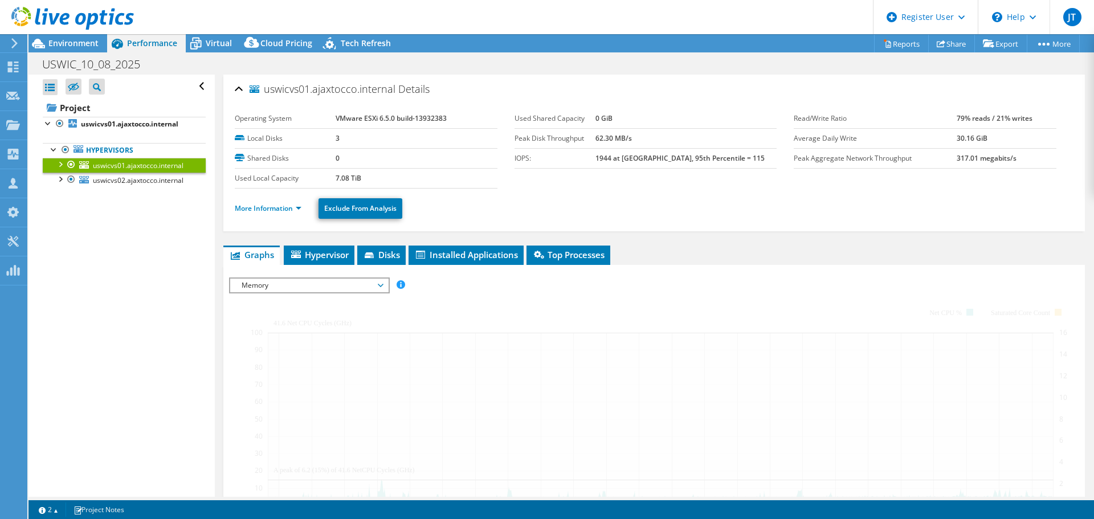
click at [180, 390] on div "Open All Close All Hide Excluded Nodes Project Tree Filter" at bounding box center [121, 286] width 186 height 422
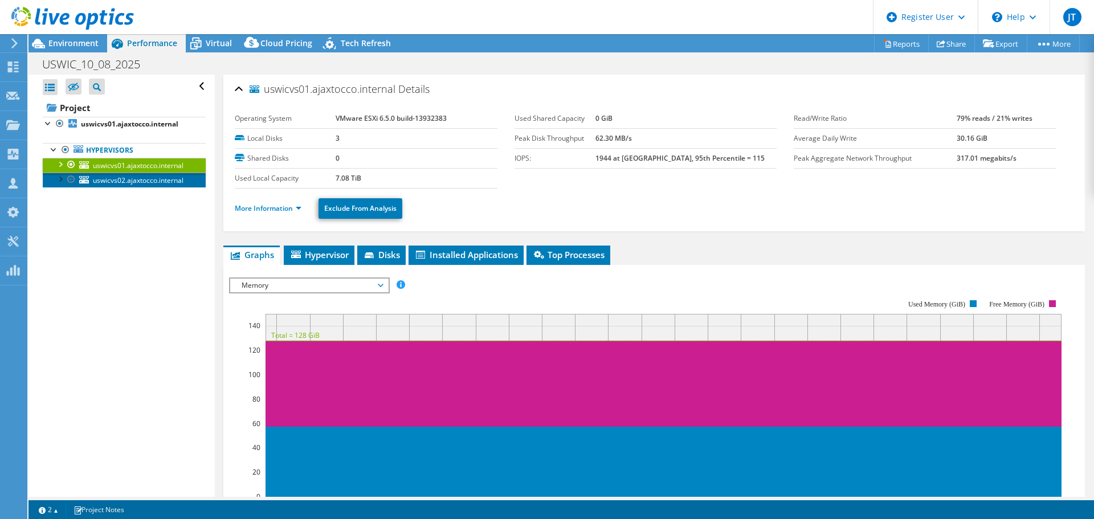
click at [172, 183] on span "uswicvs02.ajaxtocco.internal" at bounding box center [138, 181] width 91 height 10
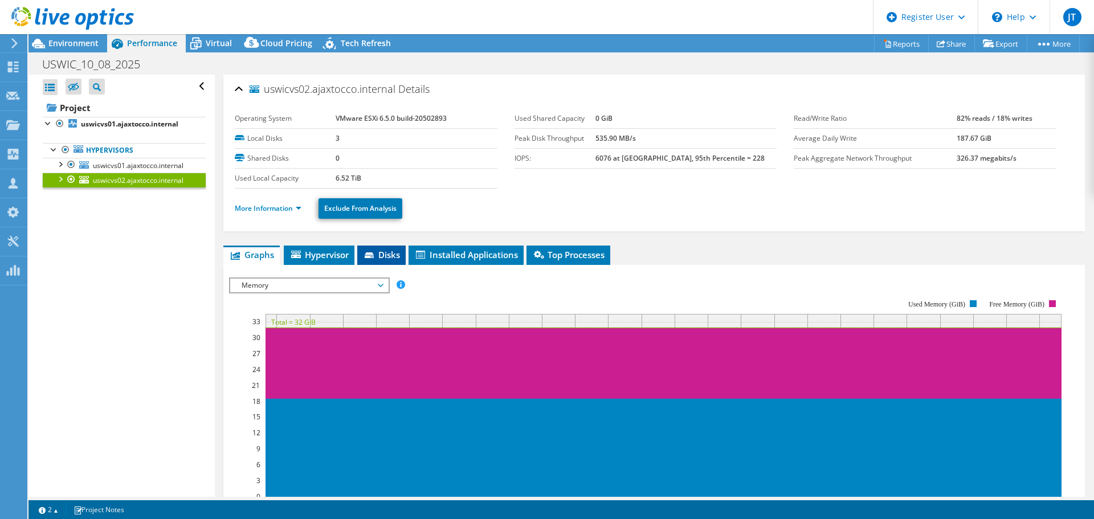
click at [372, 262] on li "Disks" at bounding box center [381, 255] width 48 height 19
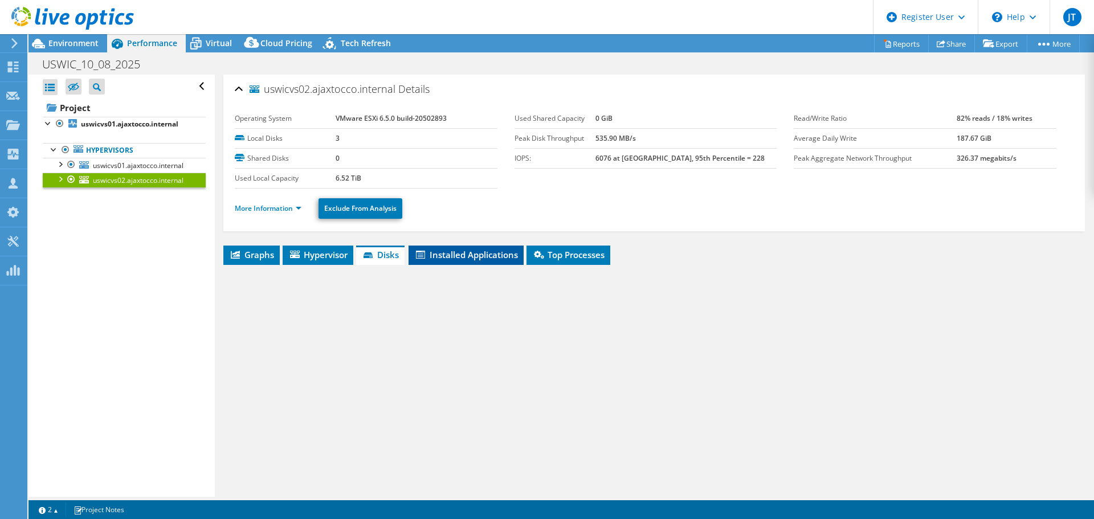
click at [509, 246] on li "Installed Applications" at bounding box center [466, 255] width 115 height 19
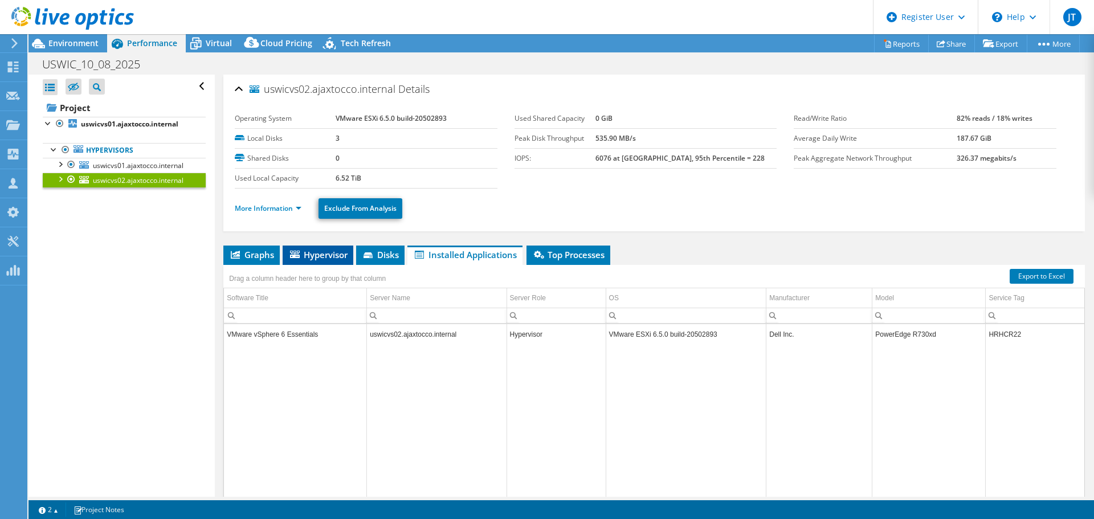
click at [319, 256] on span "Hypervisor" at bounding box center [317, 254] width 59 height 11
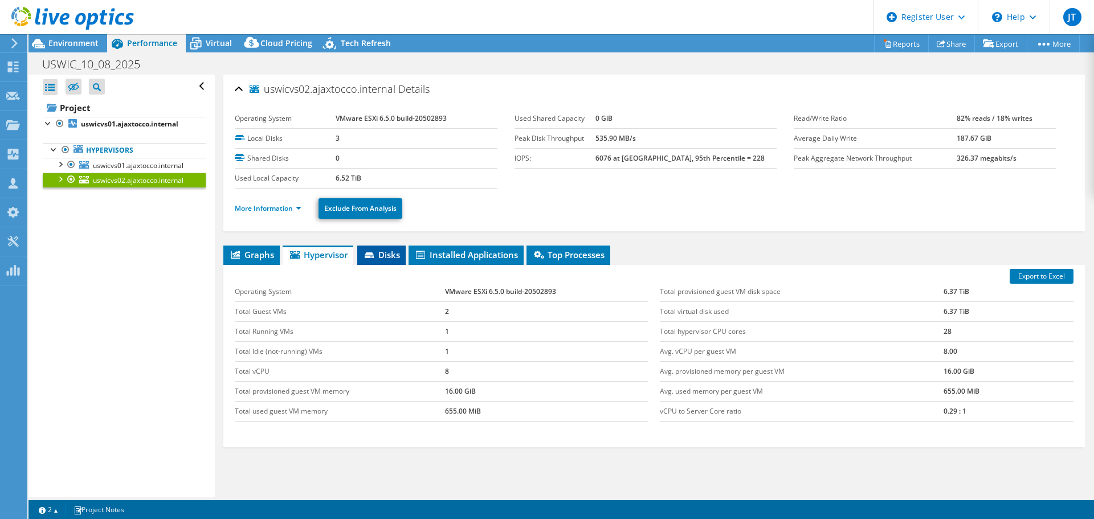
click at [384, 258] on span "Disks" at bounding box center [381, 254] width 37 height 11
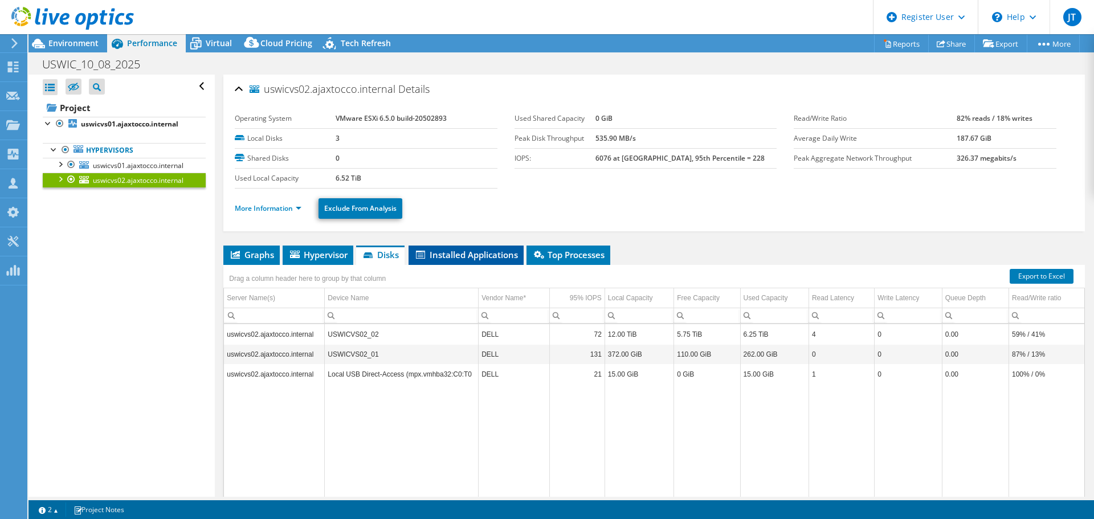
click at [450, 251] on span "Installed Applications" at bounding box center [466, 254] width 104 height 11
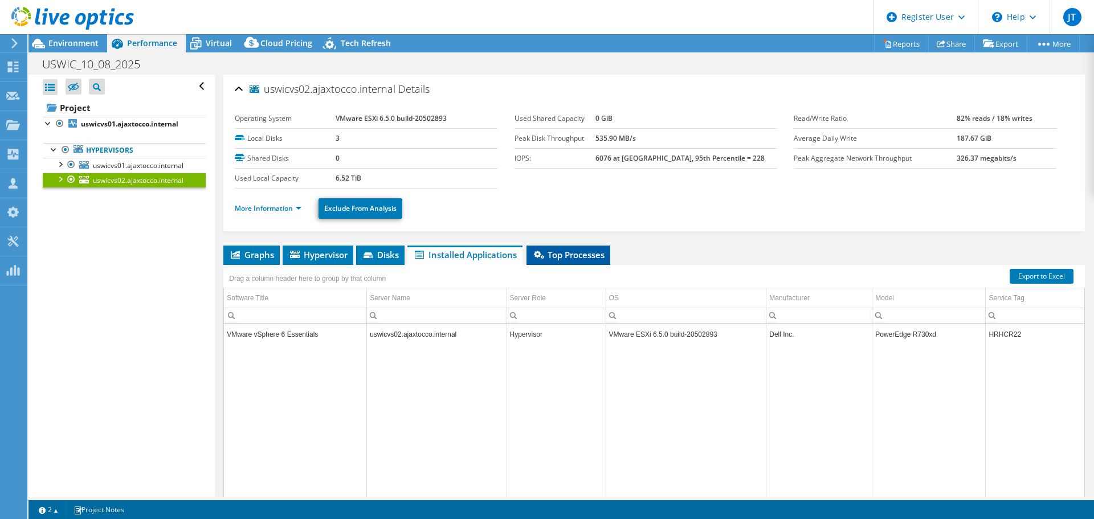
click at [554, 257] on span "Top Processes" at bounding box center [568, 254] width 72 height 11
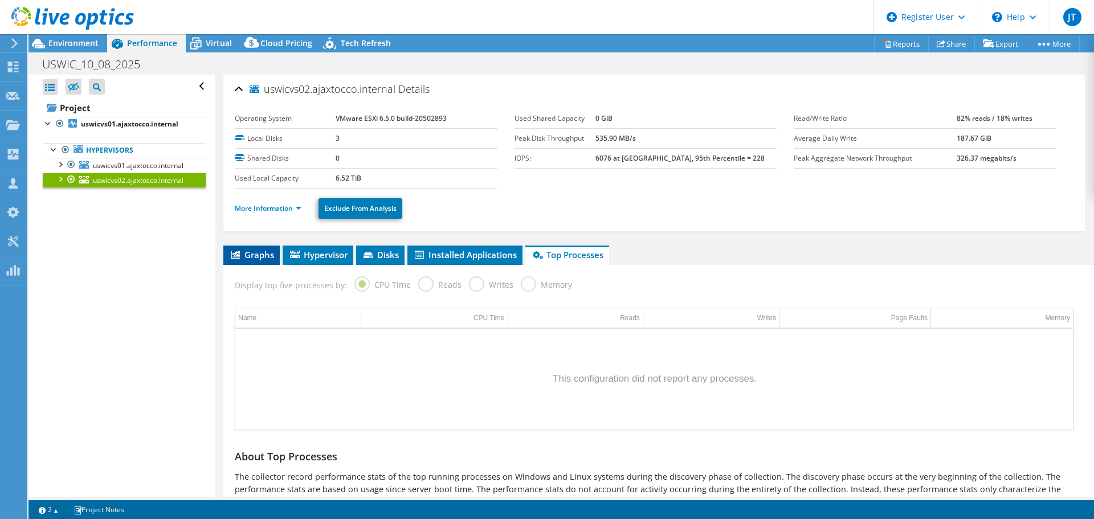
click at [262, 252] on span "Graphs" at bounding box center [251, 254] width 45 height 11
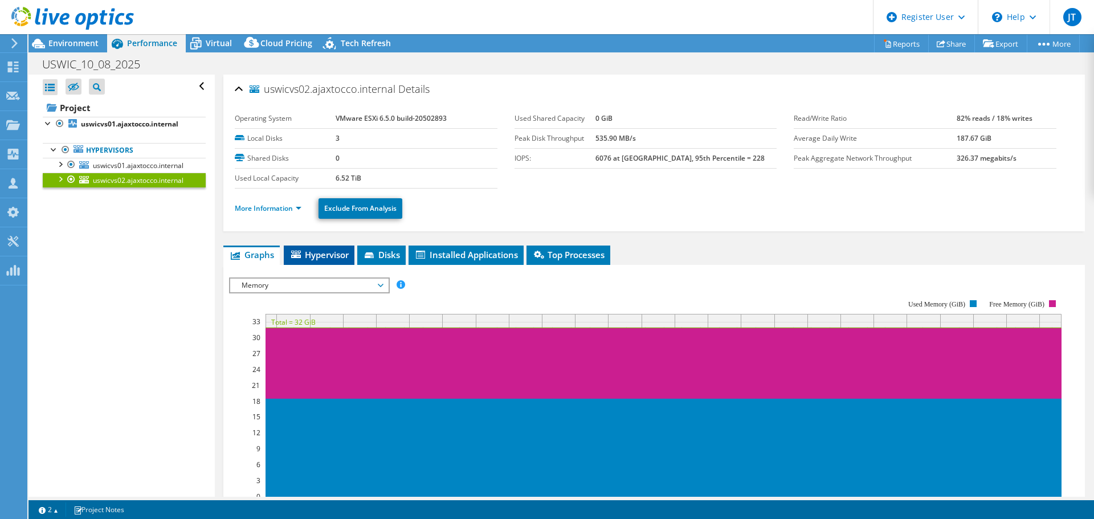
click at [330, 257] on span "Hypervisor" at bounding box center [318, 254] width 59 height 11
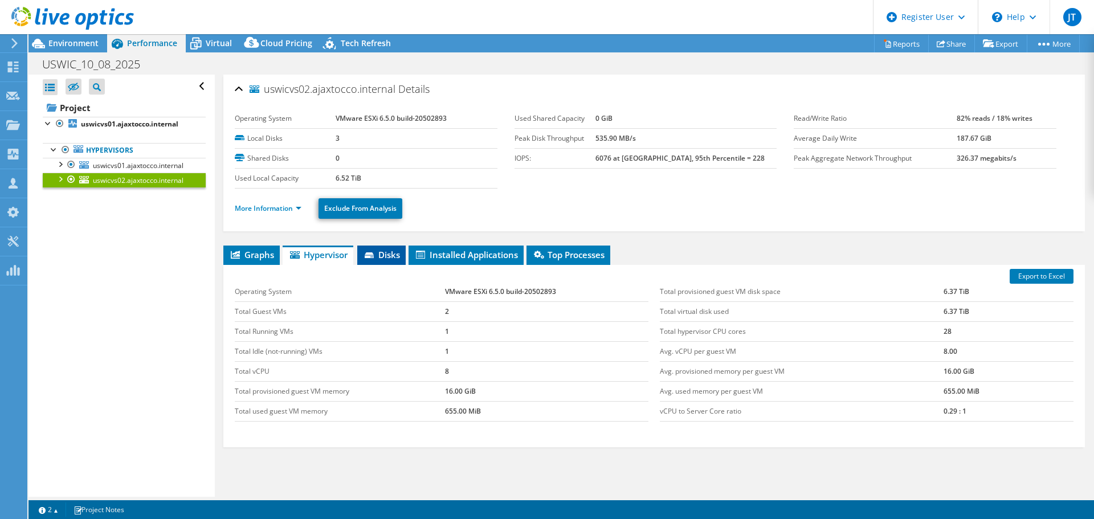
click at [395, 255] on span "Disks" at bounding box center [381, 254] width 37 height 11
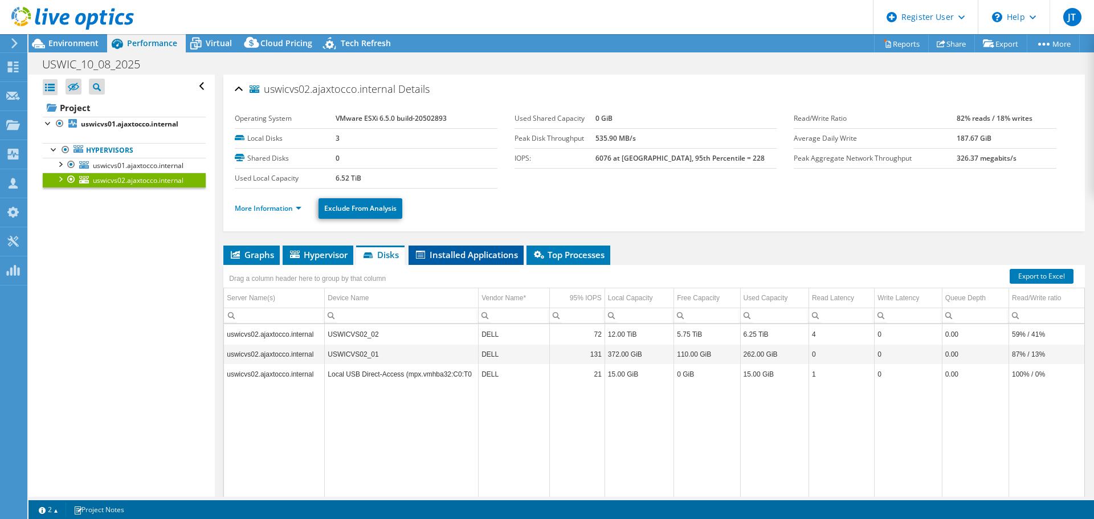
click at [442, 253] on span "Installed Applications" at bounding box center [466, 254] width 104 height 11
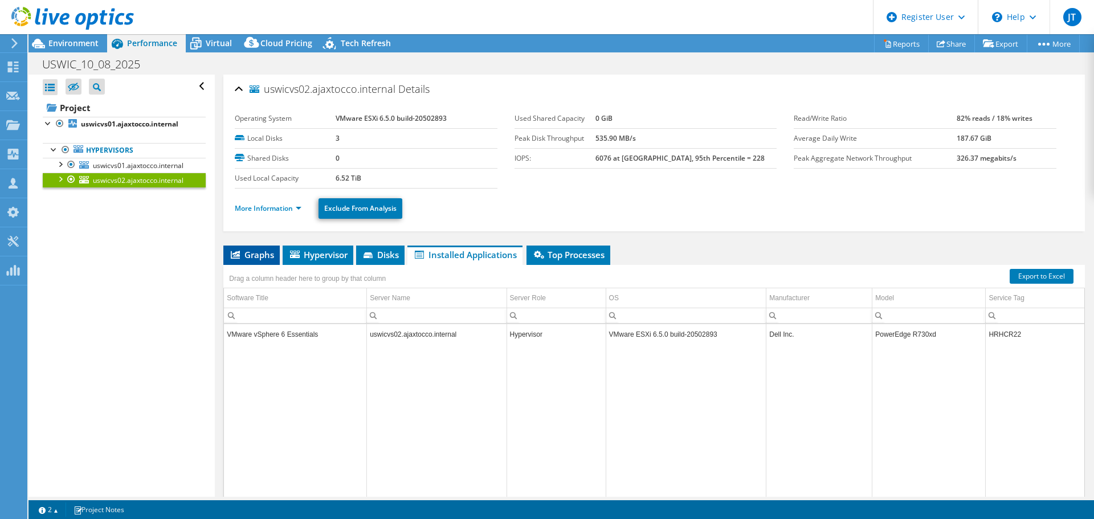
click at [258, 260] on li "Graphs" at bounding box center [251, 255] width 56 height 19
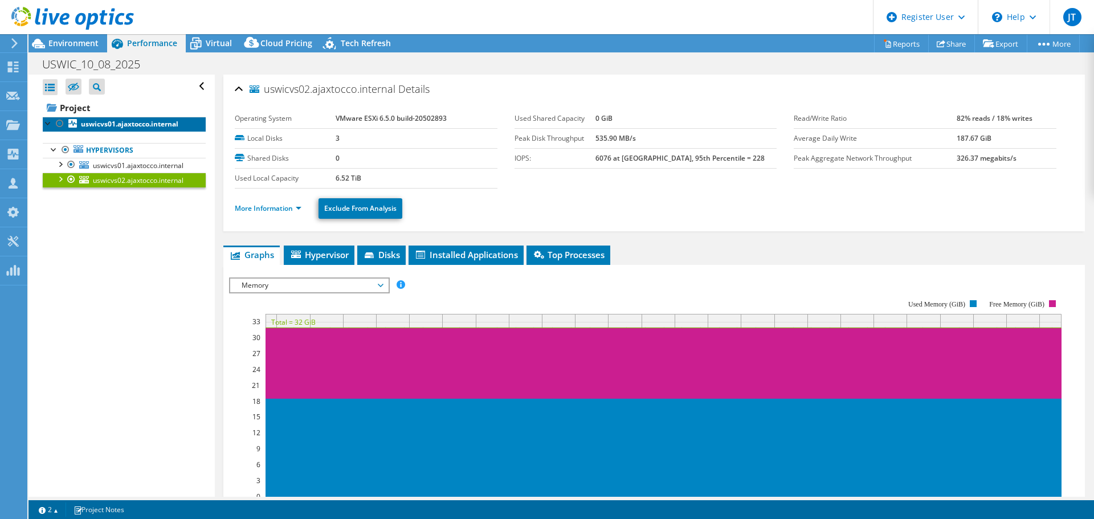
drag, startPoint x: 96, startPoint y: 117, endPoint x: 99, endPoint y: 128, distance: 11.2
click at [96, 117] on link "uswicvs01.ajaxtocco.internal" at bounding box center [124, 124] width 163 height 15
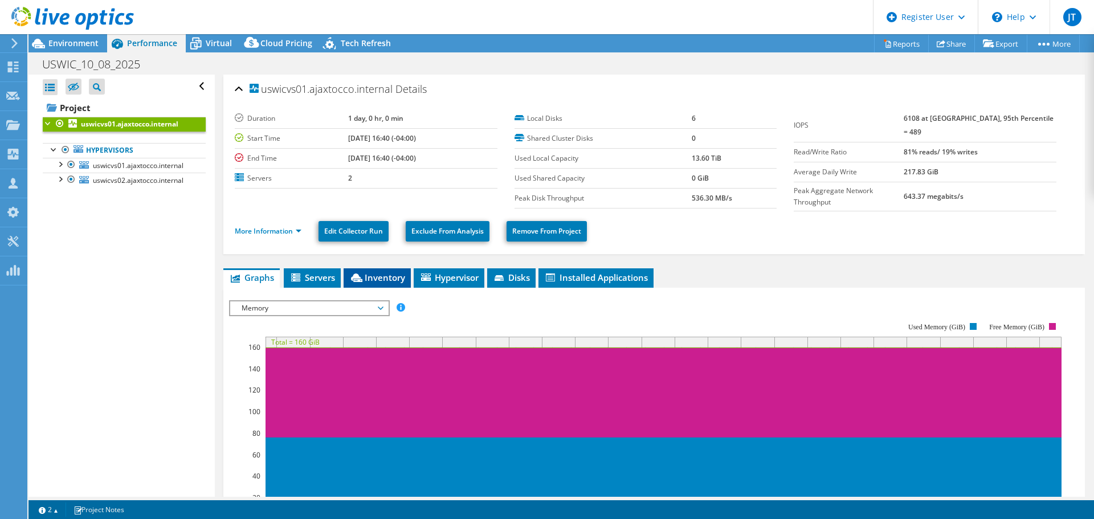
click at [386, 276] on span "Inventory" at bounding box center [377, 277] width 56 height 11
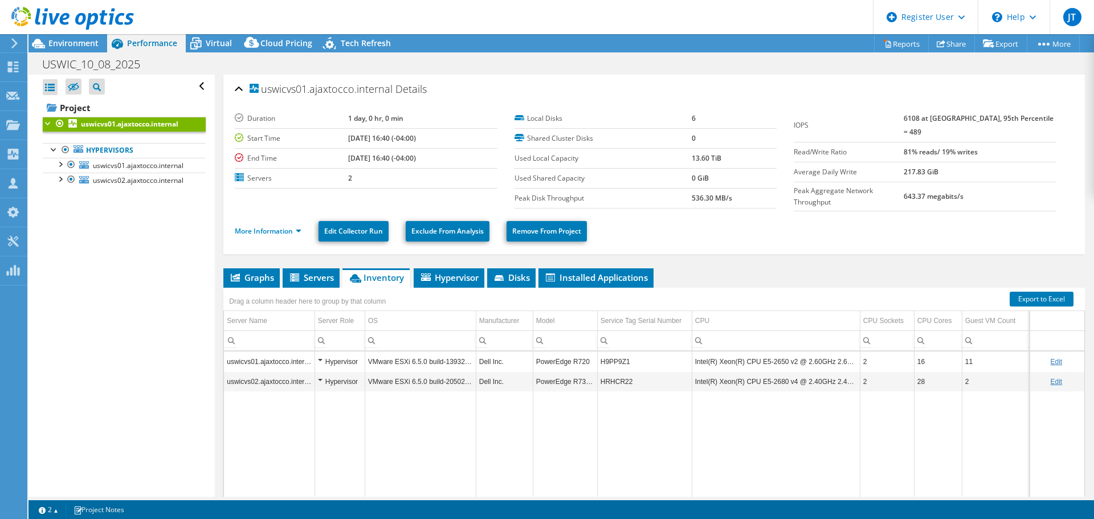
click at [755, 382] on td "Intel(R) Xeon(R) CPU E5-2680 v4 @ 2.40GHz 2.40 GHz" at bounding box center [776, 382] width 168 height 20
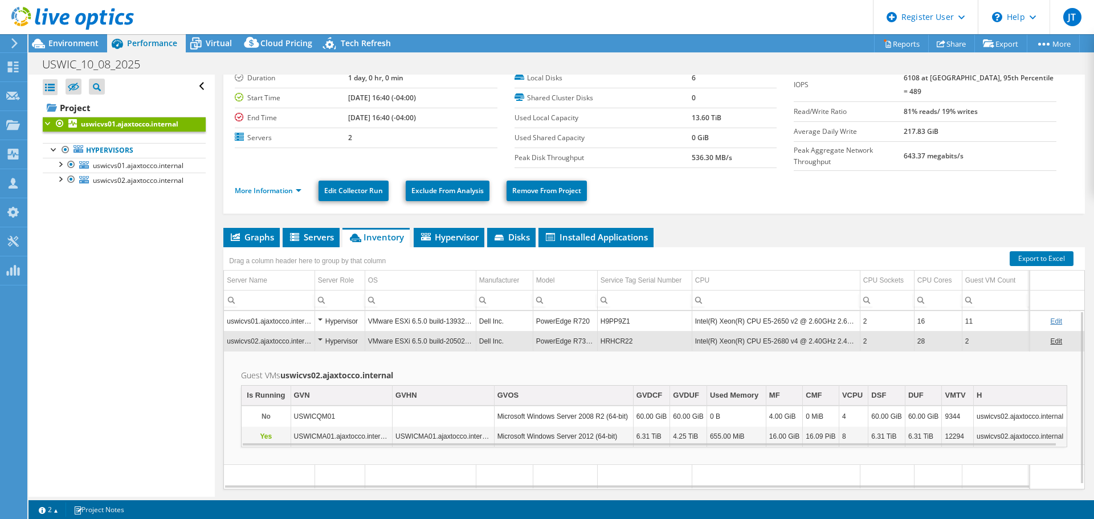
scroll to position [17, 0]
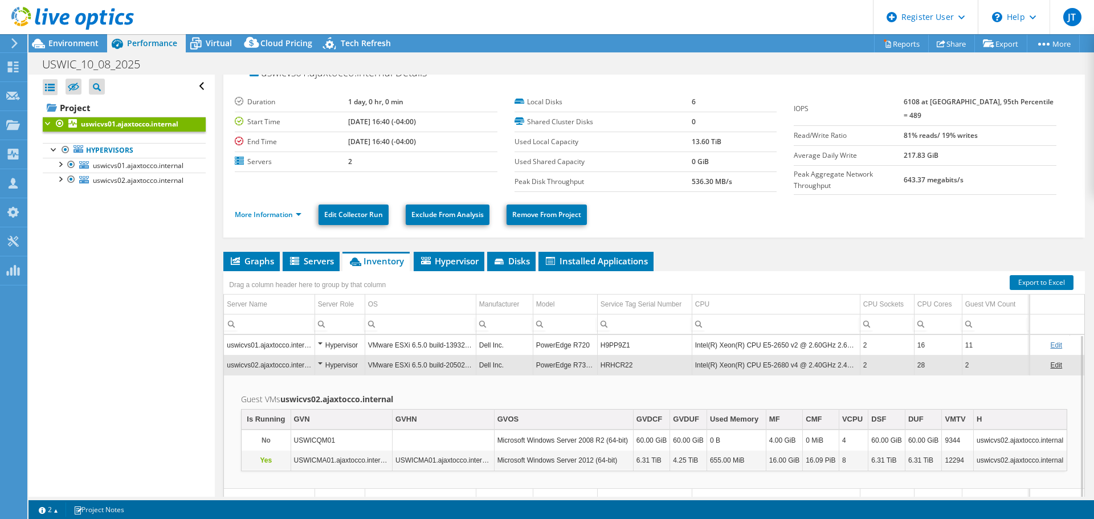
click at [294, 344] on td "uswicvs01.ajaxtocco.internal" at bounding box center [269, 345] width 91 height 20
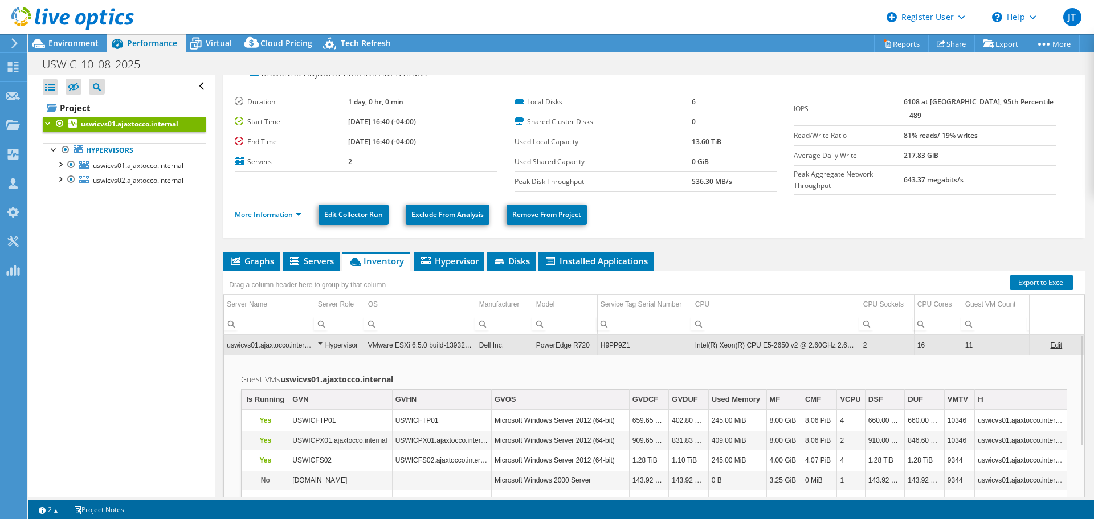
drag, startPoint x: 160, startPoint y: 214, endPoint x: 153, endPoint y: 211, distance: 7.4
click at [160, 214] on div "Open All Close All Hide Excluded Nodes Project Tree Filter" at bounding box center [121, 286] width 186 height 422
click at [301, 258] on icon at bounding box center [295, 262] width 11 height 10
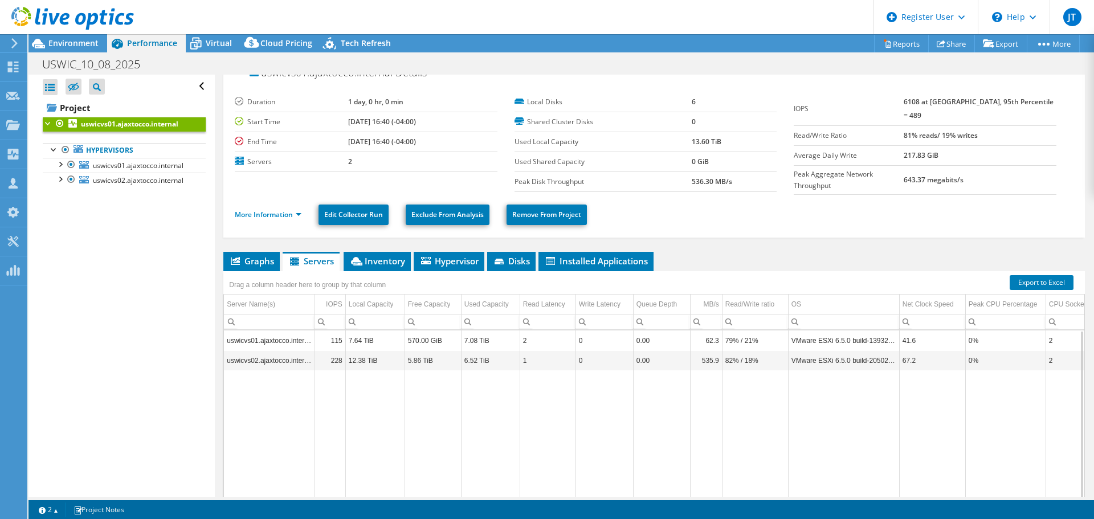
click at [239, 340] on td "uswicvs01.ajaxtocco.internal" at bounding box center [269, 341] width 91 height 20
click at [317, 339] on td "115" at bounding box center [330, 341] width 31 height 20
click at [356, 358] on td "12.38 TiB" at bounding box center [374, 360] width 59 height 20
click at [376, 360] on td "12.38 TiB" at bounding box center [374, 360] width 59 height 20
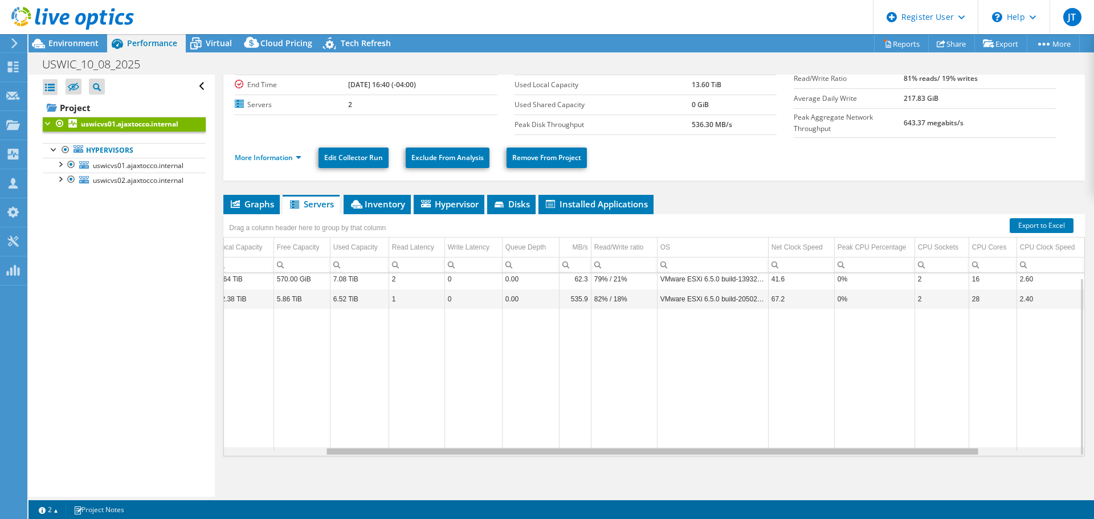
scroll to position [0, 0]
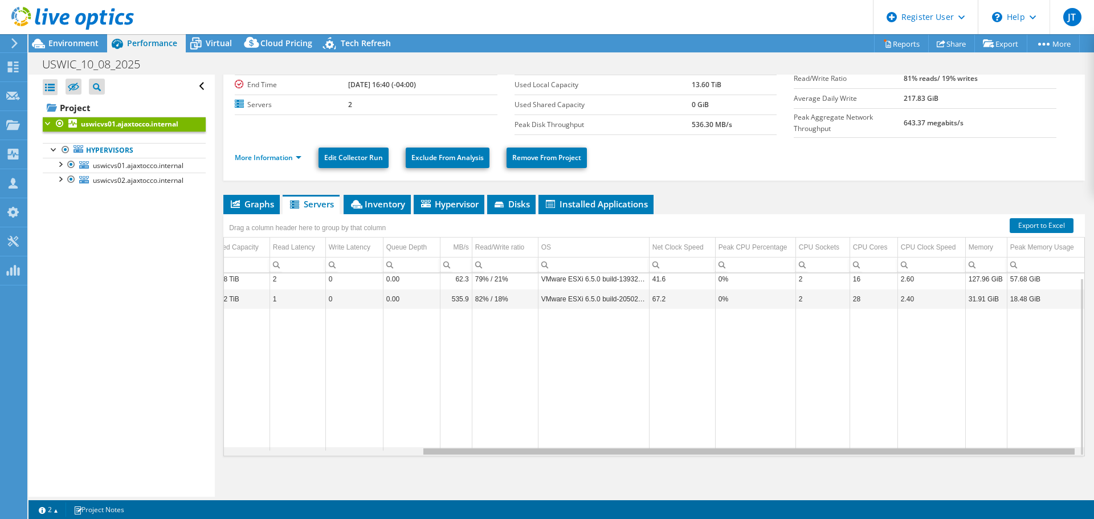
drag, startPoint x: 604, startPoint y: 450, endPoint x: 1008, endPoint y: 359, distance: 413.5
click at [875, 436] on body "JT Dell User Jason Tanton Jason.Tanton@dell.com Dell My Profile Log Out \n Help…" at bounding box center [547, 259] width 1094 height 519
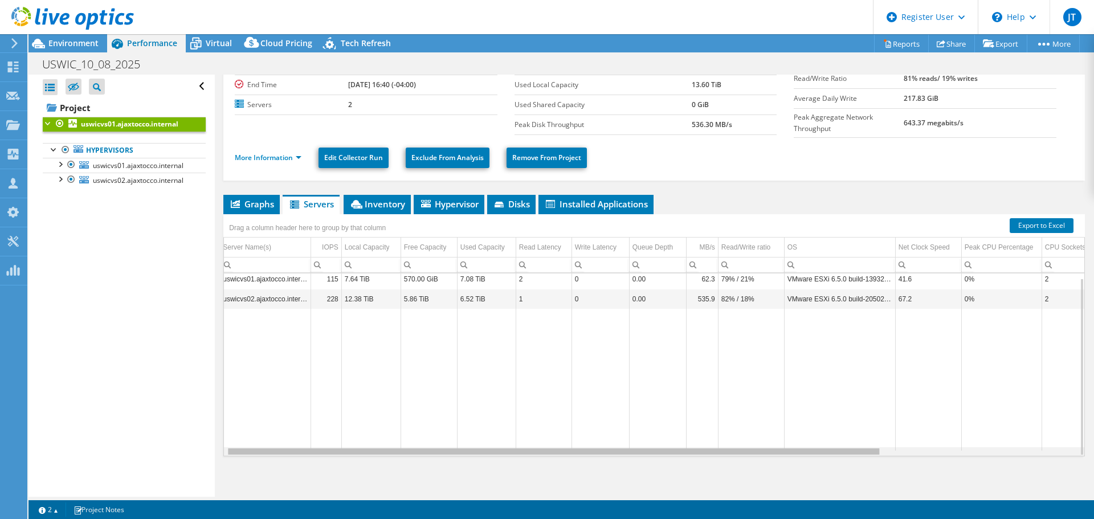
drag, startPoint x: 663, startPoint y: 448, endPoint x: 446, endPoint y: 459, distance: 217.4
click at [446, 459] on body "JT Dell User Jason Tanton Jason.Tanton@dell.com Dell My Profile Log Out \n Help…" at bounding box center [547, 259] width 1094 height 519
drag, startPoint x: 455, startPoint y: 450, endPoint x: 381, endPoint y: 353, distance: 122.4
click at [404, 453] on body "JT Dell User Jason Tanton Jason.Tanton@dell.com Dell My Profile Log Out \n Help…" at bounding box center [547, 259] width 1094 height 519
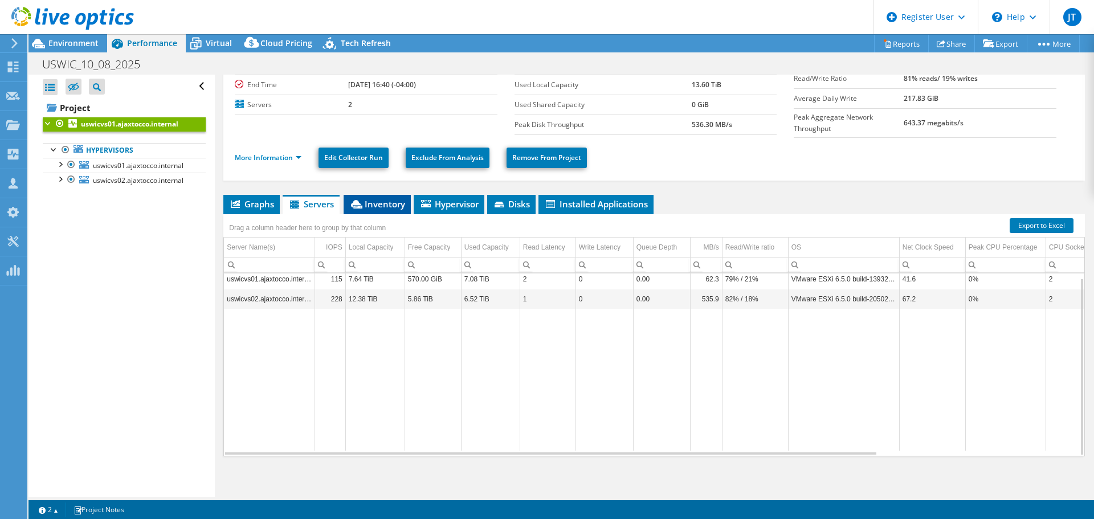
click at [373, 205] on span "Inventory" at bounding box center [377, 203] width 56 height 11
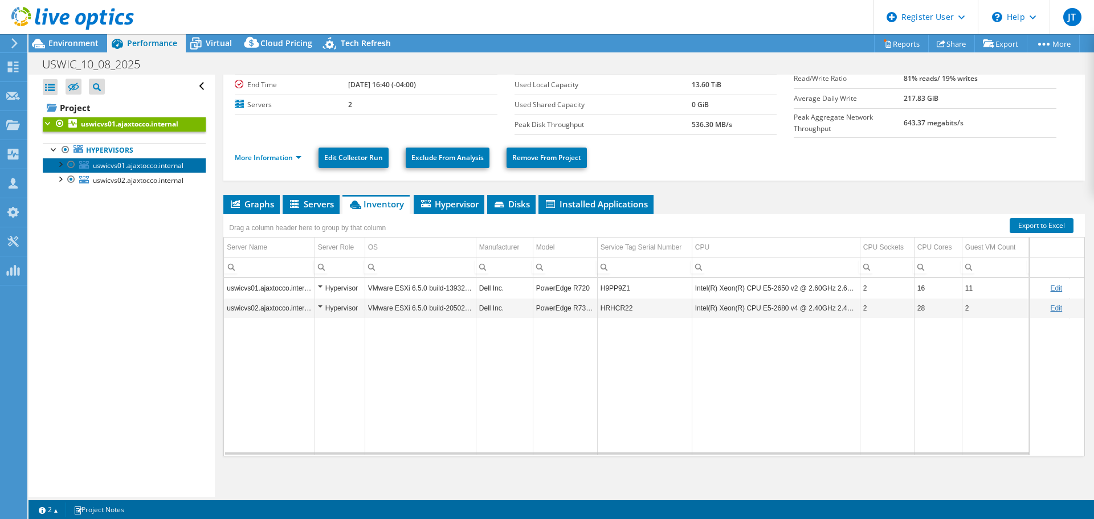
click at [124, 161] on span "uswicvs01.ajaxtocco.internal" at bounding box center [138, 166] width 91 height 10
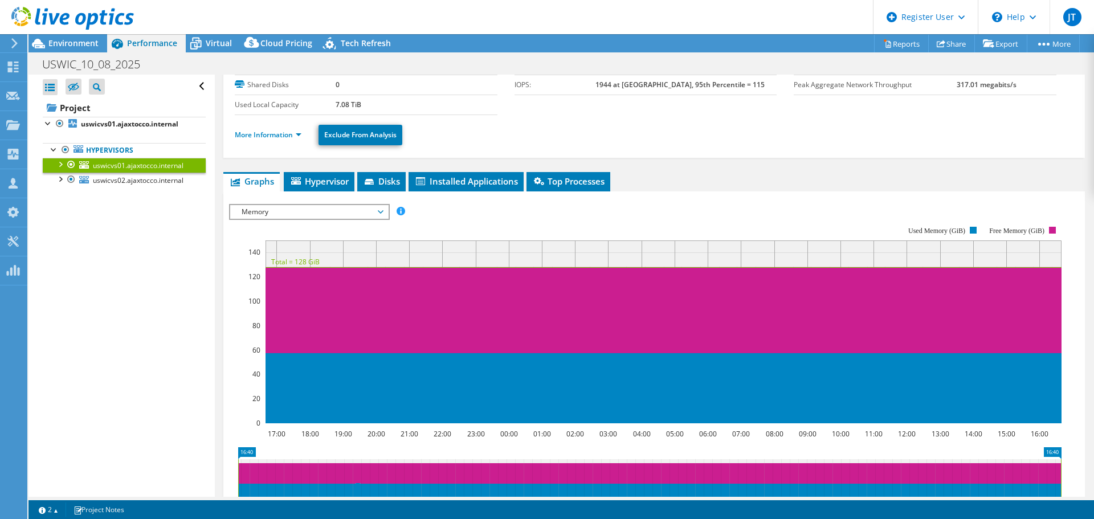
click at [325, 177] on span "Hypervisor" at bounding box center [318, 181] width 59 height 11
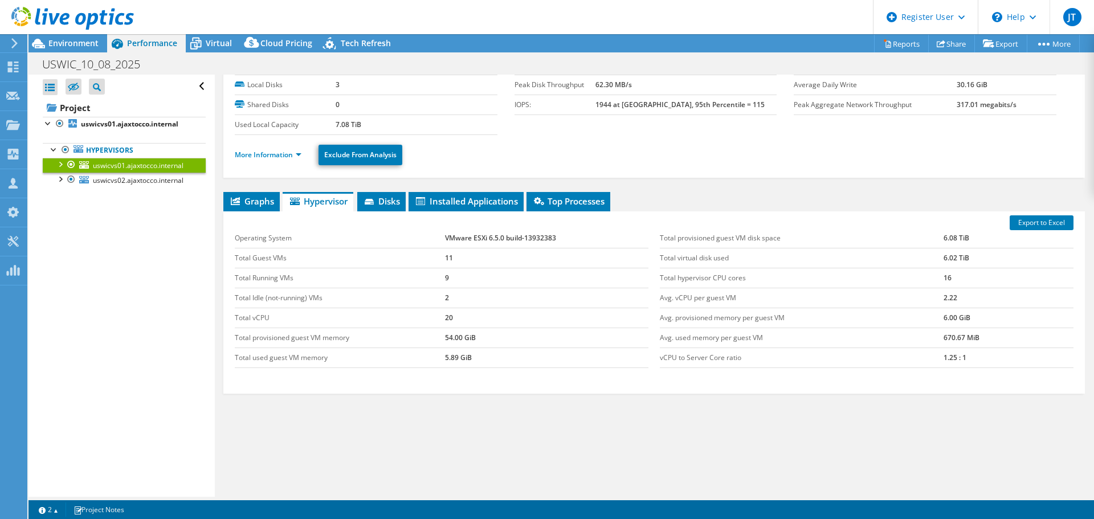
drag, startPoint x: 259, startPoint y: 202, endPoint x: 266, endPoint y: 221, distance: 19.7
click at [260, 202] on span "Graphs" at bounding box center [251, 200] width 45 height 11
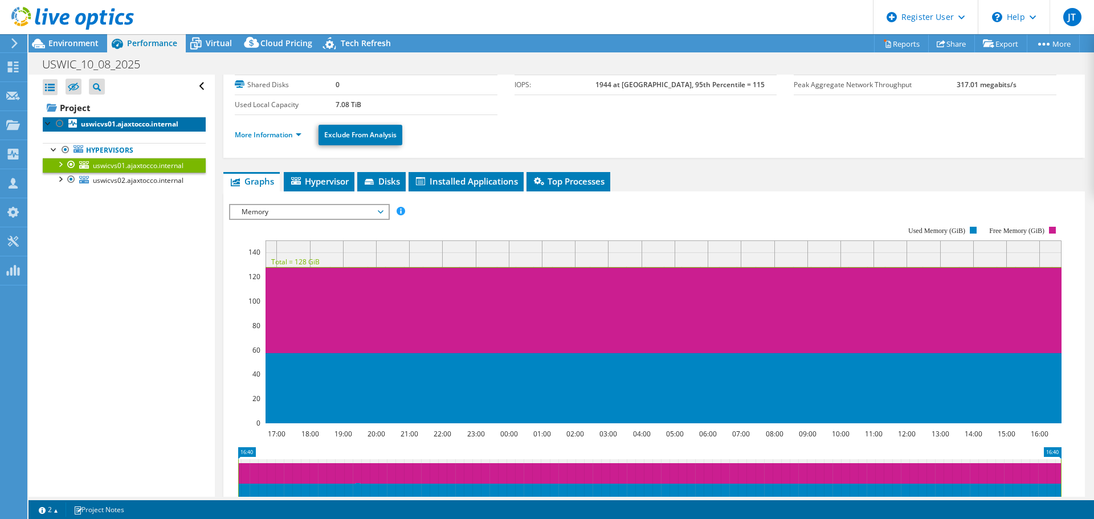
click at [131, 124] on b "uswicvs01.ajaxtocco.internal" at bounding box center [129, 124] width 97 height 10
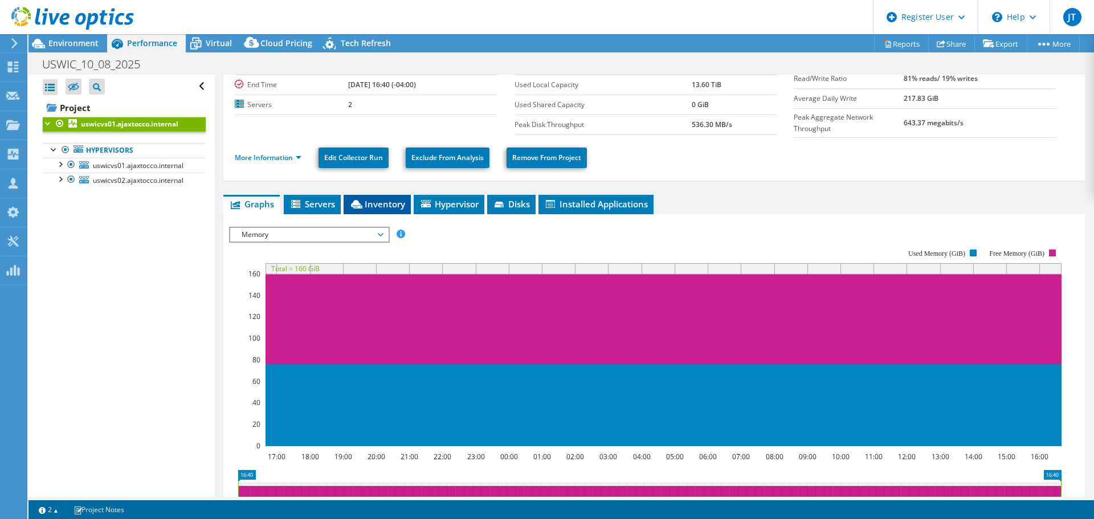
click at [386, 202] on span "Inventory" at bounding box center [377, 203] width 56 height 11
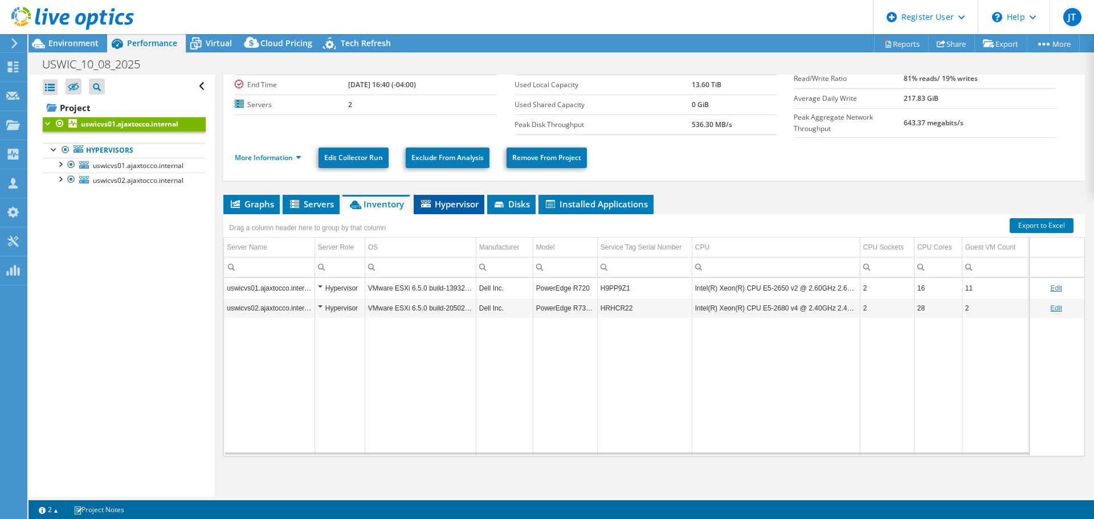
click at [471, 206] on span "Hypervisor" at bounding box center [448, 203] width 59 height 11
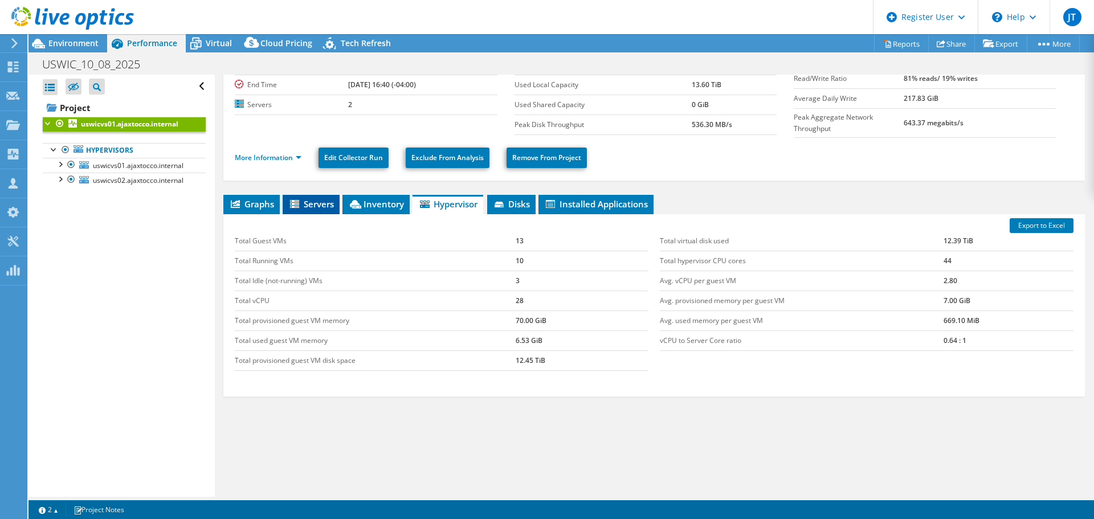
click at [322, 201] on span "Servers" at bounding box center [311, 203] width 46 height 11
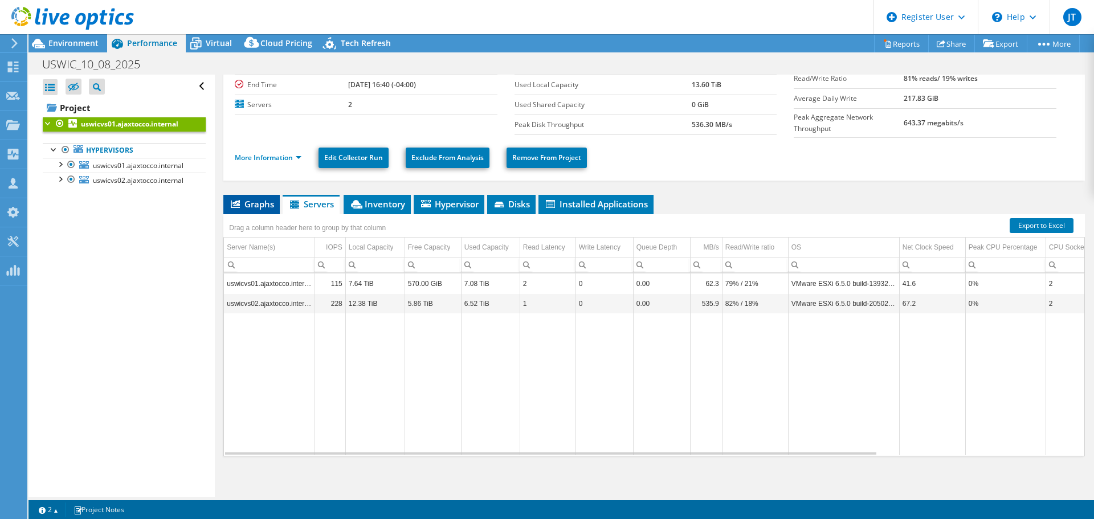
click at [244, 201] on span "Graphs" at bounding box center [251, 203] width 45 height 11
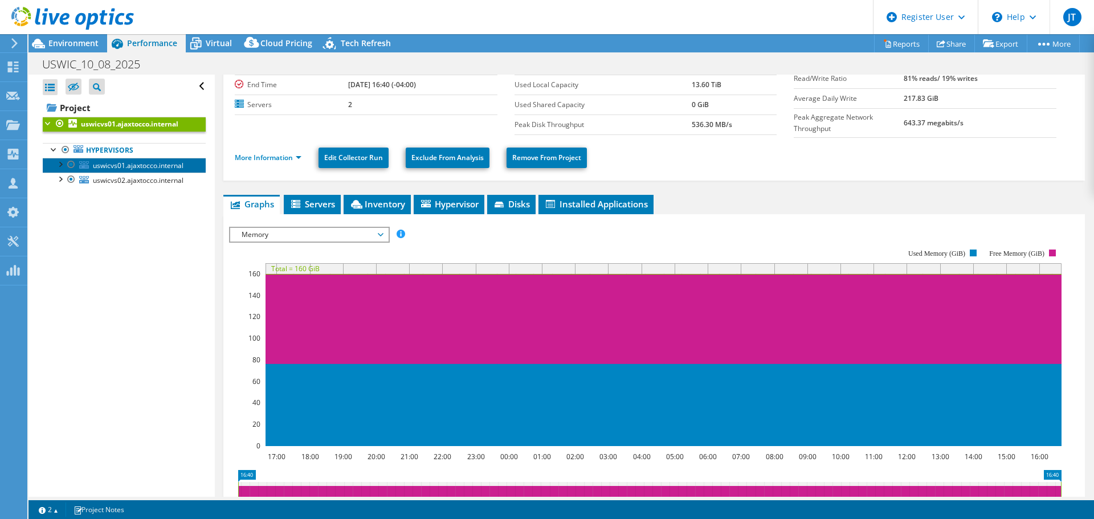
click at [120, 165] on span "uswicvs01.ajaxtocco.internal" at bounding box center [138, 166] width 91 height 10
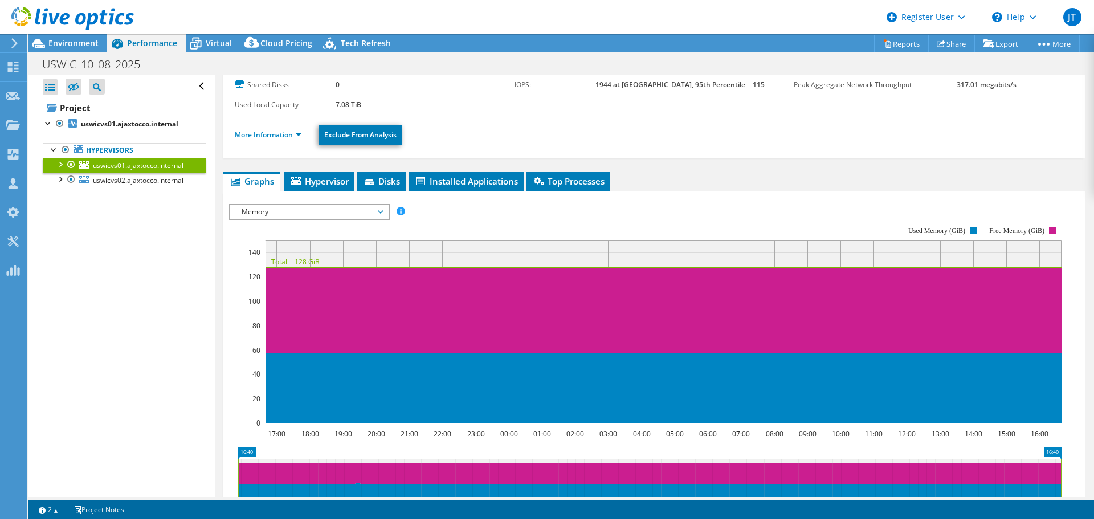
click at [355, 210] on span "Memory" at bounding box center [309, 212] width 146 height 14
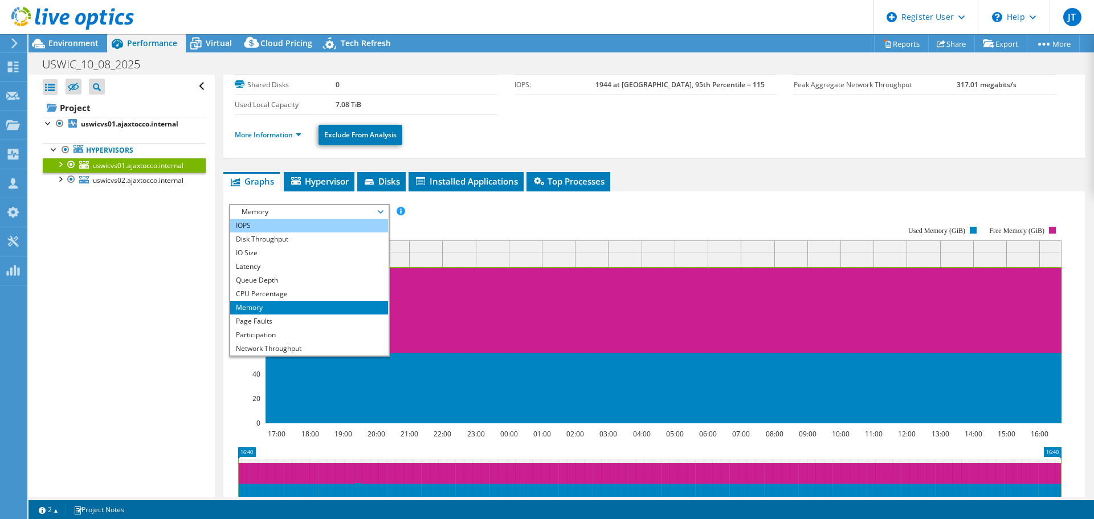
click at [305, 223] on li "IOPS" at bounding box center [309, 226] width 158 height 14
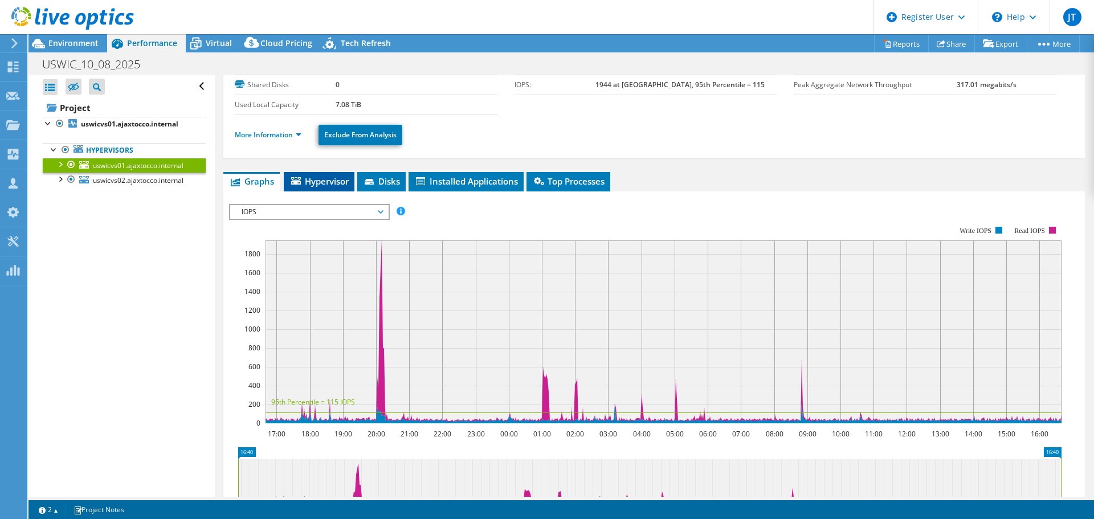
click at [313, 179] on span "Hypervisor" at bounding box center [318, 181] width 59 height 11
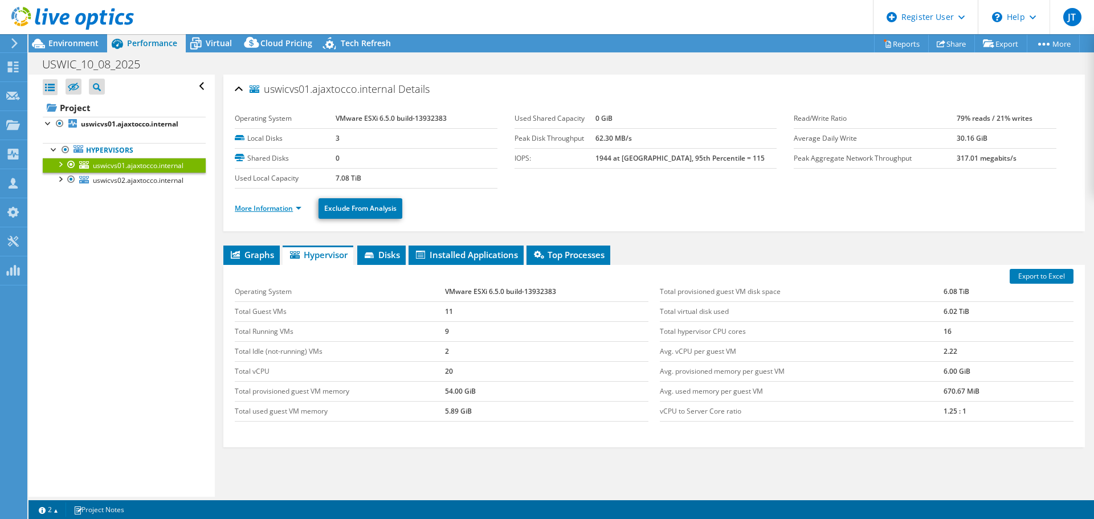
click at [261, 210] on link "More Information" at bounding box center [268, 208] width 67 height 10
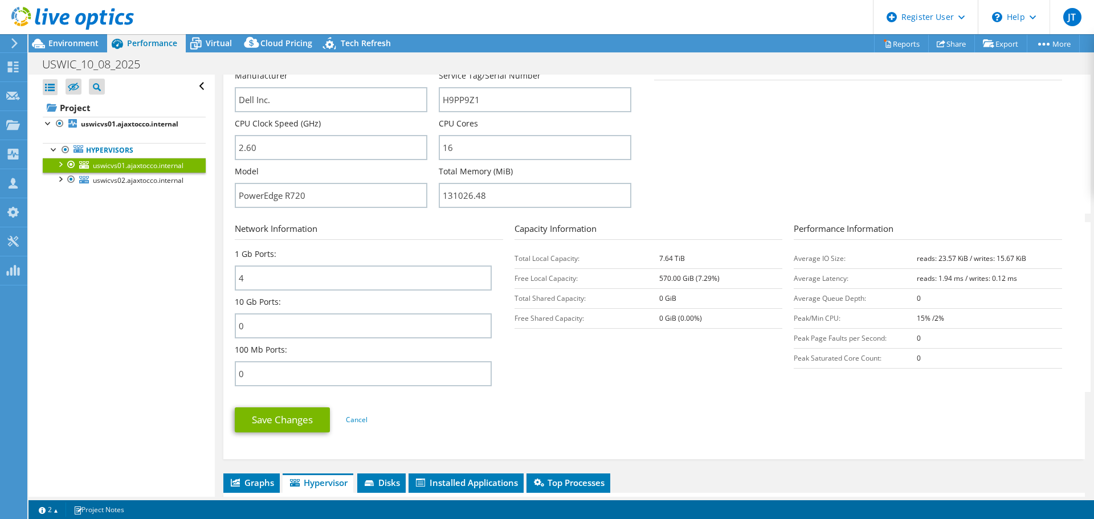
scroll to position [399, 0]
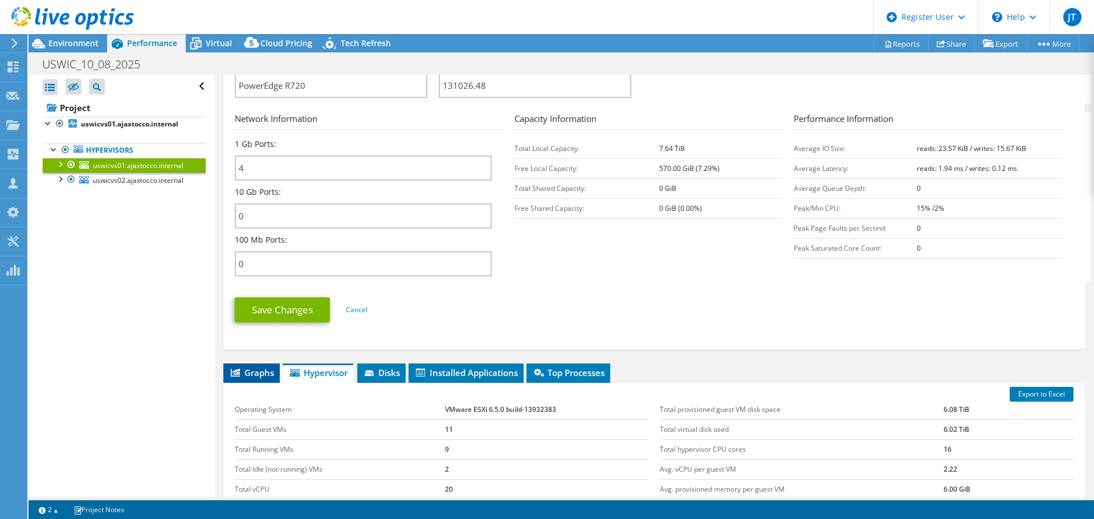
click at [261, 369] on span "Graphs" at bounding box center [251, 372] width 45 height 11
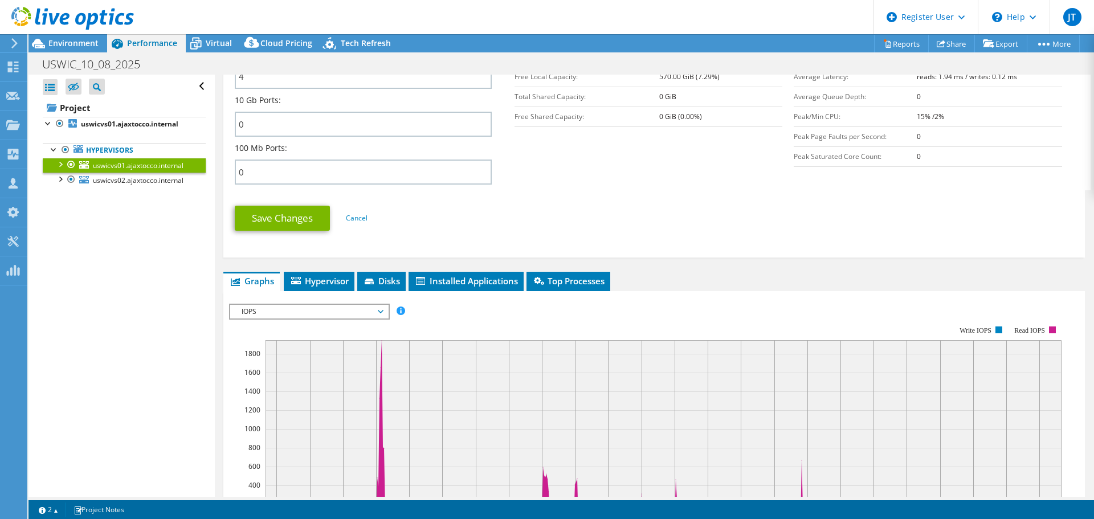
scroll to position [684, 0]
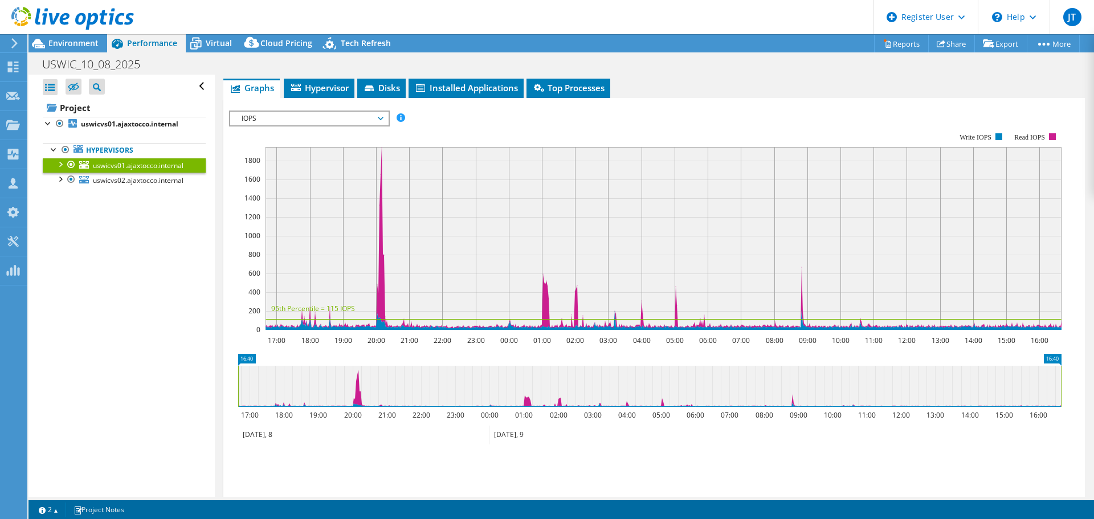
click at [364, 112] on span "IOPS" at bounding box center [309, 119] width 146 height 14
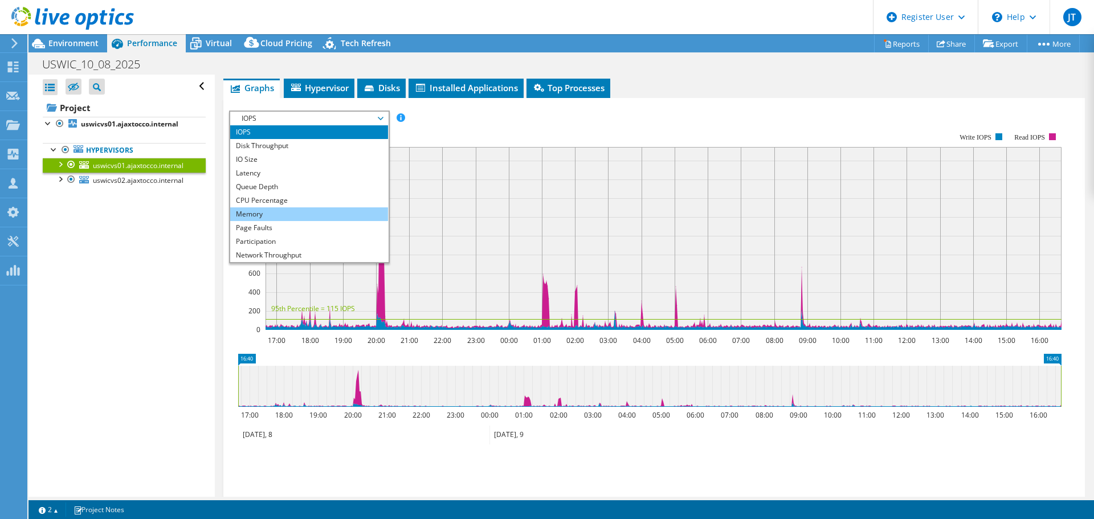
click at [300, 214] on li "Memory" at bounding box center [309, 214] width 158 height 14
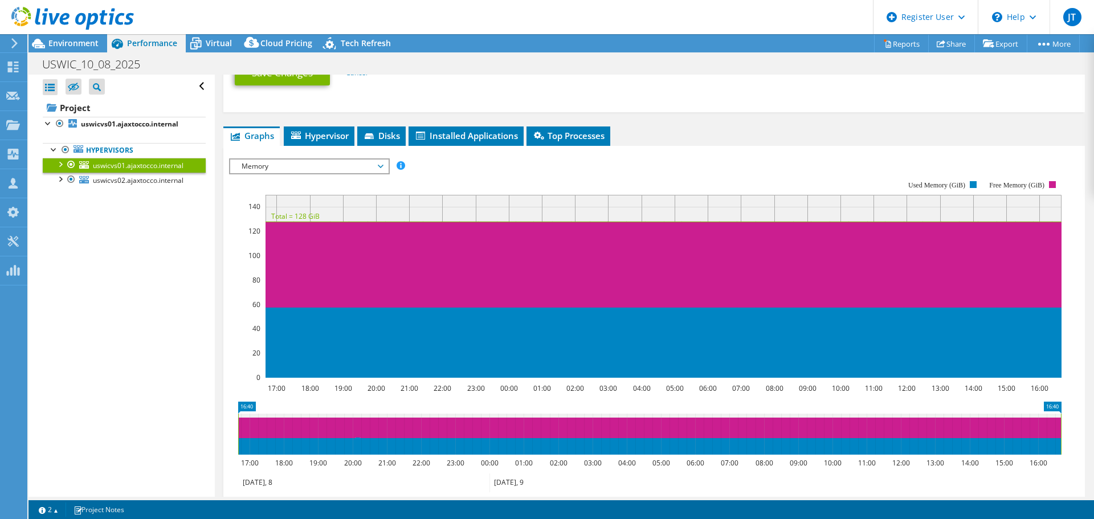
scroll to position [513, 0]
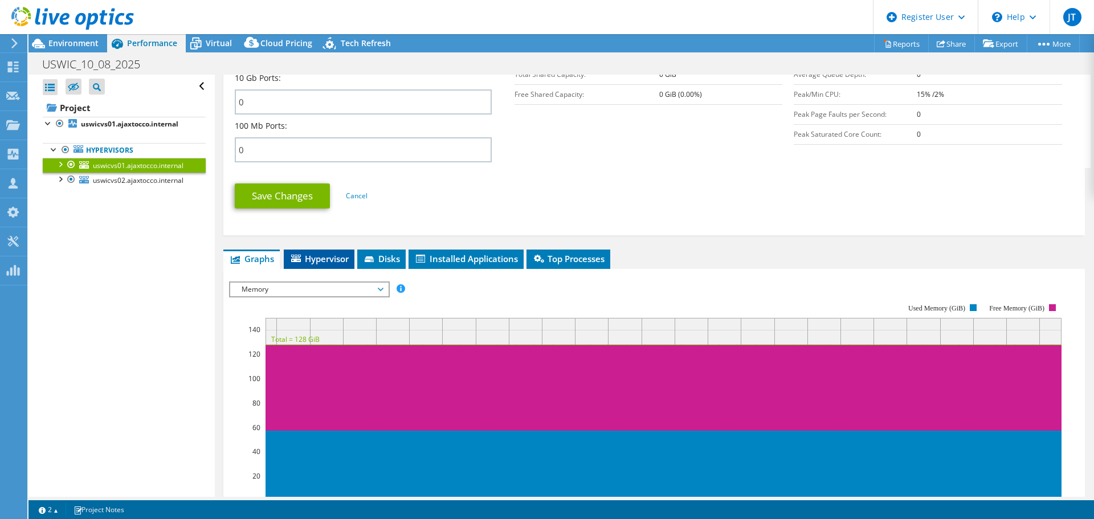
click at [326, 260] on span "Hypervisor" at bounding box center [318, 258] width 59 height 11
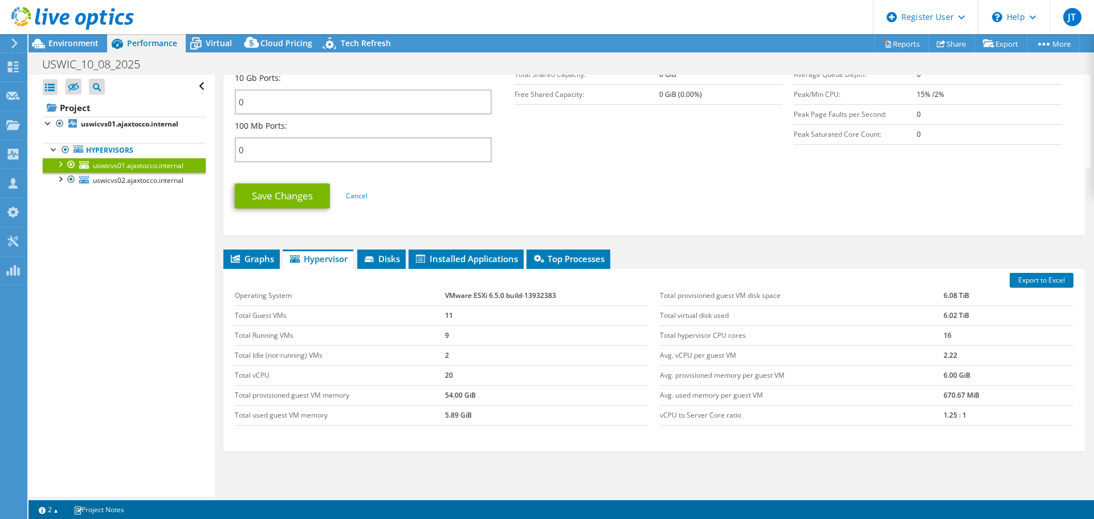
scroll to position [228, 0]
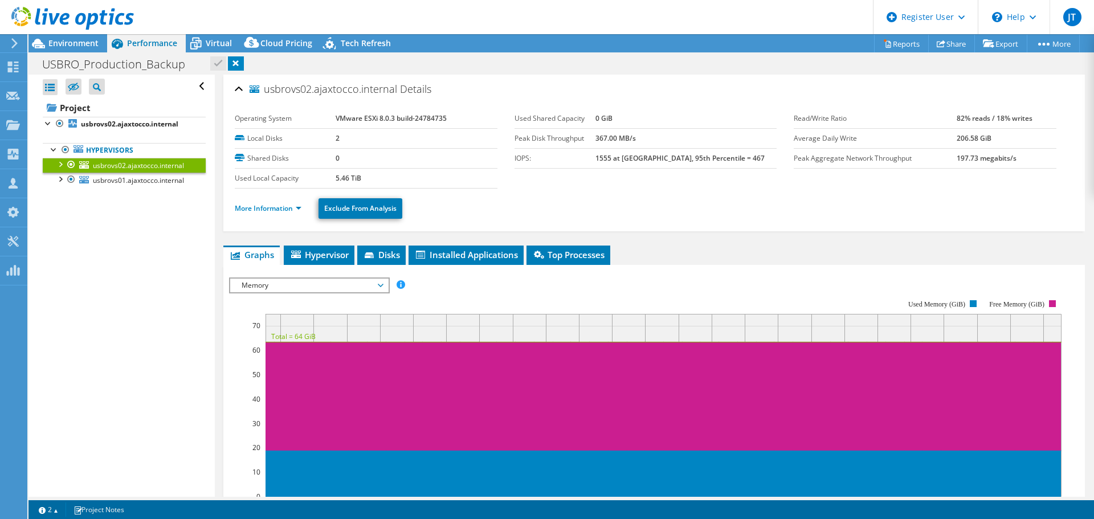
select select "USD"
click at [290, 210] on link "More Information" at bounding box center [268, 208] width 67 height 10
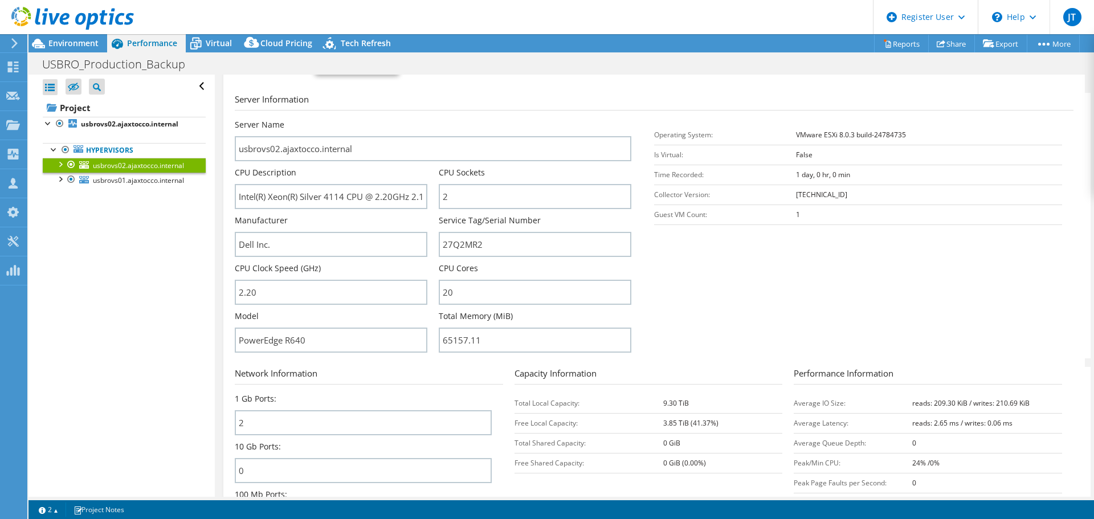
scroll to position [114, 0]
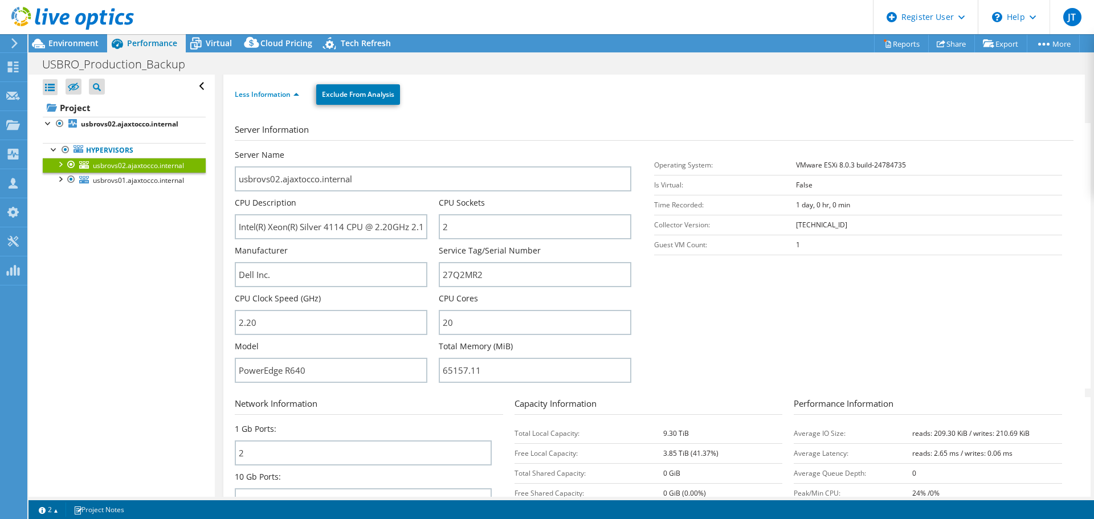
click at [109, 132] on ul "Hypervisors usbrovs02.ajaxtocco.internal Storage datastore1 (1)" at bounding box center [124, 166] width 163 height 68
click at [109, 127] on b "usbrovs02.ajaxtocco.internal" at bounding box center [129, 124] width 97 height 10
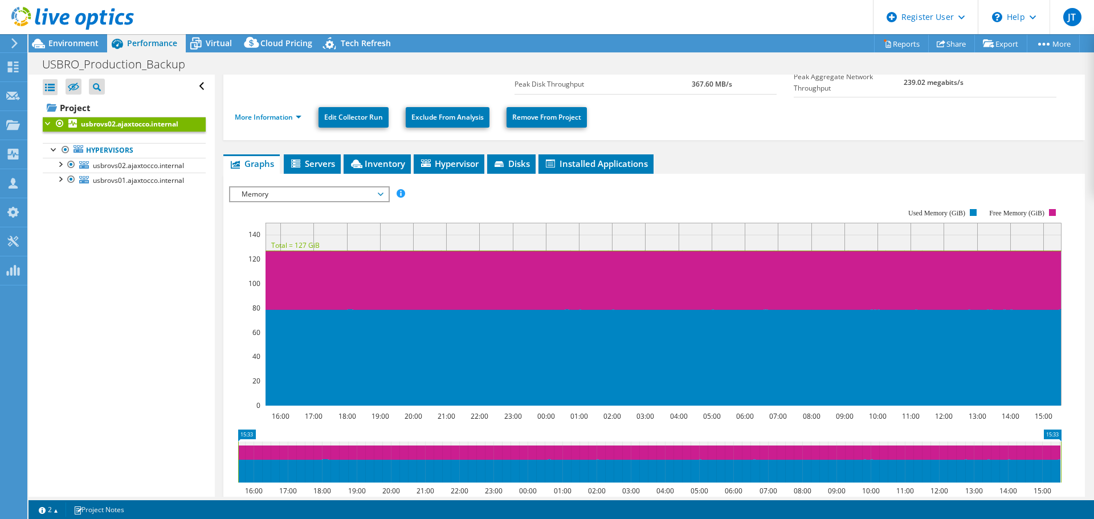
scroll to position [0, 0]
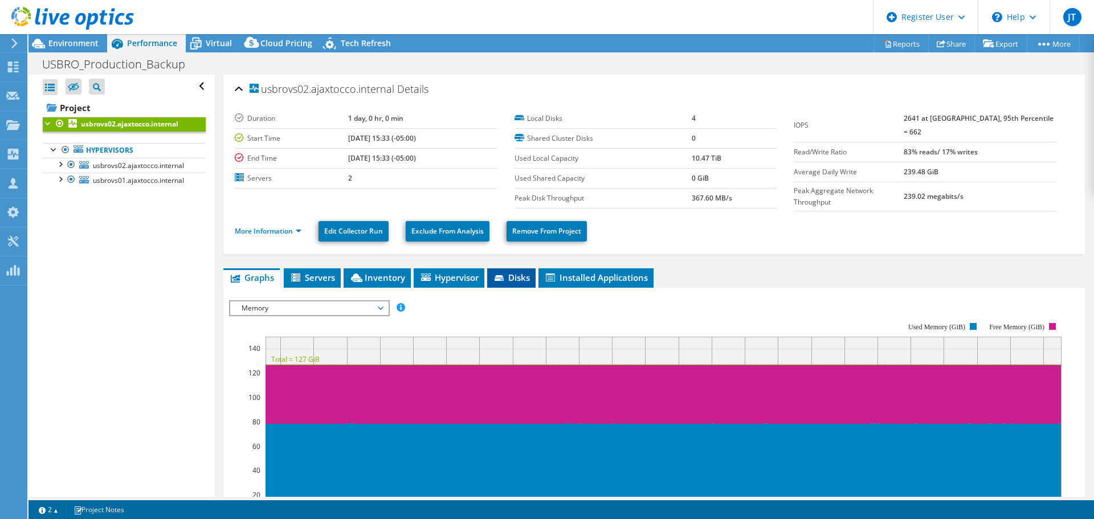
click at [521, 282] on li "Disks" at bounding box center [511, 277] width 48 height 19
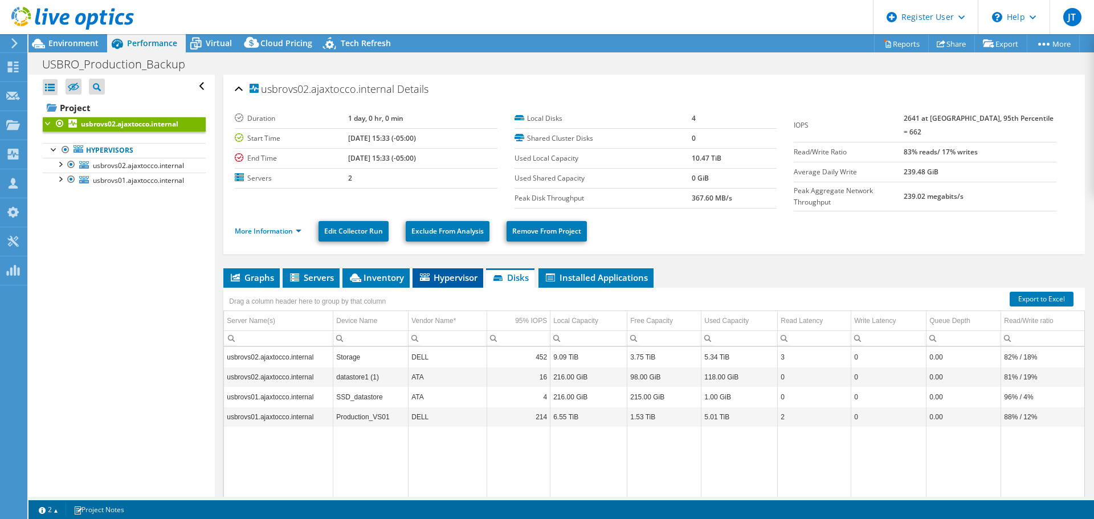
click at [450, 268] on li "Hypervisor" at bounding box center [448, 277] width 71 height 19
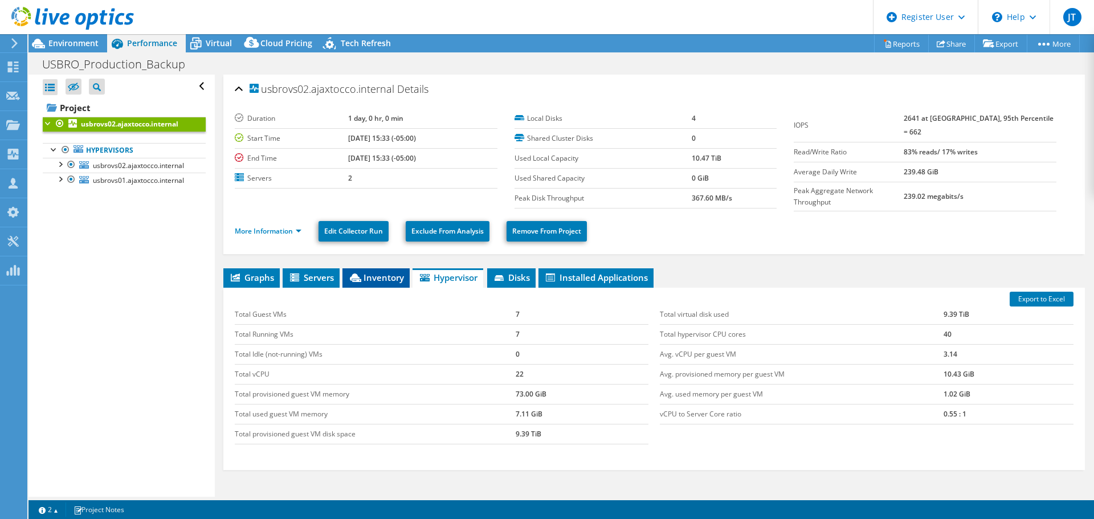
click at [379, 272] on span "Inventory" at bounding box center [376, 277] width 56 height 11
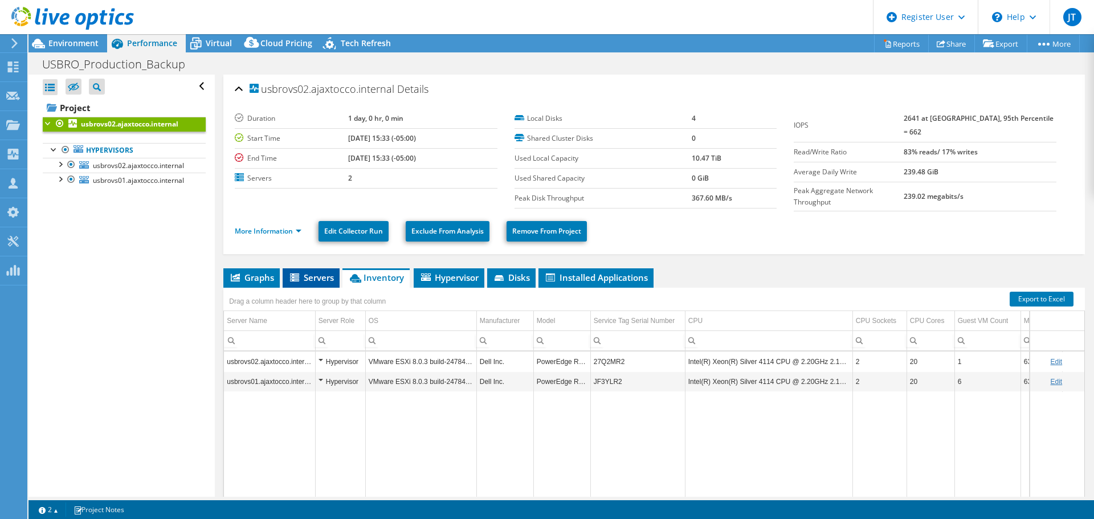
click at [316, 274] on span "Servers" at bounding box center [311, 277] width 46 height 11
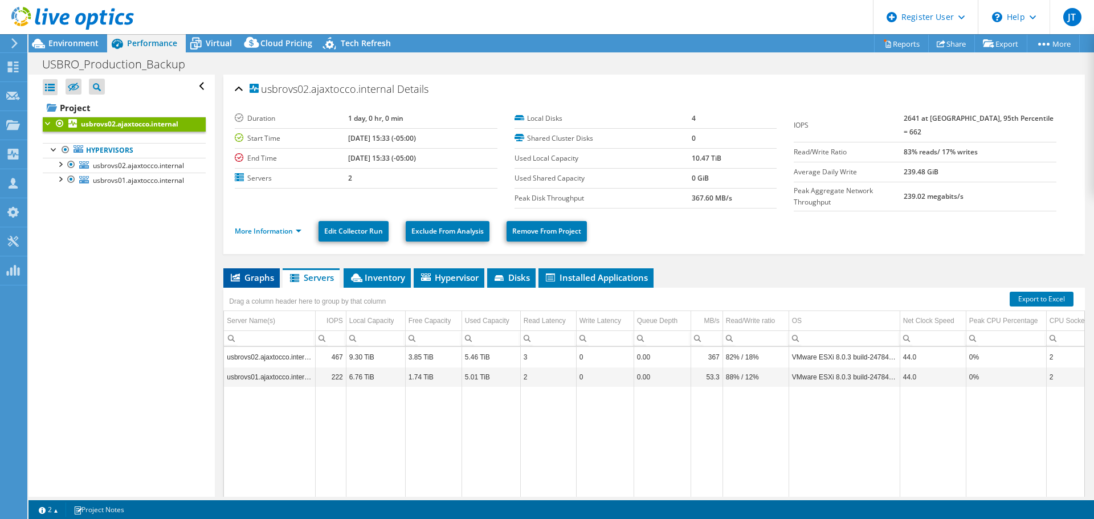
click at [244, 275] on span "Graphs" at bounding box center [251, 277] width 45 height 11
